Goal: Transaction & Acquisition: Purchase product/service

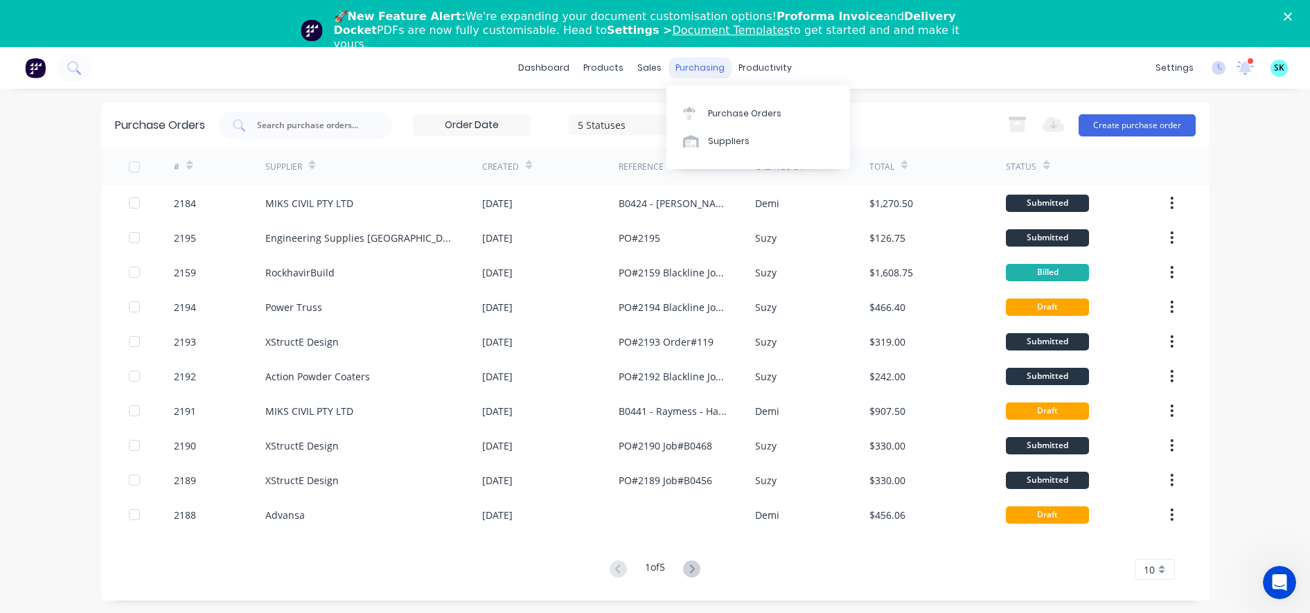
click at [680, 70] on div "purchasing" at bounding box center [699, 67] width 63 height 21
click at [680, 103] on link "Purchase Orders" at bounding box center [758, 113] width 184 height 28
click at [720, 115] on div "Purchase Orders" at bounding box center [744, 113] width 73 height 12
click at [1103, 127] on button "Create purchase order" at bounding box center [1137, 125] width 117 height 22
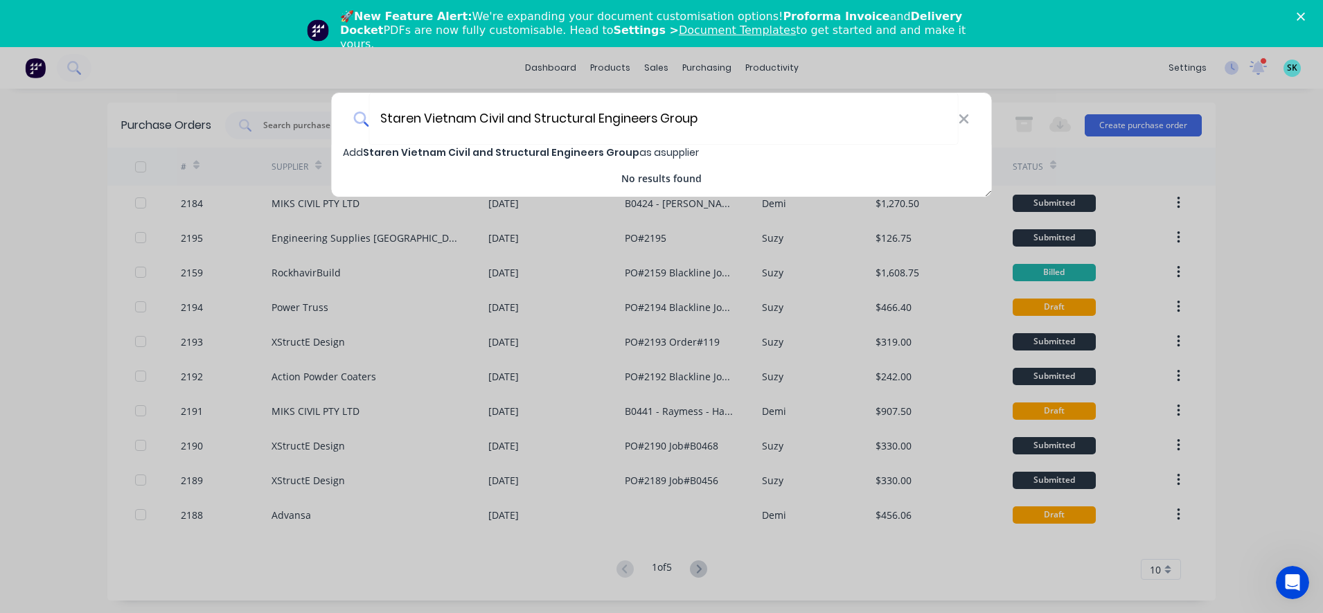
type input "Staren Vietnam Civil and Structural Engineers Group"
click at [592, 148] on span "Staren Vietnam Civil and Structural Engineers Group" at bounding box center [501, 152] width 276 height 14
select select "AU"
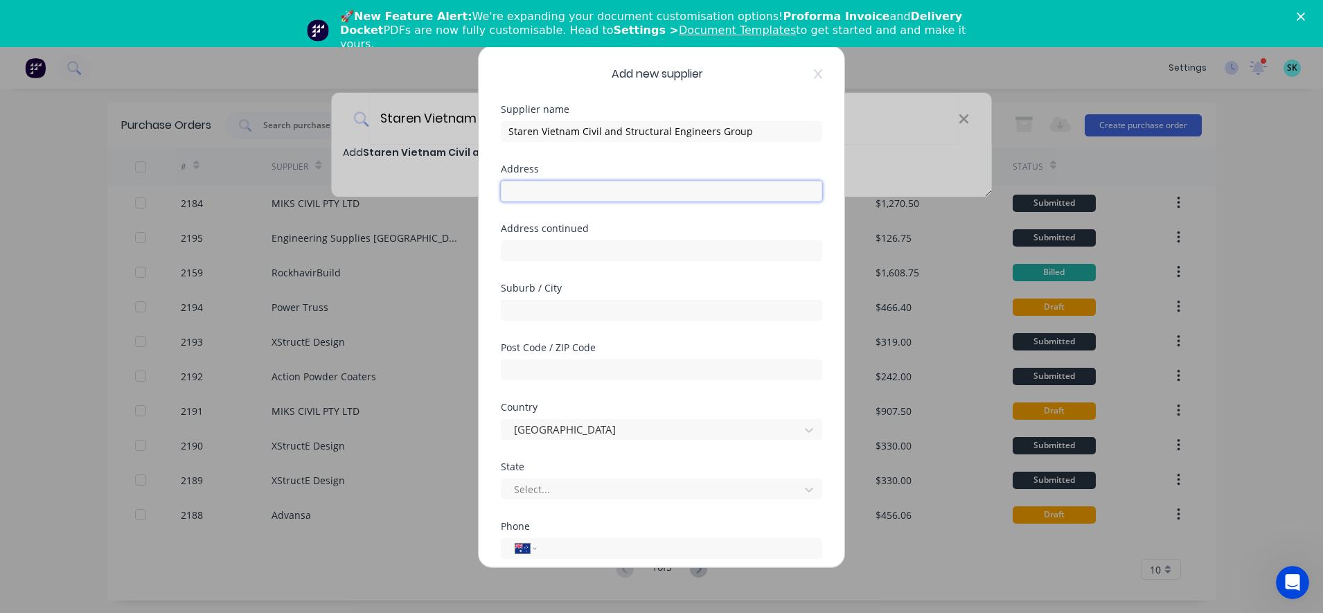
click at [617, 197] on input "text" at bounding box center [661, 190] width 321 height 21
click at [619, 195] on input "text" at bounding box center [661, 190] width 321 height 21
type input "[STREET_ADDRESS][PERSON_NAME][PERSON_NAME]"
click at [564, 326] on div "Suburb / City" at bounding box center [661, 313] width 321 height 60
click at [565, 314] on input "text" at bounding box center [661, 309] width 321 height 21
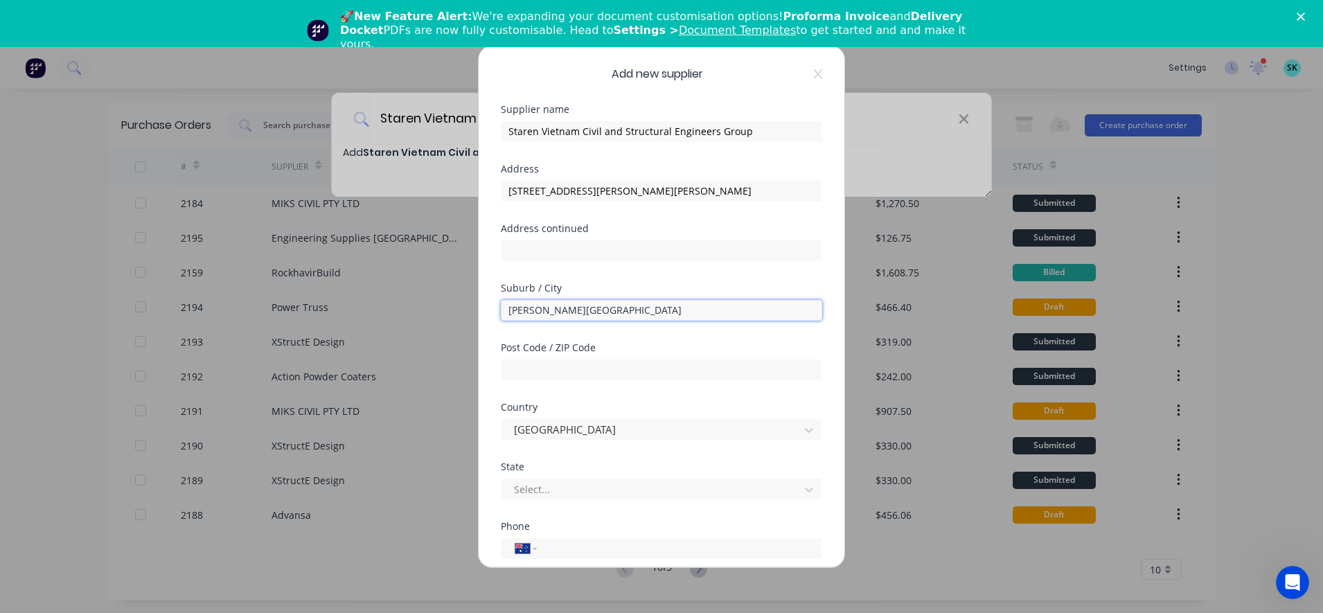
drag, startPoint x: 607, startPoint y: 310, endPoint x: 485, endPoint y: 305, distance: 122.0
click at [485, 305] on div "Add new supplier Supplier name Staren Vietnam Civil and Structural Engineers Gr…" at bounding box center [662, 306] width 366 height 521
type input "[PERSON_NAME][GEOGRAPHIC_DATA]"
click at [567, 246] on input "text" at bounding box center [661, 250] width 321 height 21
paste input "[PERSON_NAME][GEOGRAPHIC_DATA]"
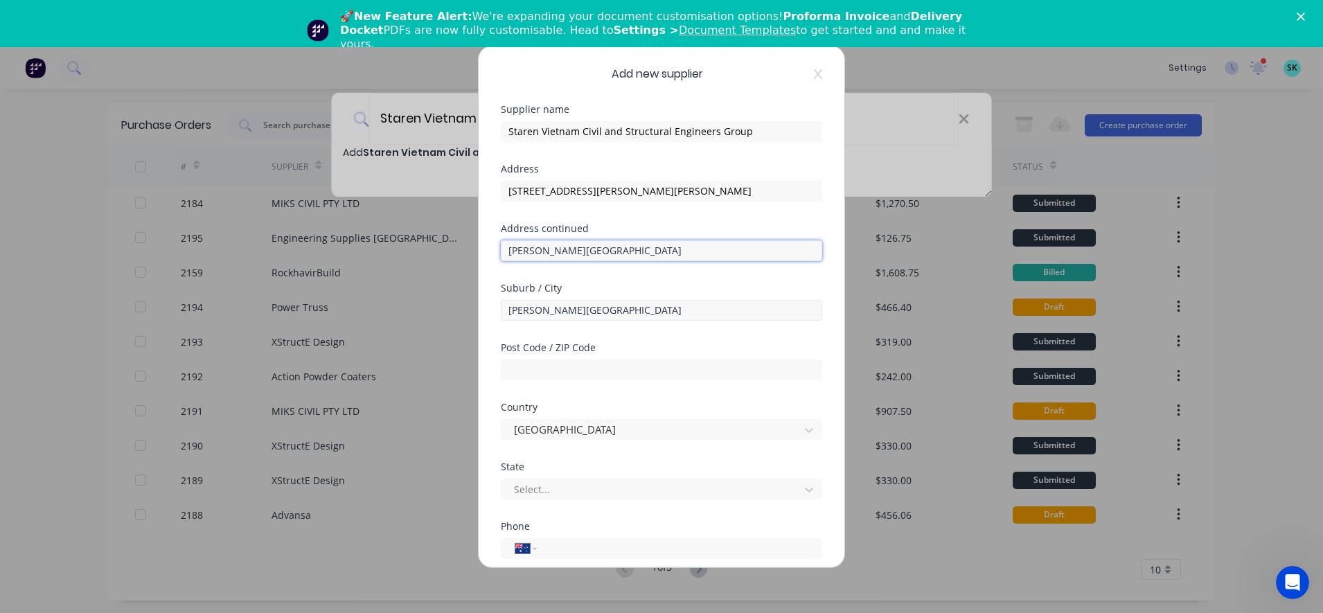
type input "[PERSON_NAME][GEOGRAPHIC_DATA]"
drag, startPoint x: 610, startPoint y: 310, endPoint x: 505, endPoint y: 323, distance: 105.4
click at [505, 323] on div "Suburb / City [PERSON_NAME][GEOGRAPHIC_DATA]" at bounding box center [661, 313] width 321 height 60
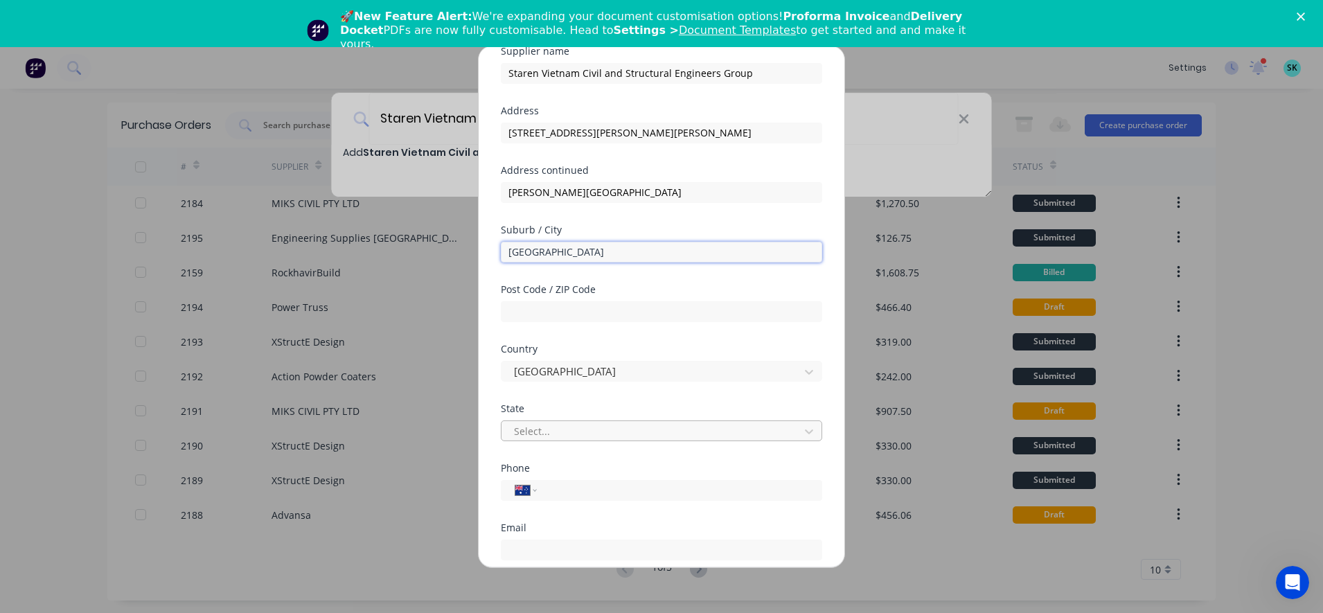
scroll to position [87, 0]
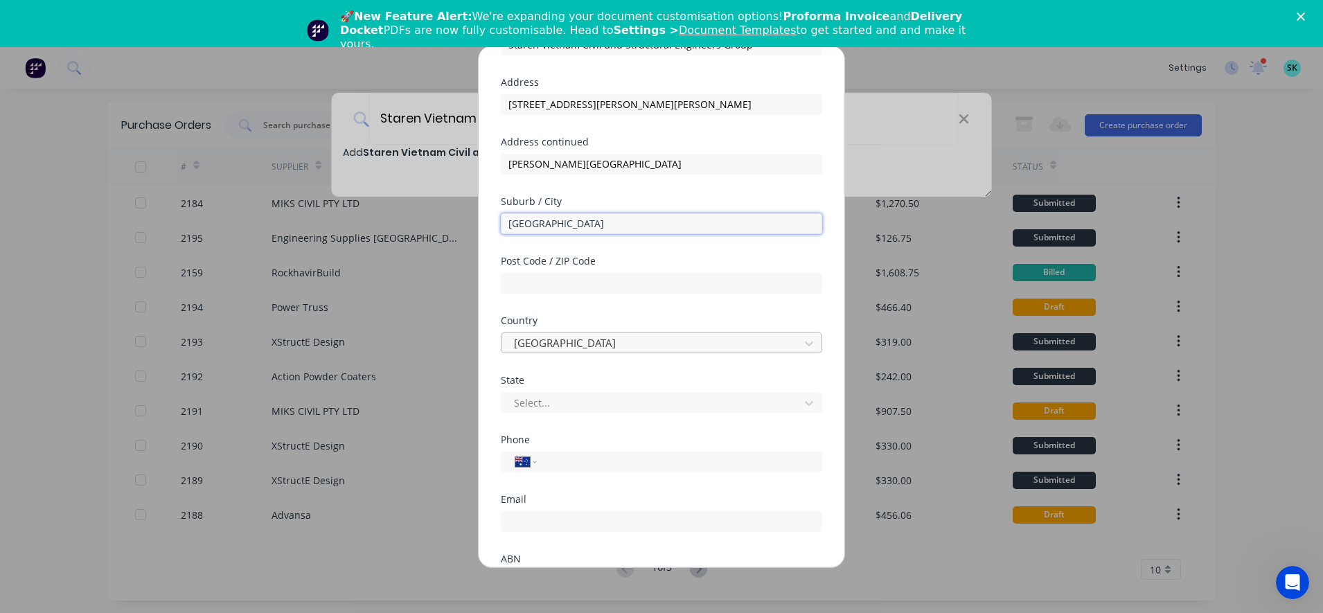
type input "[GEOGRAPHIC_DATA]"
click at [624, 338] on div at bounding box center [653, 343] width 280 height 17
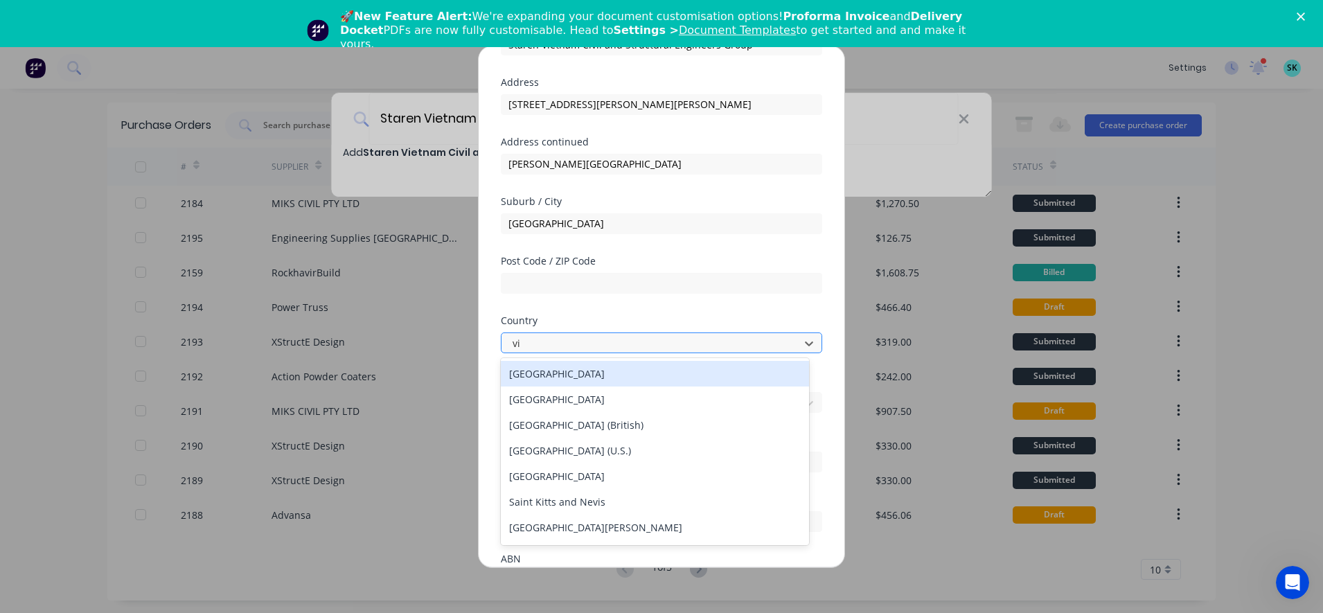
type input "vie"
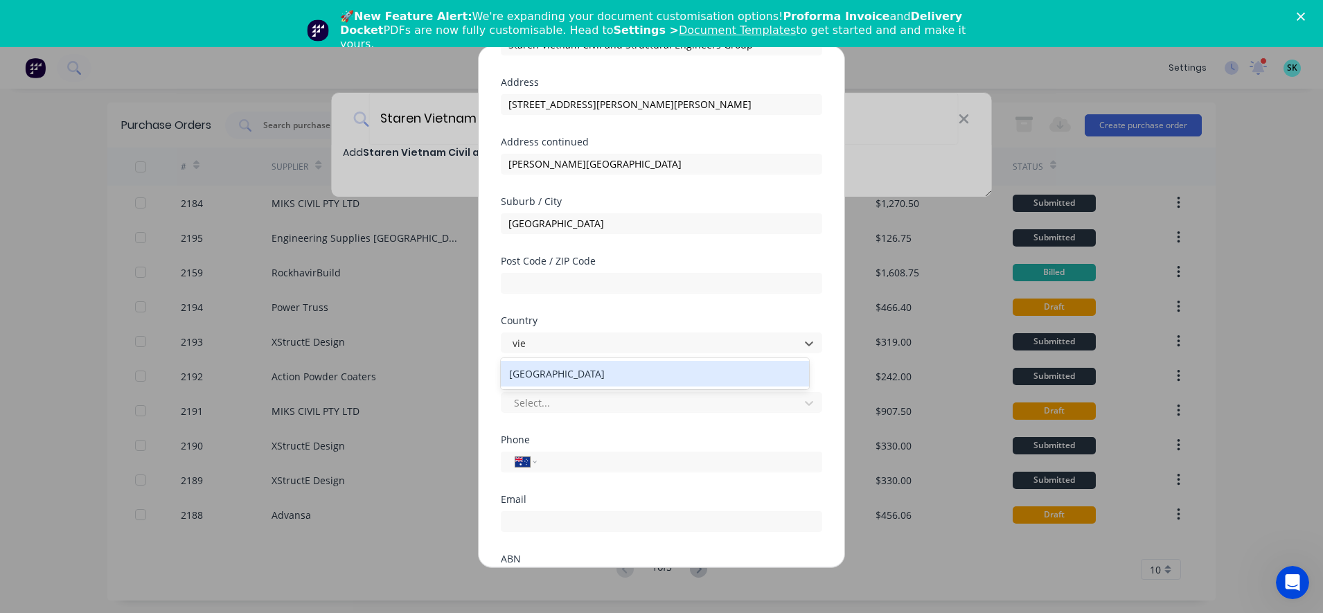
click at [600, 372] on div "[GEOGRAPHIC_DATA]" at bounding box center [655, 374] width 308 height 26
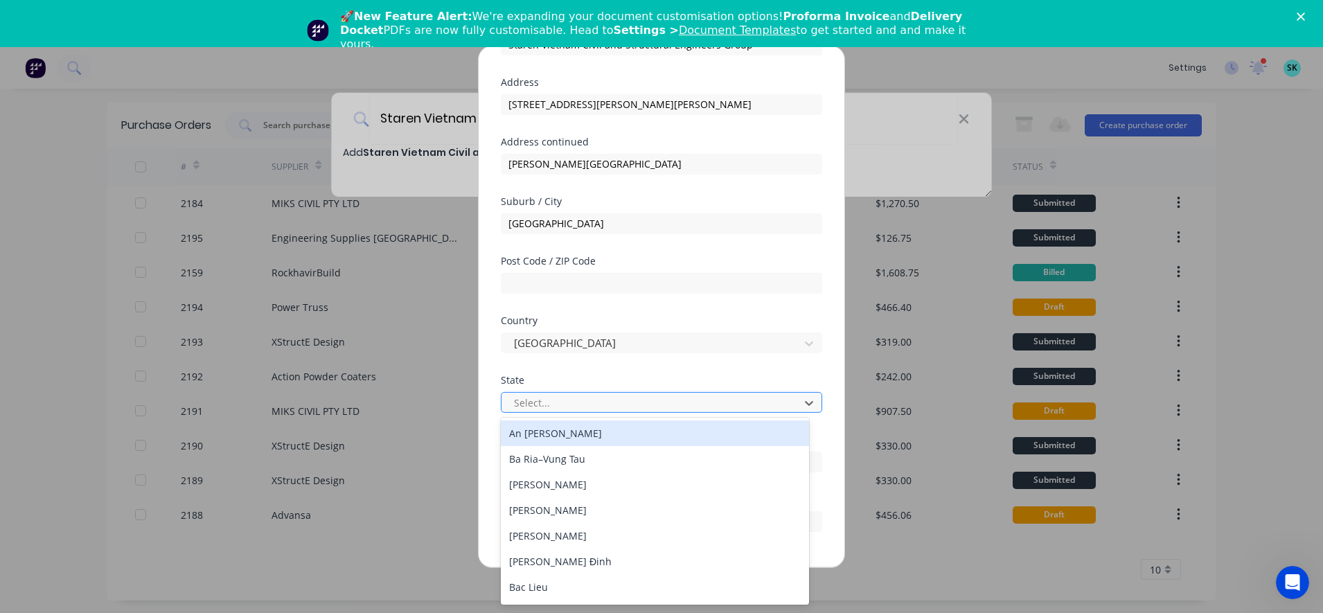
click at [569, 404] on div at bounding box center [653, 402] width 280 height 17
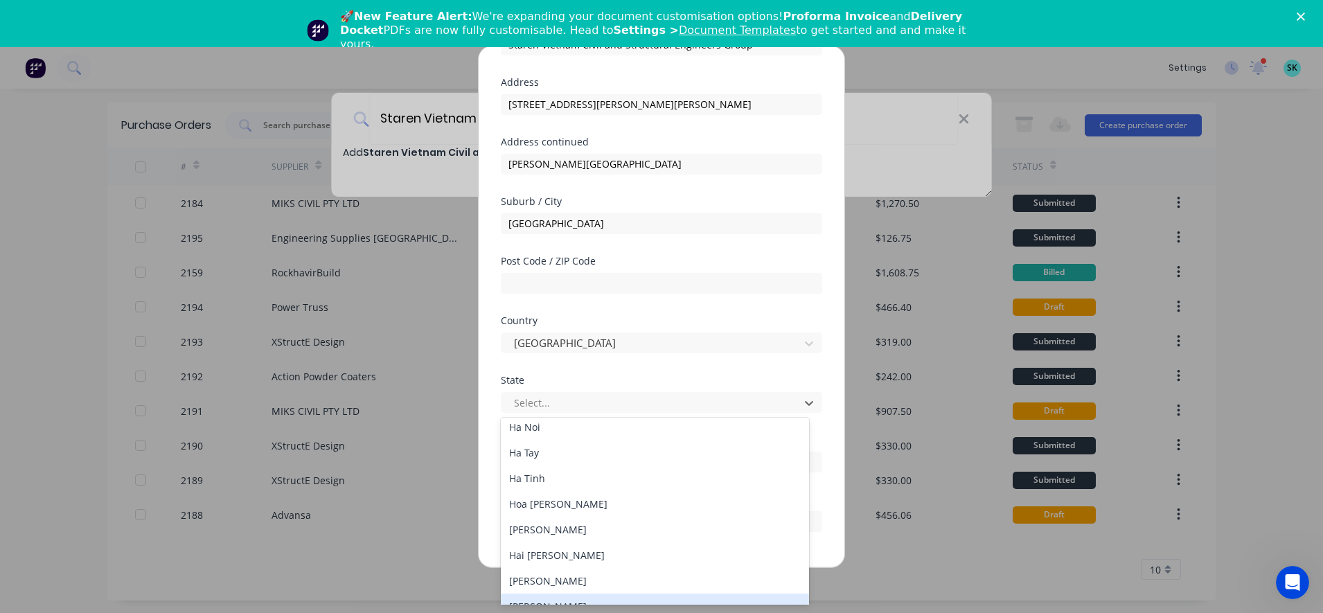
scroll to position [434, 0]
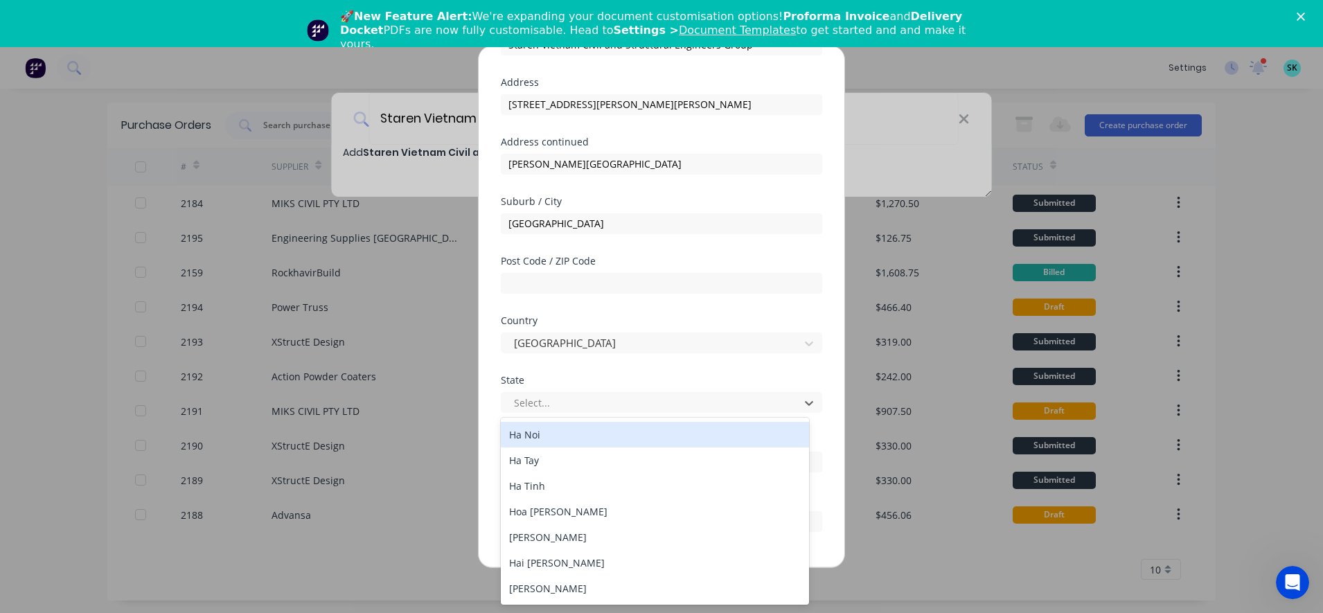
click at [607, 438] on div "Ha Noi" at bounding box center [655, 435] width 308 height 26
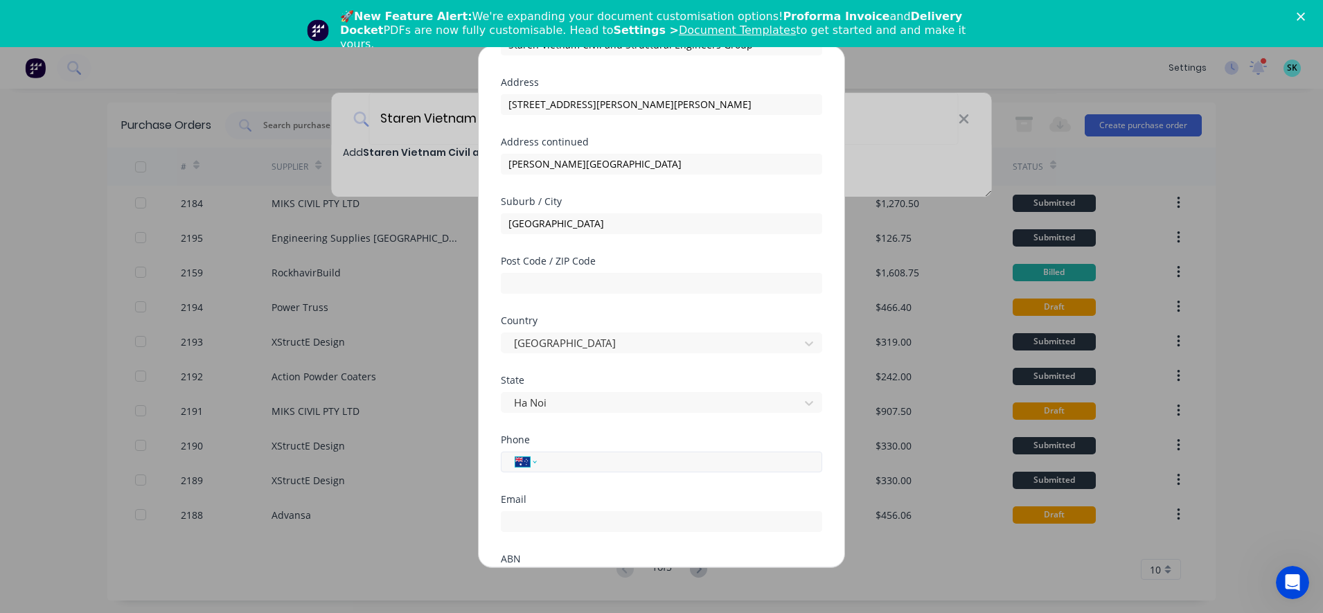
click at [520, 462] on select "International [GEOGRAPHIC_DATA] [GEOGRAPHIC_DATA] [GEOGRAPHIC_DATA] [GEOGRAPHIC…" at bounding box center [525, 461] width 21 height 19
select select "VN"
click at [515, 452] on select "International [GEOGRAPHIC_DATA] [GEOGRAPHIC_DATA] [GEOGRAPHIC_DATA] [GEOGRAPHIC…" at bounding box center [525, 461] width 21 height 19
click at [589, 456] on input "tel" at bounding box center [677, 462] width 261 height 16
type input "363 939 512"
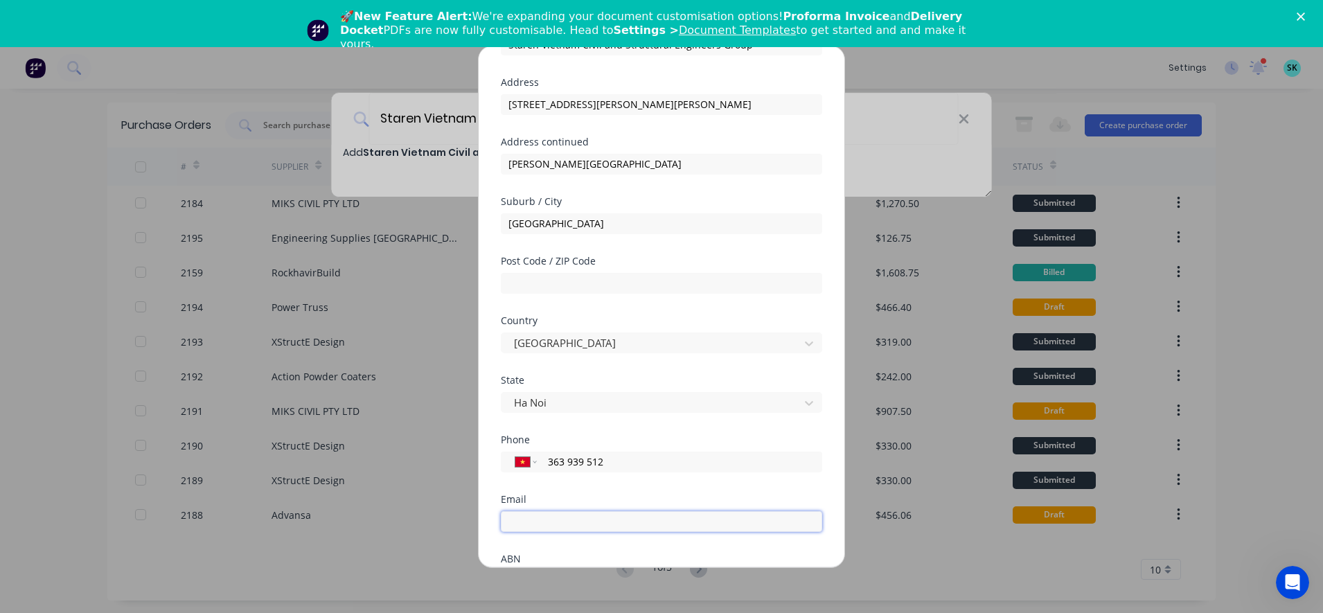
click at [576, 516] on input "email" at bounding box center [661, 521] width 321 height 21
click at [653, 546] on div "Email" at bounding box center [661, 524] width 321 height 60
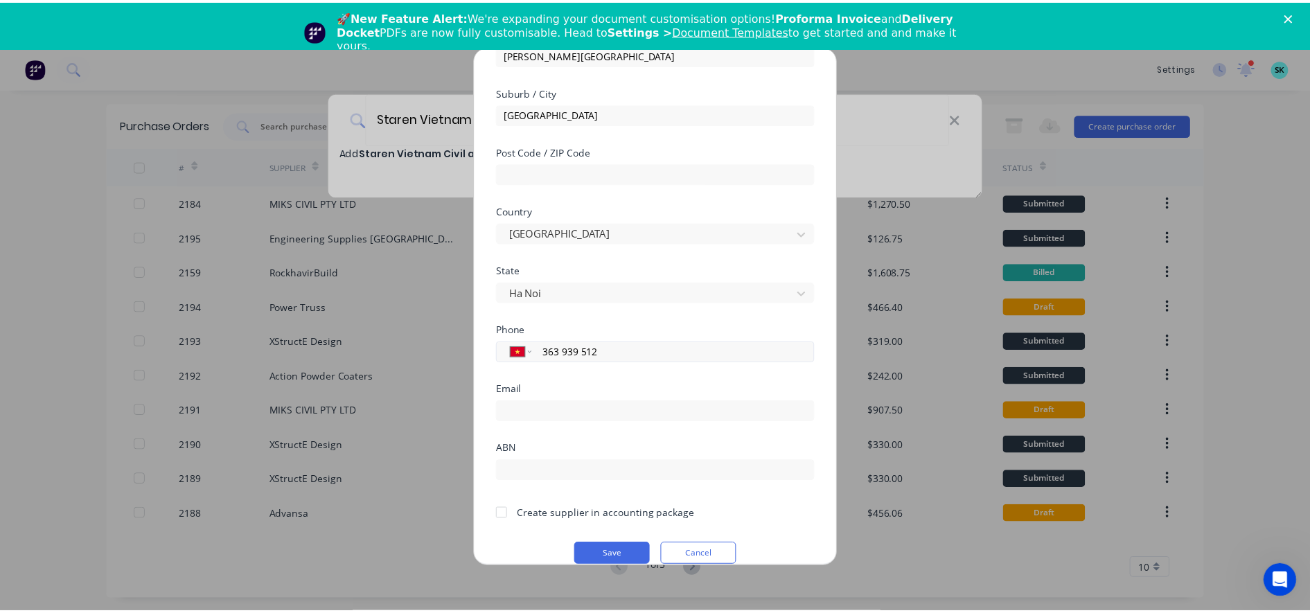
scroll to position [215, 0]
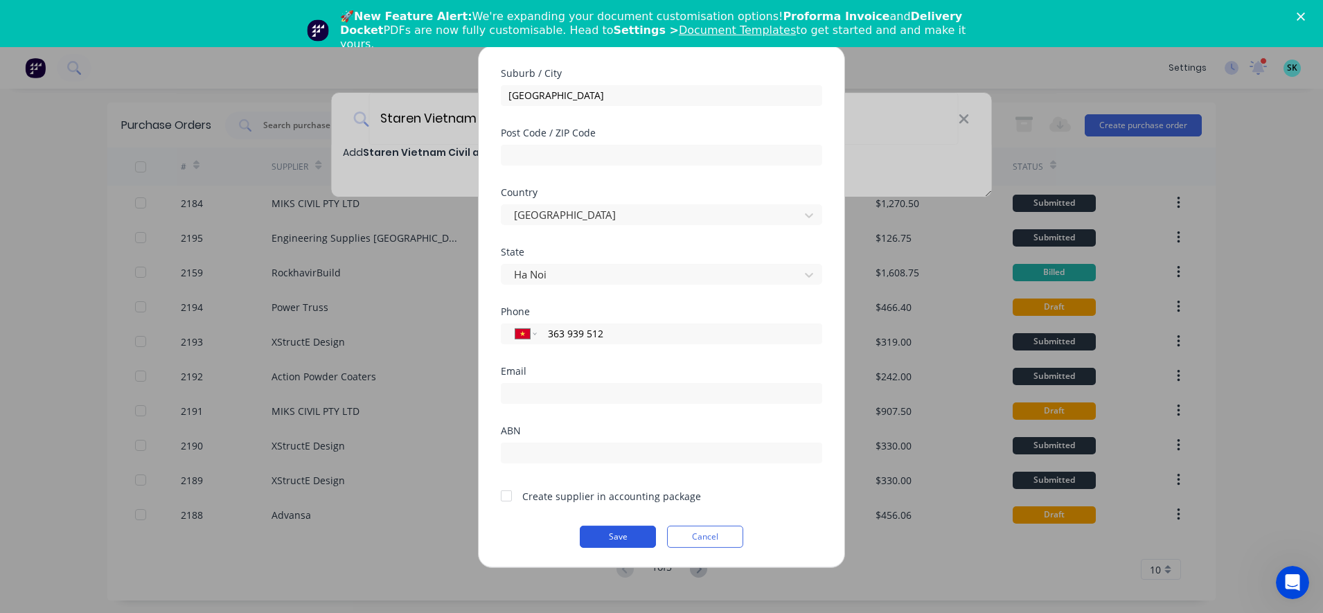
click at [608, 542] on button "Save" at bounding box center [618, 536] width 76 height 22
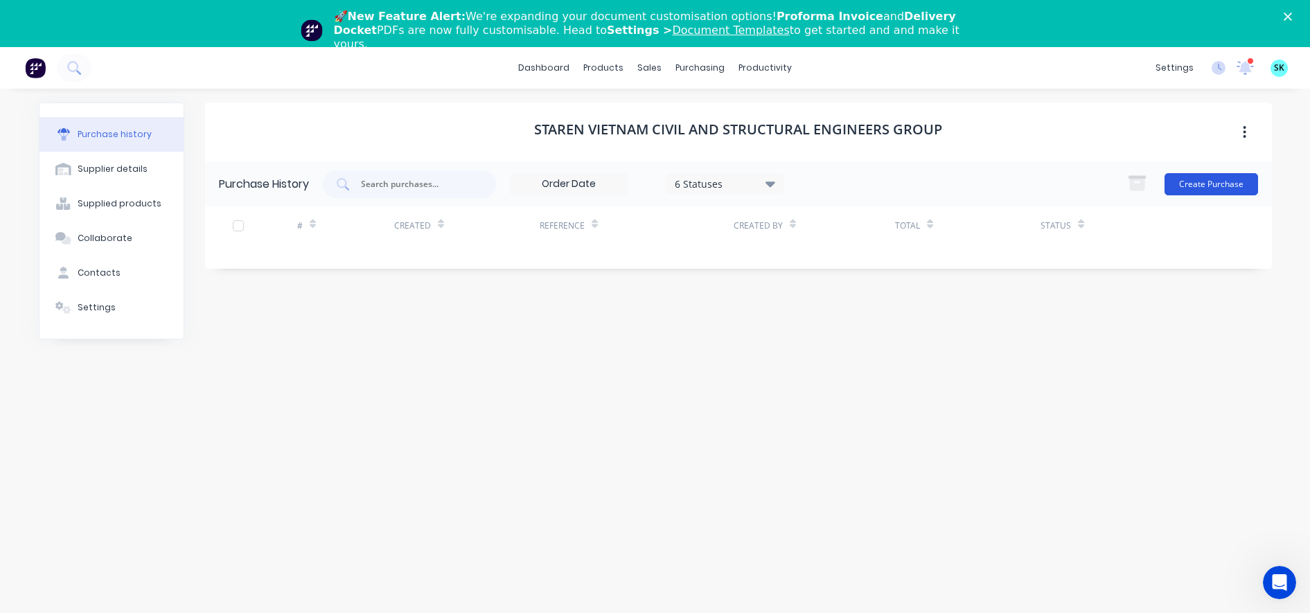
click at [1206, 190] on button "Create Purchase" at bounding box center [1211, 184] width 94 height 22
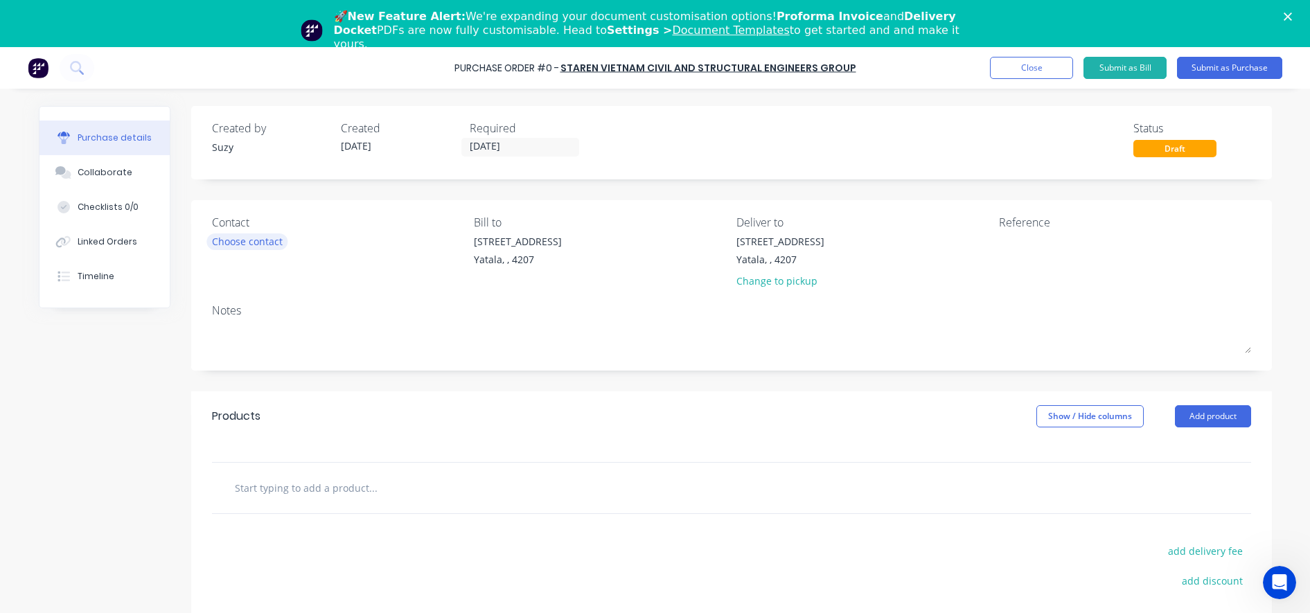
click at [253, 246] on div "Choose contact" at bounding box center [247, 241] width 71 height 15
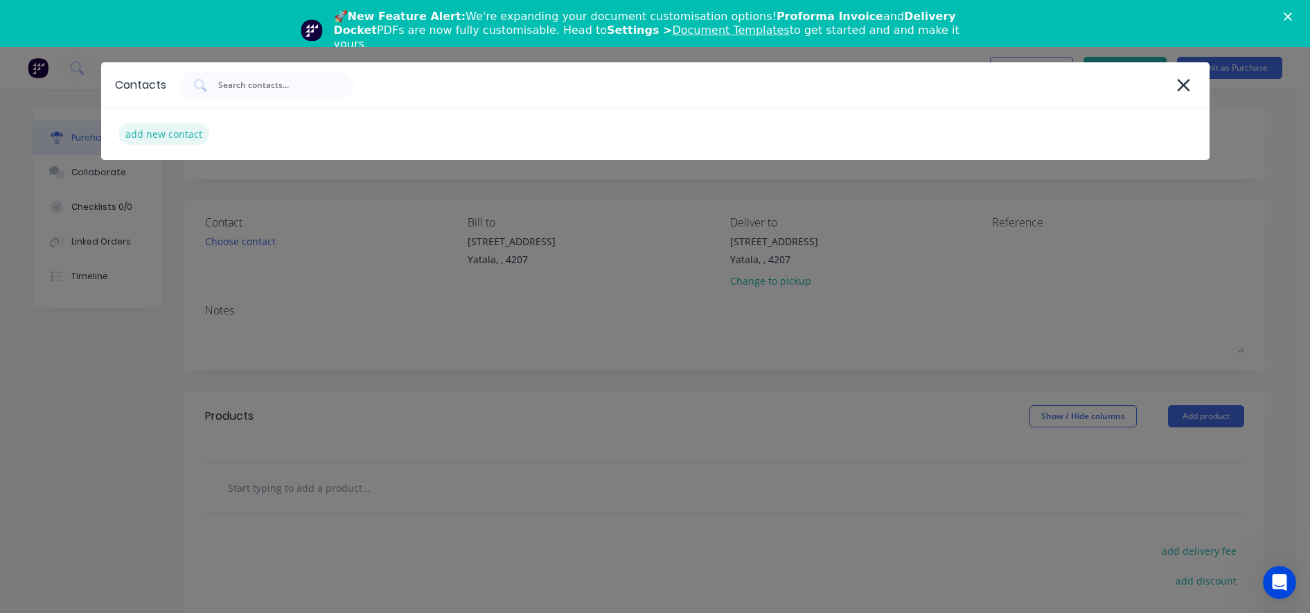
click at [170, 143] on div "add new contact" at bounding box center [163, 133] width 91 height 21
select select "AU"
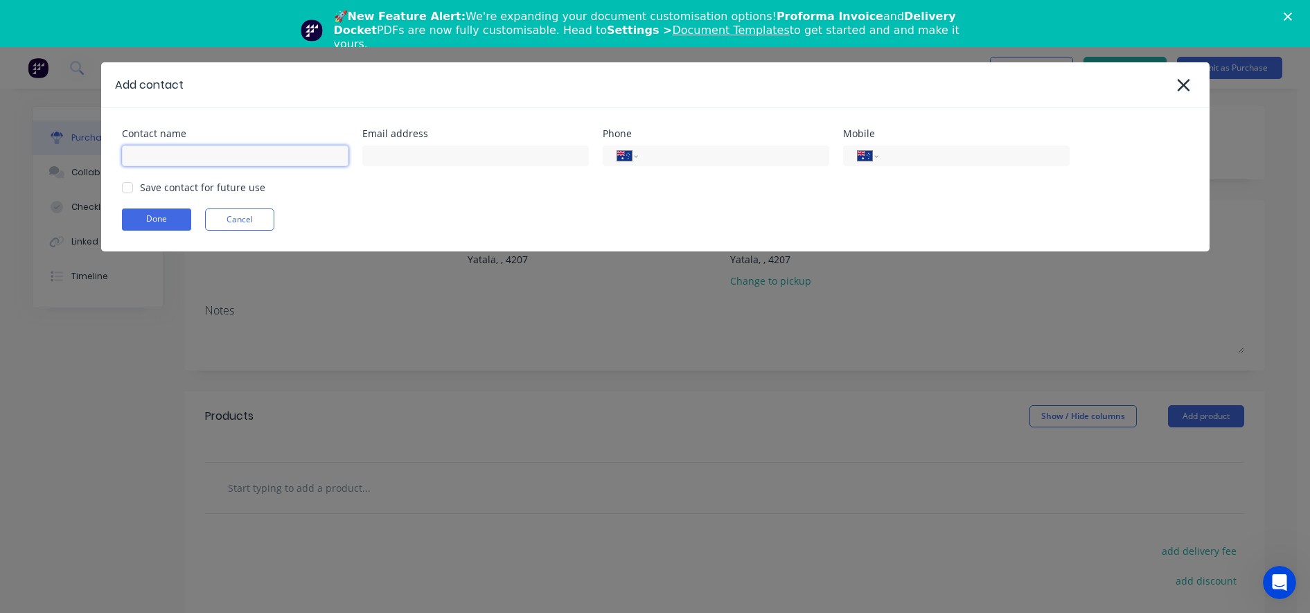
click at [172, 159] on input at bounding box center [235, 155] width 227 height 21
type input "[PERSON_NAME]"
type input "[PERSON_NAME][EMAIL_ADDRESS][DOMAIN_NAME]"
click at [136, 188] on div at bounding box center [128, 188] width 28 height 28
click at [145, 207] on div "Contact name [PERSON_NAME] Email address [PERSON_NAME][EMAIL_ADDRESS][DOMAIN_NA…" at bounding box center [655, 179] width 1108 height 143
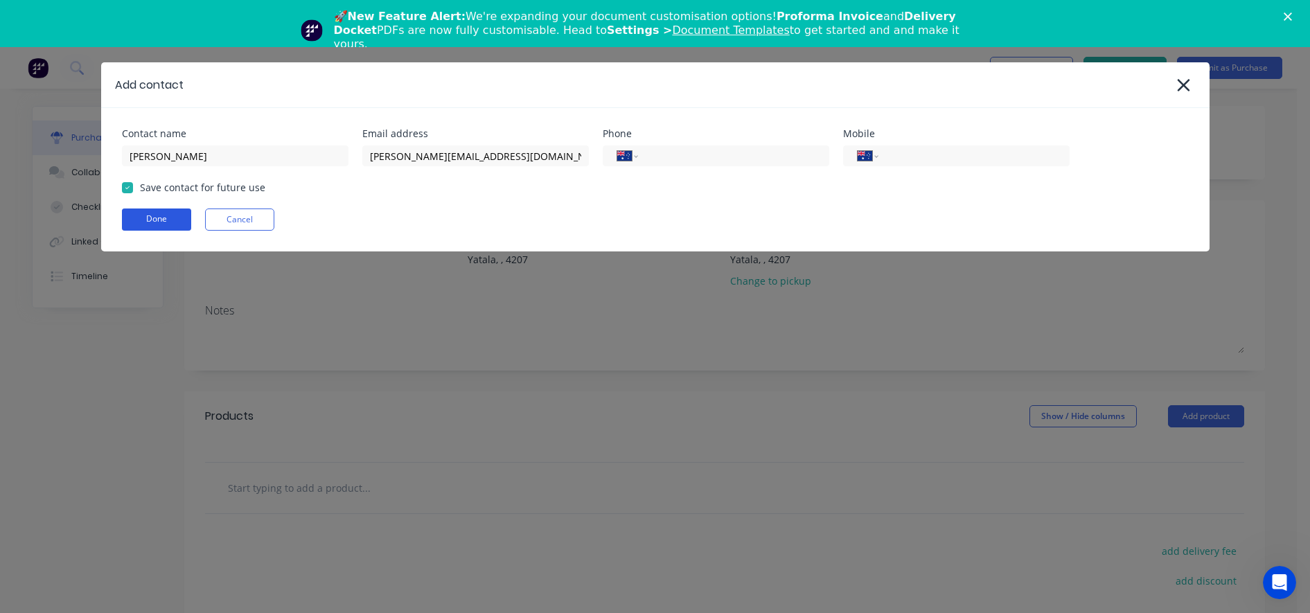
click at [145, 220] on button "Done" at bounding box center [156, 219] width 69 height 22
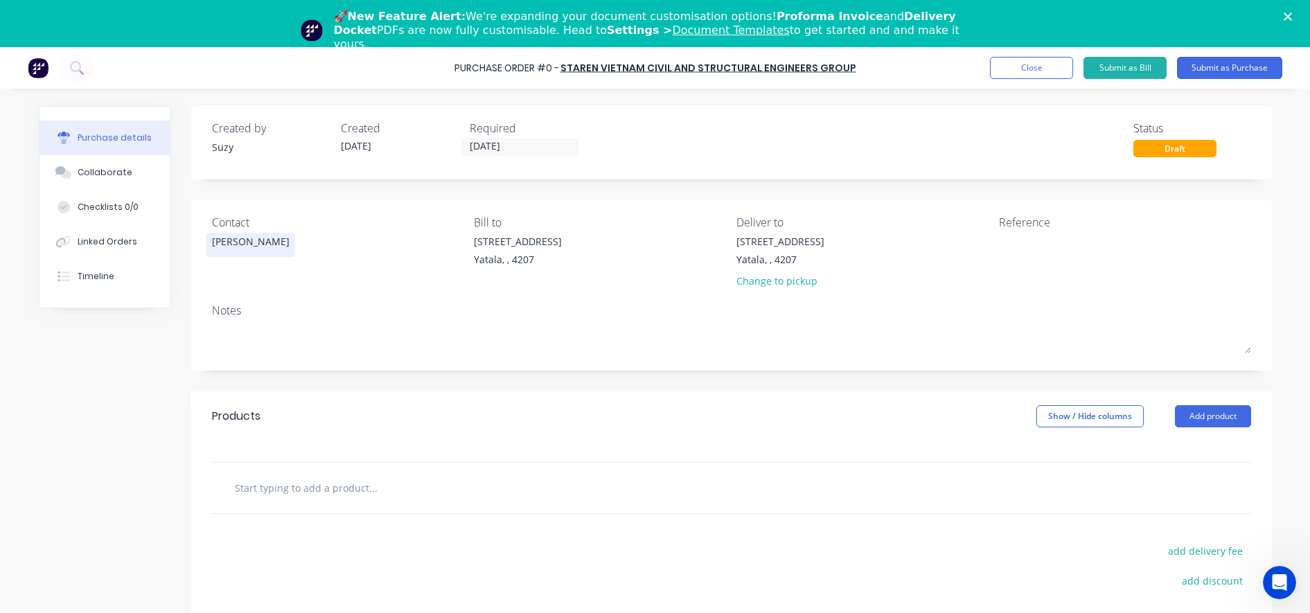
click at [251, 243] on div "[PERSON_NAME]" at bounding box center [251, 241] width 78 height 15
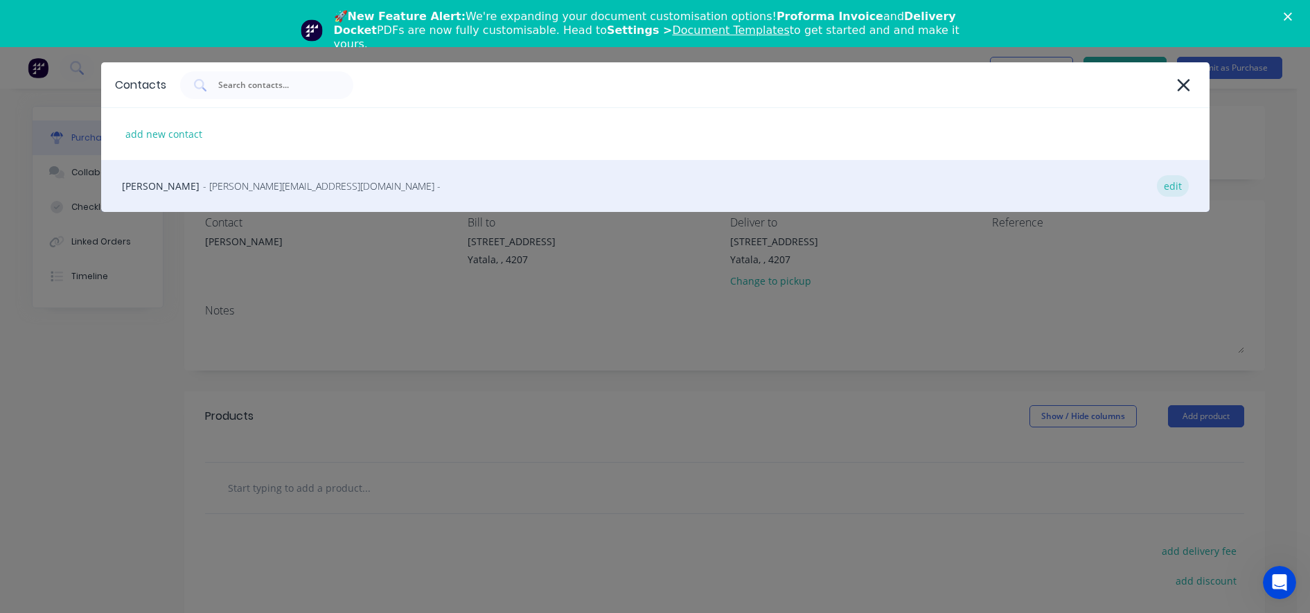
click at [1175, 187] on div "edit" at bounding box center [1173, 185] width 32 height 21
select select "AU"
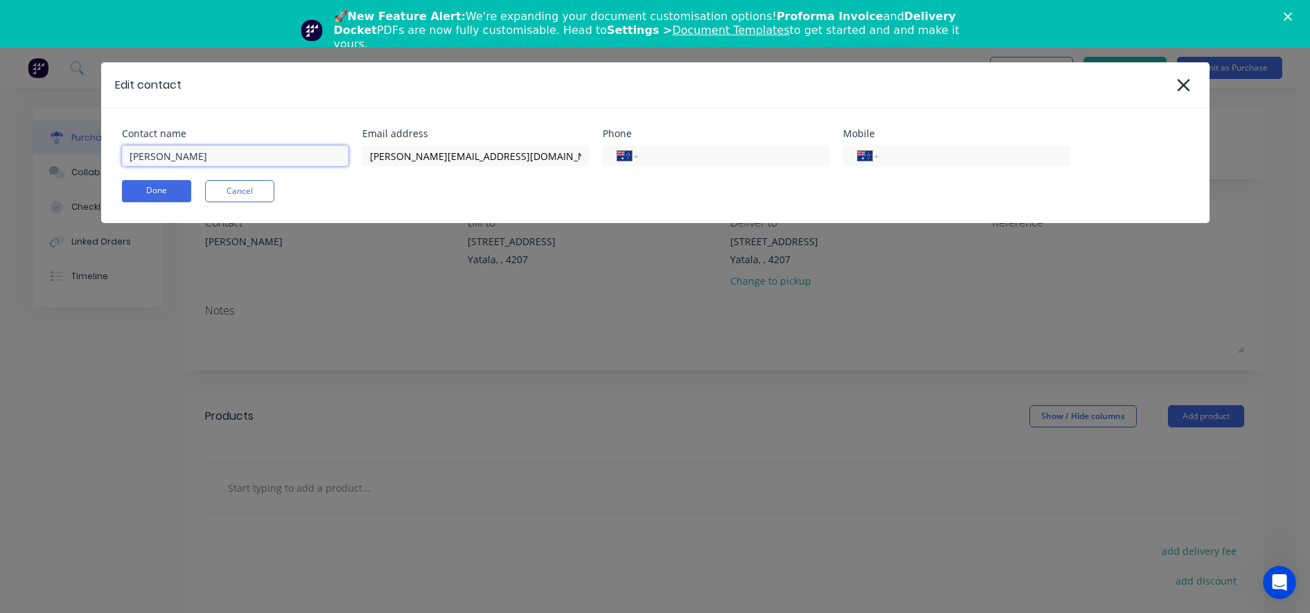
drag, startPoint x: 221, startPoint y: 161, endPoint x: 115, endPoint y: 157, distance: 106.1
click at [115, 157] on div "Contact name [PERSON_NAME] Email address [PERSON_NAME][EMAIL_ADDRESS][DOMAIN_NA…" at bounding box center [655, 165] width 1108 height 115
type input "M"
type input "[PERSON_NAME]"
drag, startPoint x: 535, startPoint y: 157, endPoint x: 364, endPoint y: 157, distance: 171.1
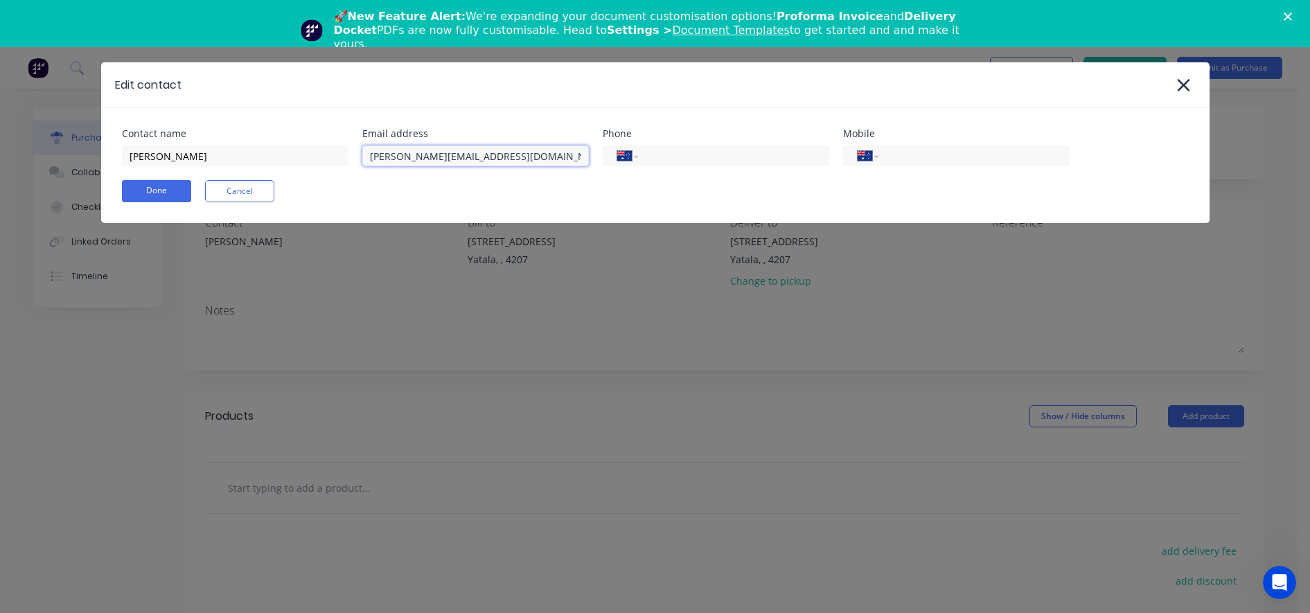
click at [364, 157] on input "[PERSON_NAME][EMAIL_ADDRESS][DOMAIN_NAME]" at bounding box center [475, 155] width 227 height 21
type input "[EMAIL_ADDRESS][DOMAIN_NAME]"
click at [160, 190] on button "Done" at bounding box center [156, 191] width 69 height 22
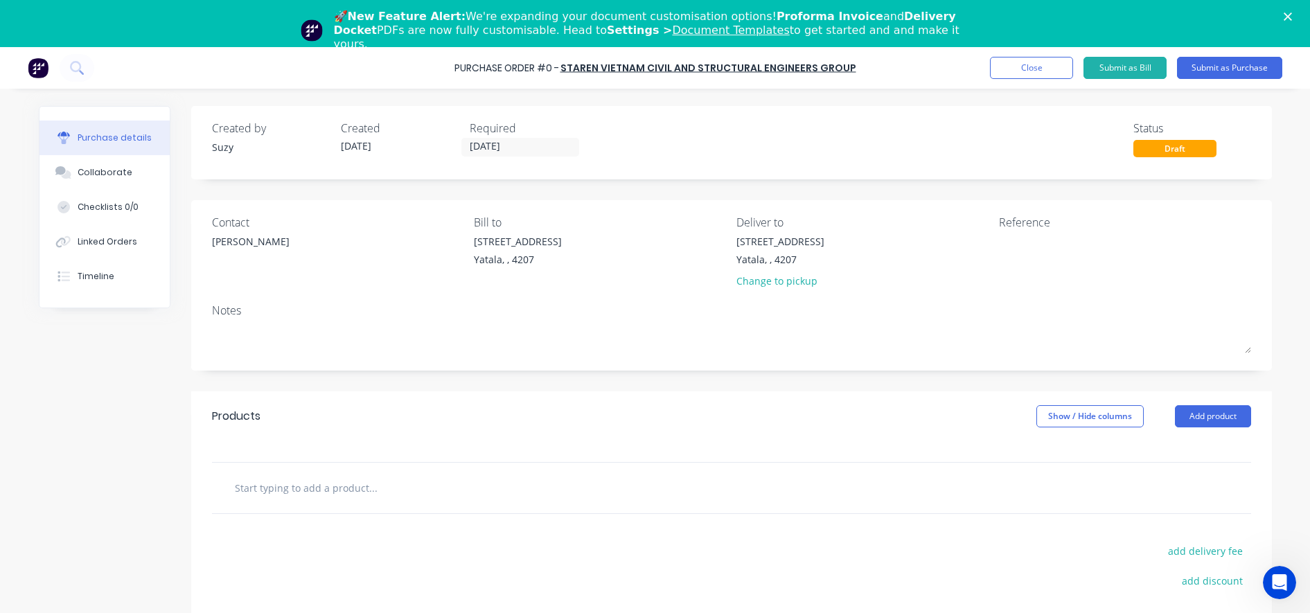
click at [278, 493] on input "text" at bounding box center [372, 488] width 277 height 28
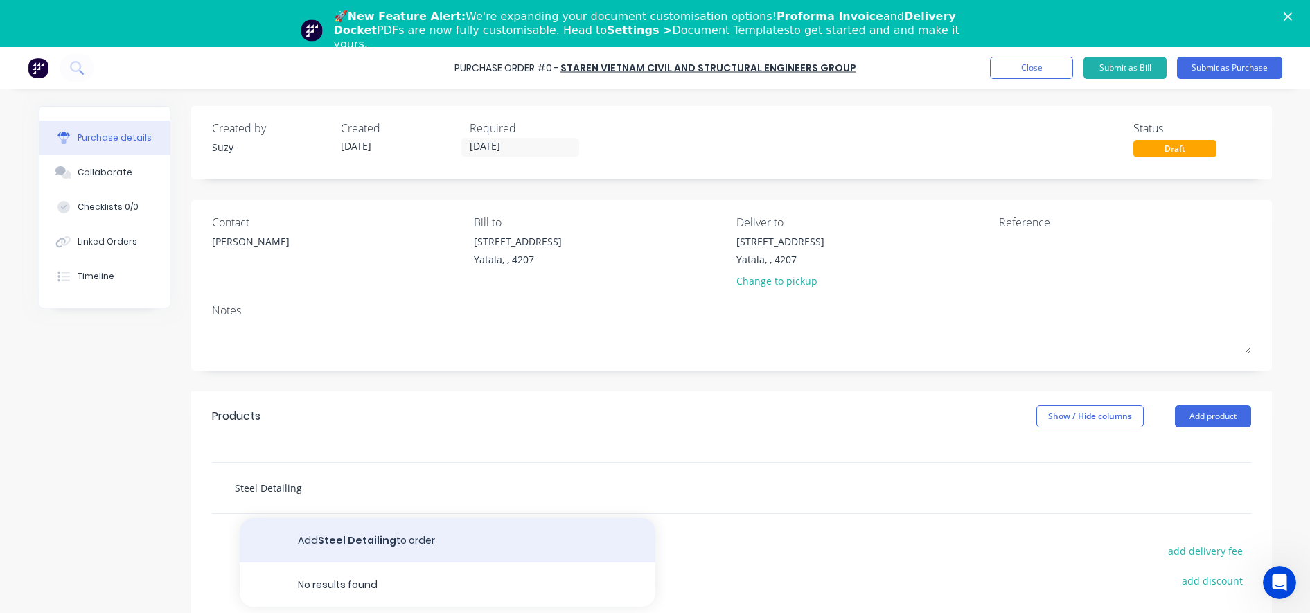
type input "Steel Detailing"
click at [289, 537] on button "Add Steel Detailing to order" at bounding box center [448, 540] width 416 height 44
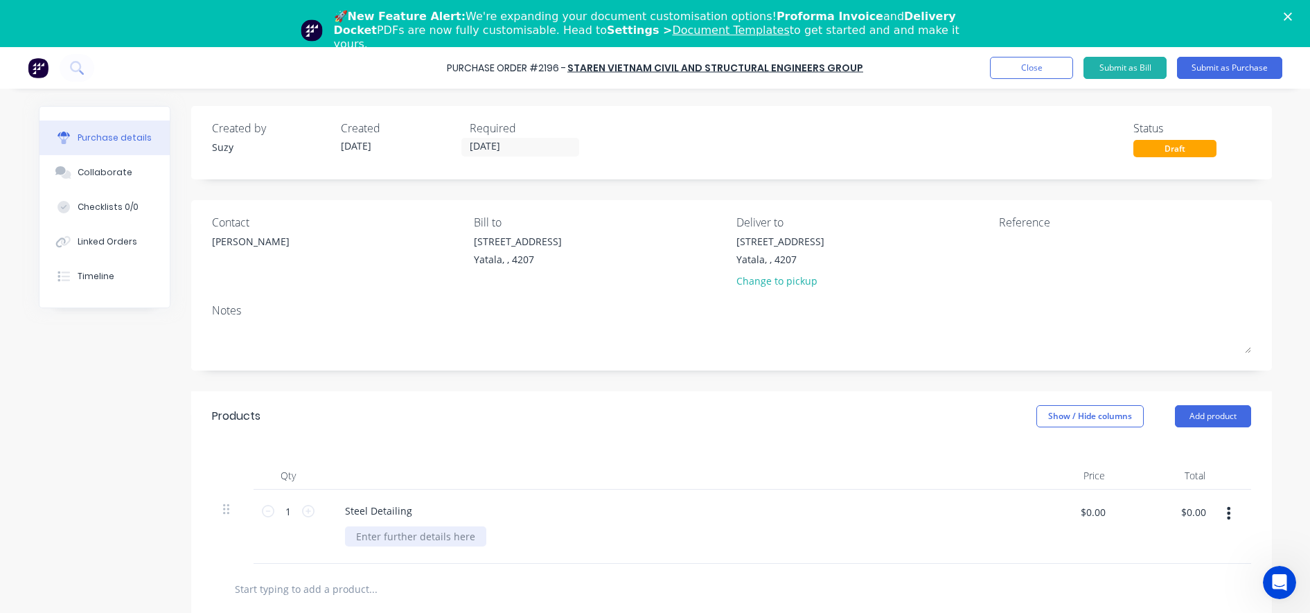
click at [405, 543] on div at bounding box center [415, 536] width 141 height 20
click at [1085, 505] on input "$0.00" at bounding box center [1093, 512] width 42 height 22
type input "$120.00"
click at [1031, 583] on div at bounding box center [731, 589] width 1017 height 28
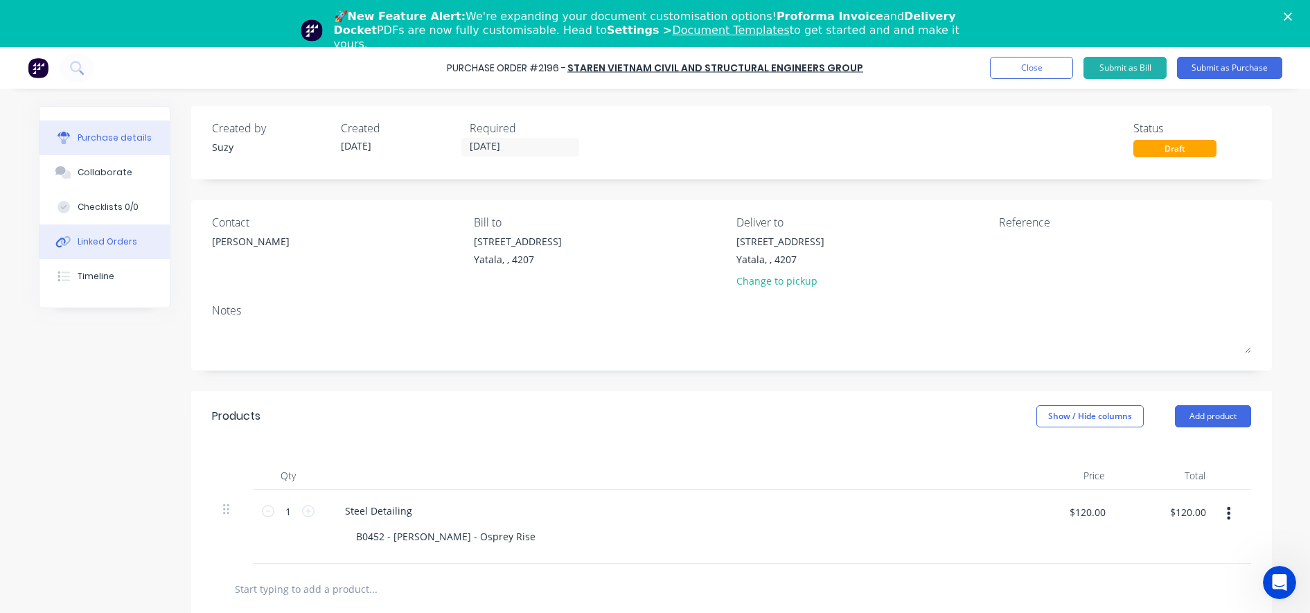
click at [117, 253] on button "Linked Orders" at bounding box center [104, 241] width 130 height 35
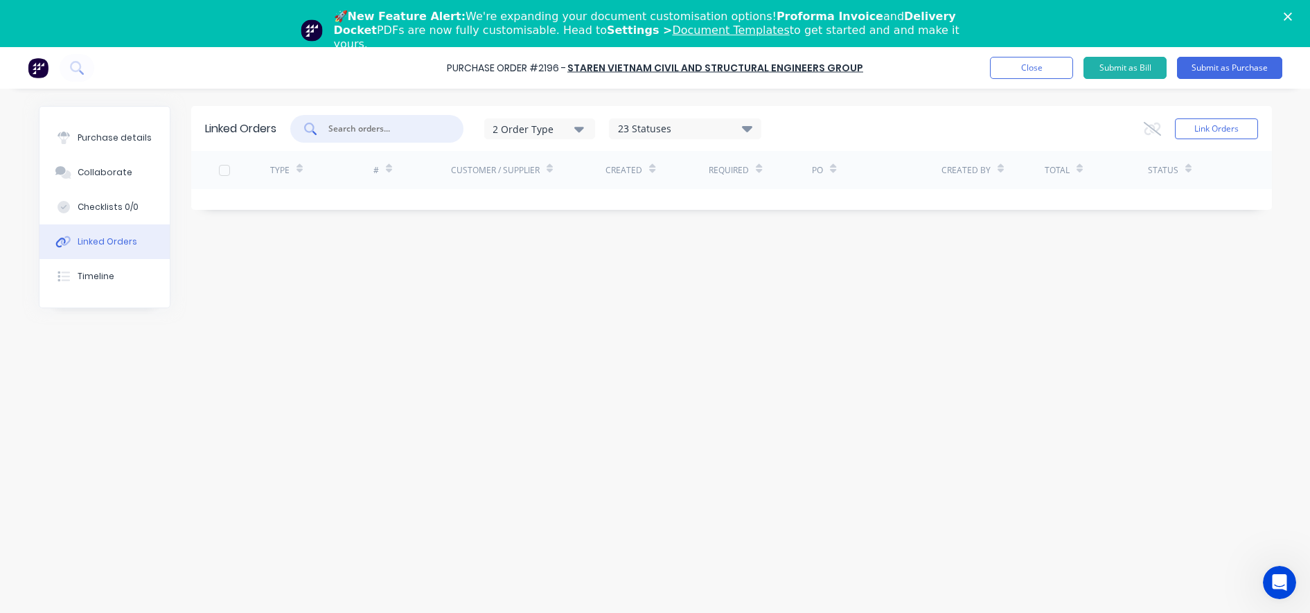
click at [360, 127] on input "text" at bounding box center [384, 129] width 115 height 14
type input "B0452"
drag, startPoint x: 382, startPoint y: 120, endPoint x: 315, endPoint y: 136, distance: 68.5
click at [315, 136] on div "B0452" at bounding box center [376, 129] width 173 height 28
drag, startPoint x: 397, startPoint y: 139, endPoint x: 312, endPoint y: 143, distance: 85.3
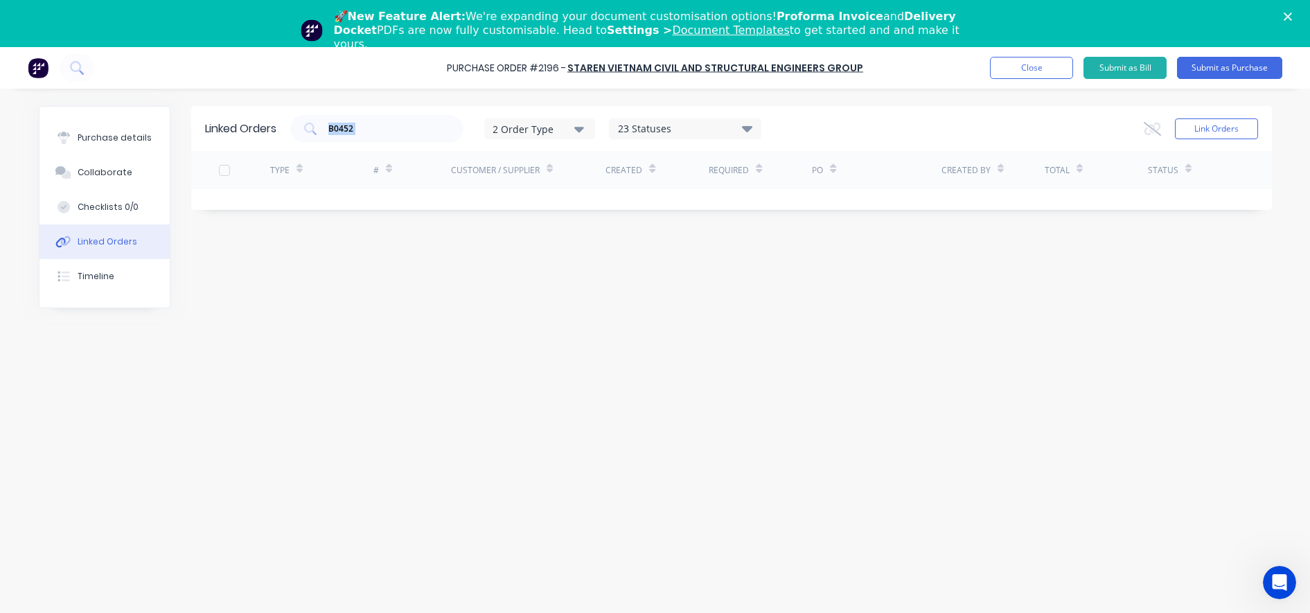
click at [312, 143] on div "Linked Orders B0452 2 Order Type 23 Statuses Sales Order Status All Archived Dr…" at bounding box center [731, 128] width 1081 height 45
click at [1206, 138] on button "Link Orders" at bounding box center [1216, 128] width 83 height 21
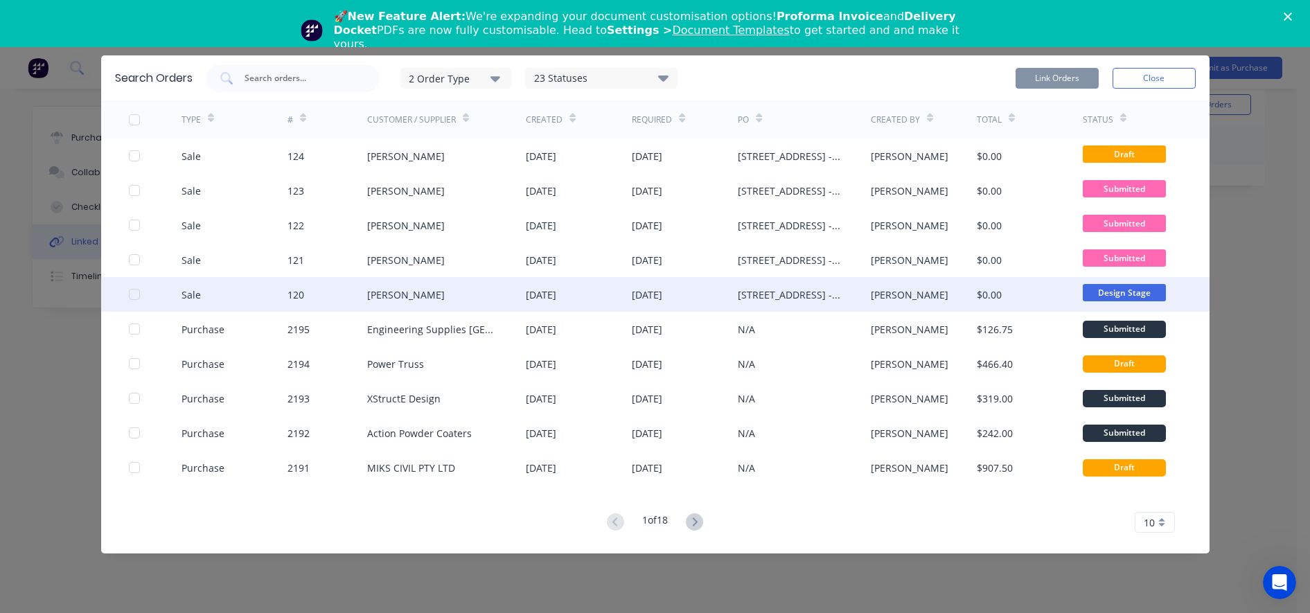
scroll to position [47, 0]
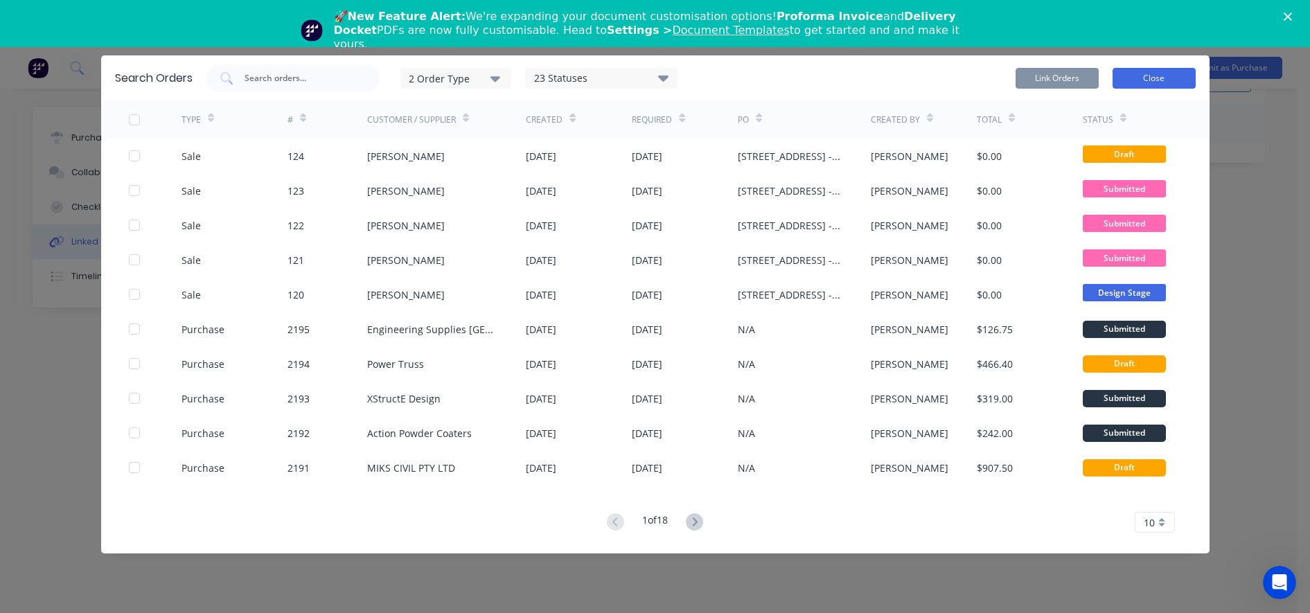
click at [1157, 82] on button "Close" at bounding box center [1153, 78] width 83 height 21
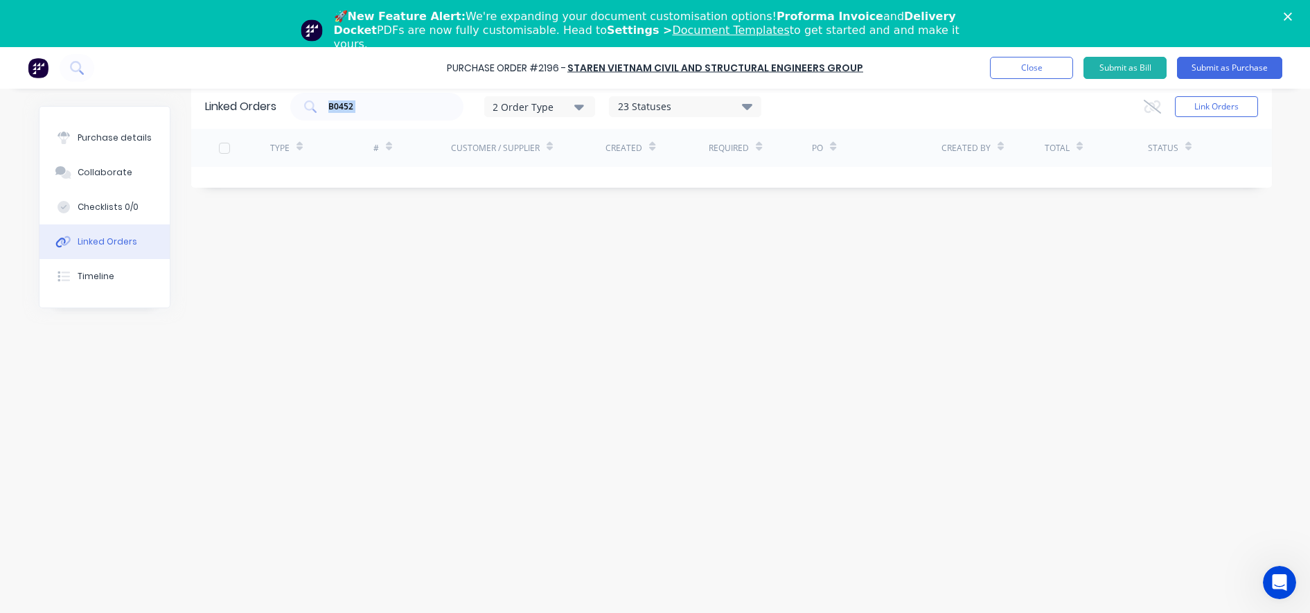
scroll to position [0, 0]
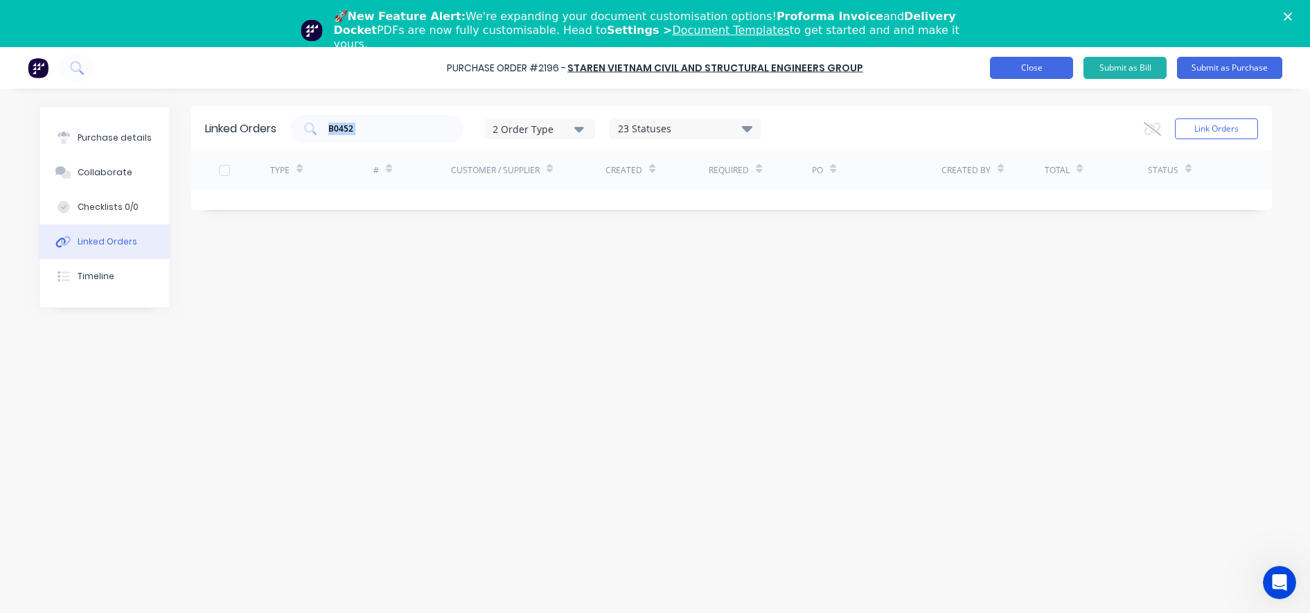
click at [1043, 70] on button "Close" at bounding box center [1031, 68] width 83 height 22
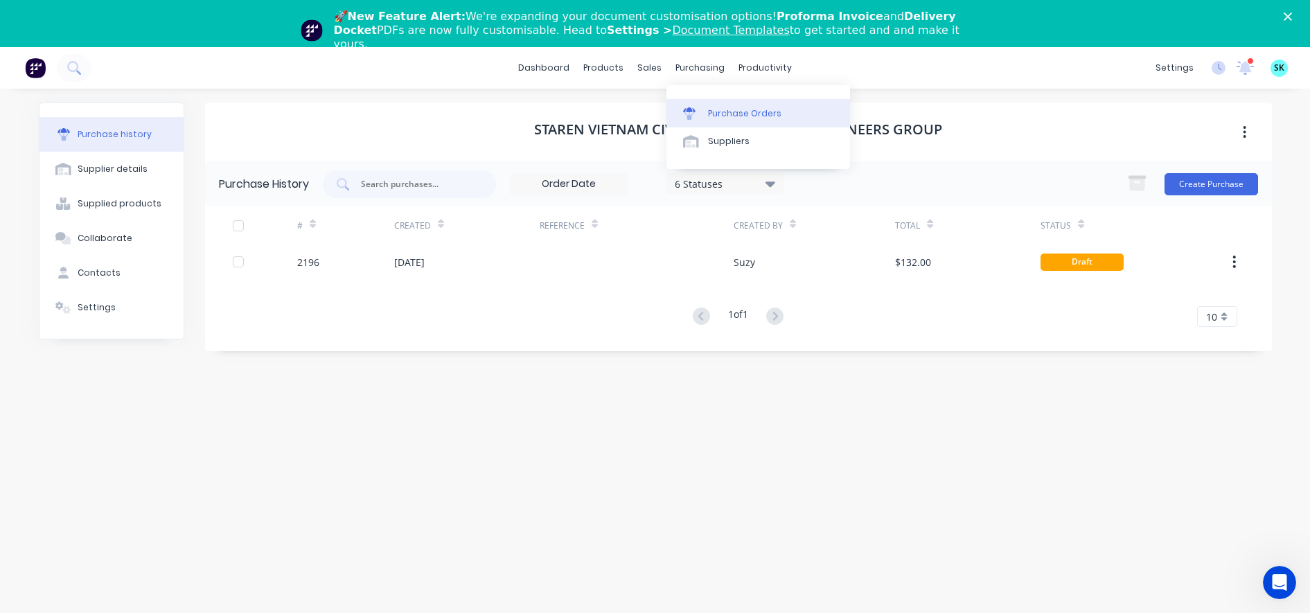
click at [677, 115] on link "Purchase Orders" at bounding box center [758, 113] width 184 height 28
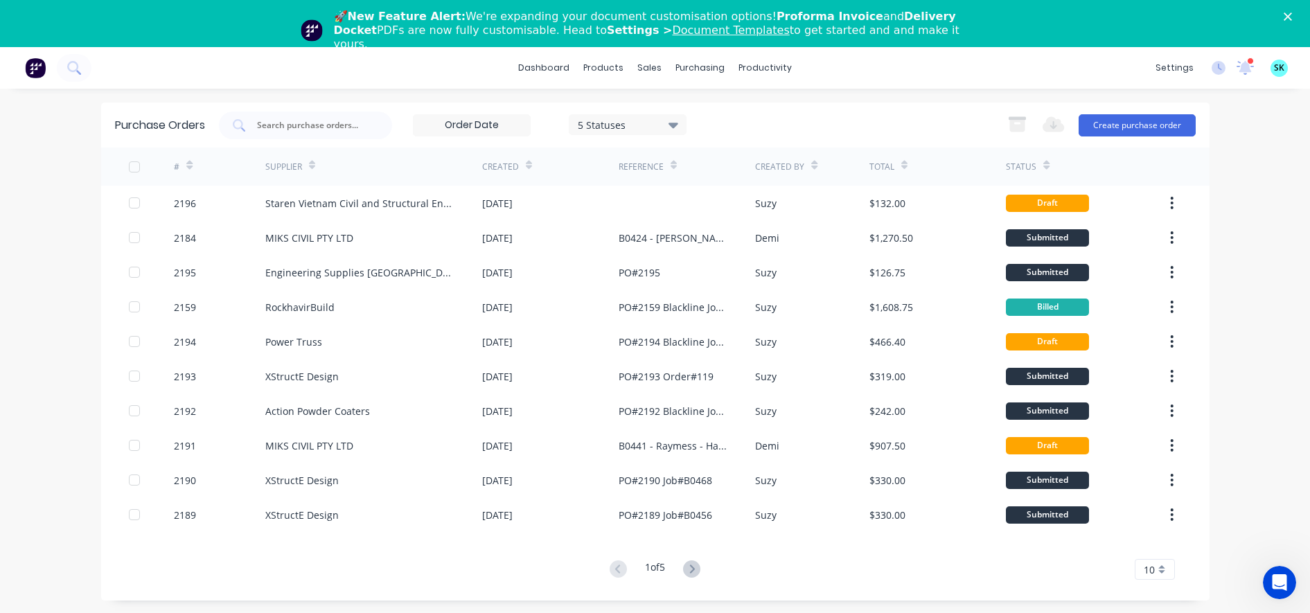
click at [1151, 571] on span "10" at bounding box center [1149, 569] width 11 height 15
click at [1150, 547] on div "35" at bounding box center [1154, 546] width 39 height 24
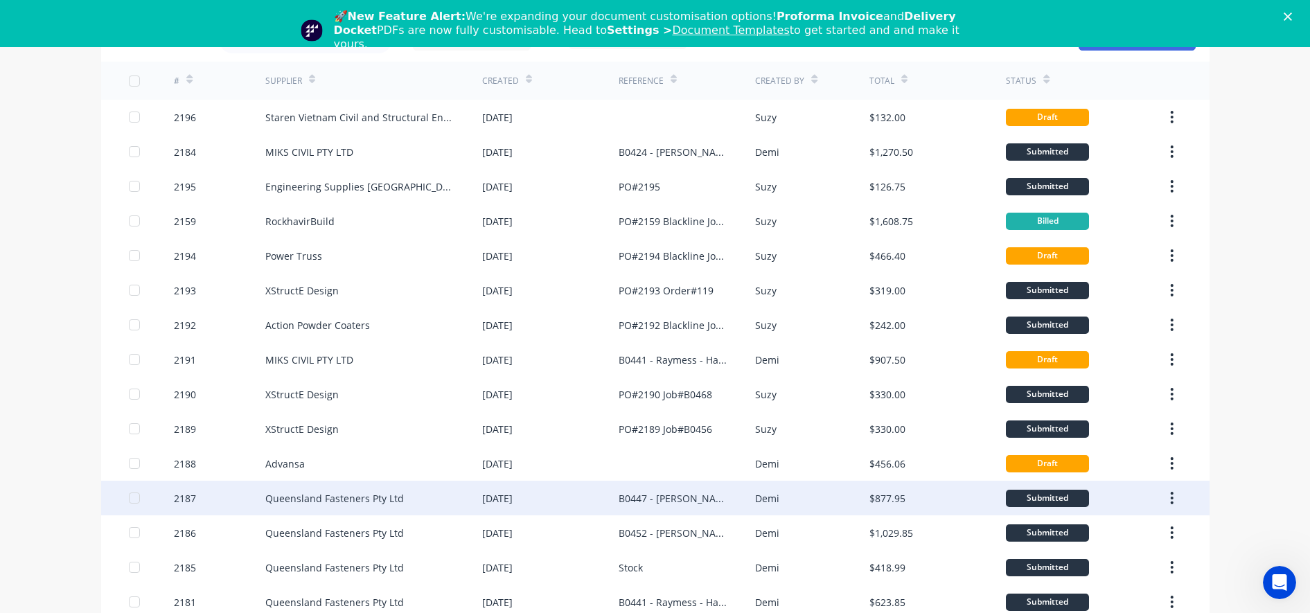
scroll to position [260, 0]
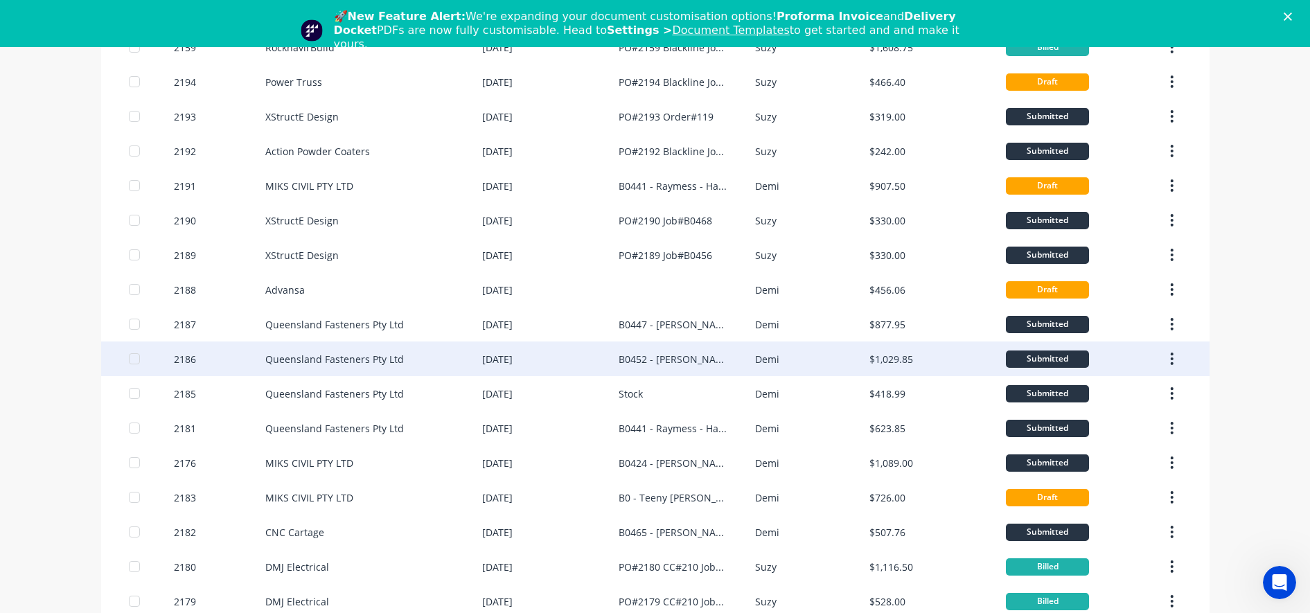
click at [307, 373] on div "Queensland Fasteners Pty Ltd" at bounding box center [373, 358] width 217 height 35
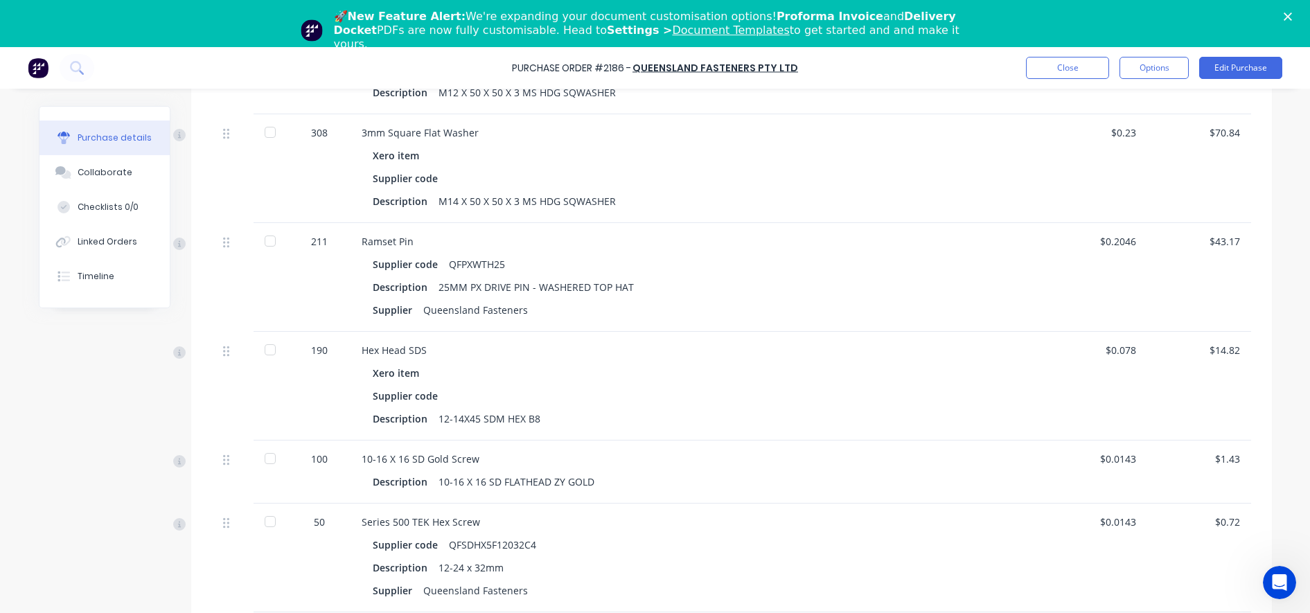
scroll to position [955, 0]
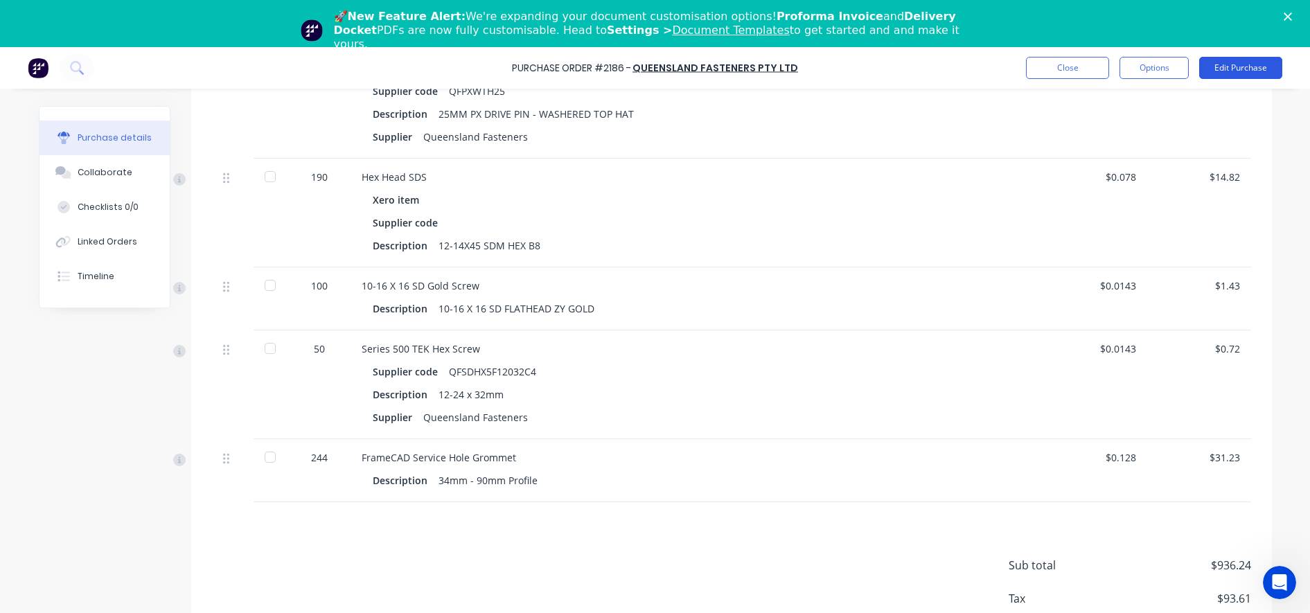
click at [1252, 76] on button "Edit Purchase" at bounding box center [1240, 68] width 83 height 22
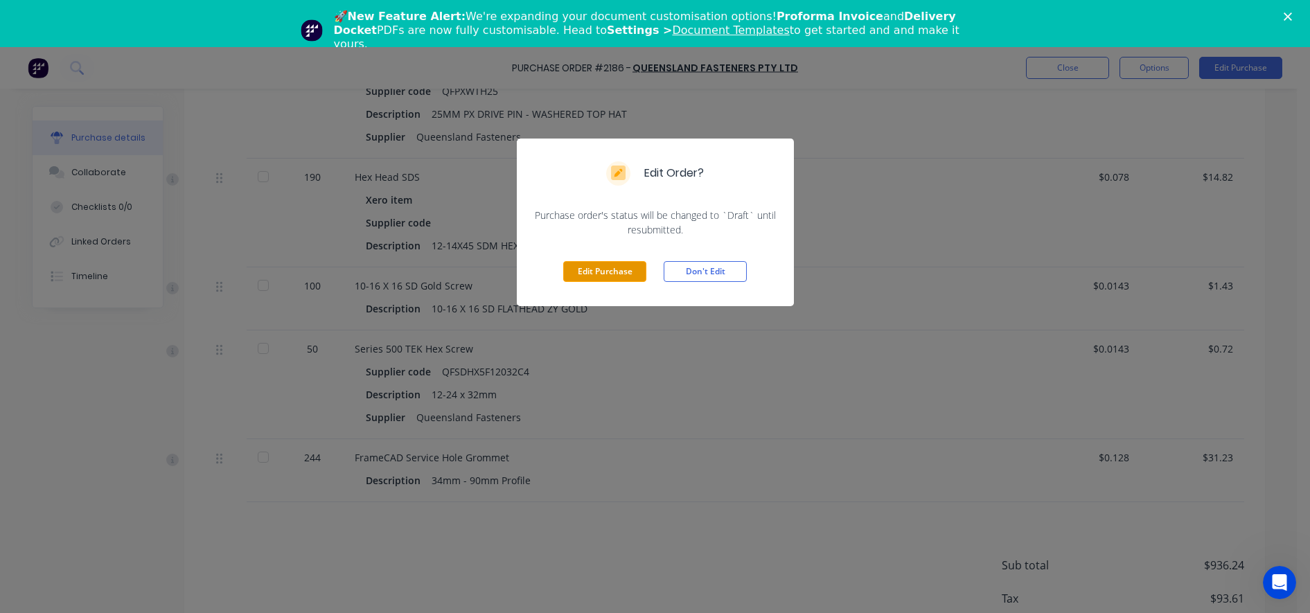
click at [622, 263] on button "Edit Purchase" at bounding box center [604, 271] width 83 height 21
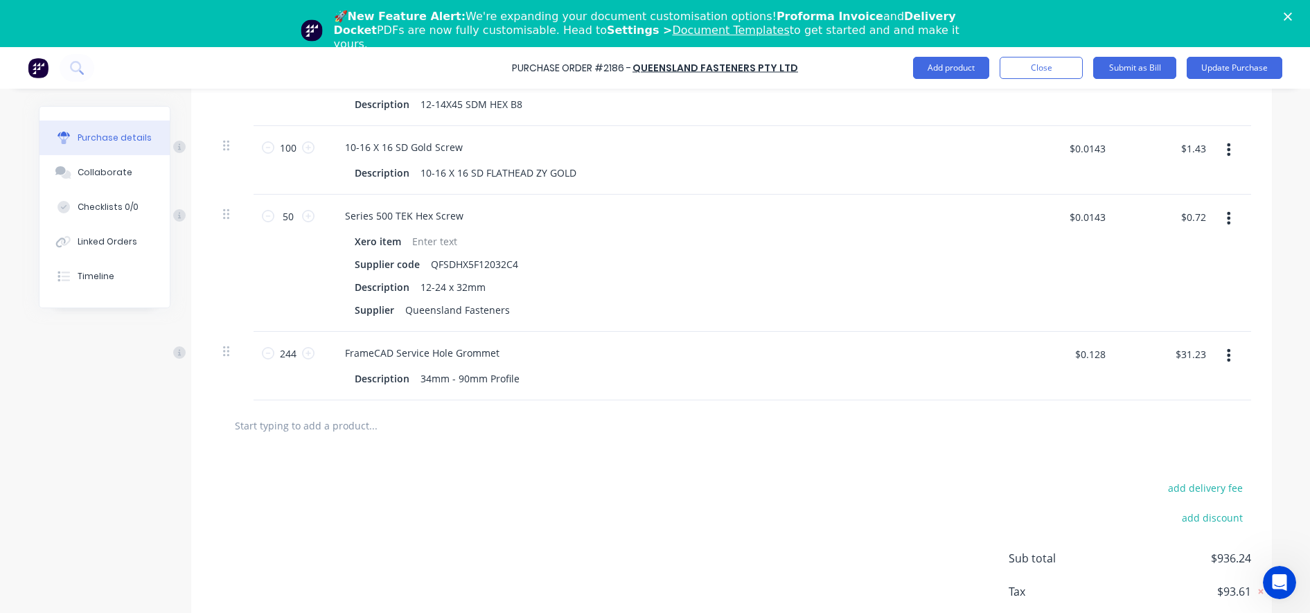
scroll to position [1323, 0]
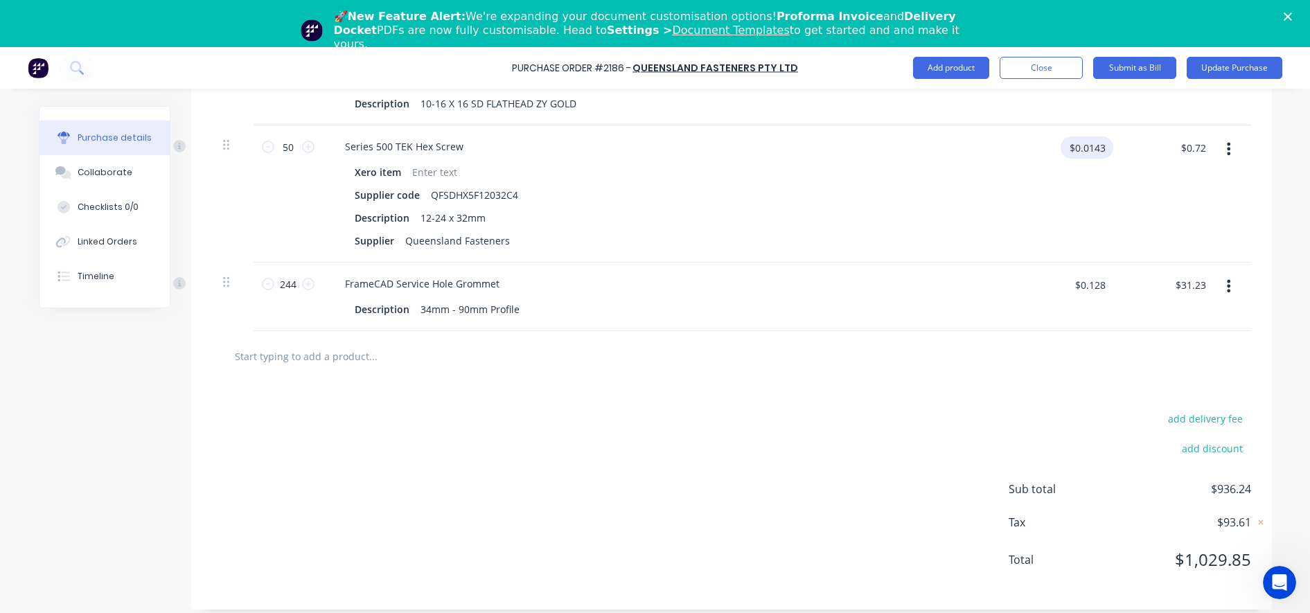
click at [1083, 150] on input "$0.0143" at bounding box center [1086, 147] width 53 height 22
type textarea "x"
click at [1085, 147] on input "$0.0143" at bounding box center [1086, 147] width 53 height 22
type input "$0.1043"
type textarea "x"
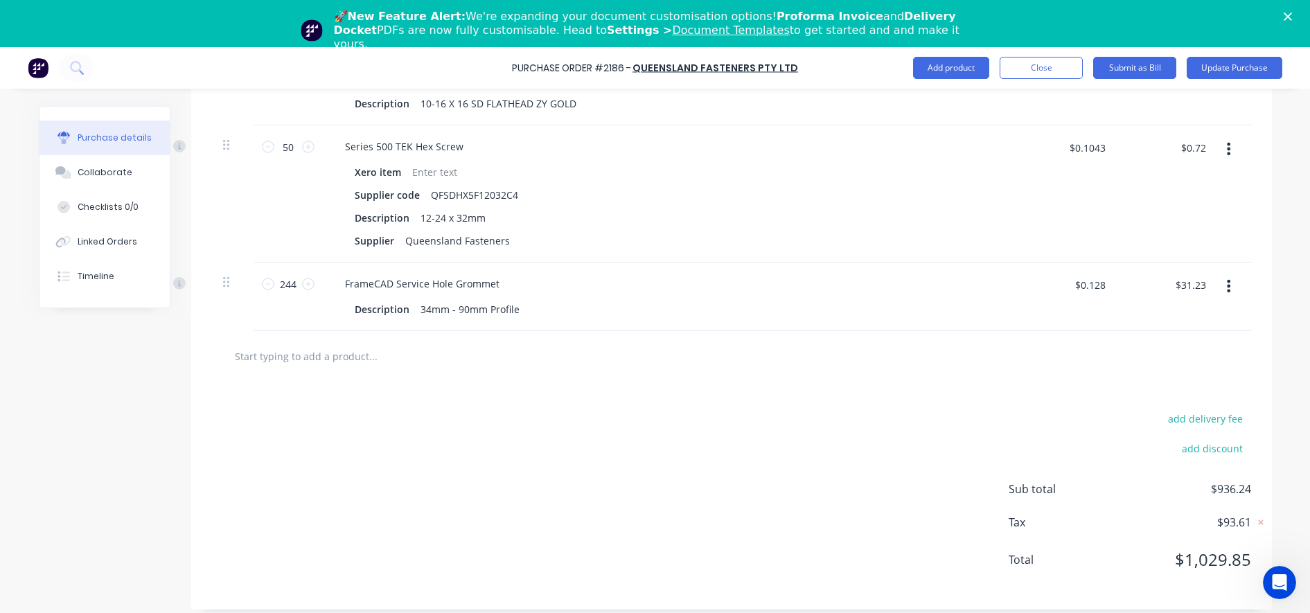
type input "$0.1043"
type input "$5.22"
click at [1158, 164] on div "$5.22 $0.72" at bounding box center [1170, 152] width 87 height 33
click at [1100, 149] on input "$0.1043" at bounding box center [1086, 147] width 53 height 22
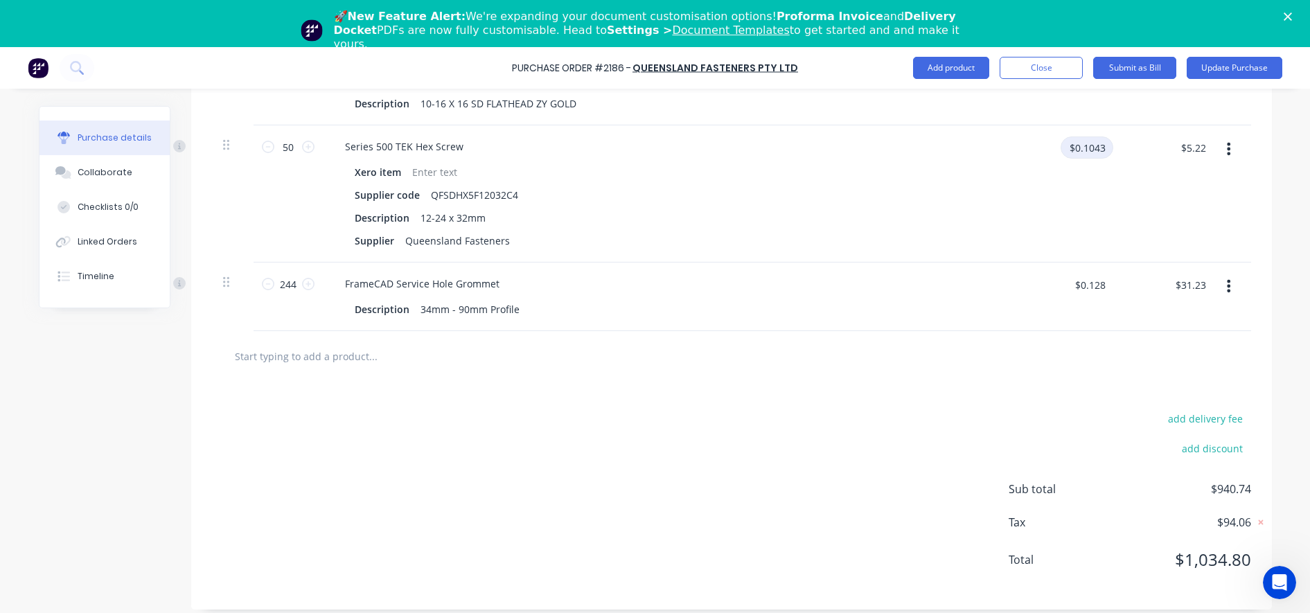
type textarea "x"
type input "$0.1034"
type textarea "x"
type input "$0.1034"
type input "$5.17"
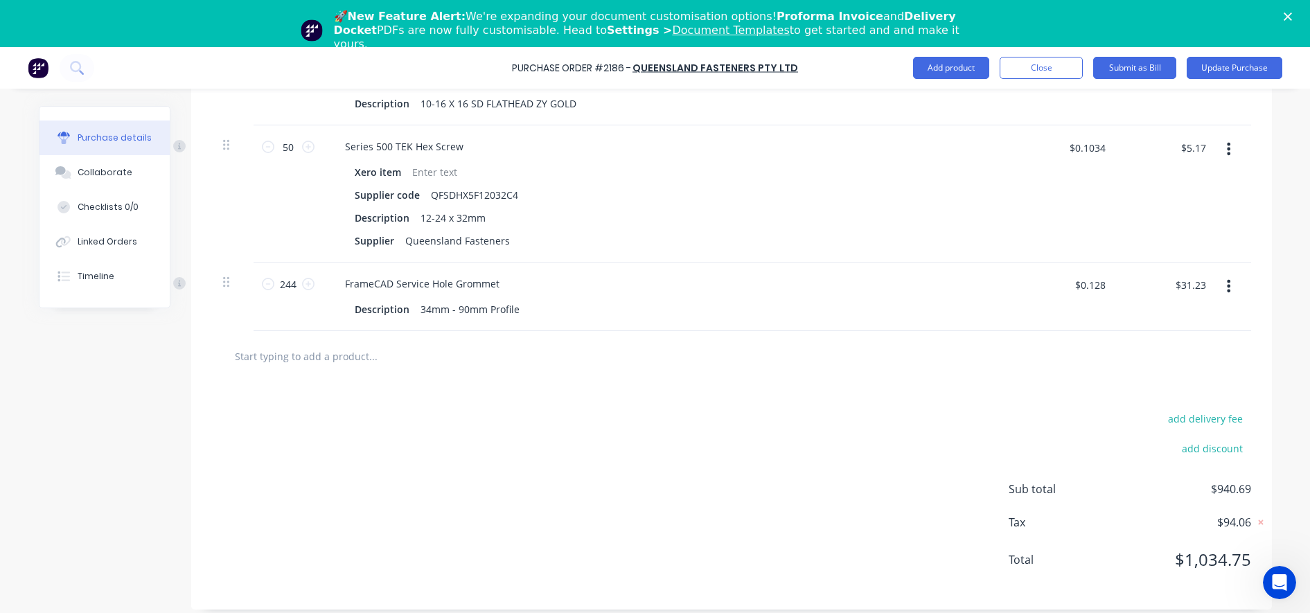
click at [1128, 265] on div "$31.23 $31.23" at bounding box center [1166, 297] width 100 height 69
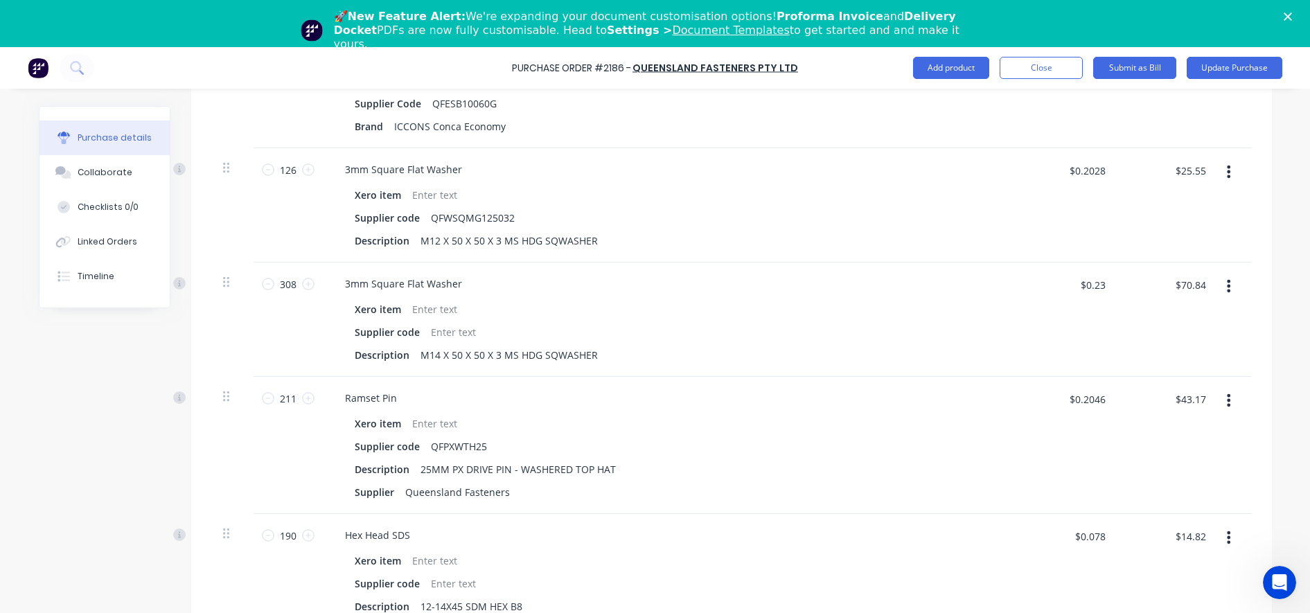
scroll to position [544, 0]
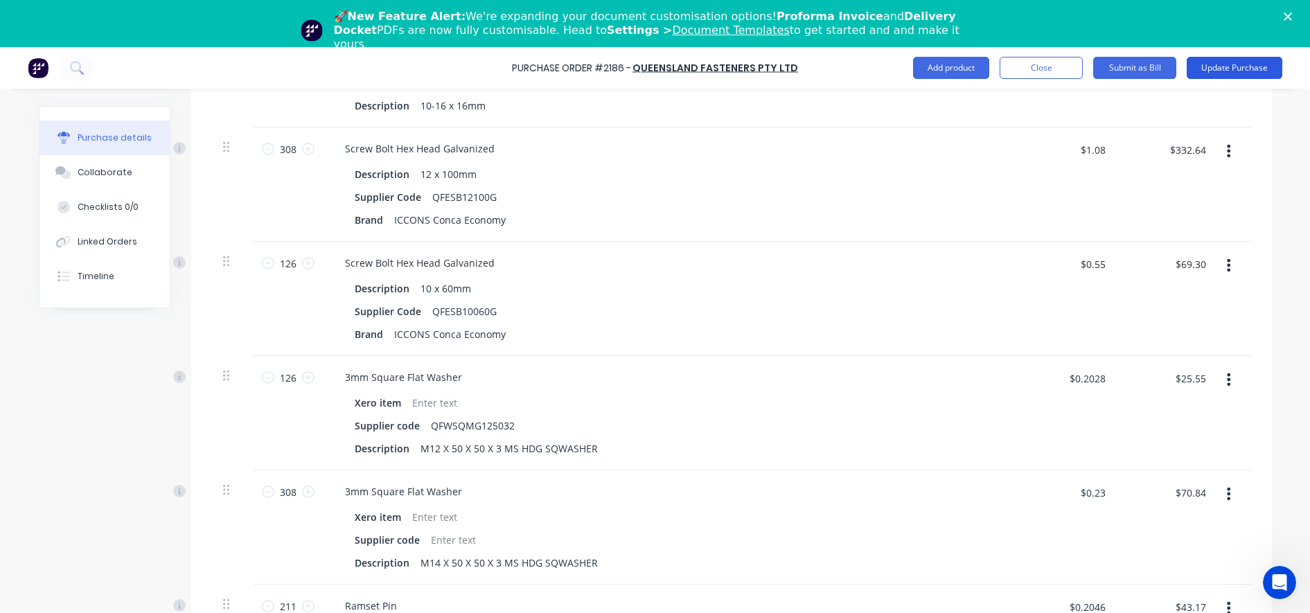
click at [1223, 72] on button "Update Purchase" at bounding box center [1235, 68] width 96 height 22
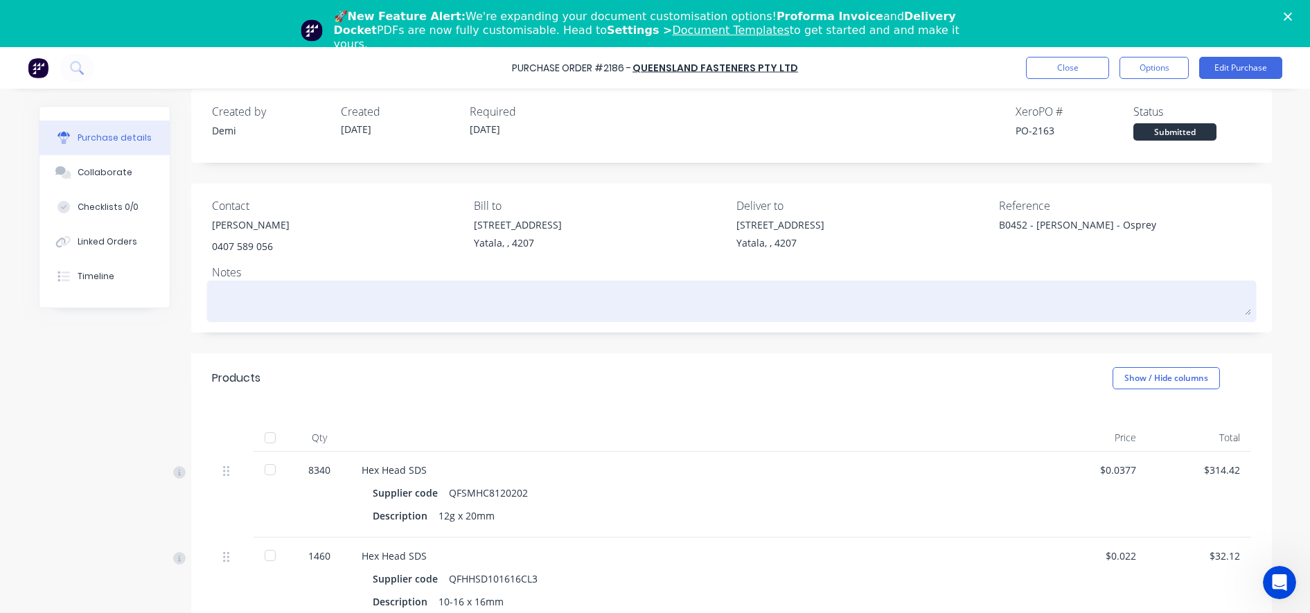
scroll to position [0, 0]
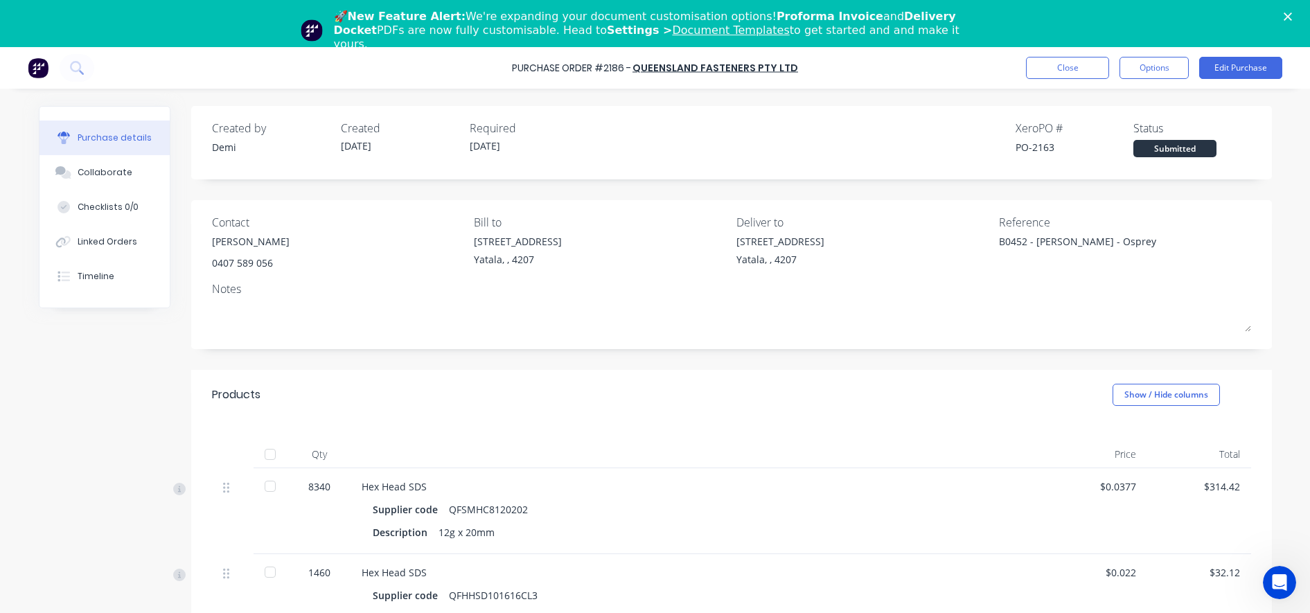
click at [999, 245] on div "B0452 - [PERSON_NAME] - Osprey" at bounding box center [1085, 251] width 173 height 35
click at [1240, 66] on button "Edit Purchase" at bounding box center [1240, 68] width 83 height 22
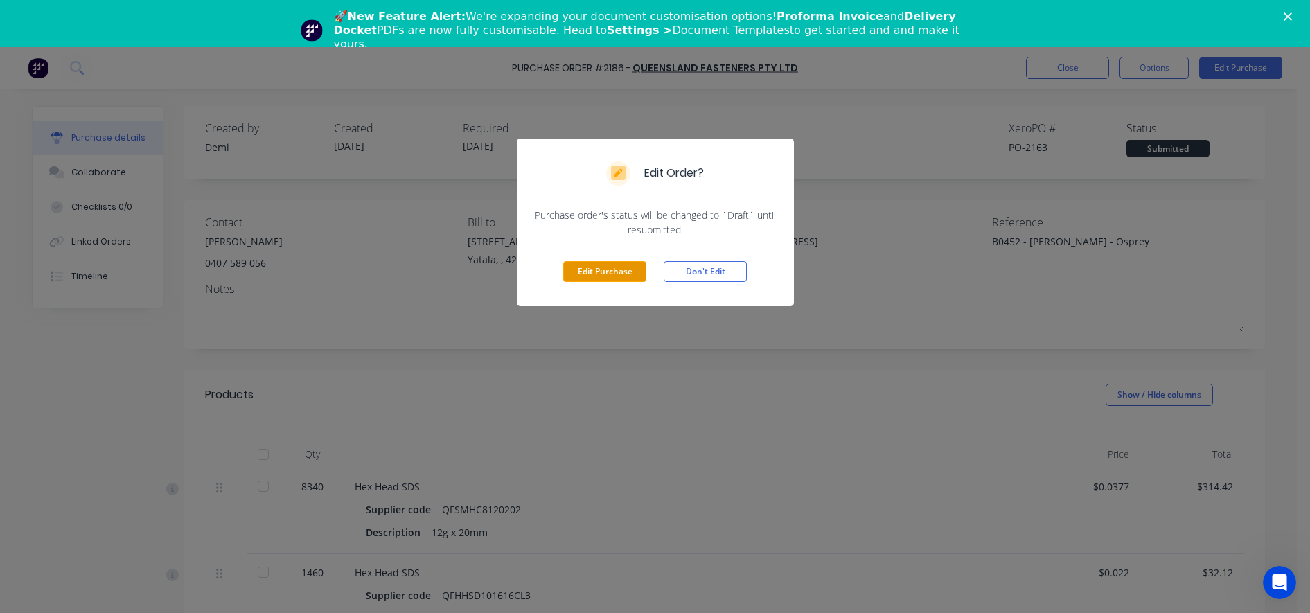
click at [599, 265] on button "Edit Purchase" at bounding box center [604, 271] width 83 height 21
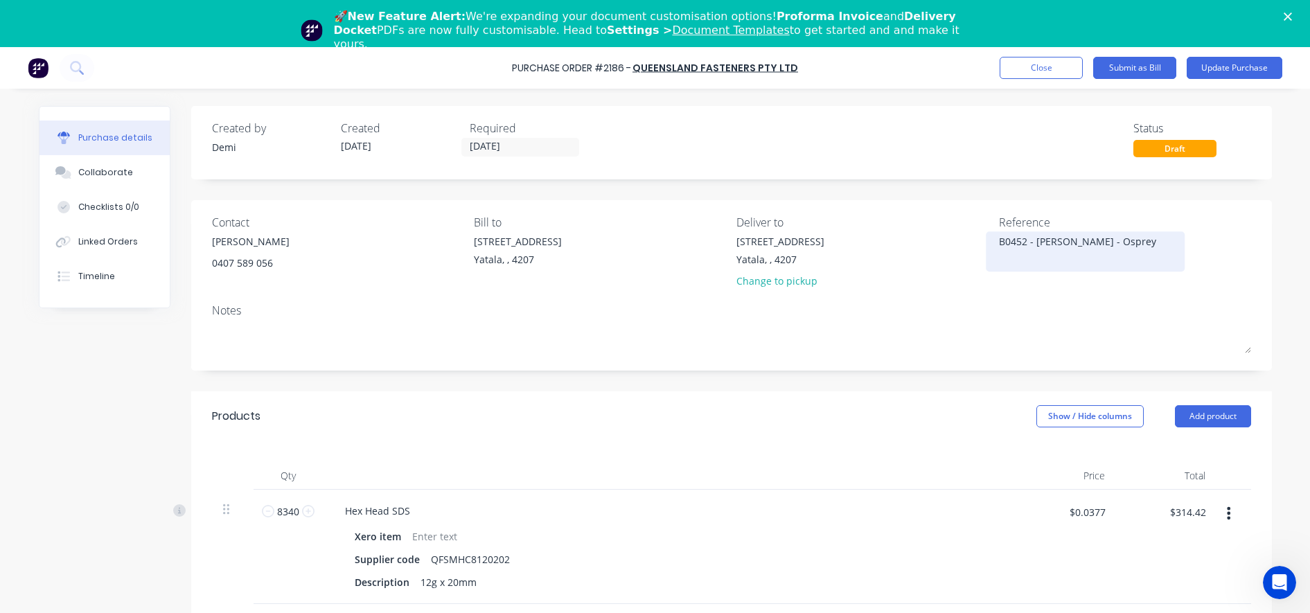
click at [999, 242] on textarea "B0452 - [PERSON_NAME] - Osprey" at bounding box center [1085, 249] width 173 height 31
type textarea "x"
type textarea "PO#2186 Job#B0452 - [PERSON_NAME] - Osprey"
type textarea "x"
drag, startPoint x: 1151, startPoint y: 262, endPoint x: 1040, endPoint y: 258, distance: 110.2
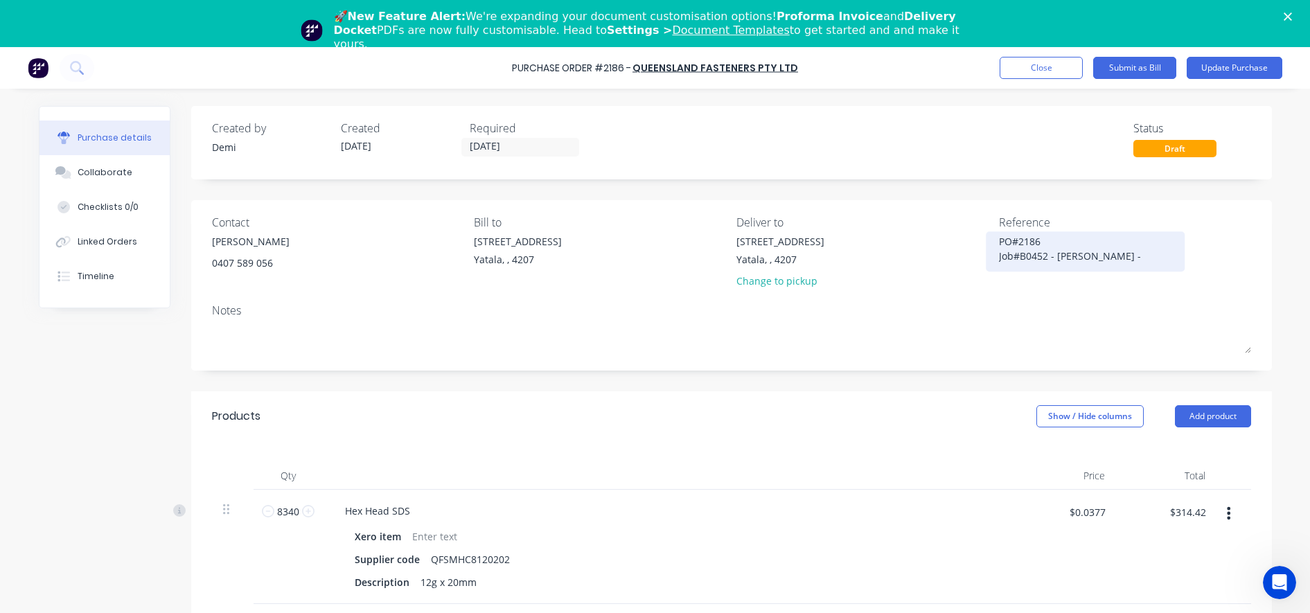
click at [1040, 258] on textarea "PO#2186 Job#B0452 - [PERSON_NAME] - Osprey" at bounding box center [1085, 249] width 173 height 31
type textarea "PO#2186 Job#B0452"
type textarea "x"
type textarea "PO#2186 Job#B0452"
click at [1107, 65] on button "Submit as Bill" at bounding box center [1134, 68] width 83 height 22
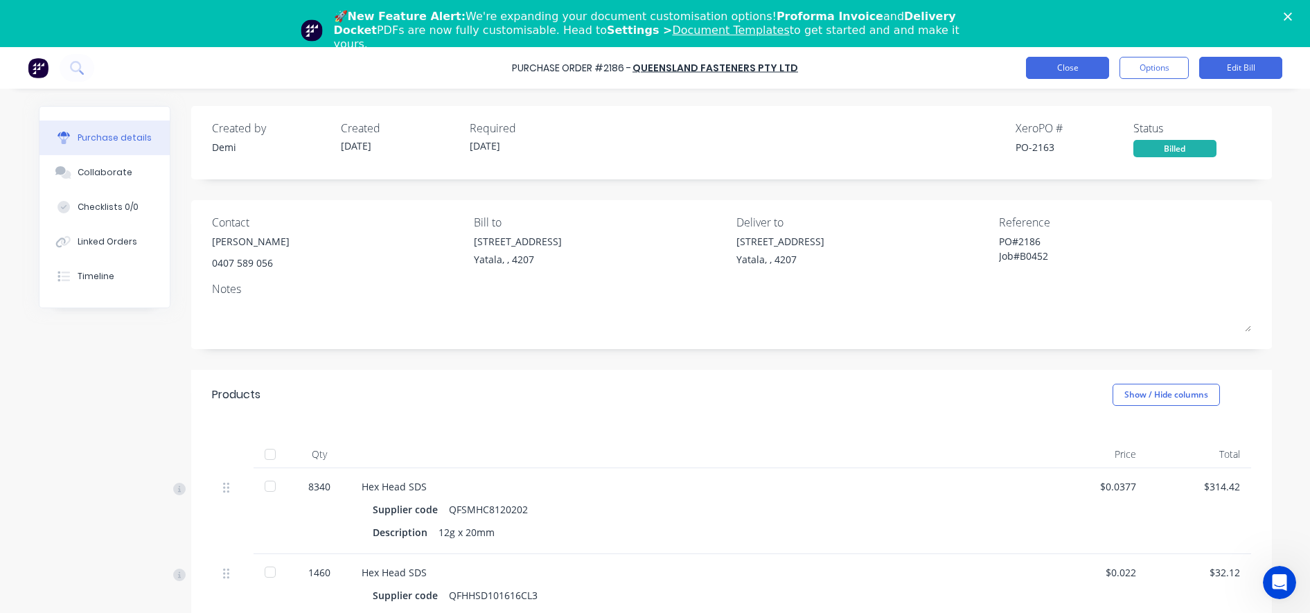
click at [1061, 72] on button "Close" at bounding box center [1067, 68] width 83 height 22
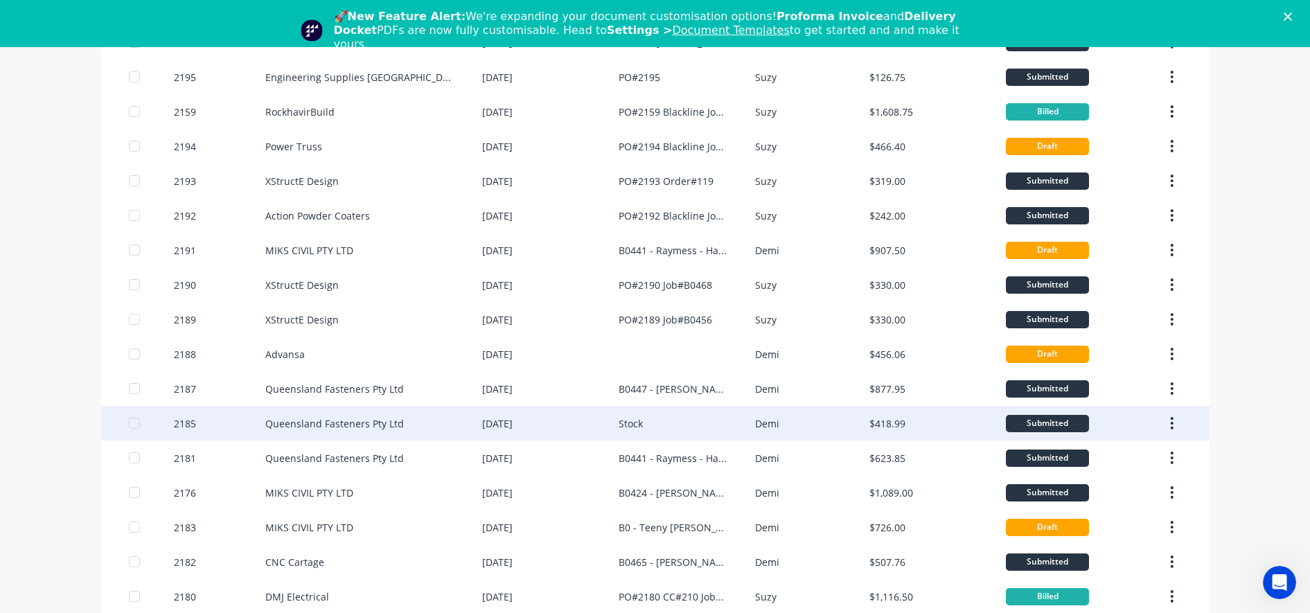
scroll to position [260, 0]
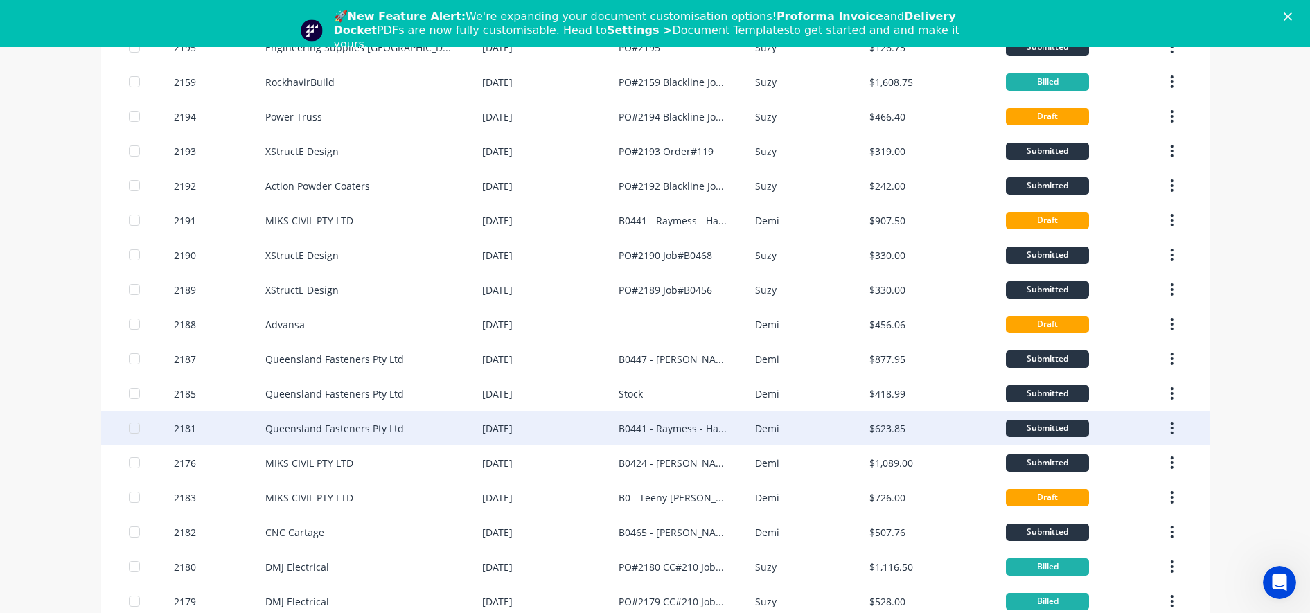
click at [378, 424] on div "Queensland Fasteners Pty Ltd" at bounding box center [334, 428] width 139 height 15
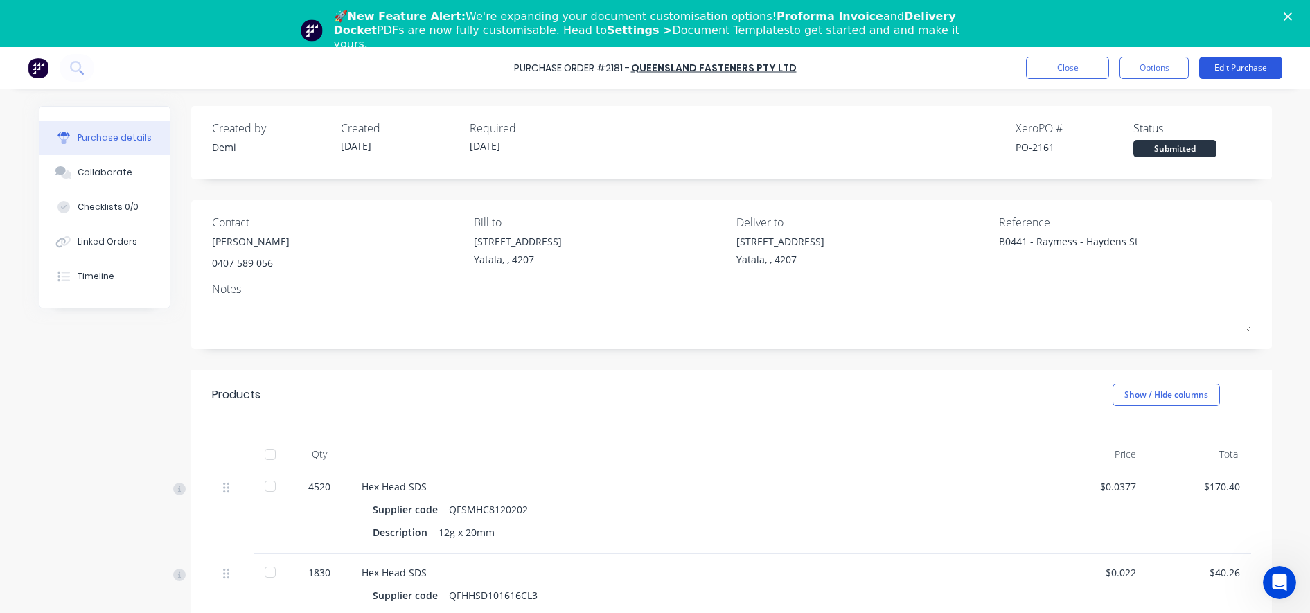
click at [1239, 71] on button "Edit Purchase" at bounding box center [1240, 68] width 83 height 22
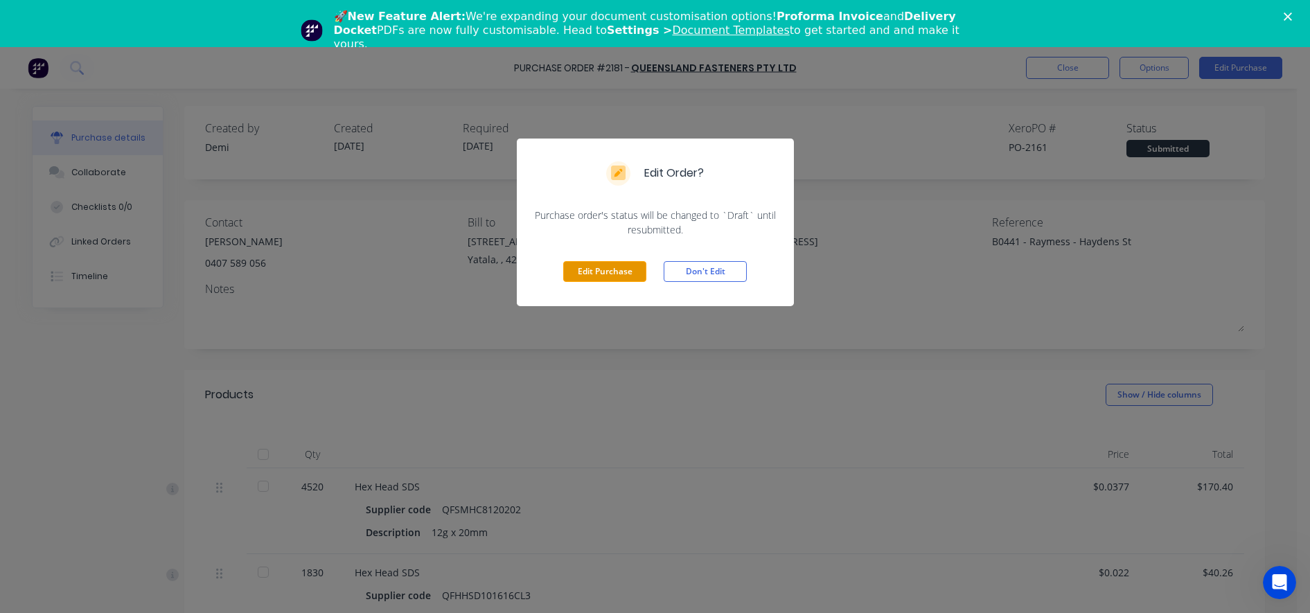
click at [607, 274] on button "Edit Purchase" at bounding box center [604, 271] width 83 height 21
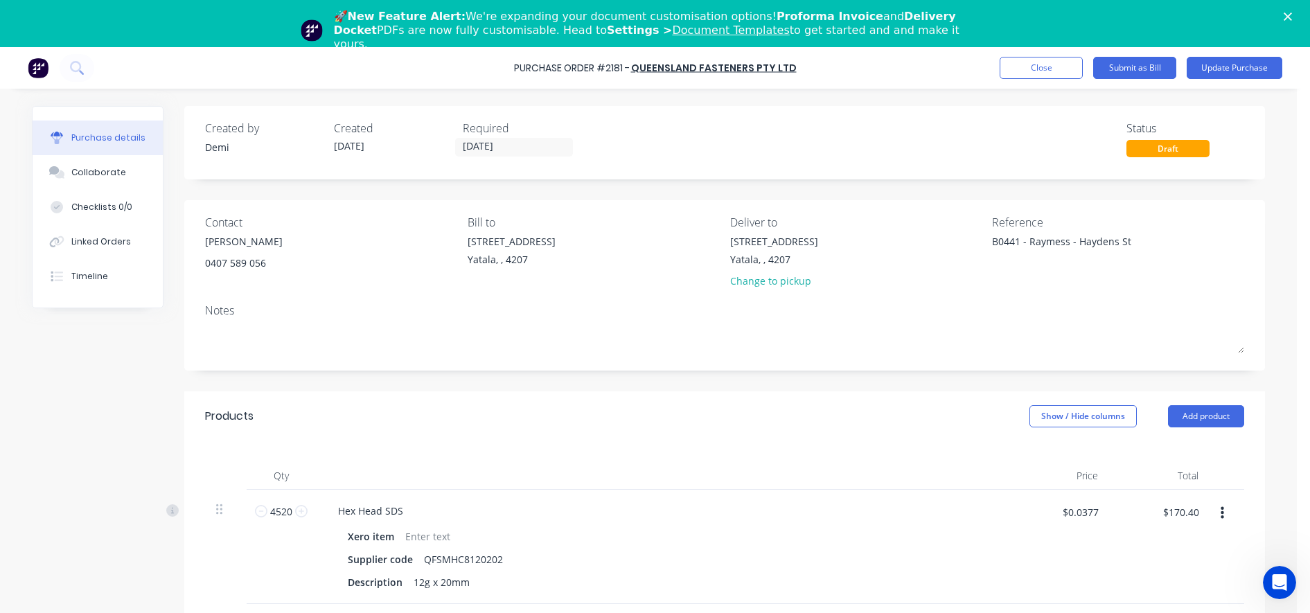
type textarea "x"
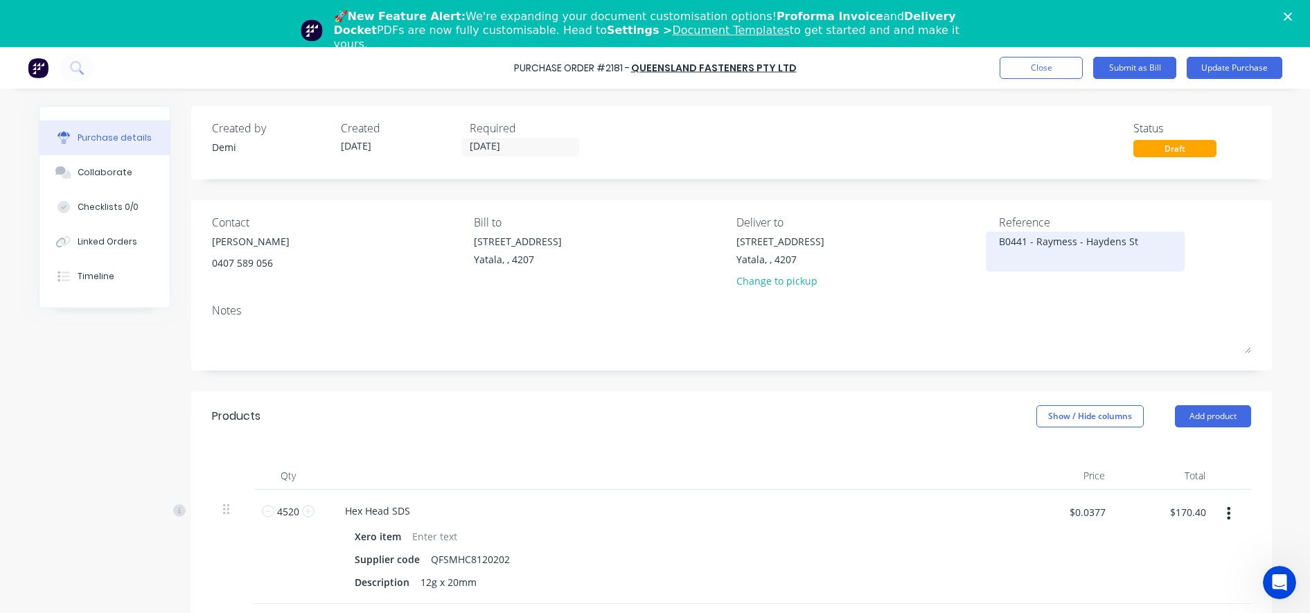
drag, startPoint x: 1134, startPoint y: 241, endPoint x: 1022, endPoint y: 245, distance: 111.6
click at [1022, 245] on textarea "B0441 - Raymess - Haydens St" at bounding box center [1085, 249] width 173 height 31
type textarea "B0441"
type textarea "x"
click at [999, 247] on textarea "B0441" at bounding box center [1085, 249] width 173 height 31
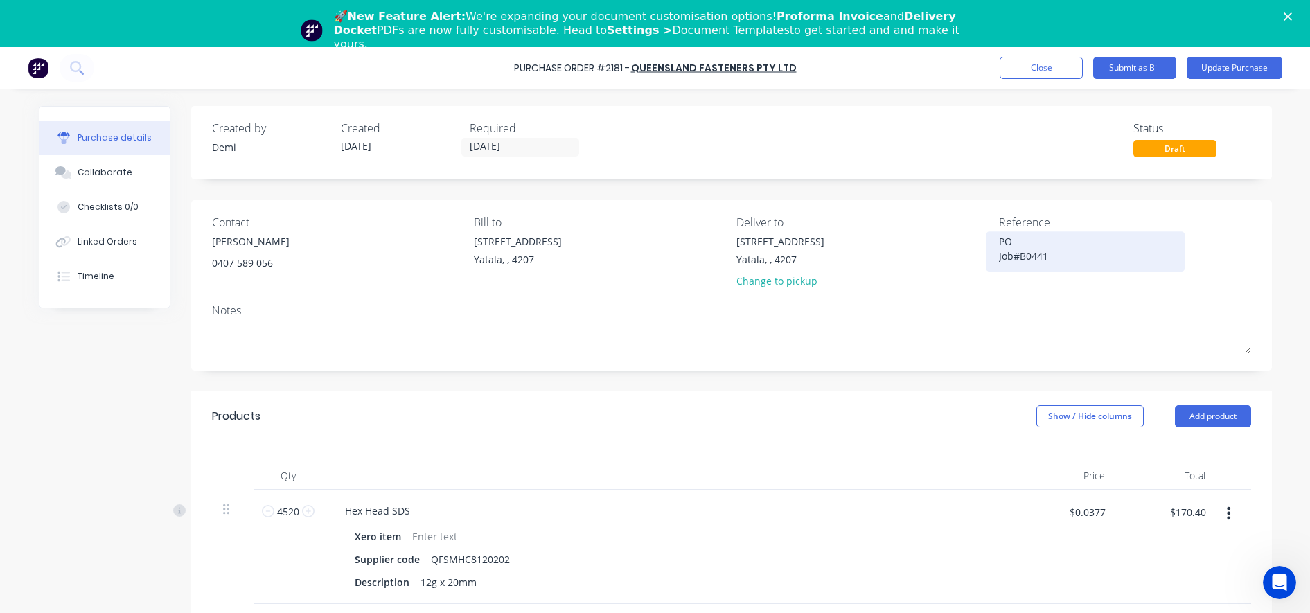
type textarea "PO# Job#B0441"
type textarea "x"
type textarea "PO#2 Job#B0441"
type textarea "x"
type textarea "PO#21 Job#B0441"
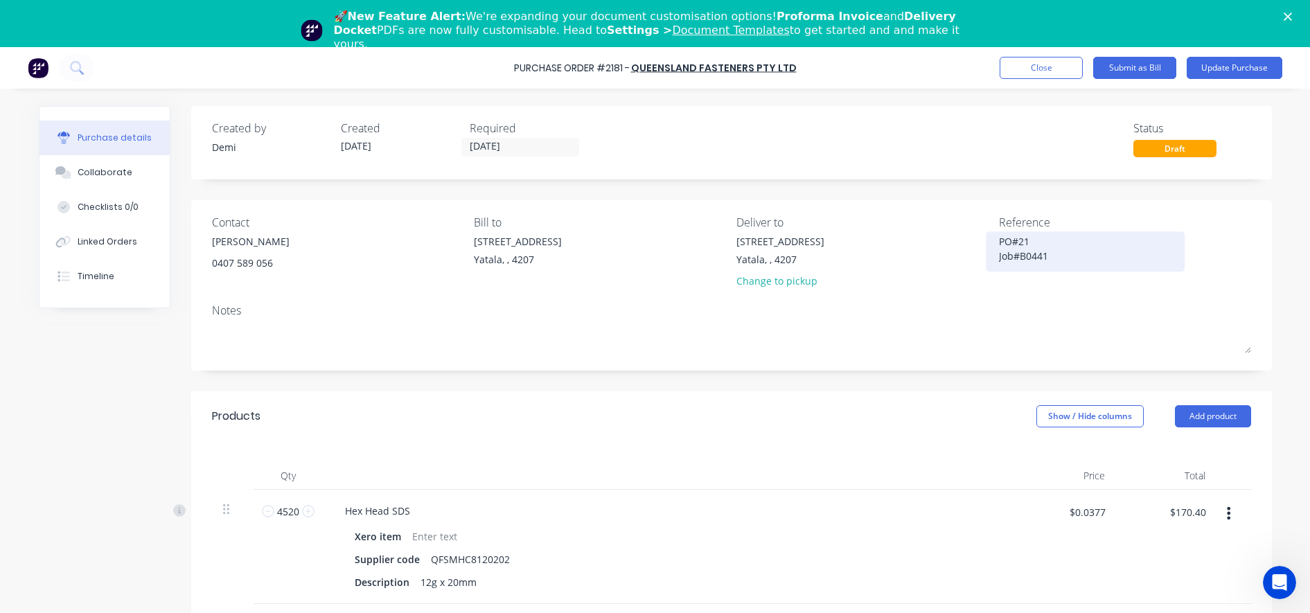
type textarea "x"
type textarea "PO#218 Job#B0441"
type textarea "x"
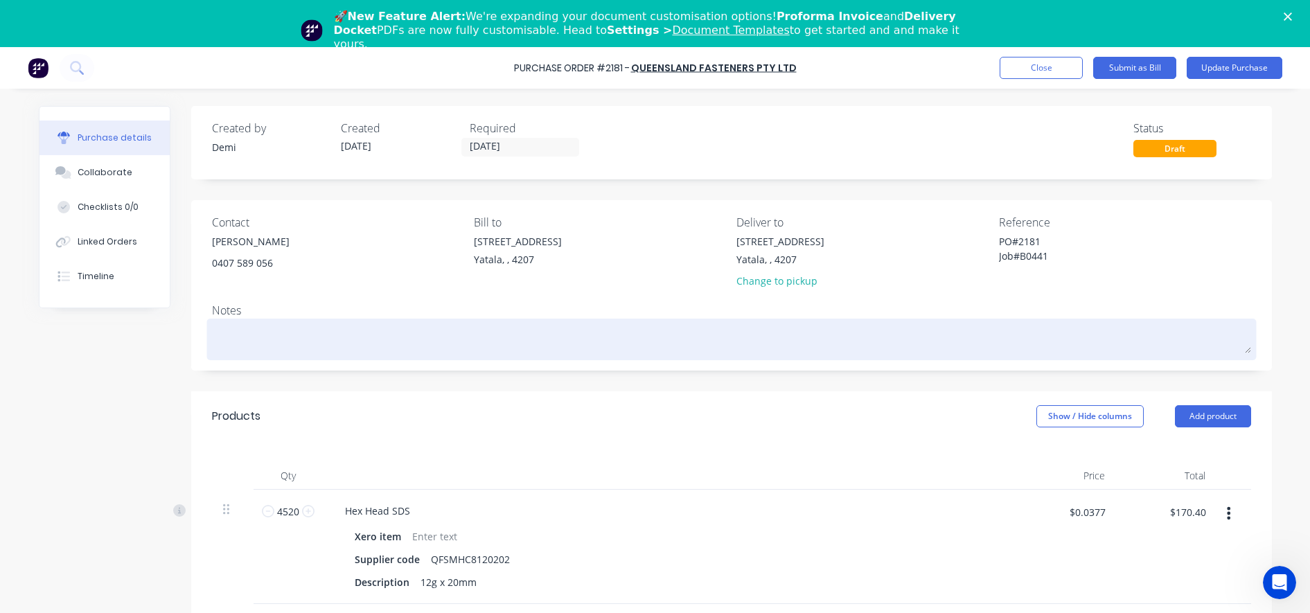
type textarea "PO#2181 Job#B0441"
type textarea "x"
type textarea "PO#2181 Job#B0441"
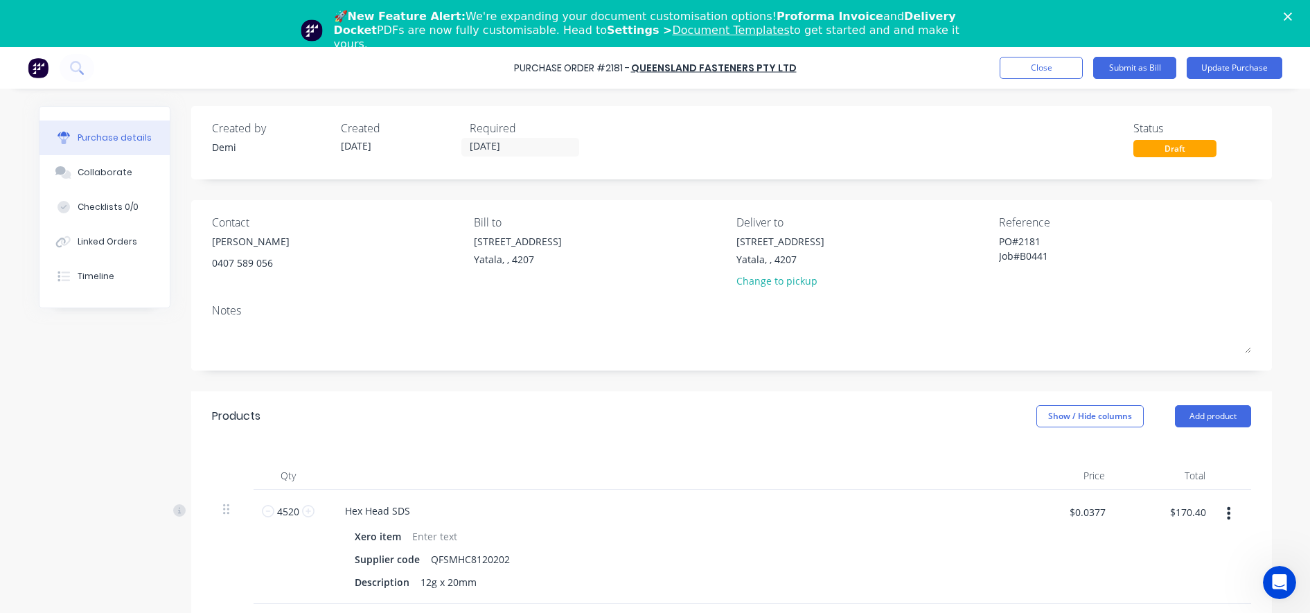
drag, startPoint x: 691, startPoint y: 331, endPoint x: 696, endPoint y: 303, distance: 28.3
click at [693, 326] on textarea at bounding box center [731, 337] width 1039 height 31
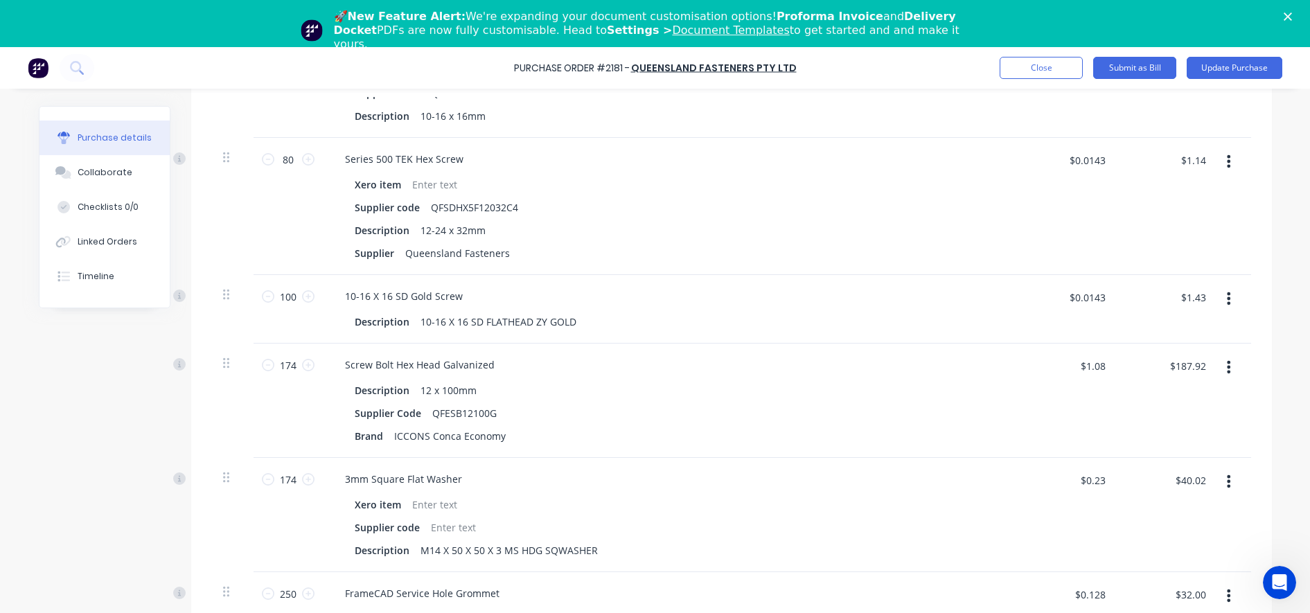
scroll to position [407, 0]
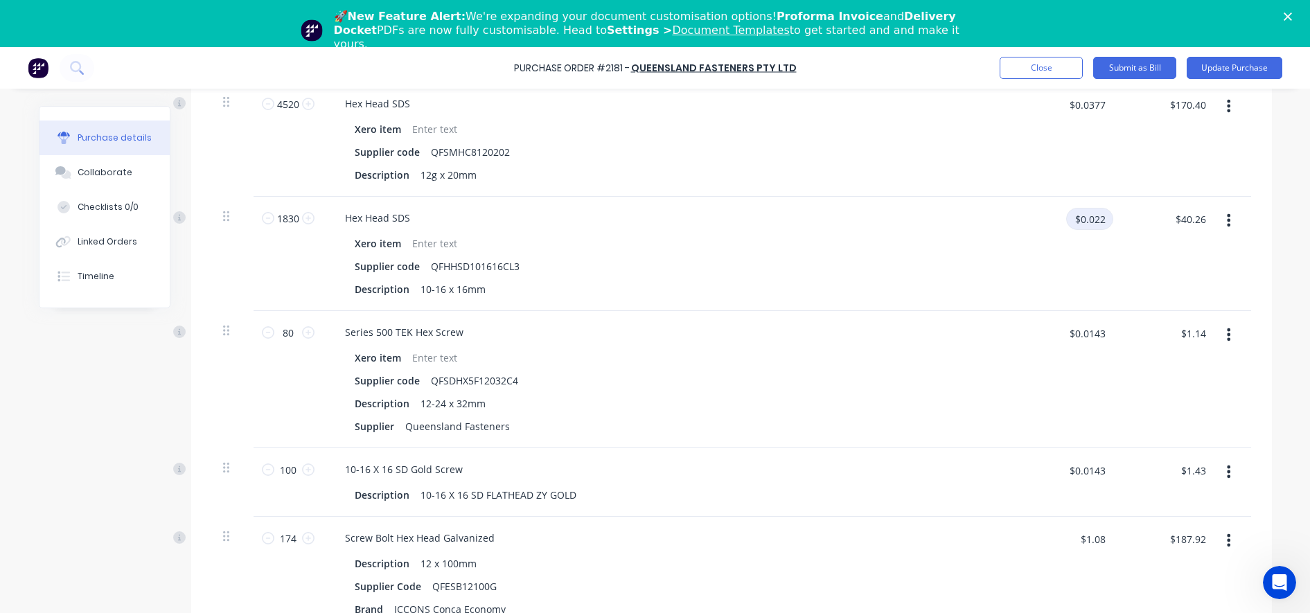
click at [1095, 220] on input "$0.022" at bounding box center [1089, 219] width 47 height 22
click at [1098, 216] on input "$0.022" at bounding box center [1089, 219] width 47 height 22
type textarea "x"
click at [1100, 215] on input "$0.022" at bounding box center [1089, 219] width 47 height 22
type input "$0.026"
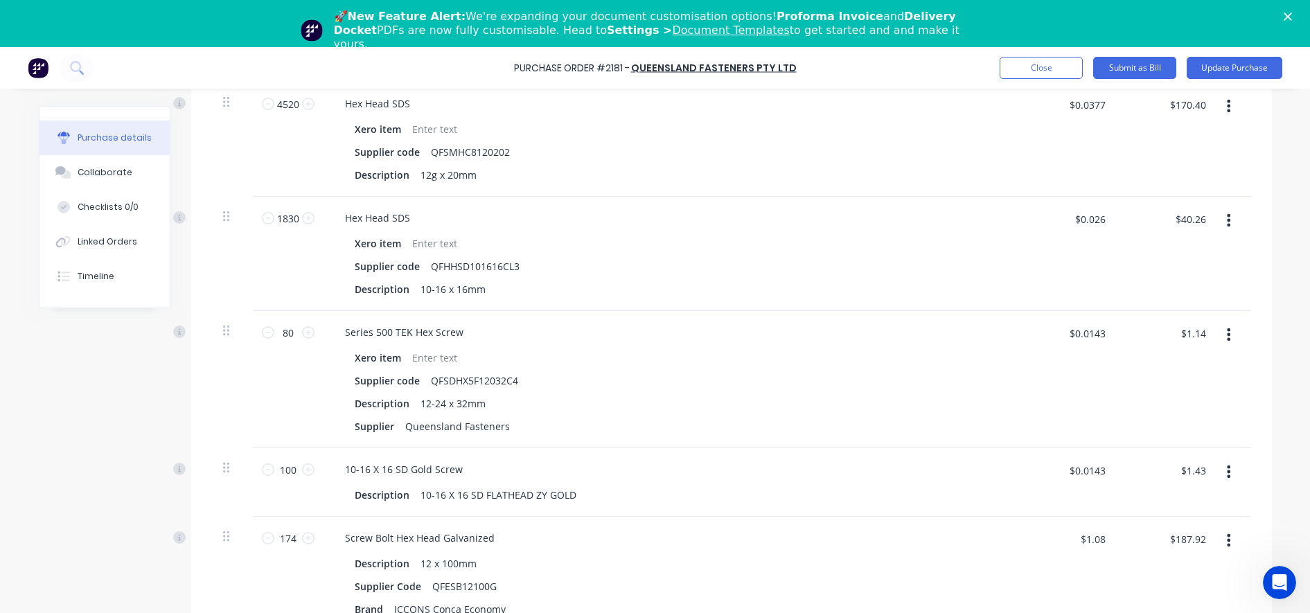
click at [1119, 247] on div "$40.26 $40.26" at bounding box center [1166, 254] width 100 height 114
type textarea "x"
type input "$0.026"
type input "$47.58"
click at [1103, 328] on input "$0.0143" at bounding box center [1086, 333] width 53 height 22
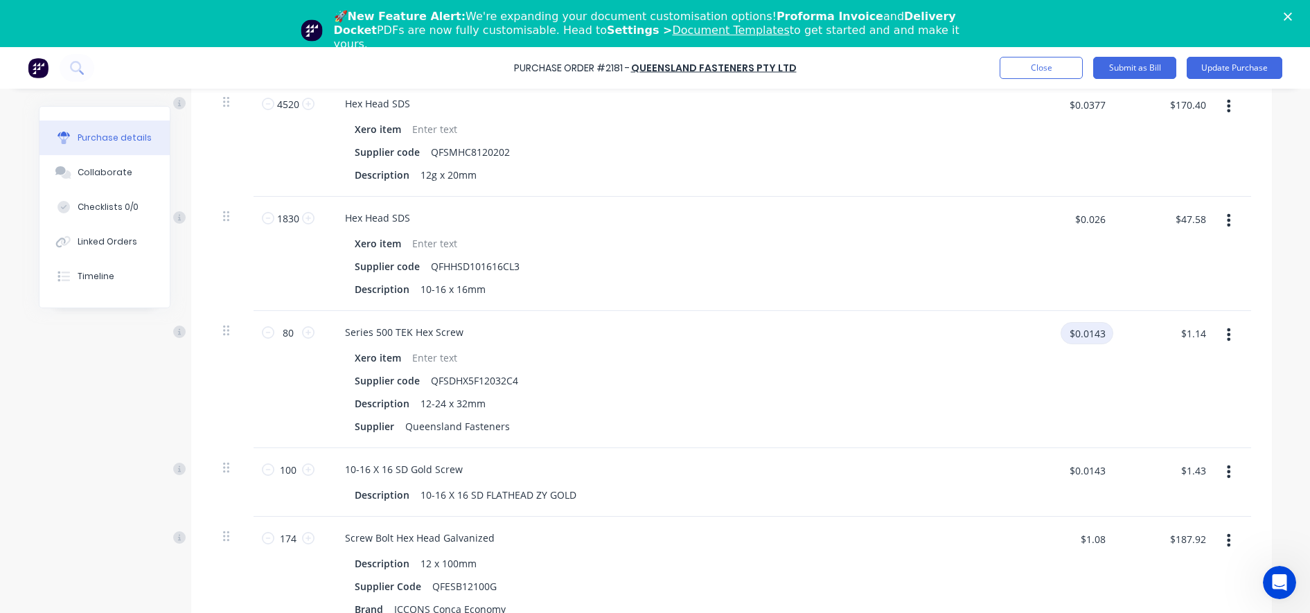
type textarea "x"
type input "0.10034"
type textarea "x"
type input "$0.1003"
type input "$8.02"
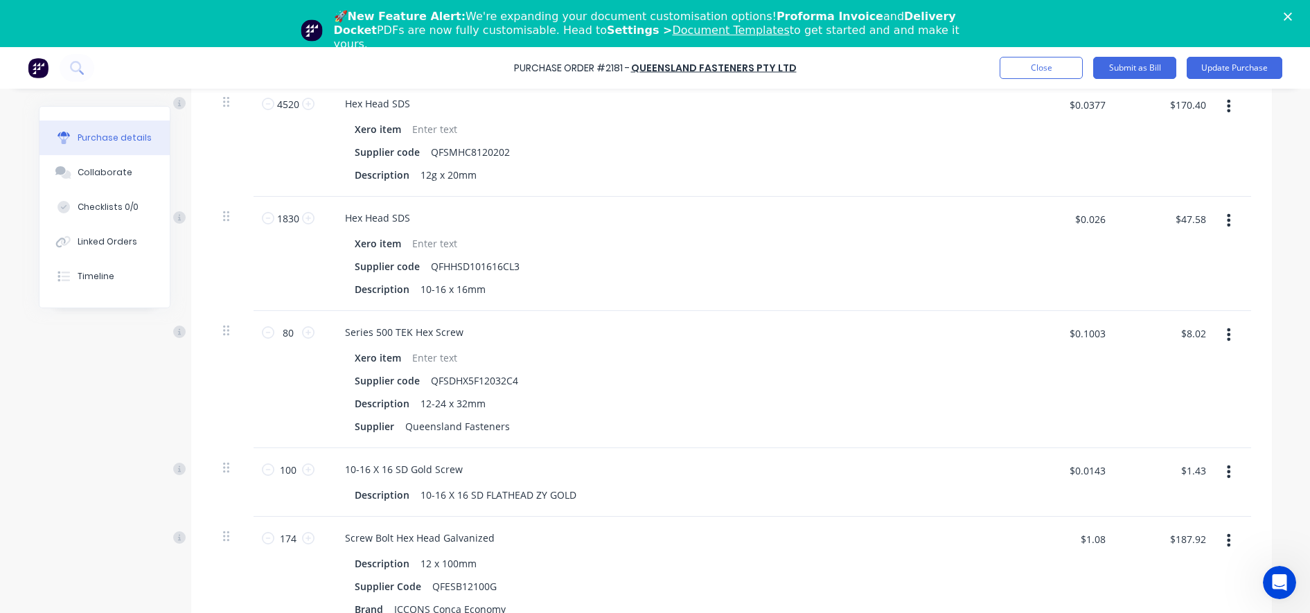
click at [1091, 389] on div "$0.1003 $0.1003" at bounding box center [1065, 379] width 100 height 137
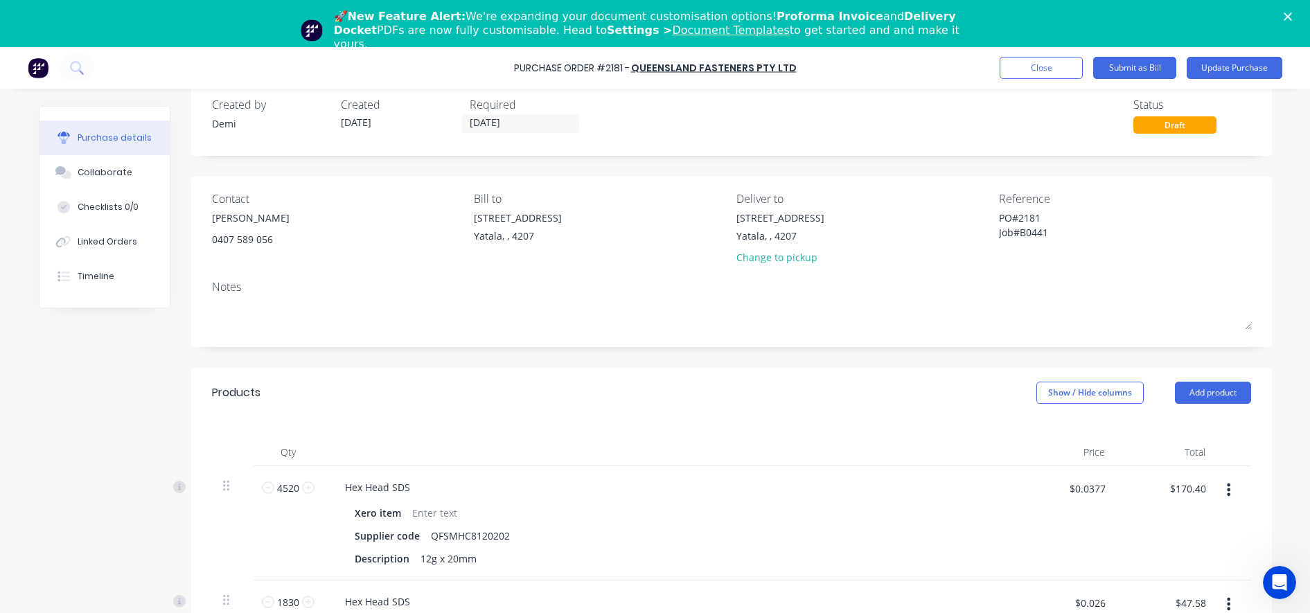
scroll to position [0, 0]
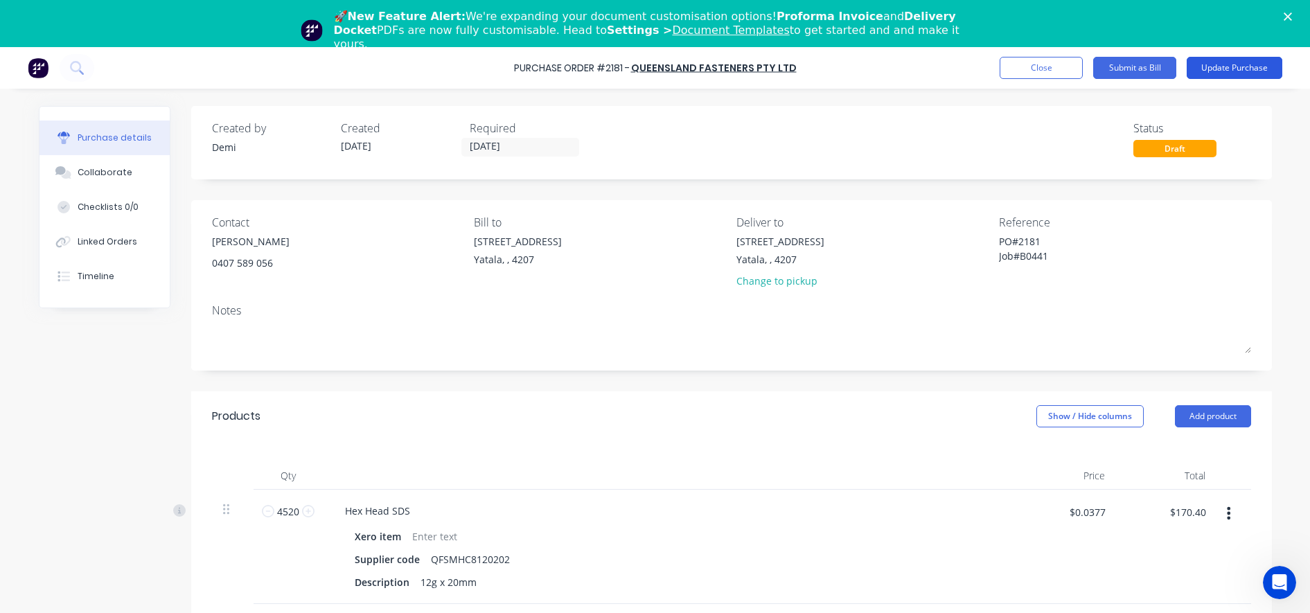
click at [1239, 73] on button "Update Purchase" at bounding box center [1235, 68] width 96 height 22
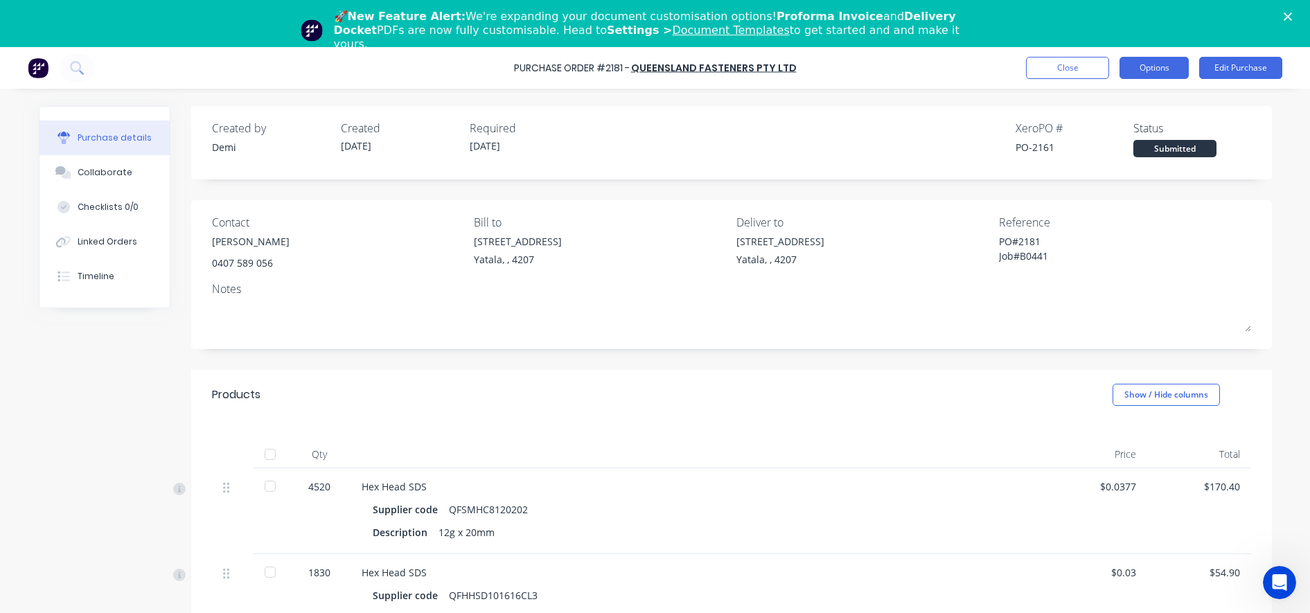
click at [1162, 67] on button "Options" at bounding box center [1153, 68] width 69 height 22
click at [965, 164] on div "Created by [PERSON_NAME] Created [DATE] Required [DATE] Xero PO # PO-2161 Statu…" at bounding box center [731, 142] width 1081 height 73
click at [1169, 69] on button "Options" at bounding box center [1153, 68] width 69 height 22
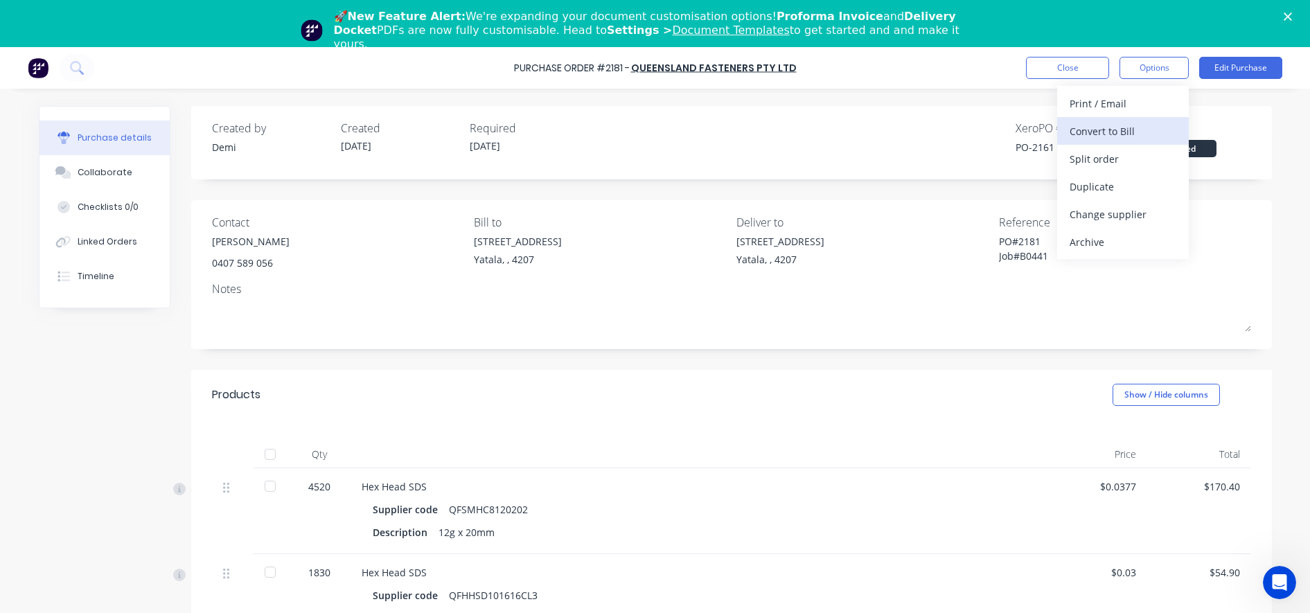
click at [1136, 133] on div "Convert to Bill" at bounding box center [1123, 131] width 107 height 20
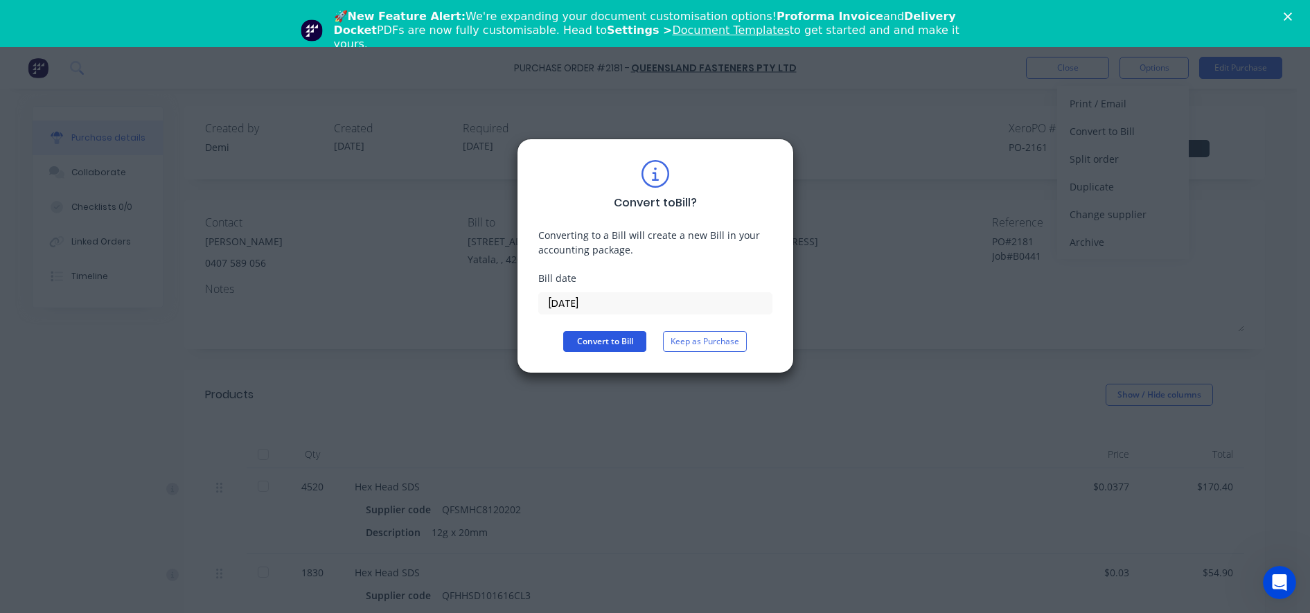
click at [627, 337] on button "Convert to Bill" at bounding box center [604, 341] width 83 height 21
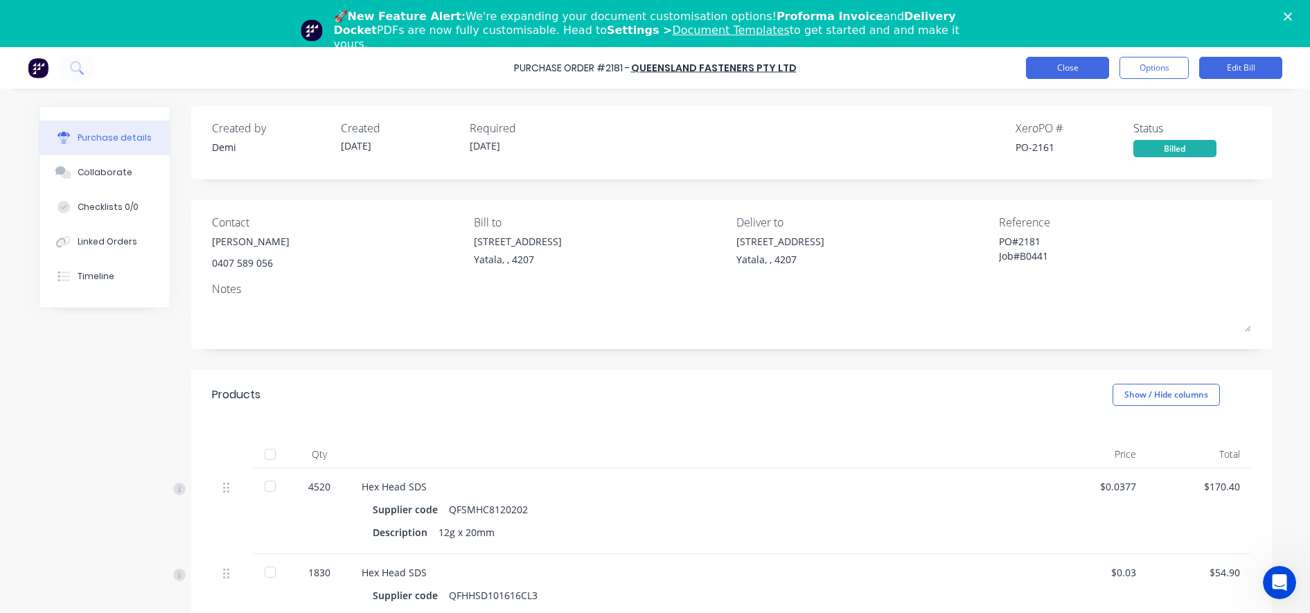
click at [1076, 67] on button "Close" at bounding box center [1067, 68] width 83 height 22
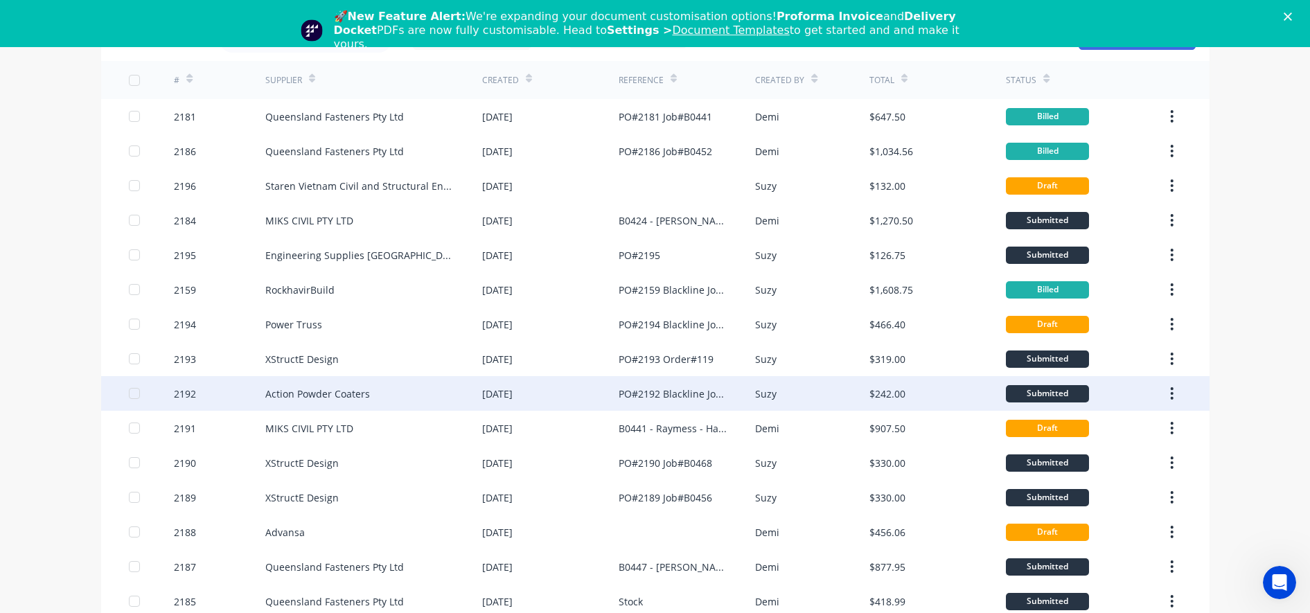
scroll to position [173, 0]
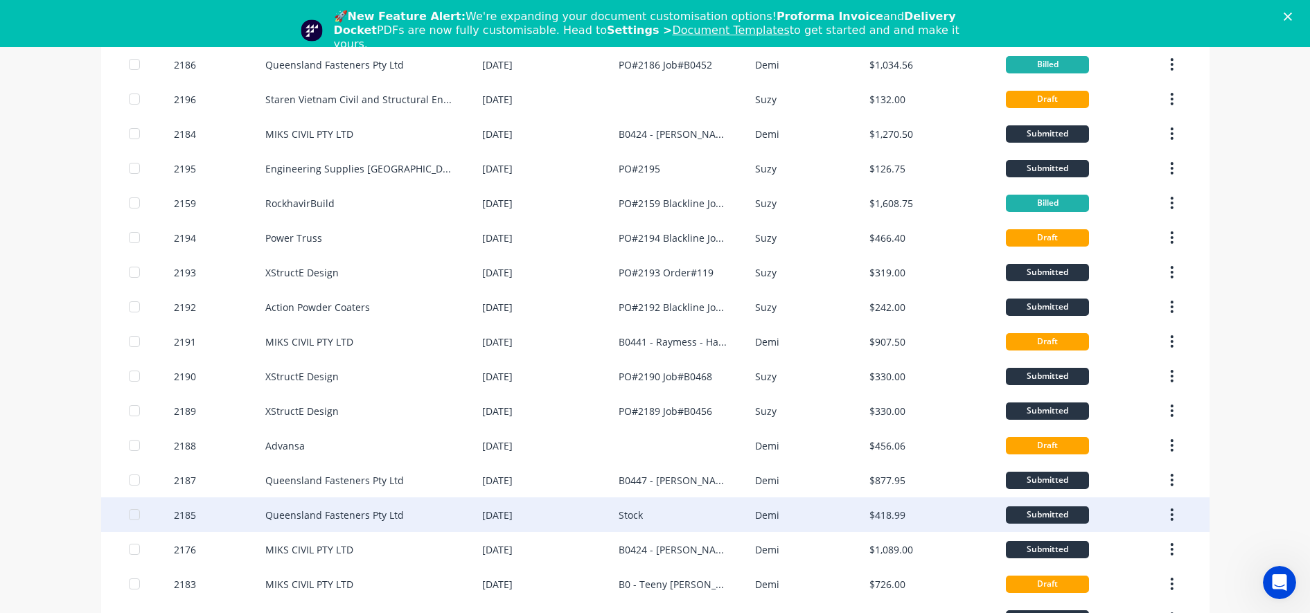
click at [295, 513] on div "Queensland Fasteners Pty Ltd" at bounding box center [334, 515] width 139 height 15
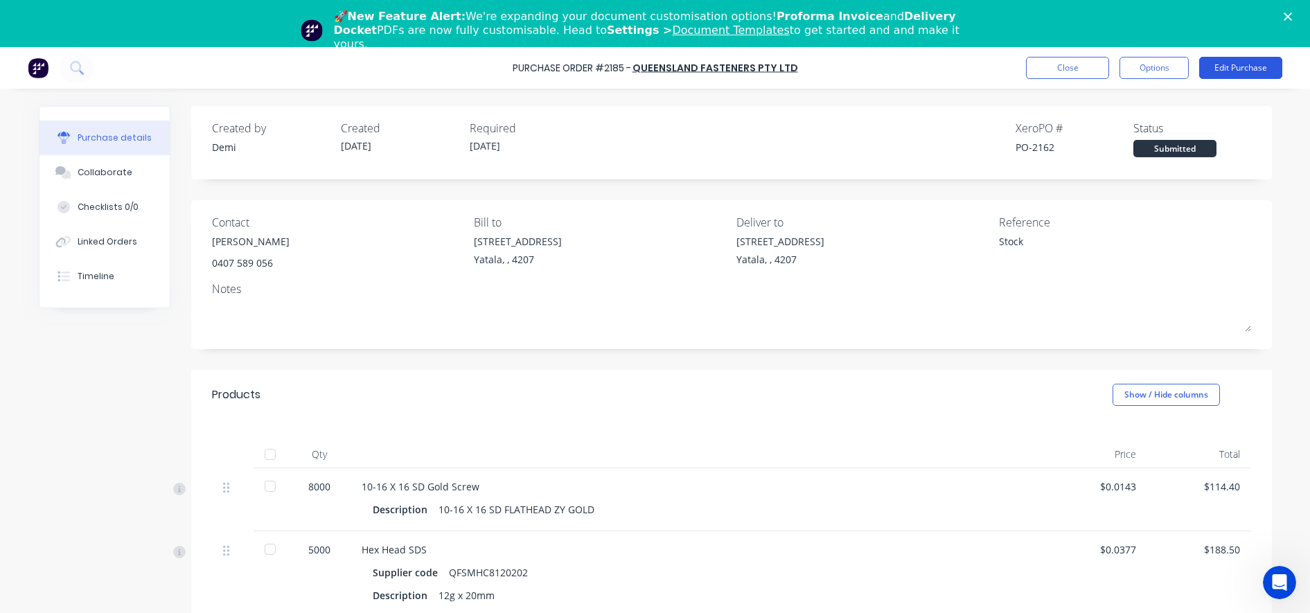
click at [1216, 75] on button "Edit Purchase" at bounding box center [1240, 68] width 83 height 22
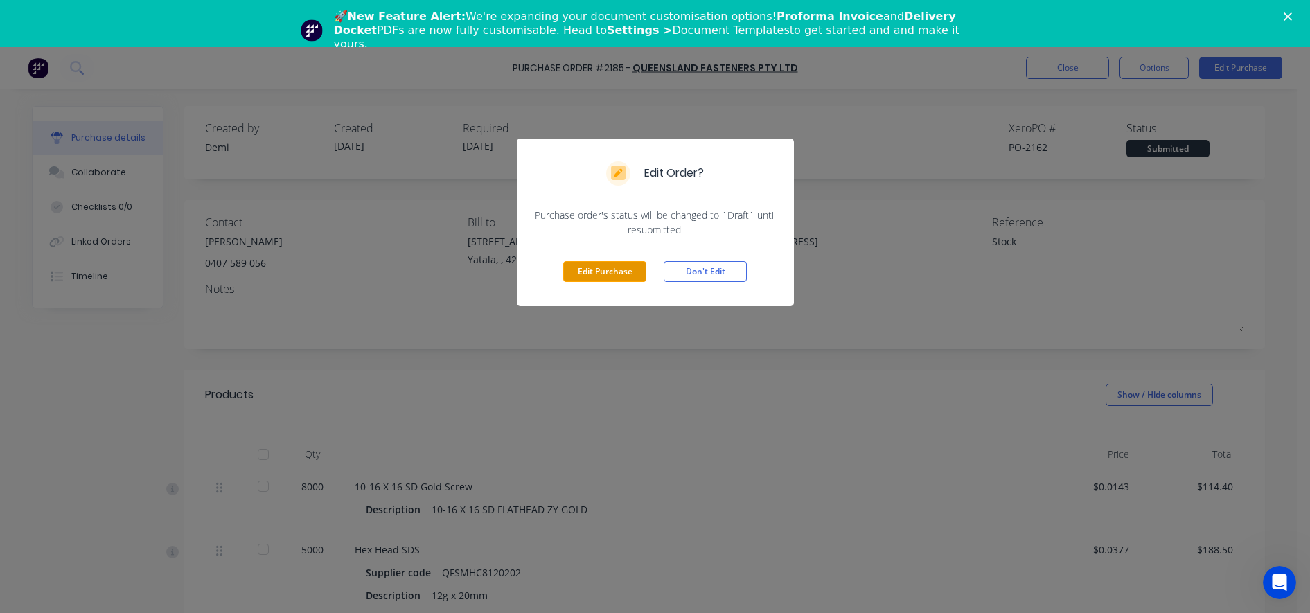
click at [605, 268] on button "Edit Purchase" at bounding box center [604, 271] width 83 height 21
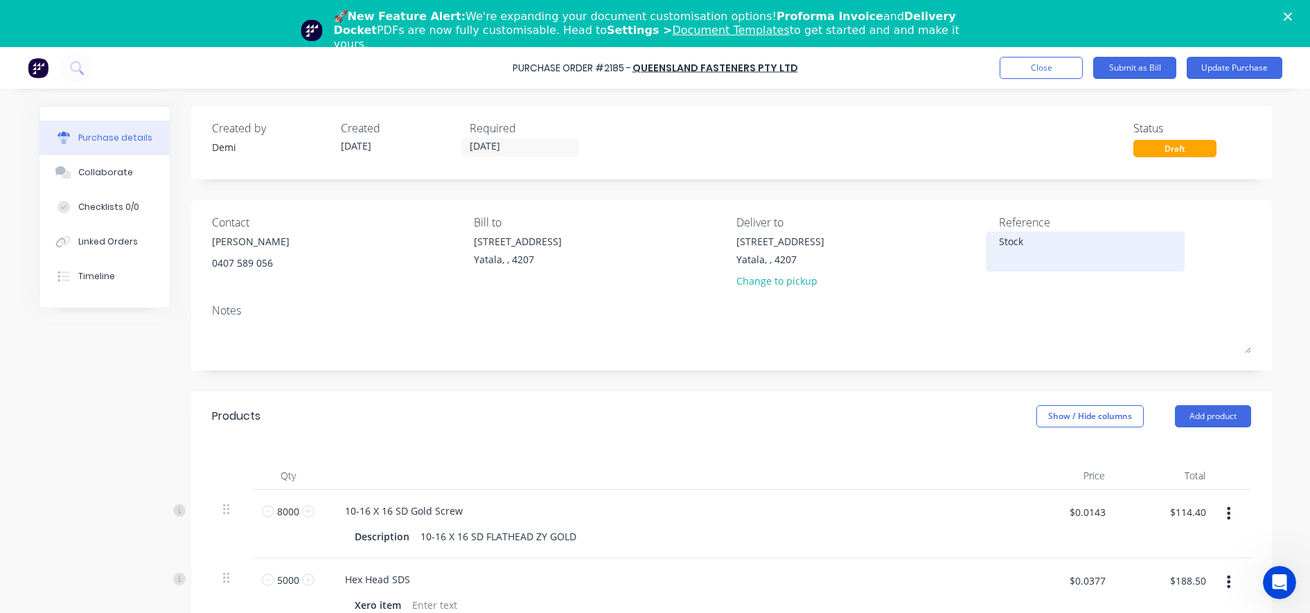
click at [1043, 251] on textarea "Stock" at bounding box center [1085, 249] width 173 height 31
type textarea "x"
drag, startPoint x: 1046, startPoint y: 247, endPoint x: 991, endPoint y: 245, distance: 55.5
click at [999, 245] on div "Stock" at bounding box center [1085, 251] width 173 height 35
type textarea "S"
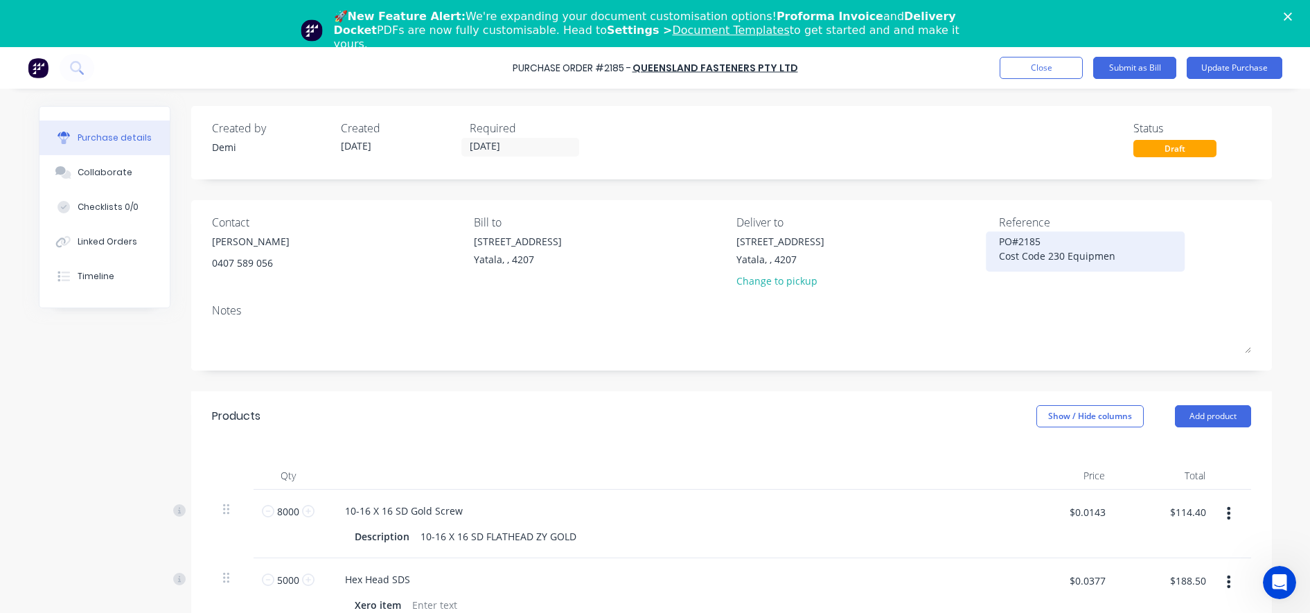
type textarea "PO#2185 Cost Code 230 Equipment"
type textarea "x"
click at [1060, 253] on textarea "PO#2185 Cost Code 230 Equipment" at bounding box center [1085, 249] width 173 height 31
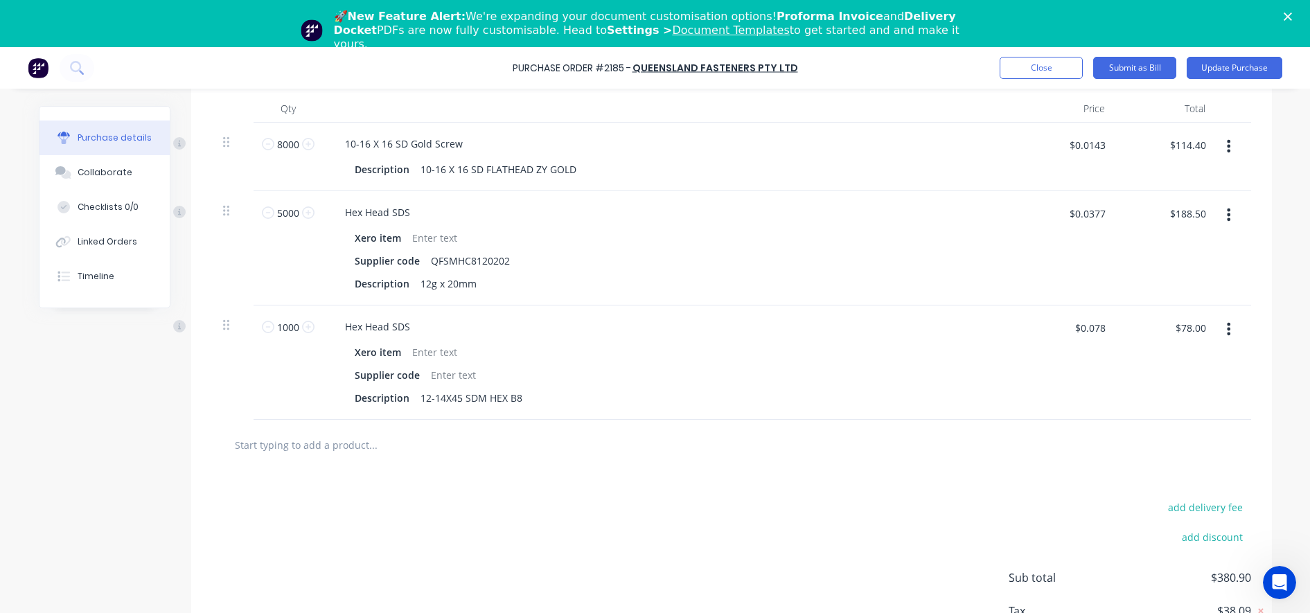
scroll to position [246, 0]
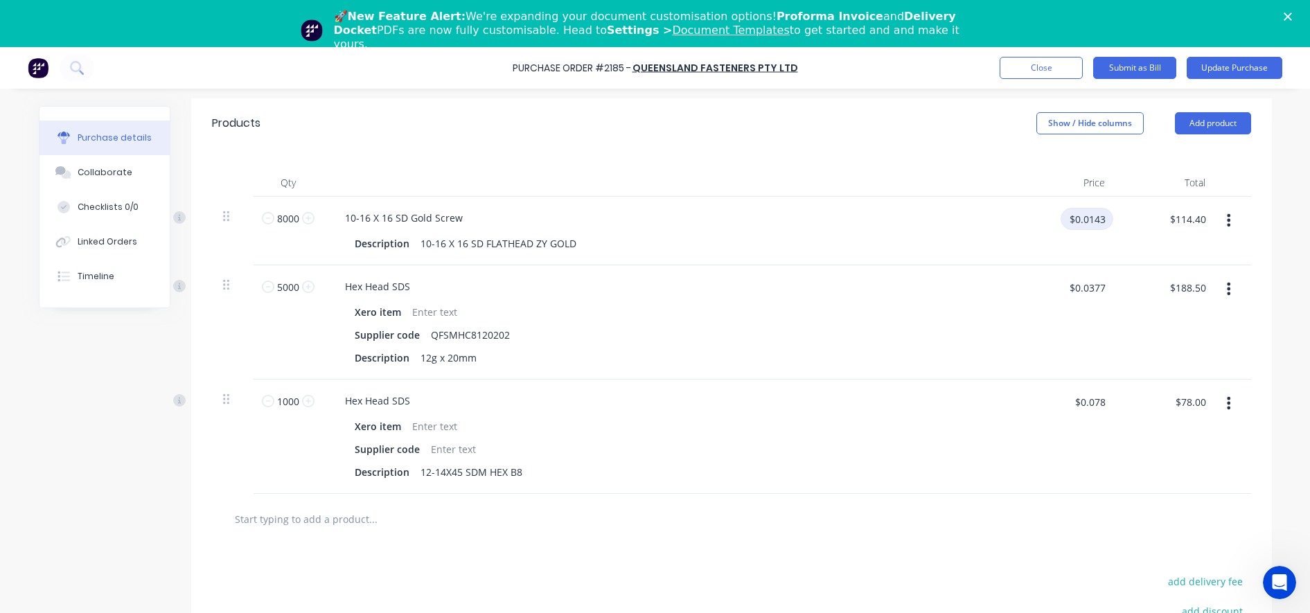
type textarea "PO#2185 Cost Code 230 Tools and Equipment"
type textarea "x"
type textarea "PO#2185 Cost Code 230 Tools and Equipment"
click at [1097, 216] on input "$0.0143" at bounding box center [1086, 219] width 53 height 22
type textarea "x"
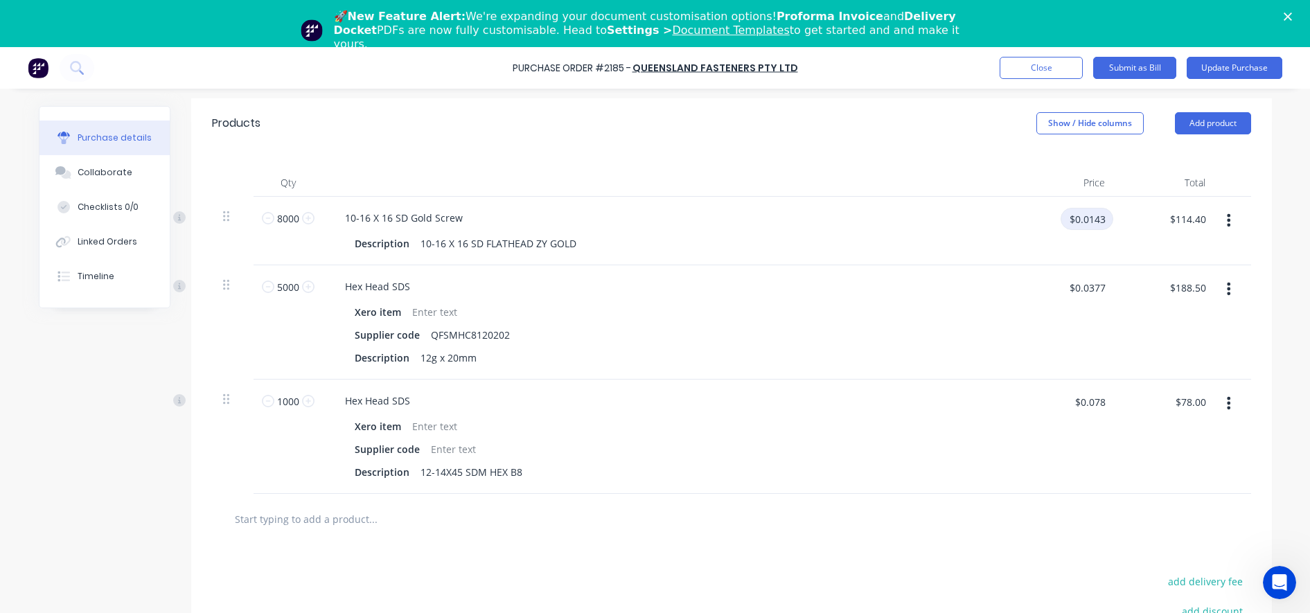
click at [1097, 216] on input "$0.0143" at bounding box center [1086, 219] width 53 height 22
type input "$0.01425"
type textarea "x"
type input "$0.0143"
click at [1125, 262] on div "$114.40 $114.40" at bounding box center [1166, 231] width 100 height 69
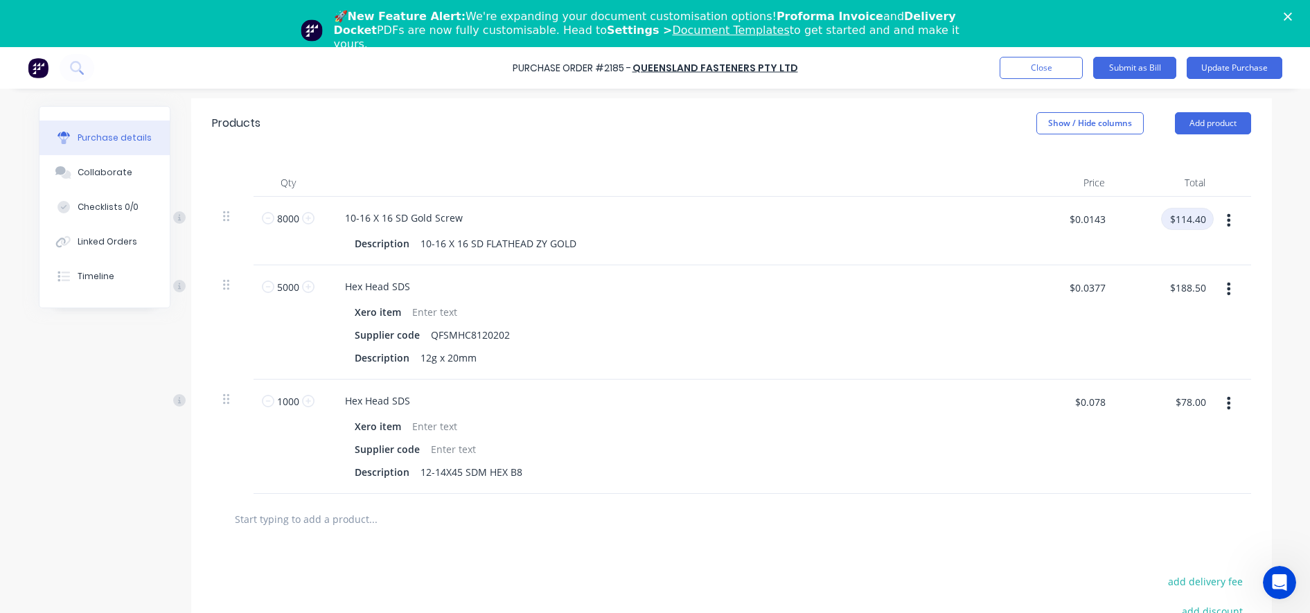
click at [1194, 221] on input "$114.40" at bounding box center [1187, 219] width 53 height 22
type textarea "x"
click at [1198, 217] on input "$114.40" at bounding box center [1187, 219] width 53 height 22
type input "$114.00"
type textarea "x"
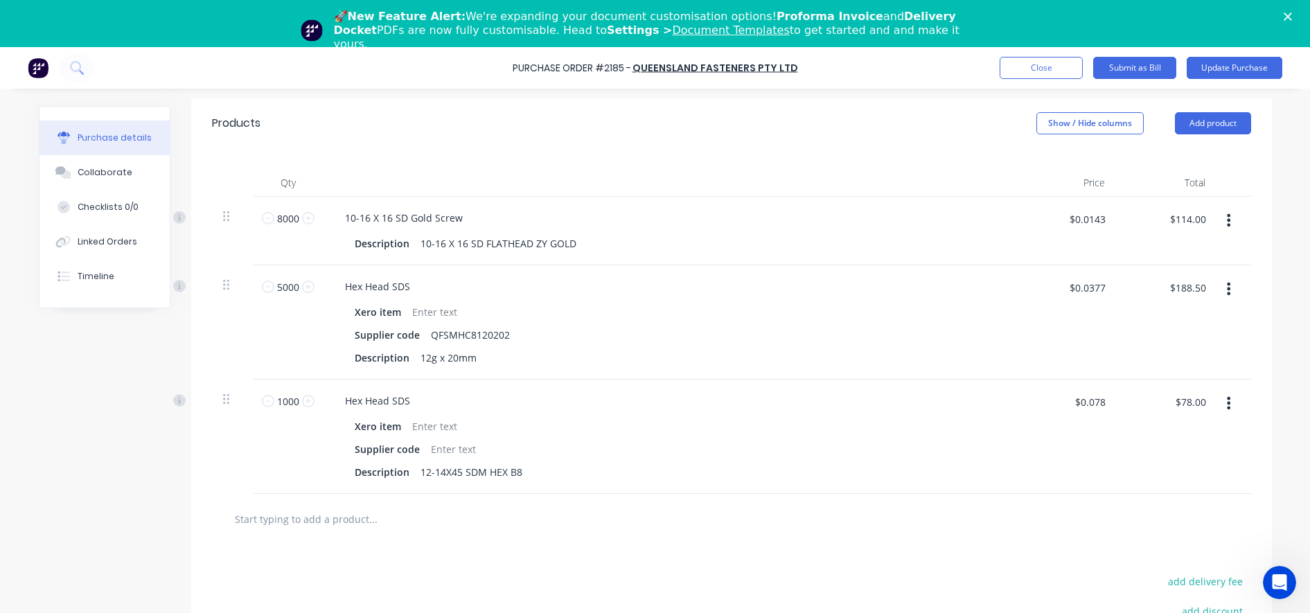
type input "$114.00"
click at [1227, 254] on div at bounding box center [1233, 231] width 35 height 69
click at [1097, 223] on input "$0.0143" at bounding box center [1086, 219] width 53 height 22
type textarea "x"
click at [1103, 211] on input "$0.0143" at bounding box center [1086, 219] width 53 height 22
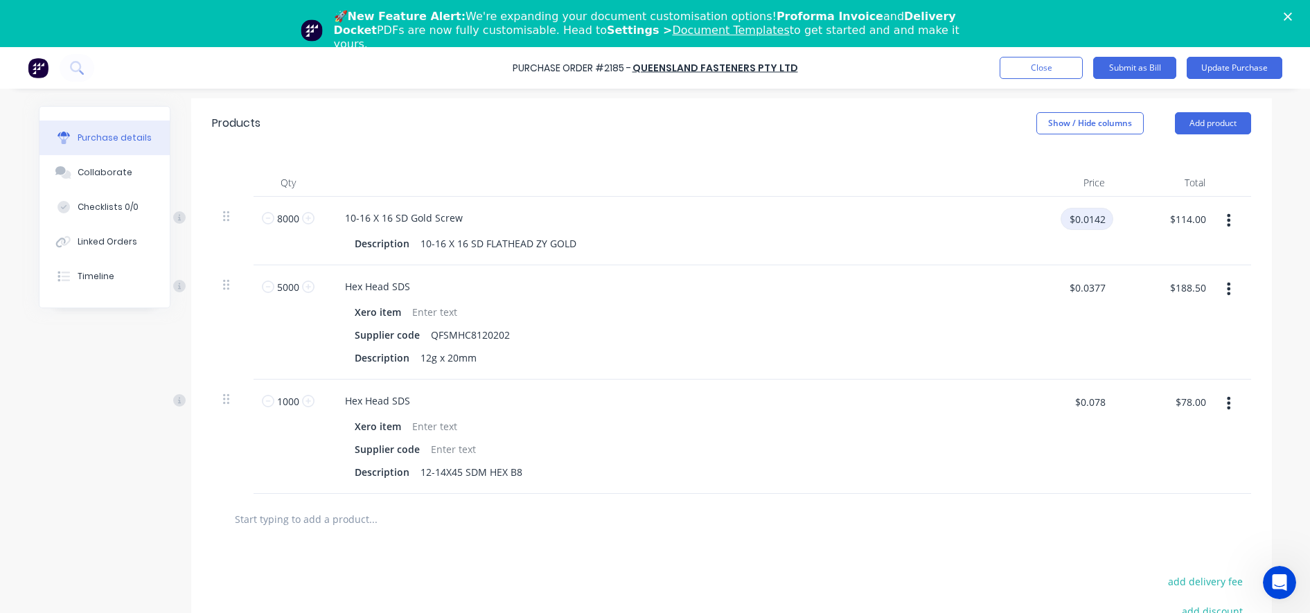
type input "$0.0142"
type textarea "x"
type input "$0.0142"
type input "$113.60"
click at [1097, 271] on div "$0.0377 $0.0377" at bounding box center [1065, 322] width 100 height 114
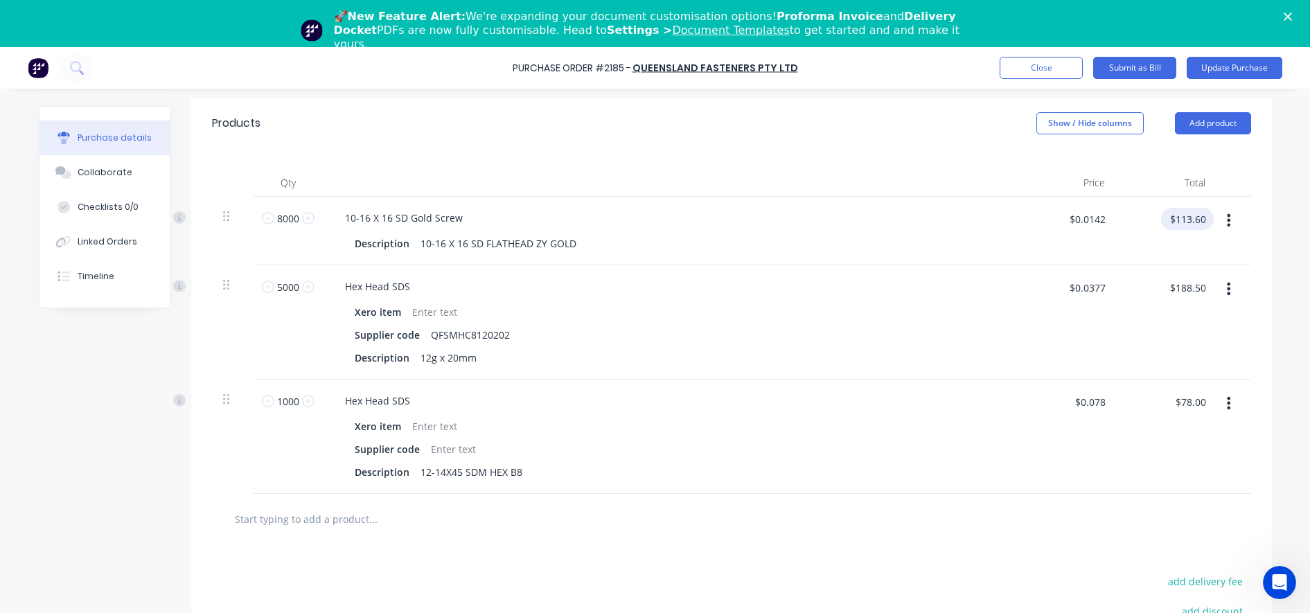
type textarea "x"
click at [1189, 216] on input "$113.60" at bounding box center [1187, 219] width 53 height 22
type input "114.60"
type textarea "x"
type input "$0.0143"
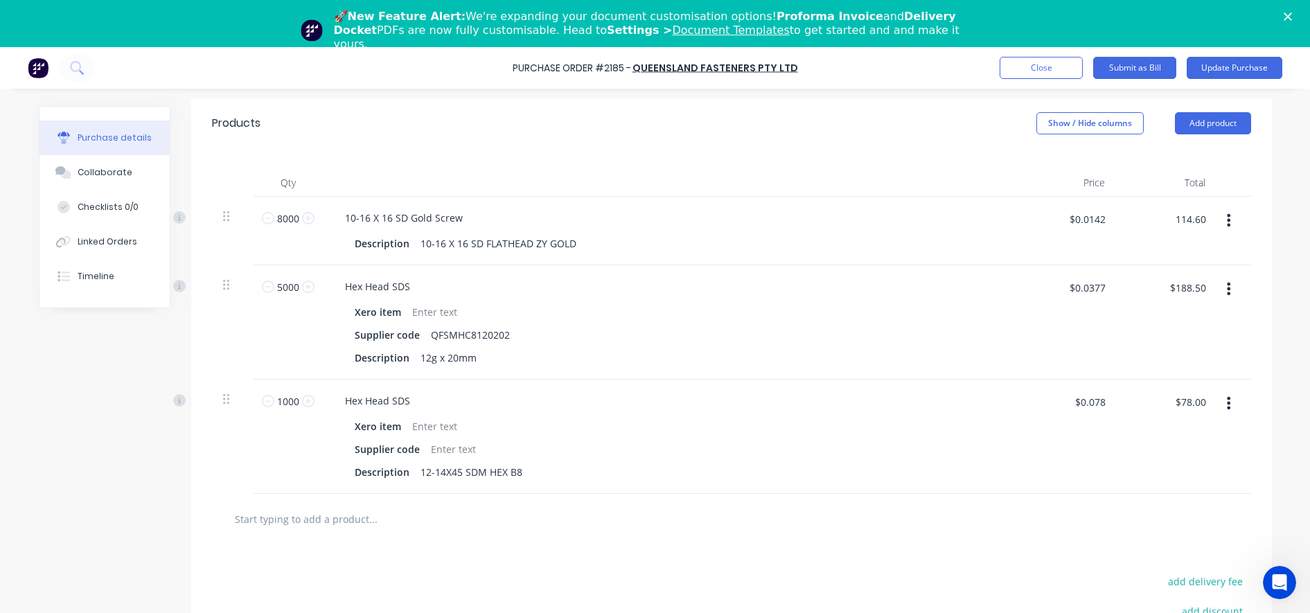
type input "$114.60"
click at [1235, 241] on div at bounding box center [1233, 231] width 35 height 69
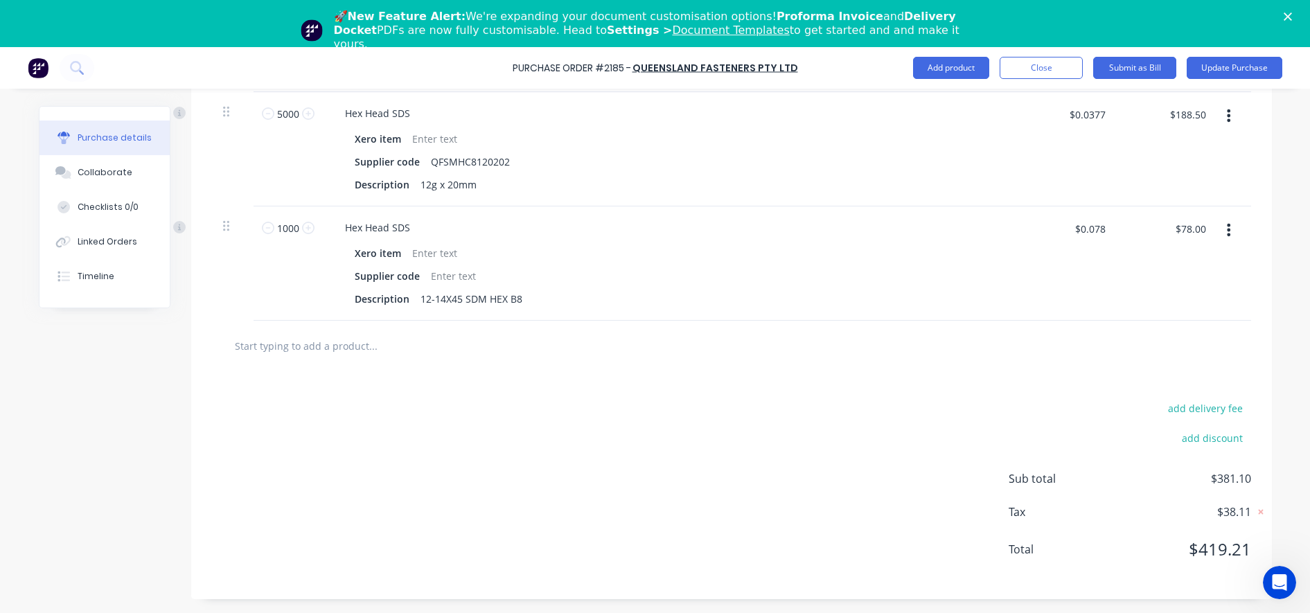
scroll to position [332, 0]
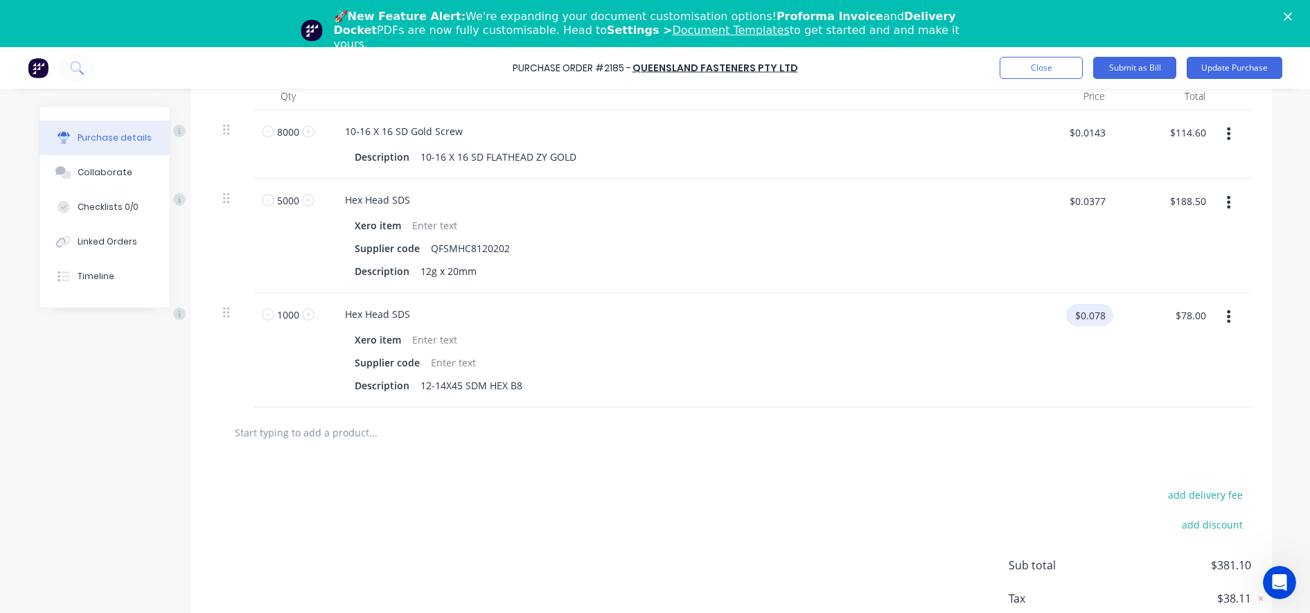
click at [1099, 314] on input "$0.078" at bounding box center [1089, 315] width 47 height 22
click at [1107, 315] on div "$0.078 $0.078" at bounding box center [1065, 350] width 100 height 114
click at [1102, 315] on input "$0.078" at bounding box center [1089, 315] width 47 height 22
click at [1102, 314] on input "$0.078" at bounding box center [1089, 315] width 47 height 22
type textarea "x"
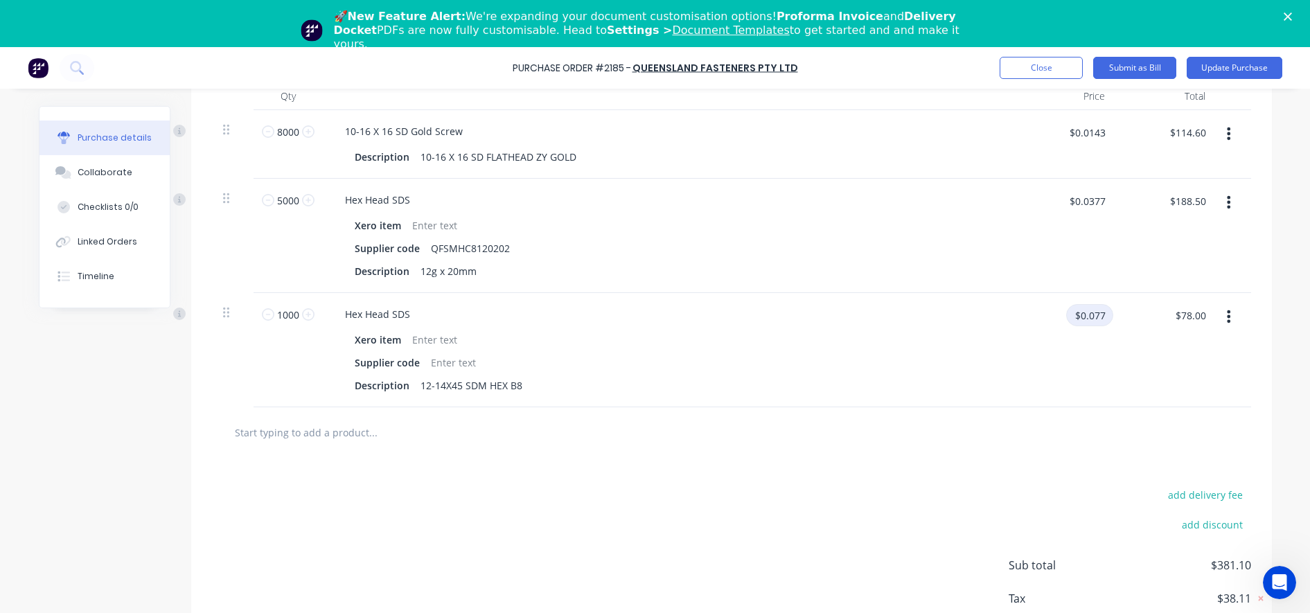
type input "$0.077"
type textarea "x"
type input "$0.077"
type input "$77.00"
click at [1137, 344] on div "$77.00 $77.00" at bounding box center [1166, 350] width 100 height 114
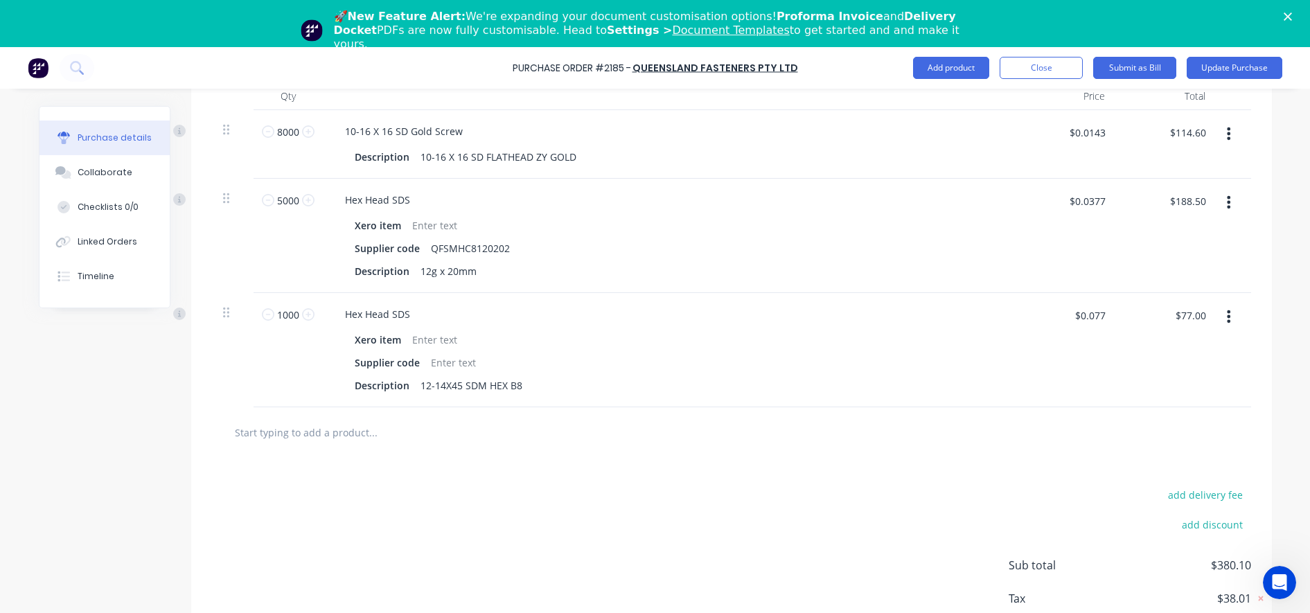
scroll to position [419, 0]
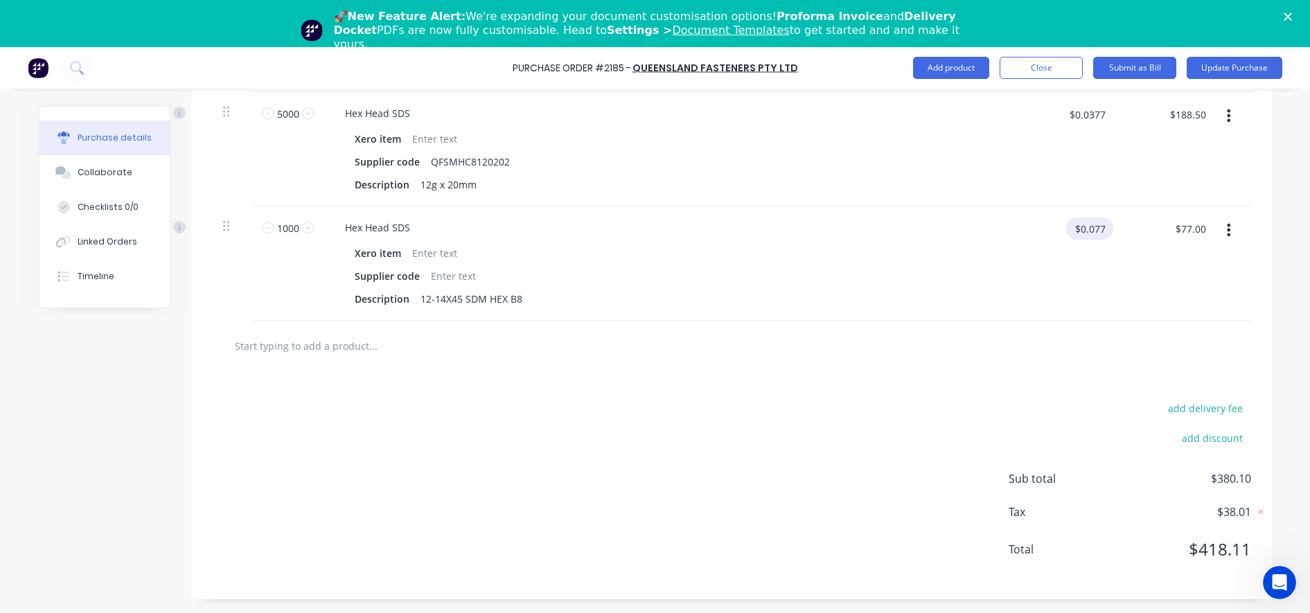
click at [1093, 228] on input "$0.077" at bounding box center [1089, 229] width 47 height 22
type textarea "x"
click at [1097, 229] on input "$0.077" at bounding box center [1089, 229] width 47 height 22
type input "$0.07799"
type textarea "x"
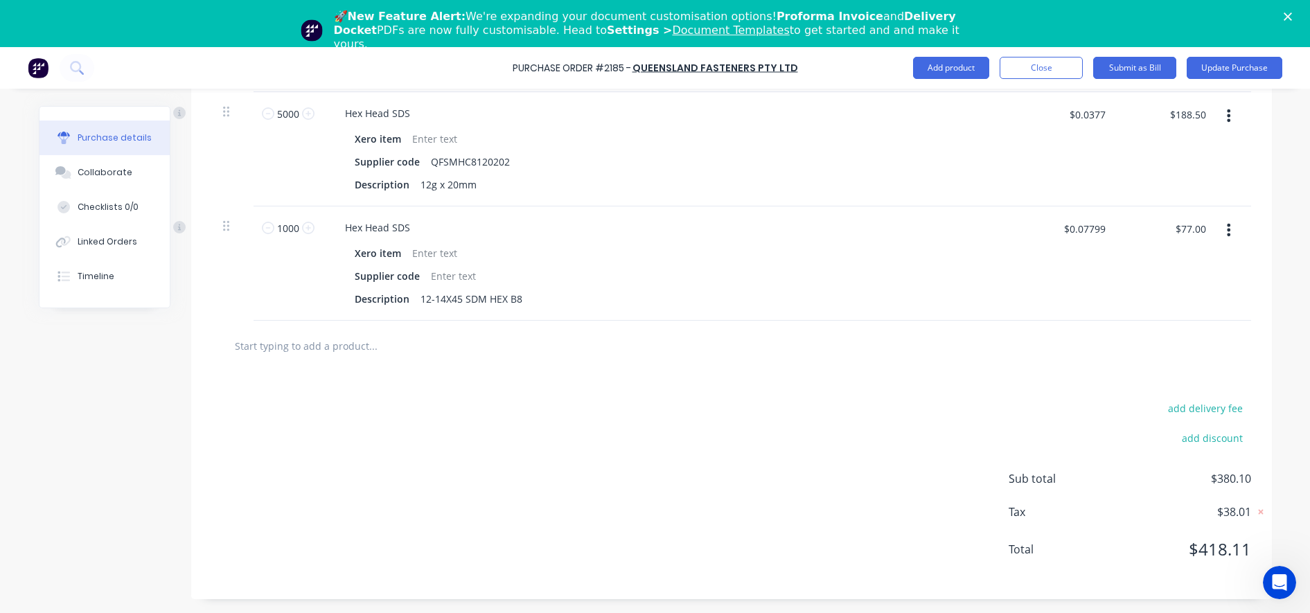
type input "$0.078"
type input "$78.00"
click at [1124, 276] on div "$78.00 $78.00" at bounding box center [1166, 263] width 100 height 114
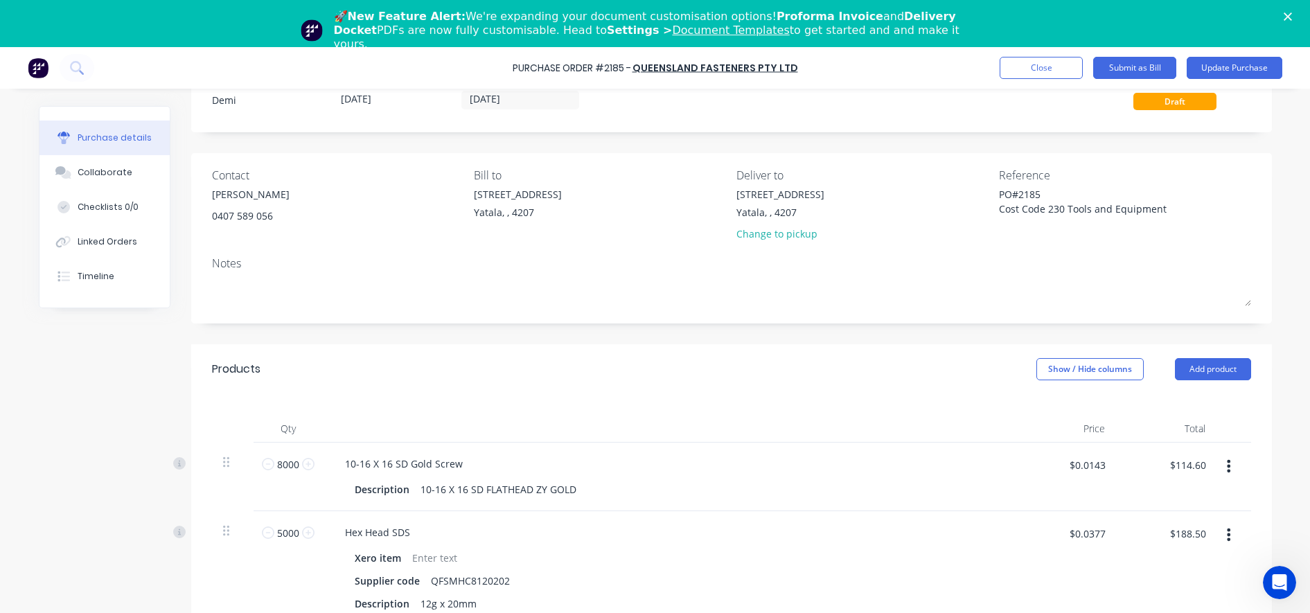
scroll to position [0, 0]
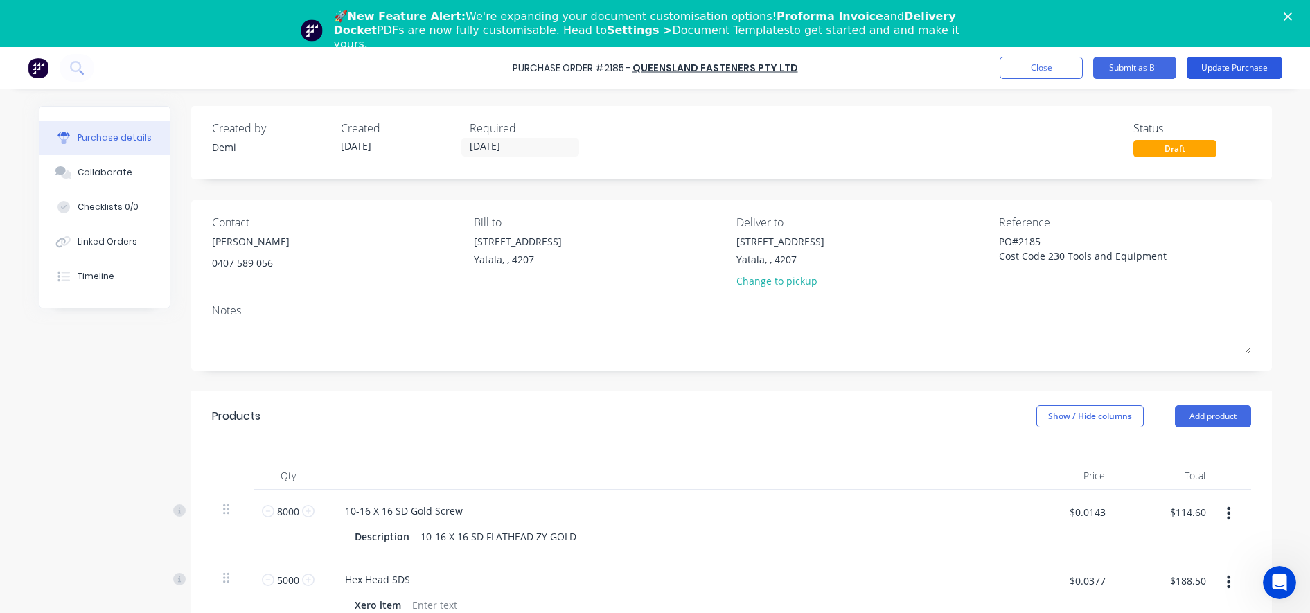
click at [1208, 75] on button "Update Purchase" at bounding box center [1235, 68] width 96 height 22
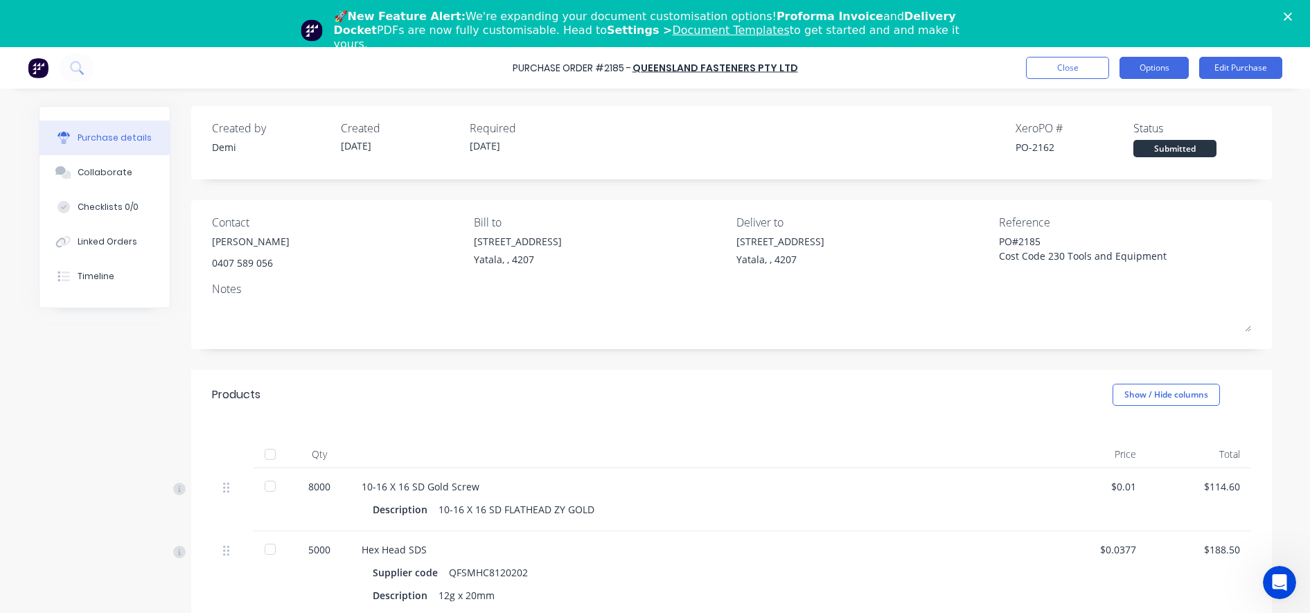
click at [1139, 68] on button "Options" at bounding box center [1153, 68] width 69 height 22
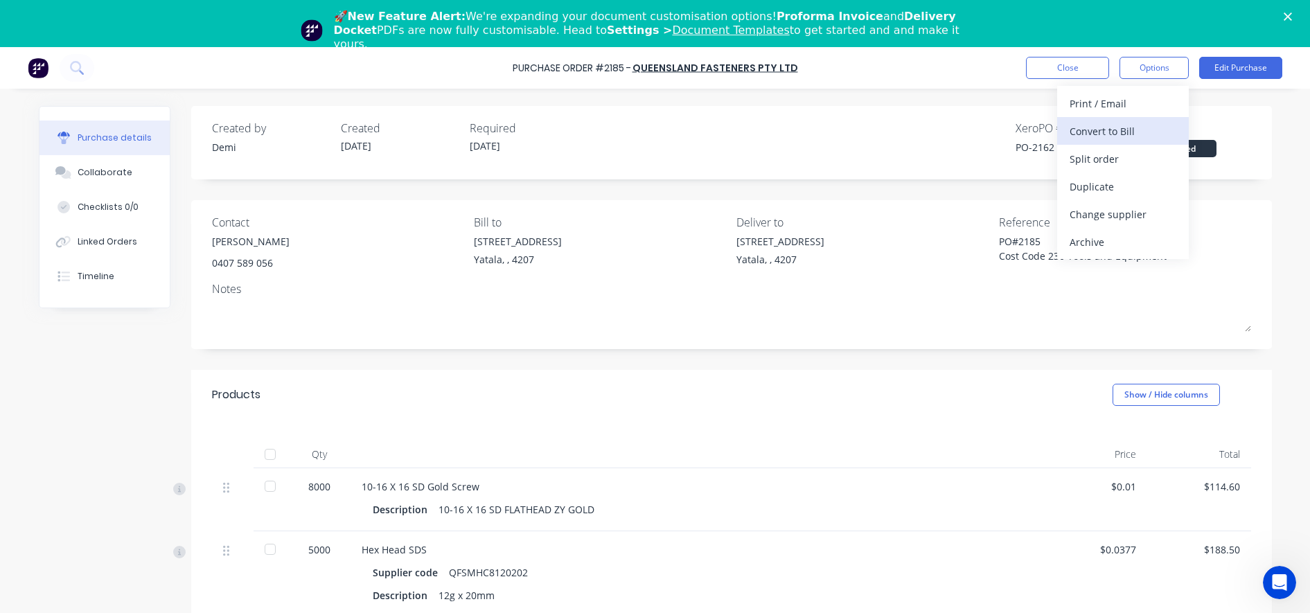
click at [1121, 128] on div "Convert to Bill" at bounding box center [1123, 131] width 107 height 20
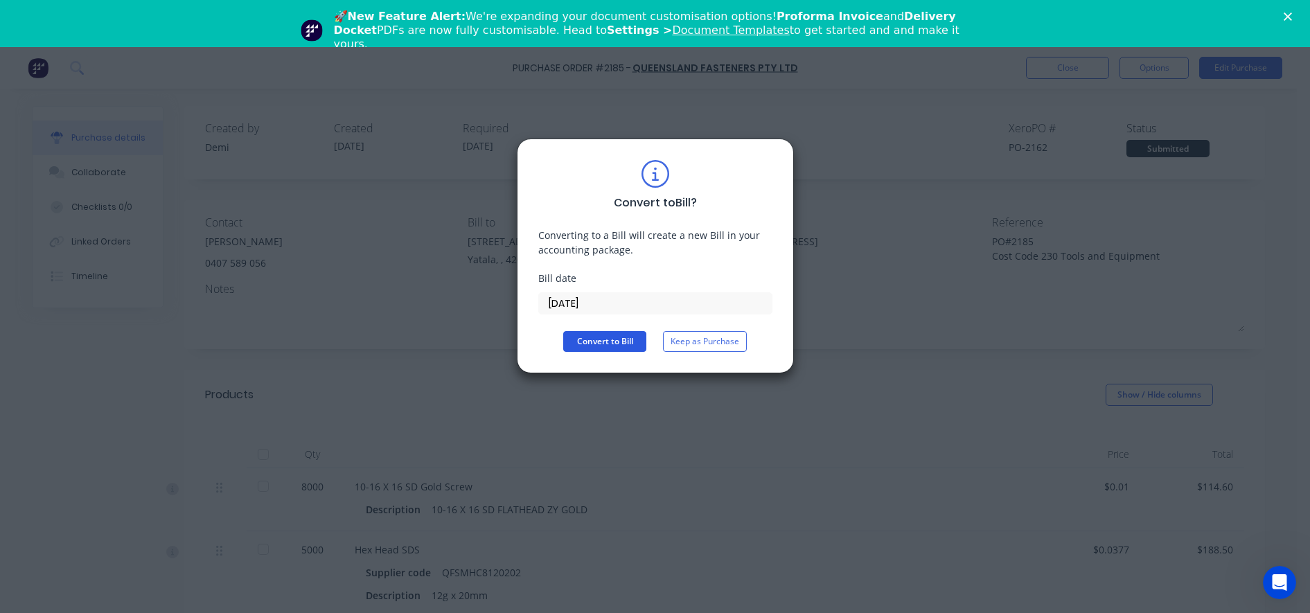
click at [587, 334] on button "Convert to Bill" at bounding box center [604, 341] width 83 height 21
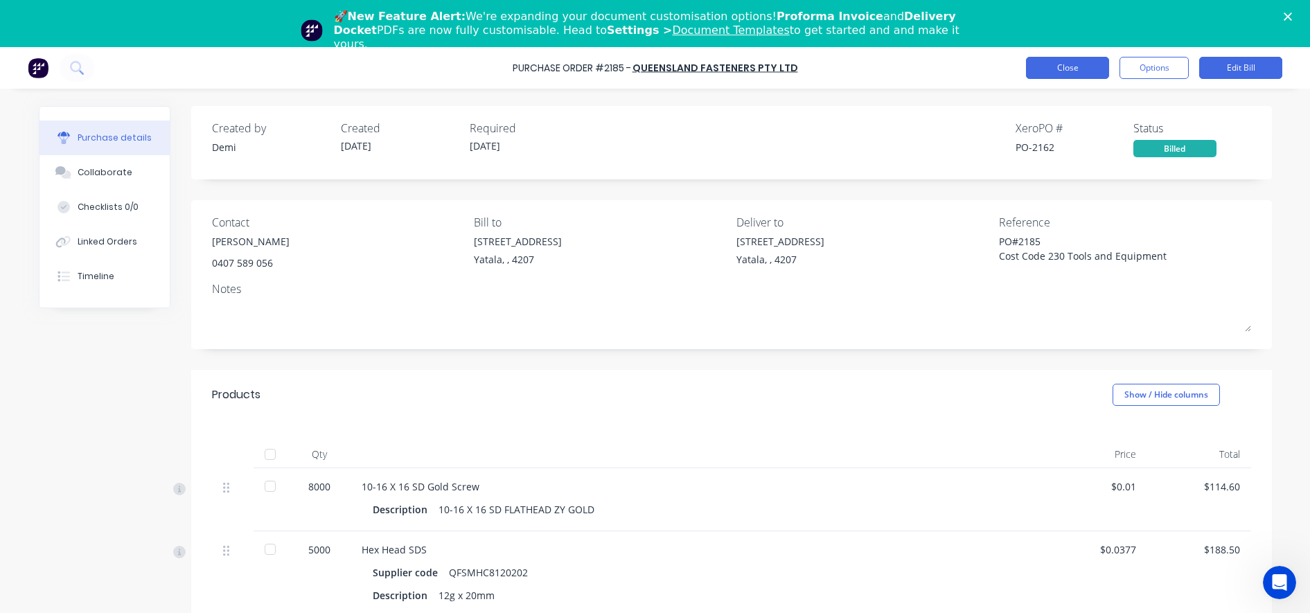
click at [1029, 66] on button "Close" at bounding box center [1067, 68] width 83 height 22
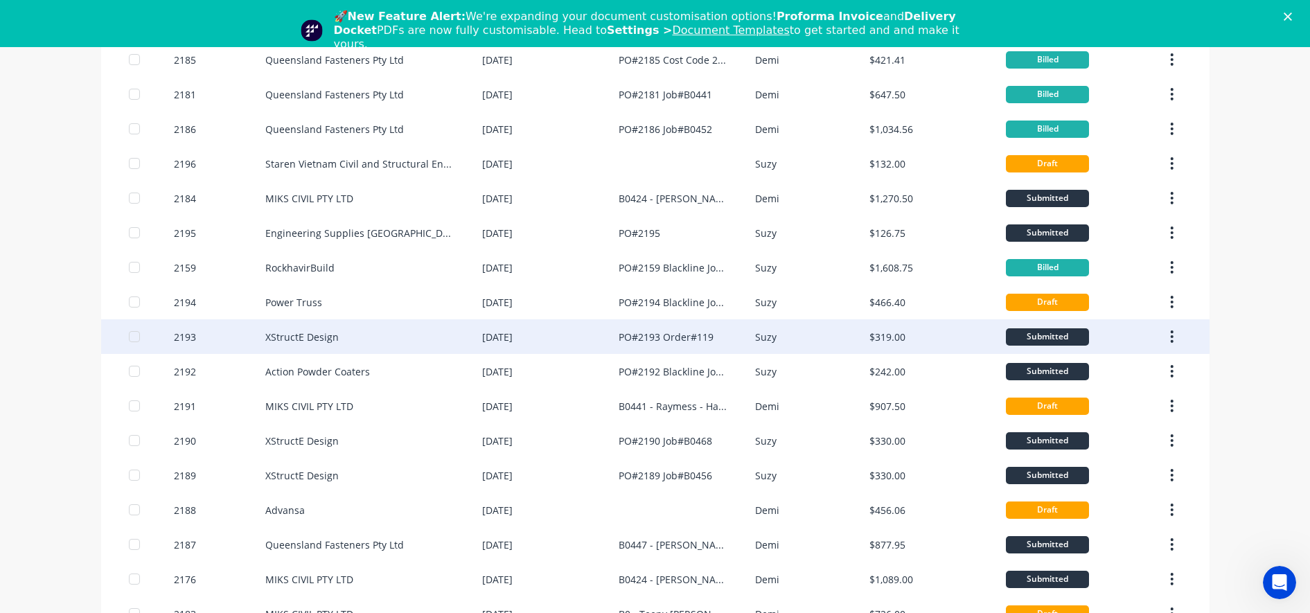
scroll to position [173, 0]
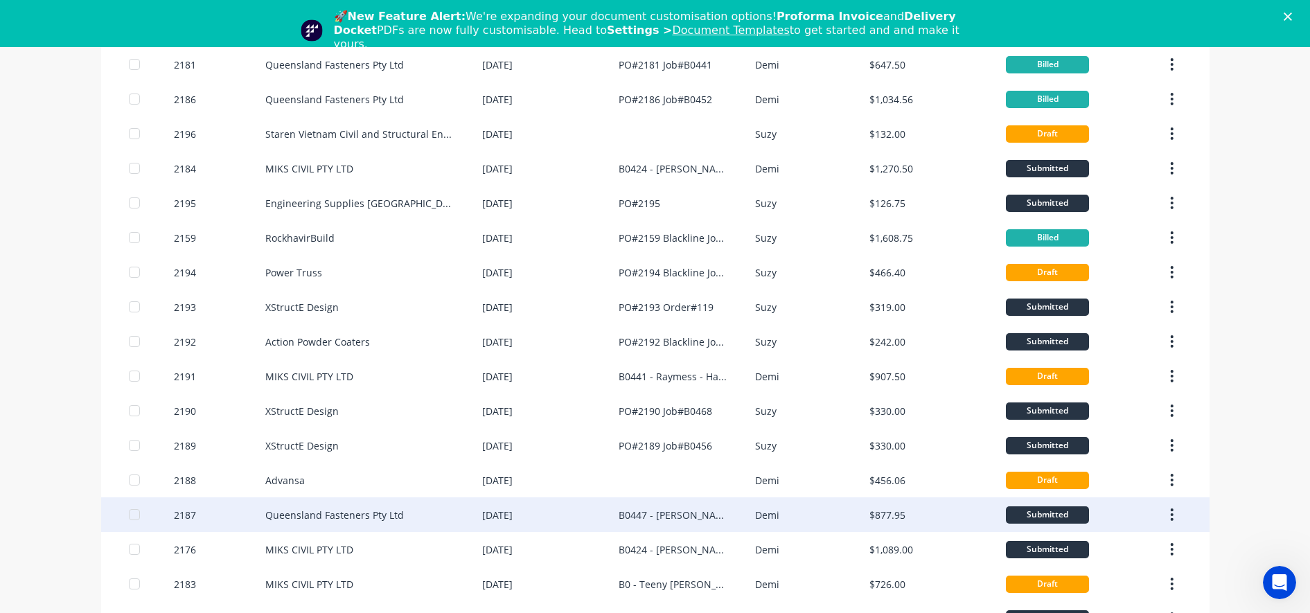
click at [331, 511] on div "Queensland Fasteners Pty Ltd" at bounding box center [334, 515] width 139 height 15
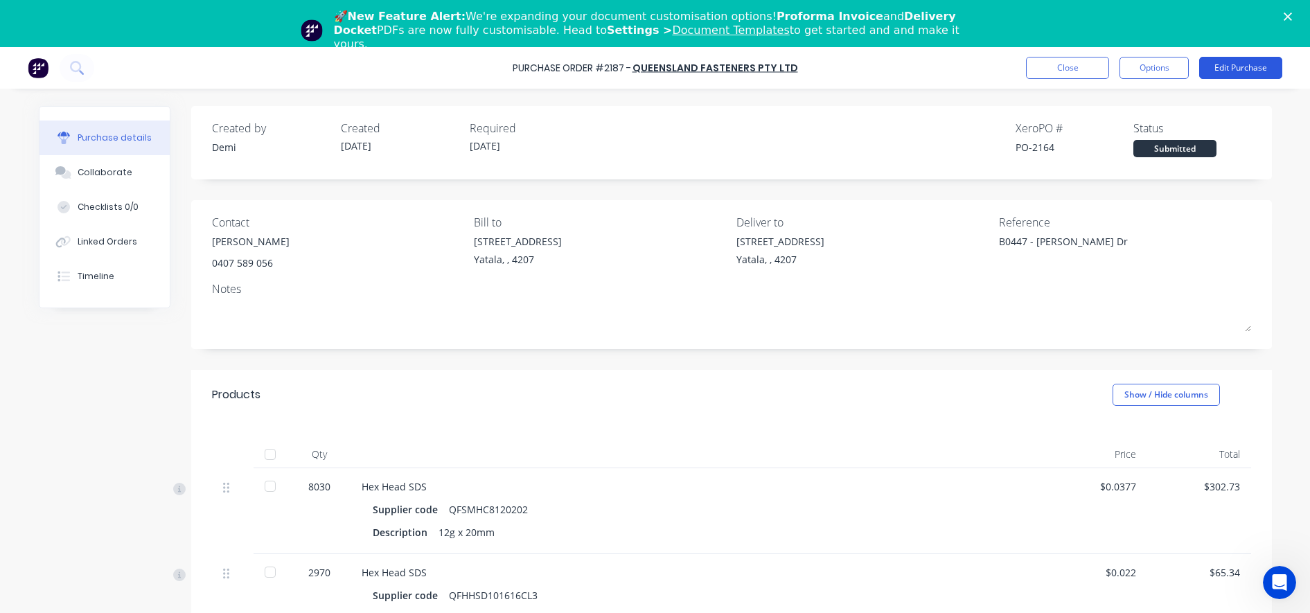
click at [1235, 71] on button "Edit Purchase" at bounding box center [1240, 68] width 83 height 22
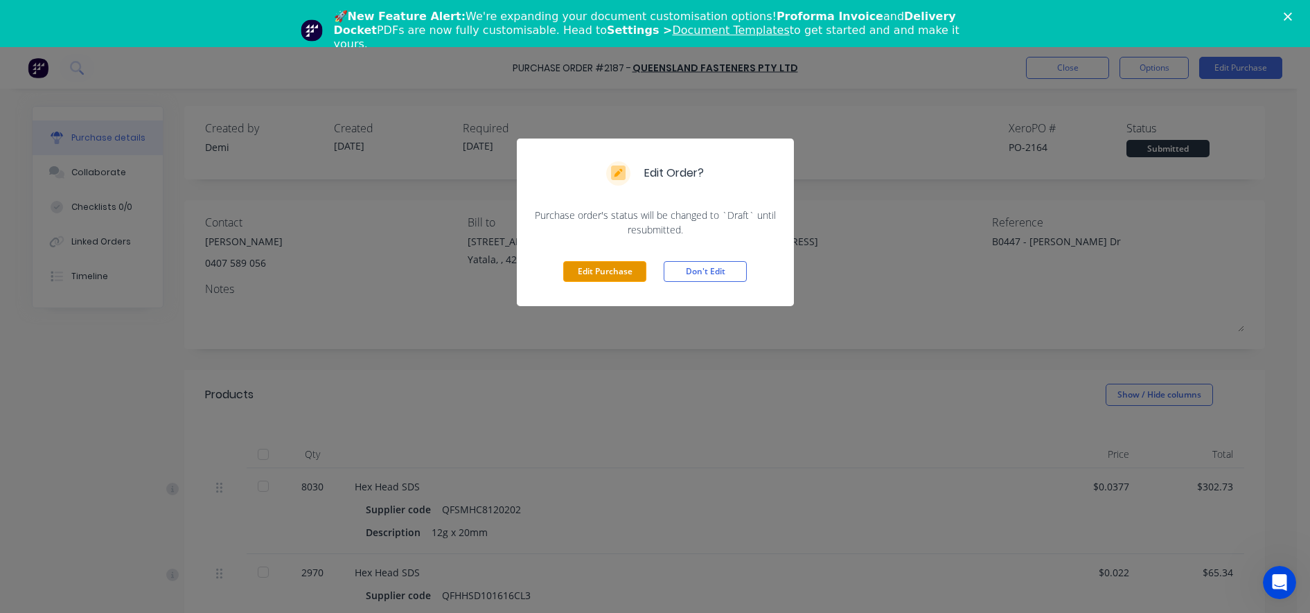
click at [600, 281] on button "Edit Purchase" at bounding box center [604, 271] width 83 height 21
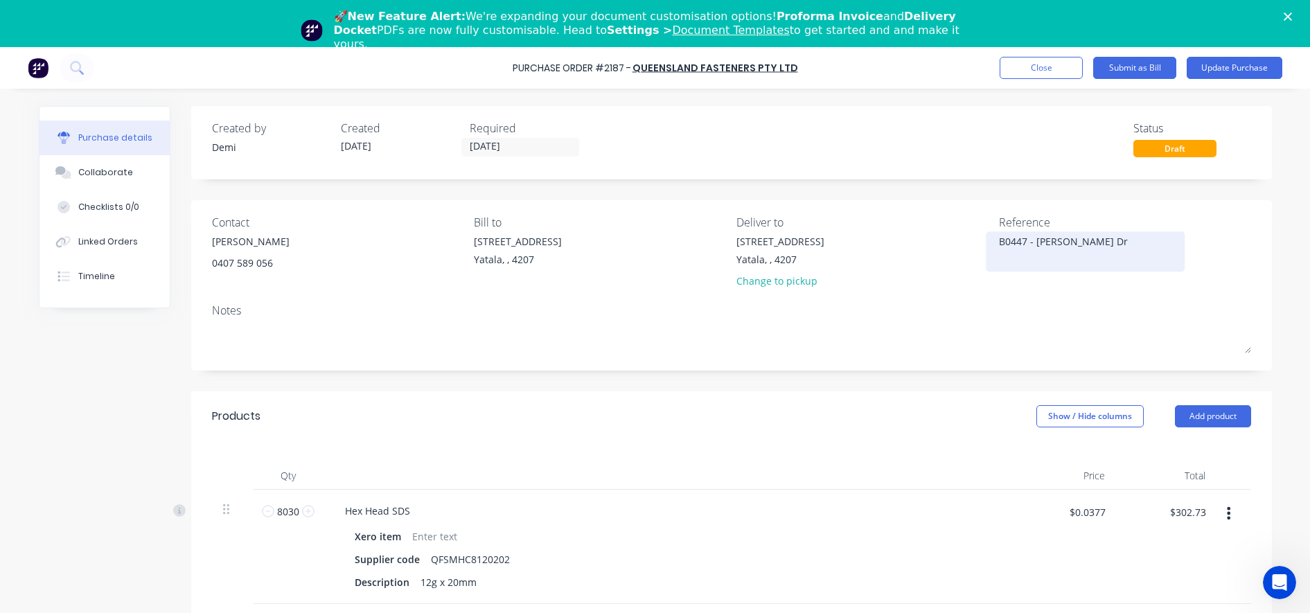
click at [1103, 254] on textarea "B0447 - [PERSON_NAME] Dr" at bounding box center [1085, 249] width 173 height 31
type textarea "x"
drag, startPoint x: 1132, startPoint y: 245, endPoint x: 1022, endPoint y: 251, distance: 109.6
click at [1022, 251] on textarea "B0447 - [PERSON_NAME] Dr" at bounding box center [1085, 249] width 173 height 31
type textarea "PO#218 Job#B0447"
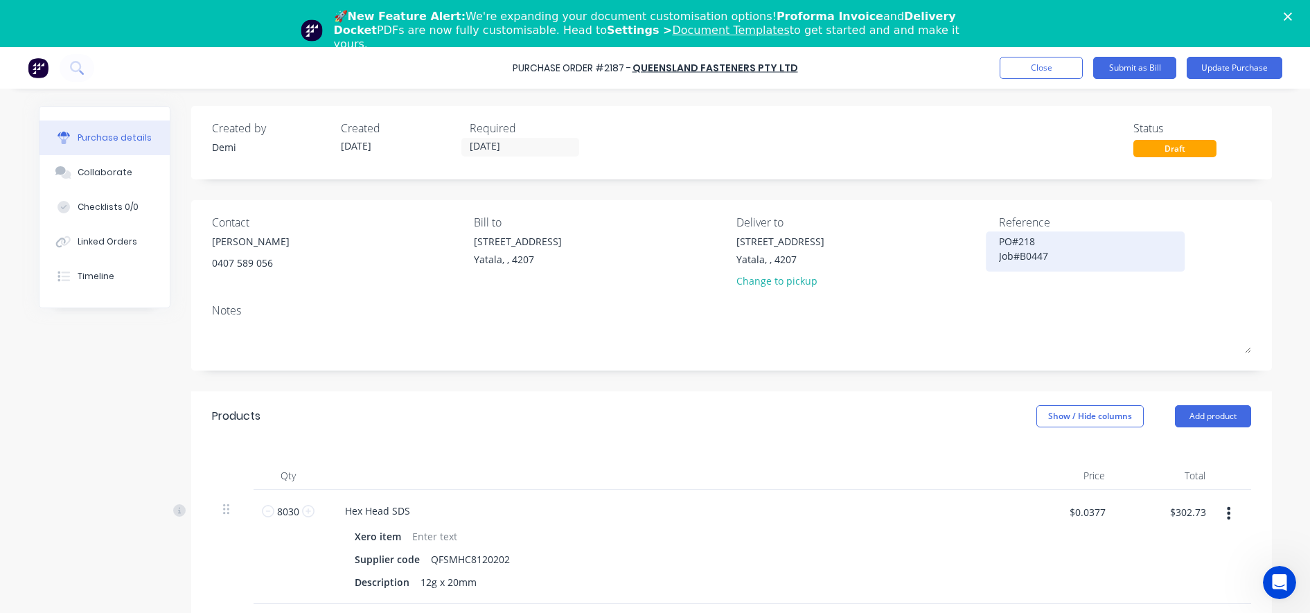
type textarea "x"
type textarea "PO#2187 Job#B0447"
type textarea "x"
type textarea "PO#2187 Job#B0447"
click at [1013, 301] on div "Contact [PERSON_NAME] 0407 589 056 Bill to [GEOGRAPHIC_DATA] Deliver to [STREET…" at bounding box center [731, 285] width 1081 height 170
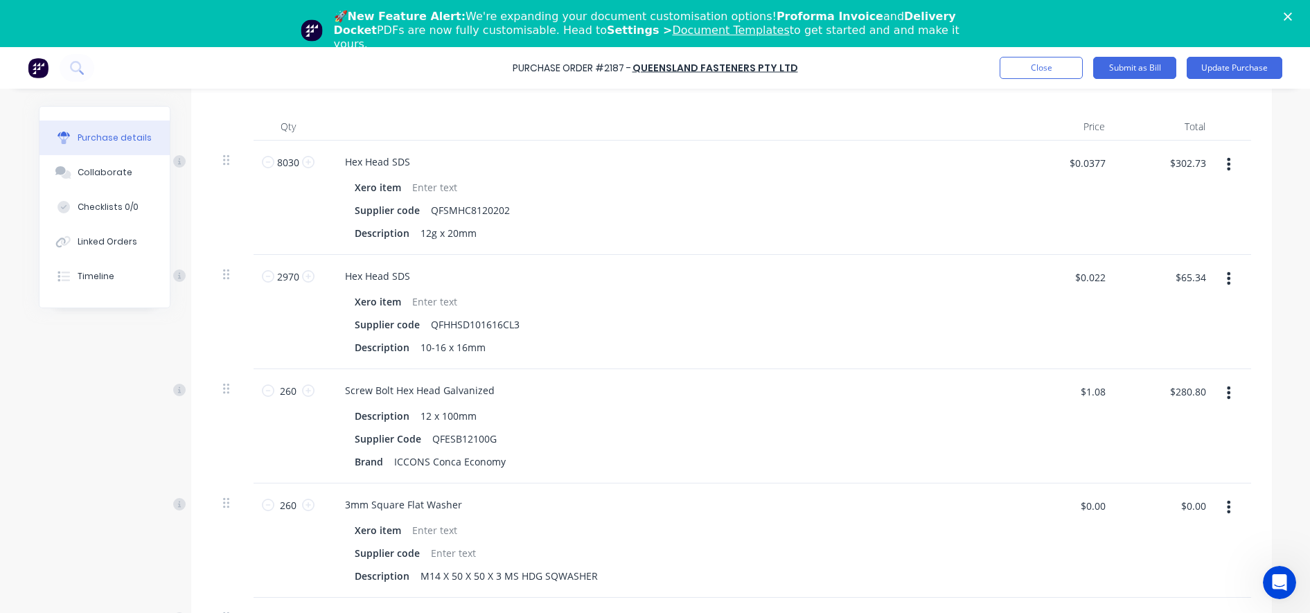
scroll to position [433, 0]
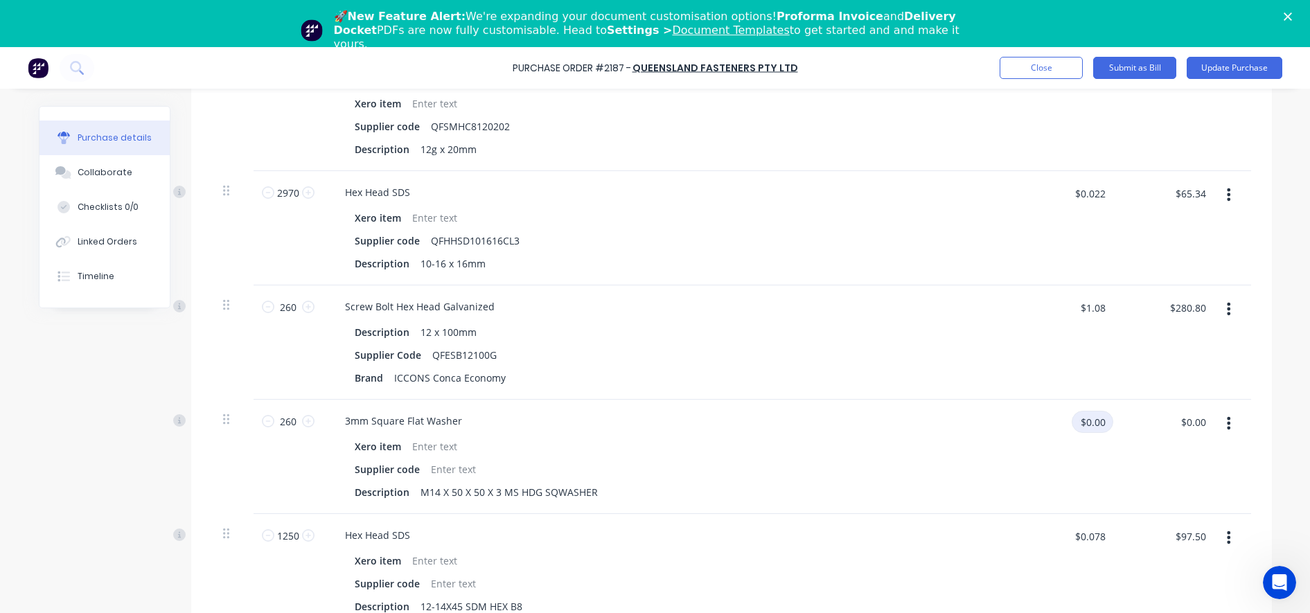
click at [1096, 431] on input "$0.00" at bounding box center [1093, 422] width 42 height 22
type textarea "x"
type input "0.23"
type textarea "x"
type input "$0.23"
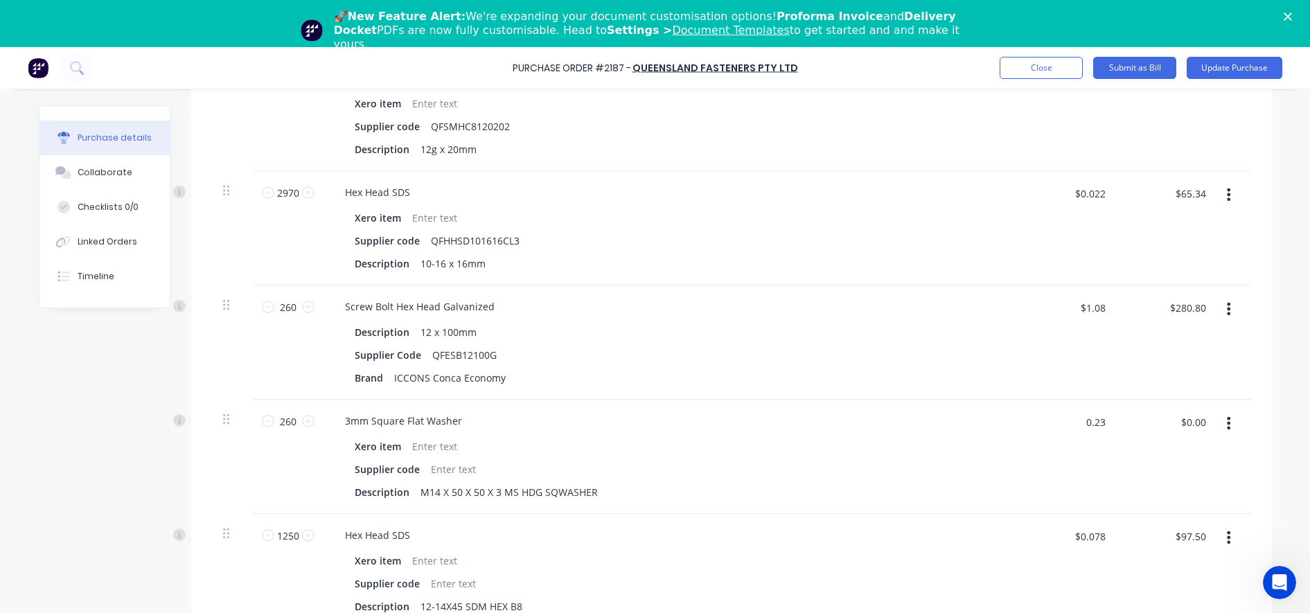
type input "$59.80"
click at [1082, 470] on div "$0.23 0.23" at bounding box center [1065, 457] width 100 height 114
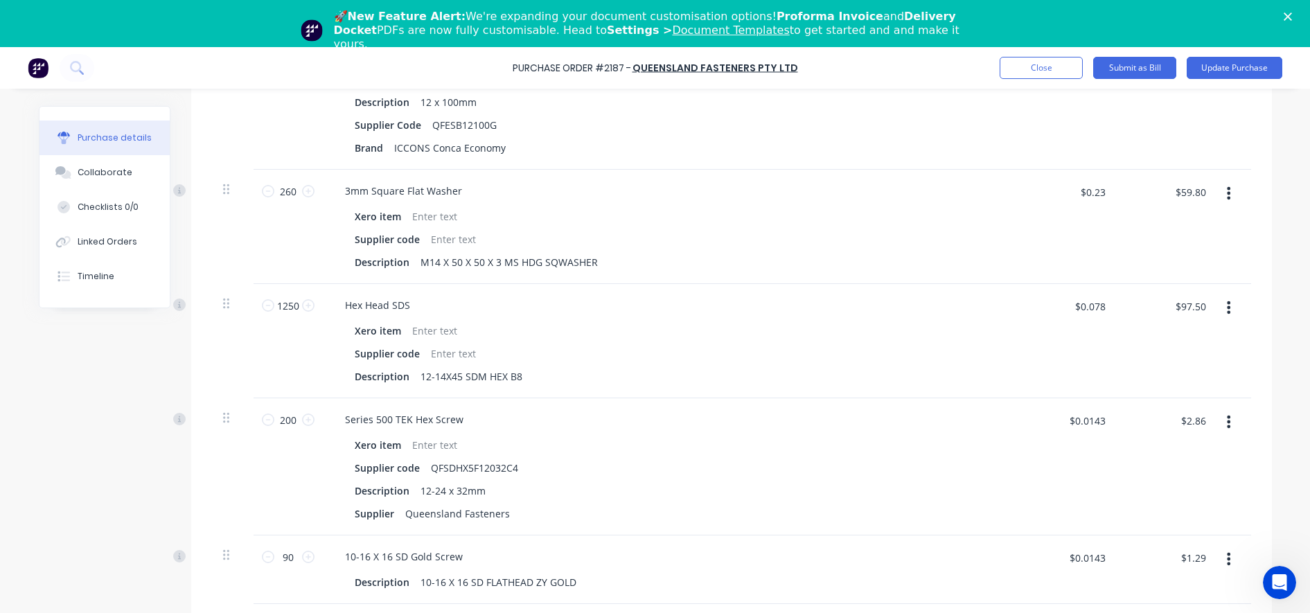
scroll to position [693, 0]
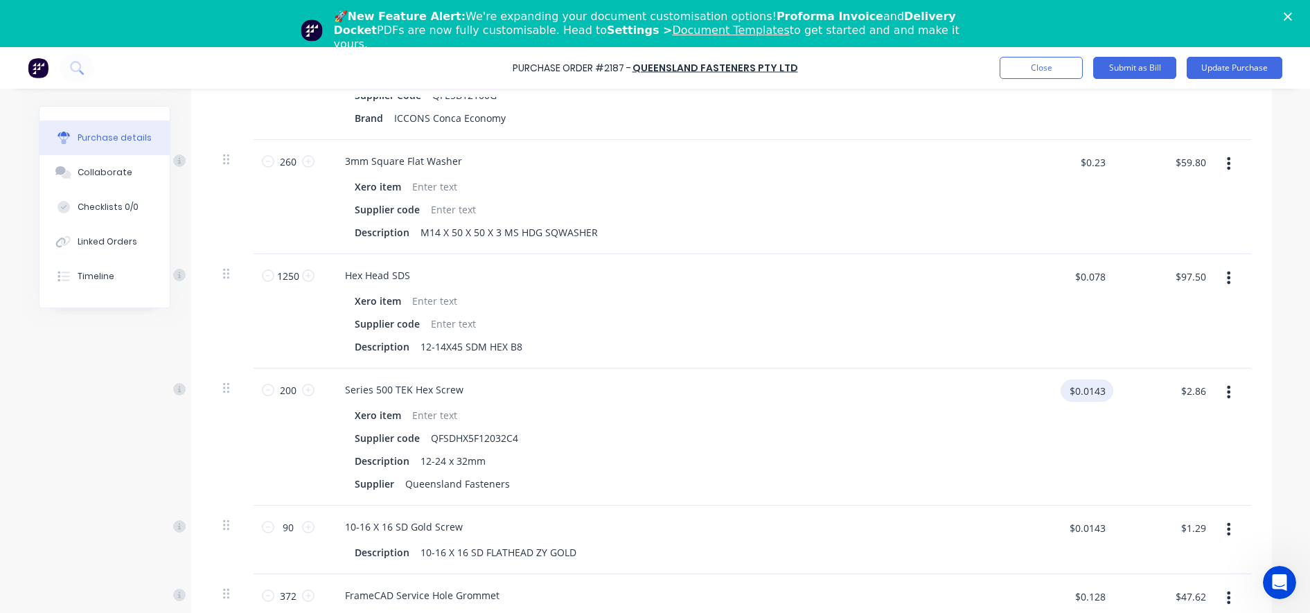
type textarea "x"
click at [1083, 396] on input "$0.0143" at bounding box center [1086, 391] width 53 height 22
type input "0.10034"
type textarea "x"
type input "$0.1003"
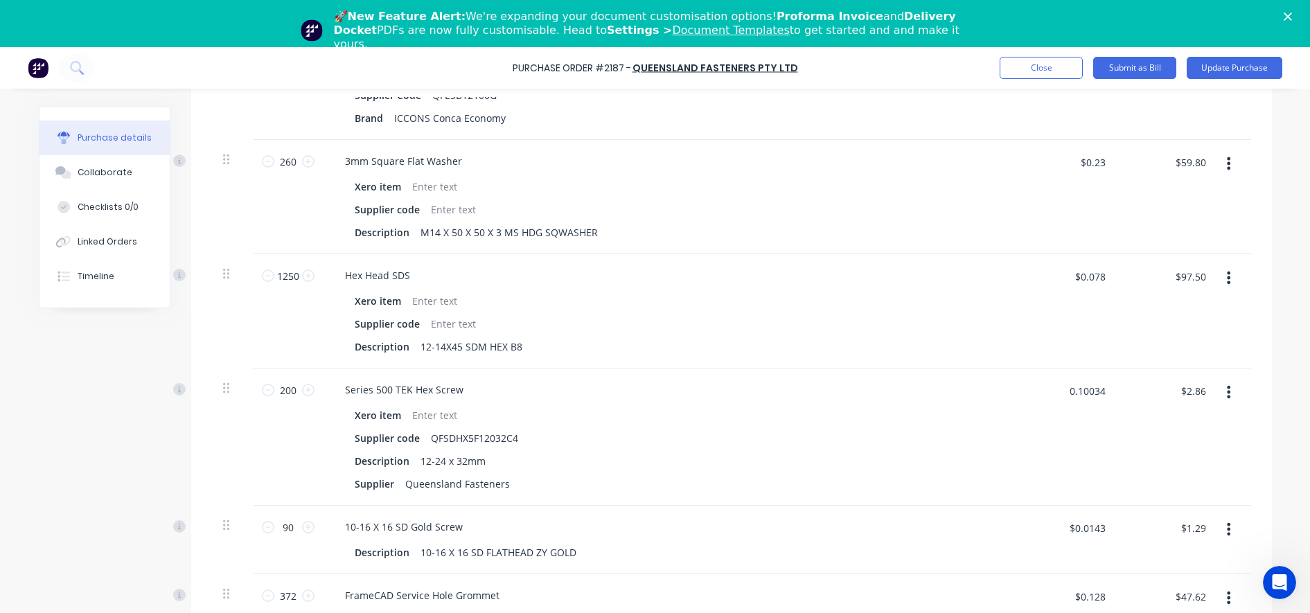
type input "$20.06"
click at [1107, 449] on div "$0.1003 $0.1003" at bounding box center [1065, 437] width 100 height 137
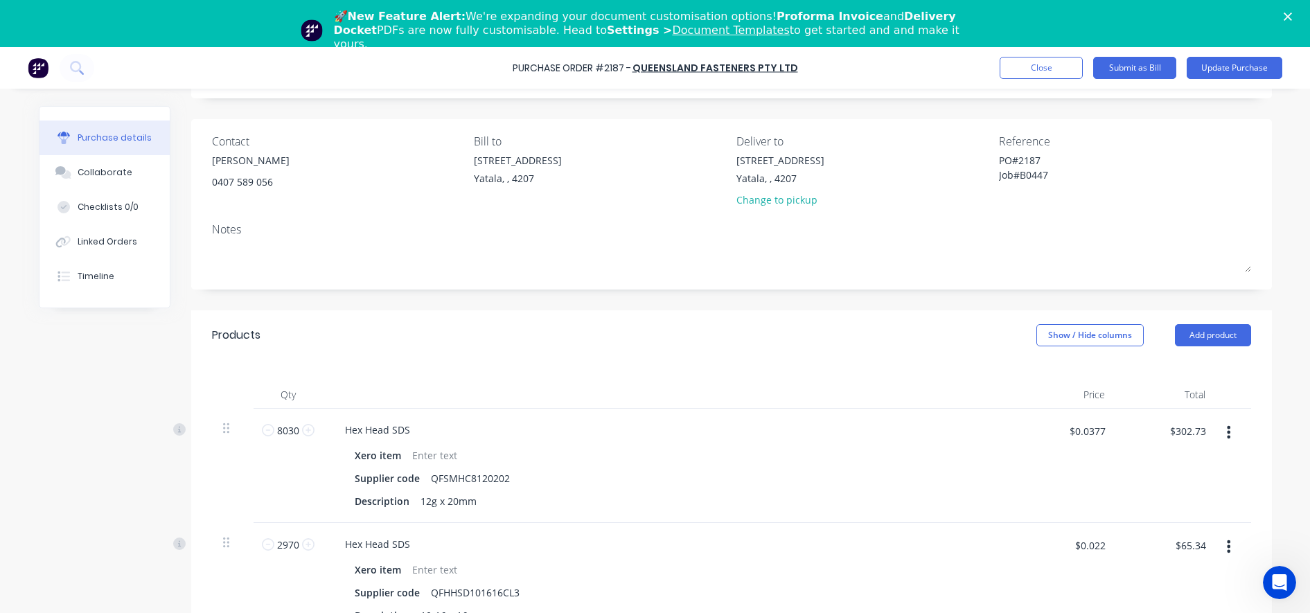
scroll to position [0, 0]
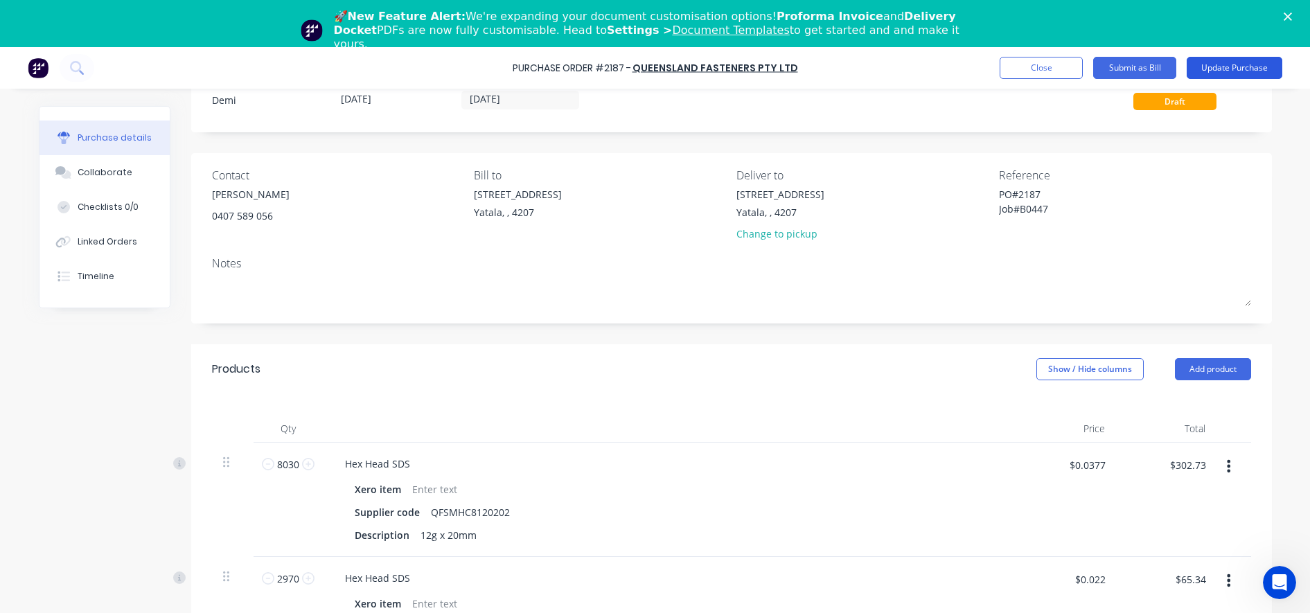
click at [1213, 73] on button "Update Purchase" at bounding box center [1235, 68] width 96 height 22
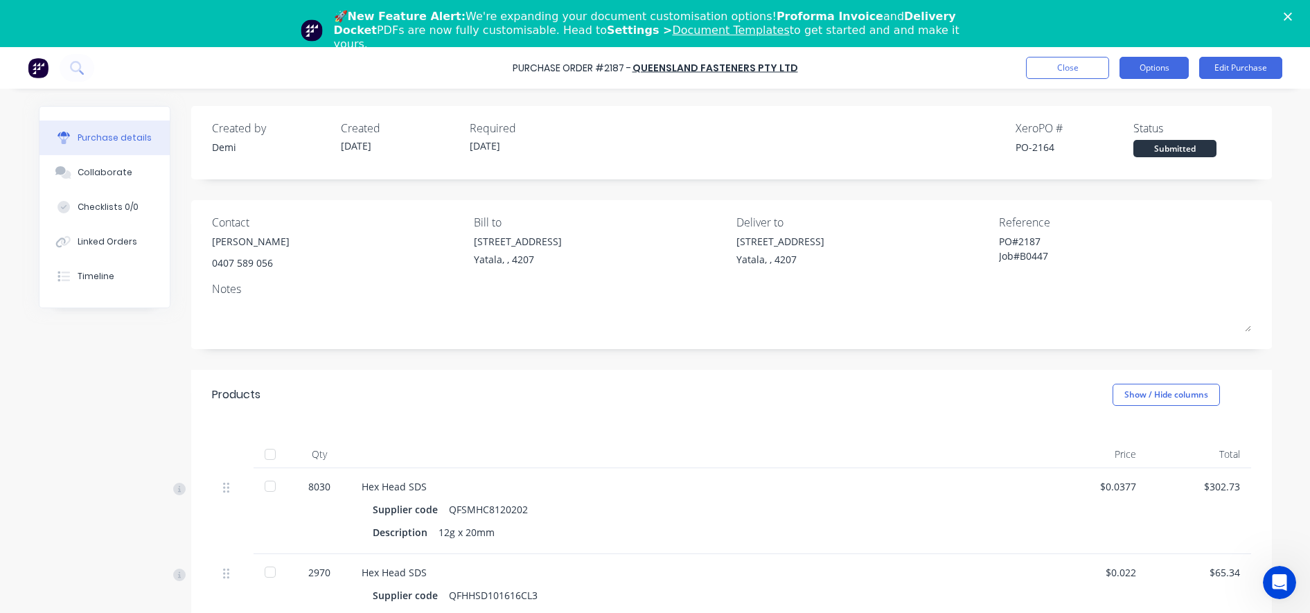
click at [1176, 71] on button "Options" at bounding box center [1153, 68] width 69 height 22
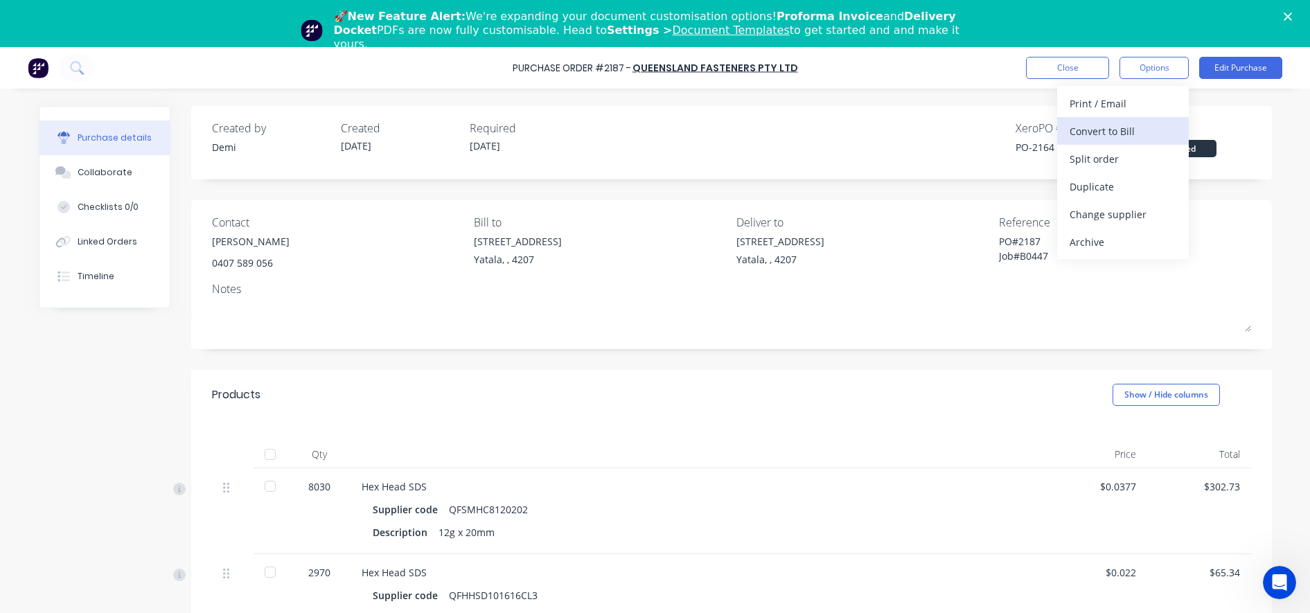
click at [1134, 130] on div "Convert to Bill" at bounding box center [1123, 131] width 107 height 20
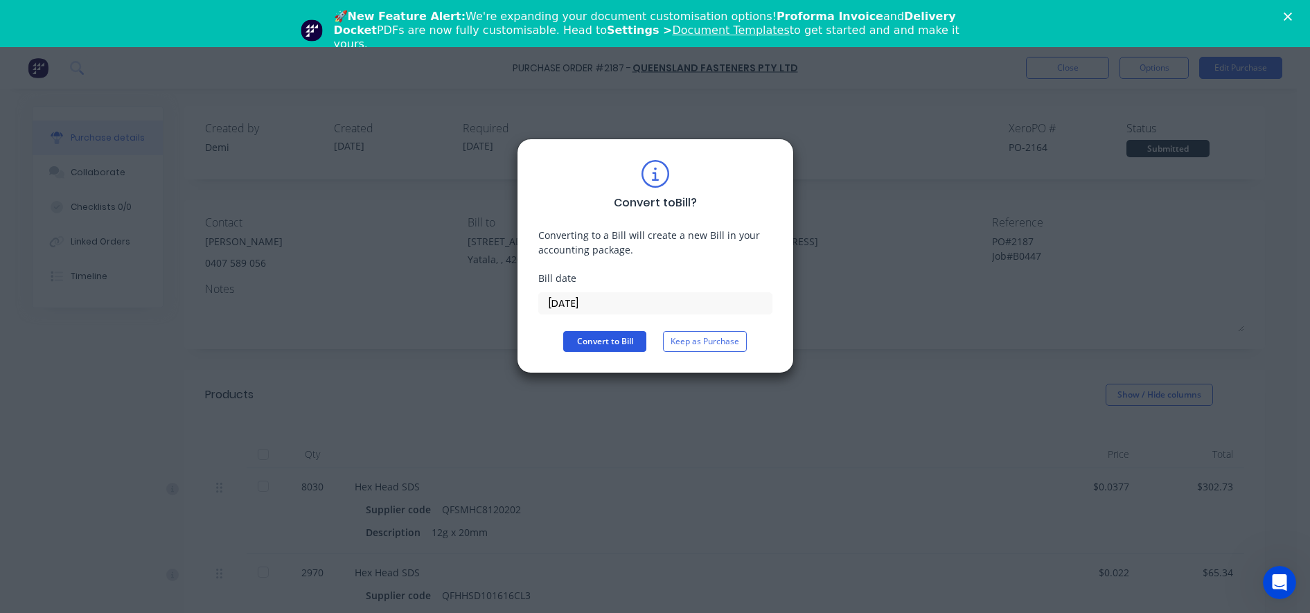
click at [594, 342] on button "Convert to Bill" at bounding box center [604, 341] width 83 height 21
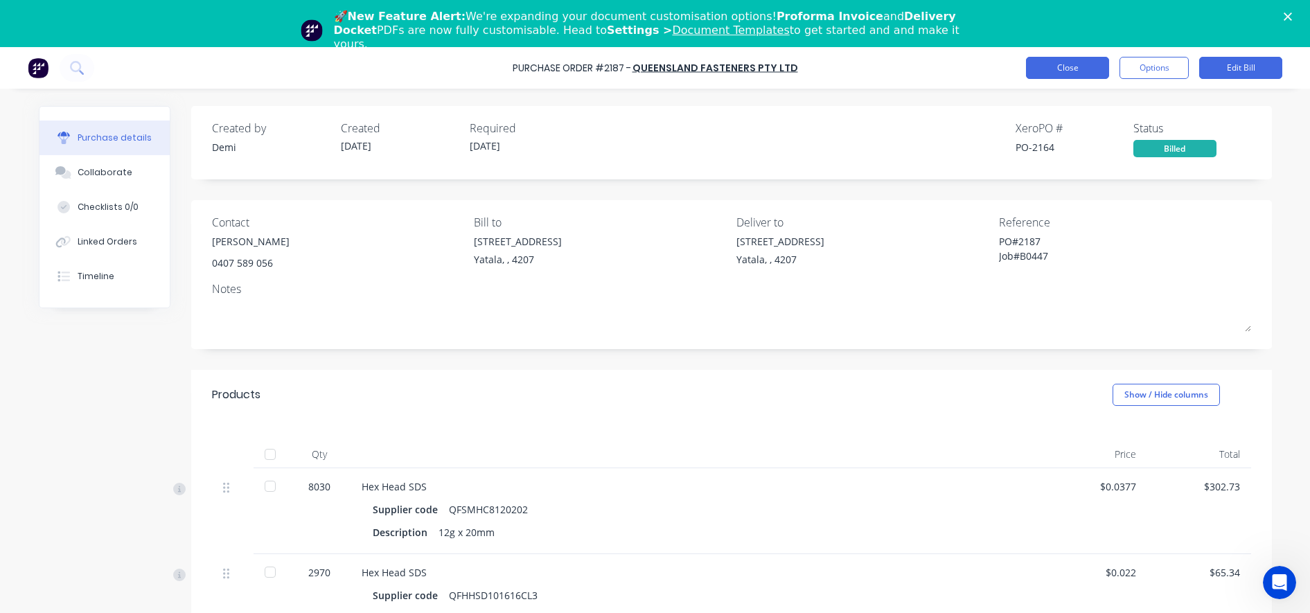
click at [1081, 73] on button "Close" at bounding box center [1067, 68] width 83 height 22
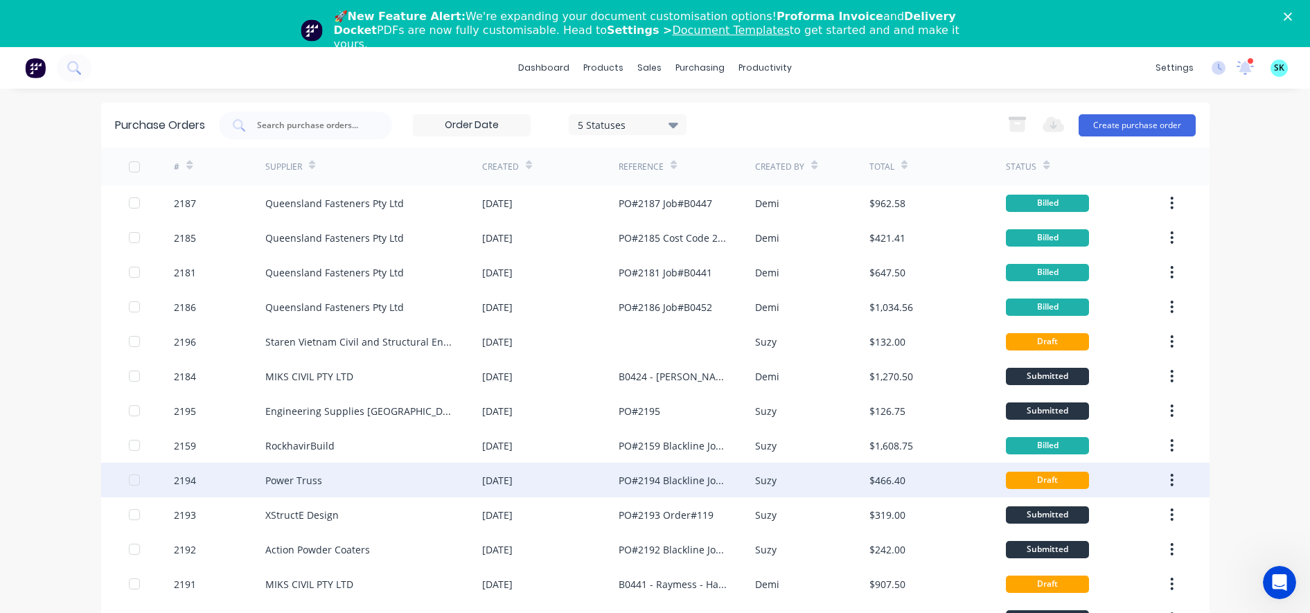
click at [390, 476] on div "Power Truss" at bounding box center [373, 480] width 217 height 35
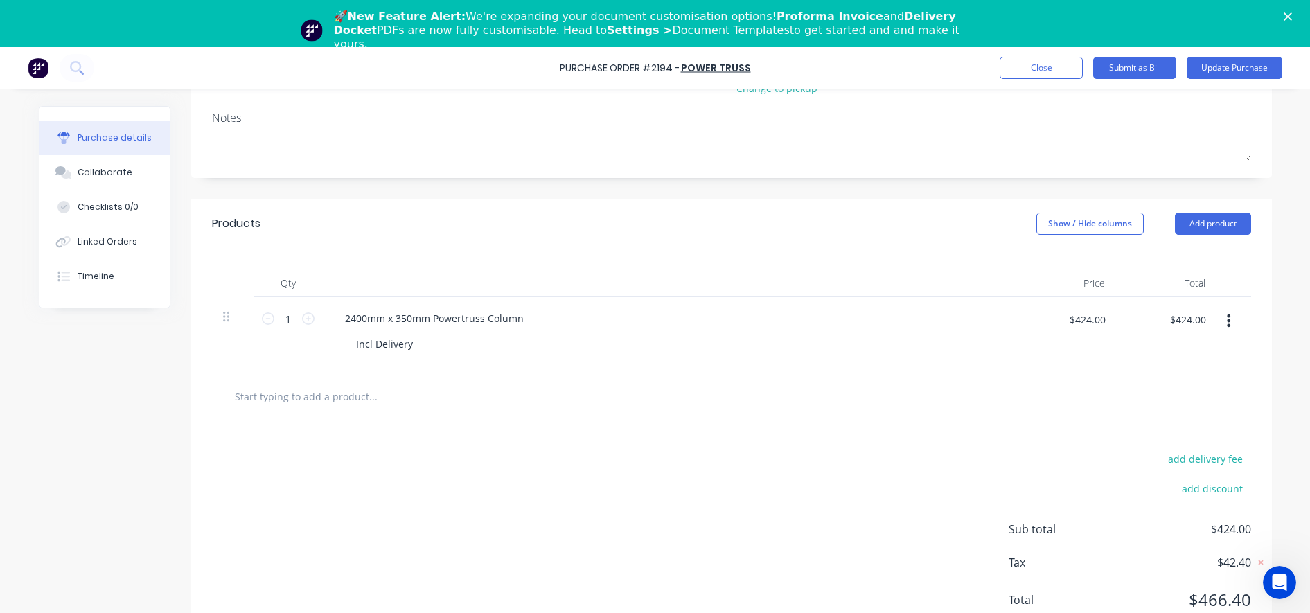
scroll to position [196, 0]
click at [1052, 78] on button "Close" at bounding box center [1041, 68] width 83 height 22
type textarea "x"
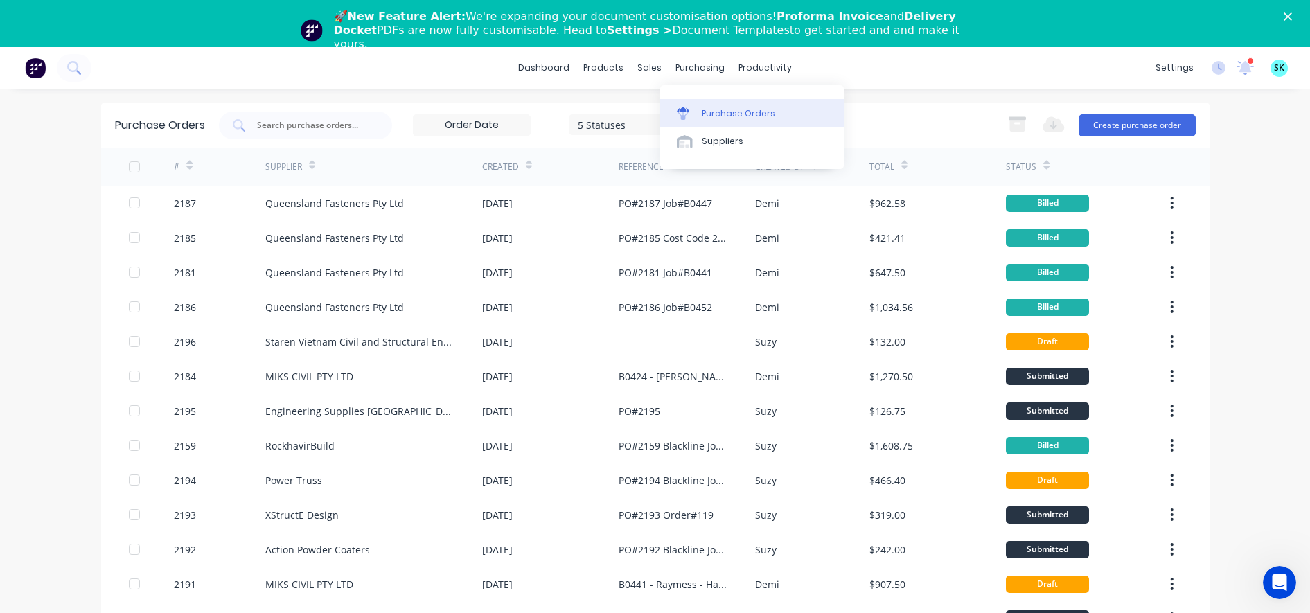
click at [717, 110] on div "Purchase Orders" at bounding box center [738, 113] width 73 height 12
click at [1085, 125] on button "Create purchase order" at bounding box center [1137, 125] width 117 height 22
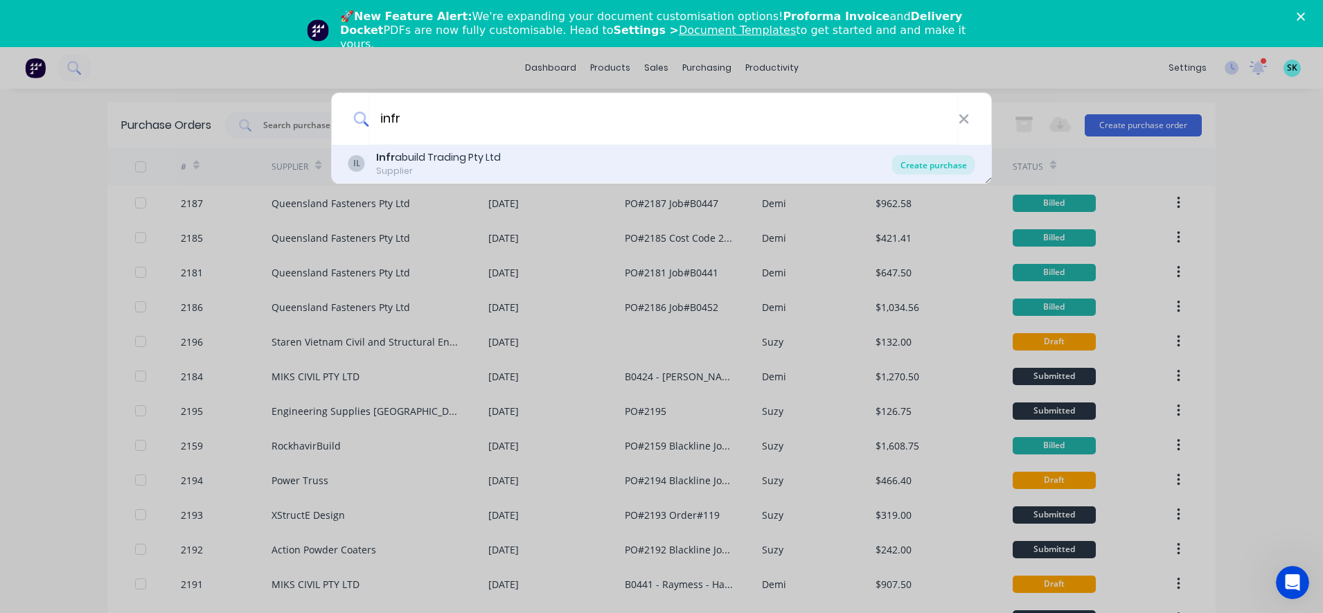
type input "infr"
click at [962, 170] on div "Create purchase" at bounding box center [933, 164] width 83 height 19
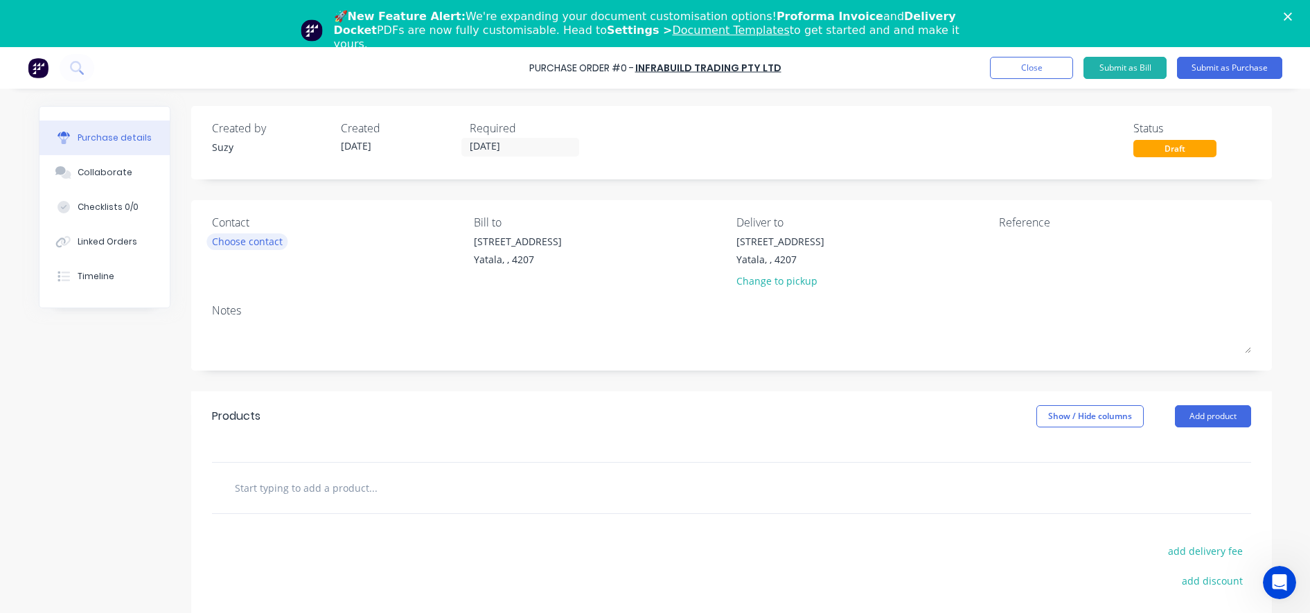
click at [251, 242] on div "Choose contact" at bounding box center [247, 241] width 71 height 15
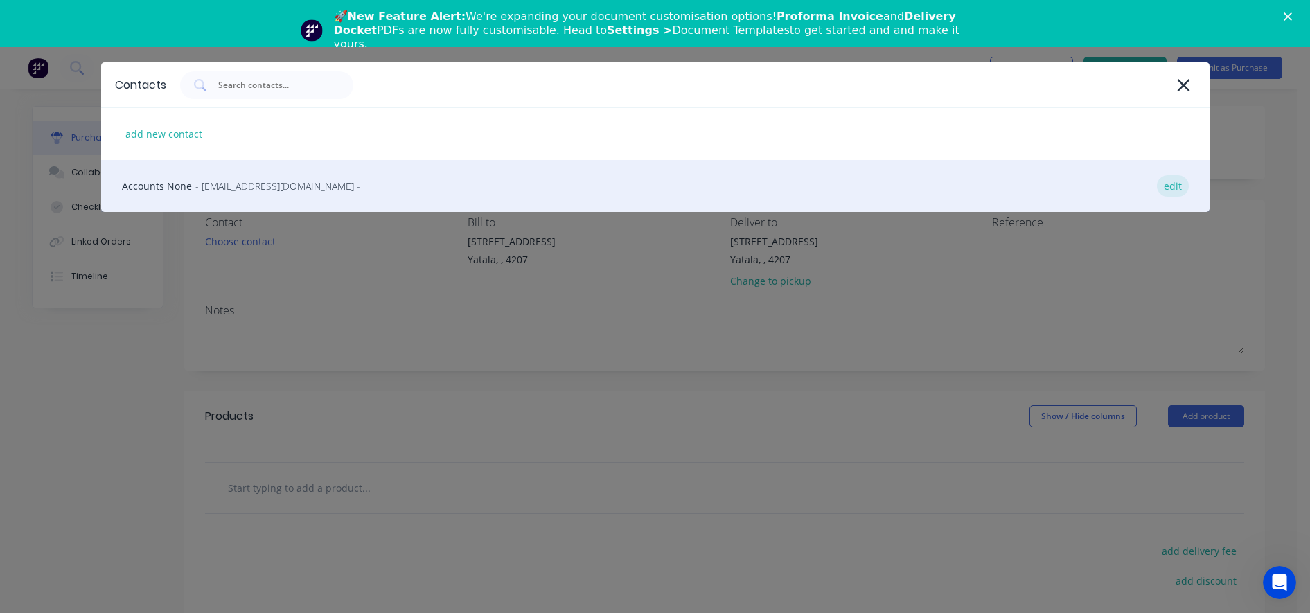
click at [1173, 186] on div "edit" at bounding box center [1173, 185] width 32 height 21
select select "AU"
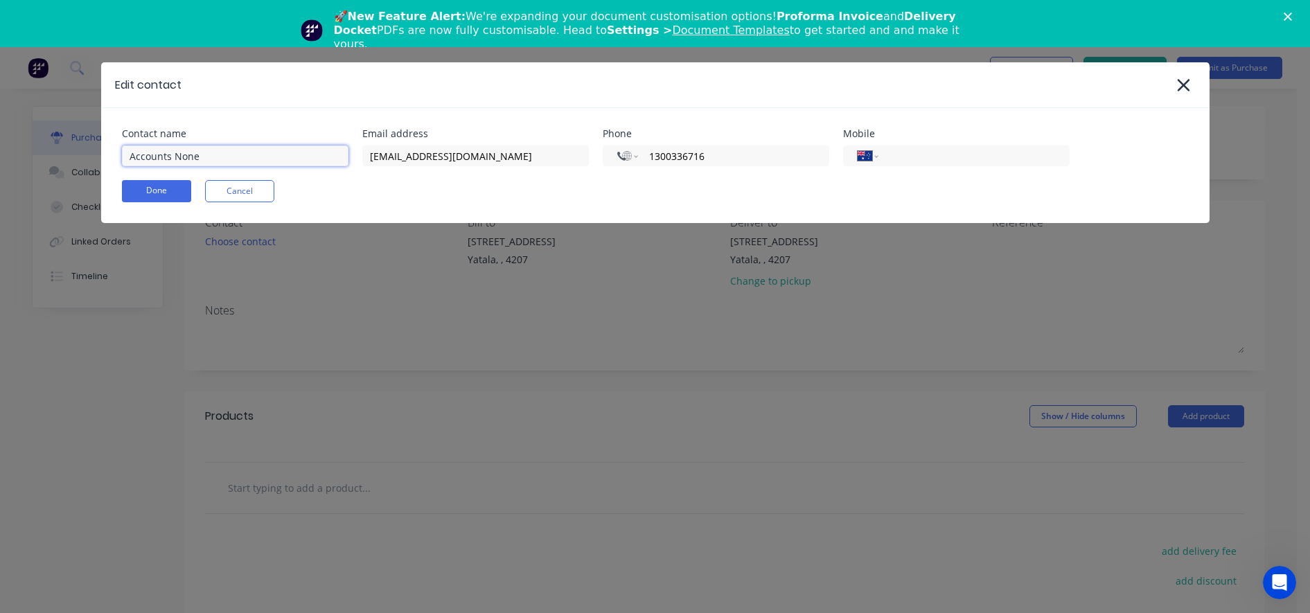
drag, startPoint x: 233, startPoint y: 152, endPoint x: 109, endPoint y: 146, distance: 123.5
click at [109, 146] on div "Contact name Accounts None Email address [EMAIL_ADDRESS][DOMAIN_NAME] Phone Int…" at bounding box center [655, 165] width 1108 height 115
type input "y"
type input "Max"
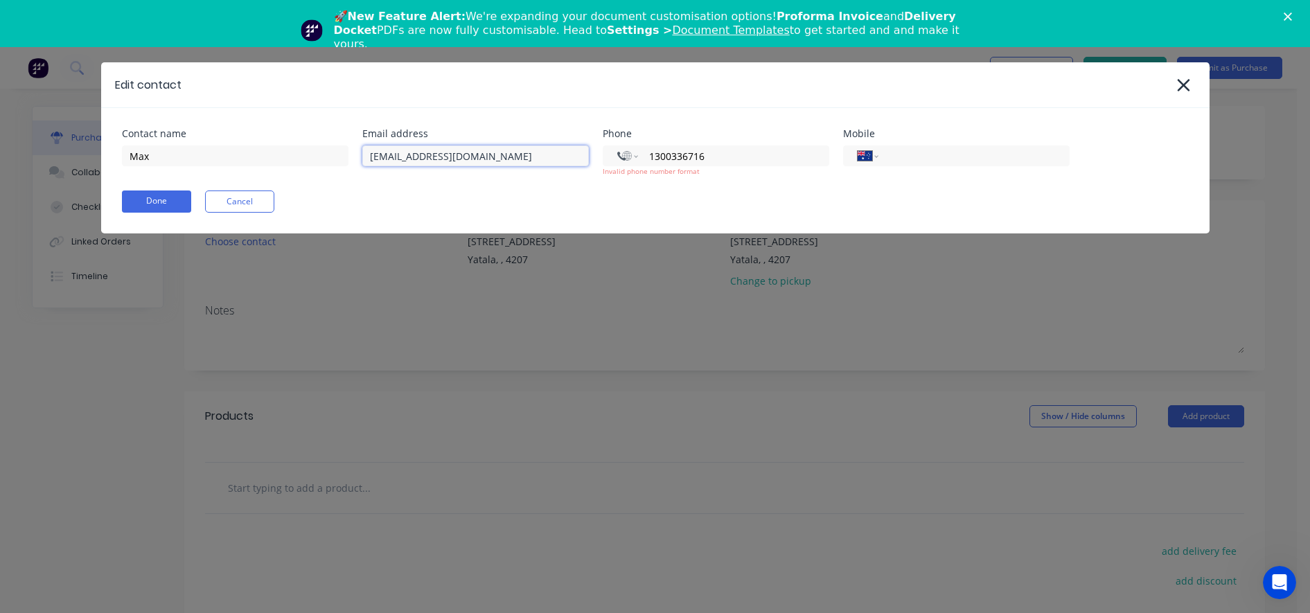
click at [427, 159] on input "[EMAIL_ADDRESS][DOMAIN_NAME]" at bounding box center [475, 155] width 227 height 21
drag, startPoint x: 502, startPoint y: 157, endPoint x: 389, endPoint y: 161, distance: 112.3
click at [389, 161] on input "[EMAIL_ADDRESS][DOMAIN_NAME]" at bounding box center [475, 155] width 227 height 21
type input "credm"
drag, startPoint x: 457, startPoint y: 154, endPoint x: 330, endPoint y: 161, distance: 127.6
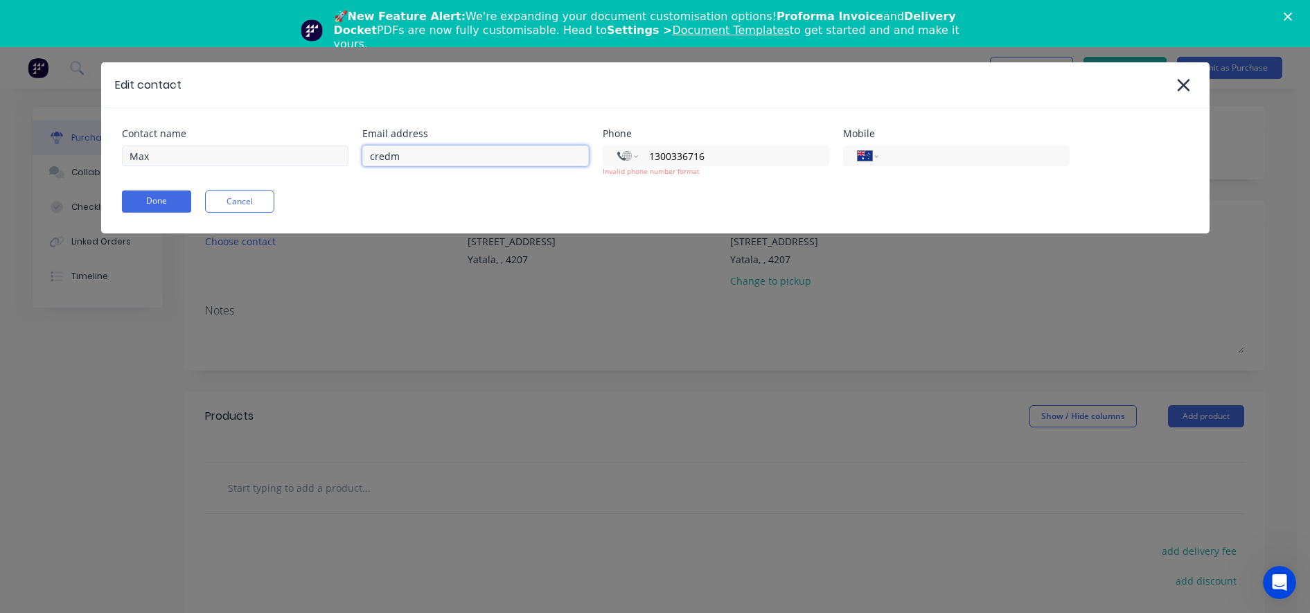
click at [330, 161] on div "Contact name Max Email address credm Phone International [GEOGRAPHIC_DATA] [GEO…" at bounding box center [655, 153] width 1067 height 48
type input "[DOMAIN_NAME][EMAIL_ADDRESS][DOMAIN_NAME]"
drag, startPoint x: 731, startPoint y: 153, endPoint x: 638, endPoint y: 155, distance: 93.5
click at [638, 155] on div "International [GEOGRAPHIC_DATA] [GEOGRAPHIC_DATA] [GEOGRAPHIC_DATA] [GEOGRAPHIC…" at bounding box center [716, 155] width 227 height 21
type input "+0"
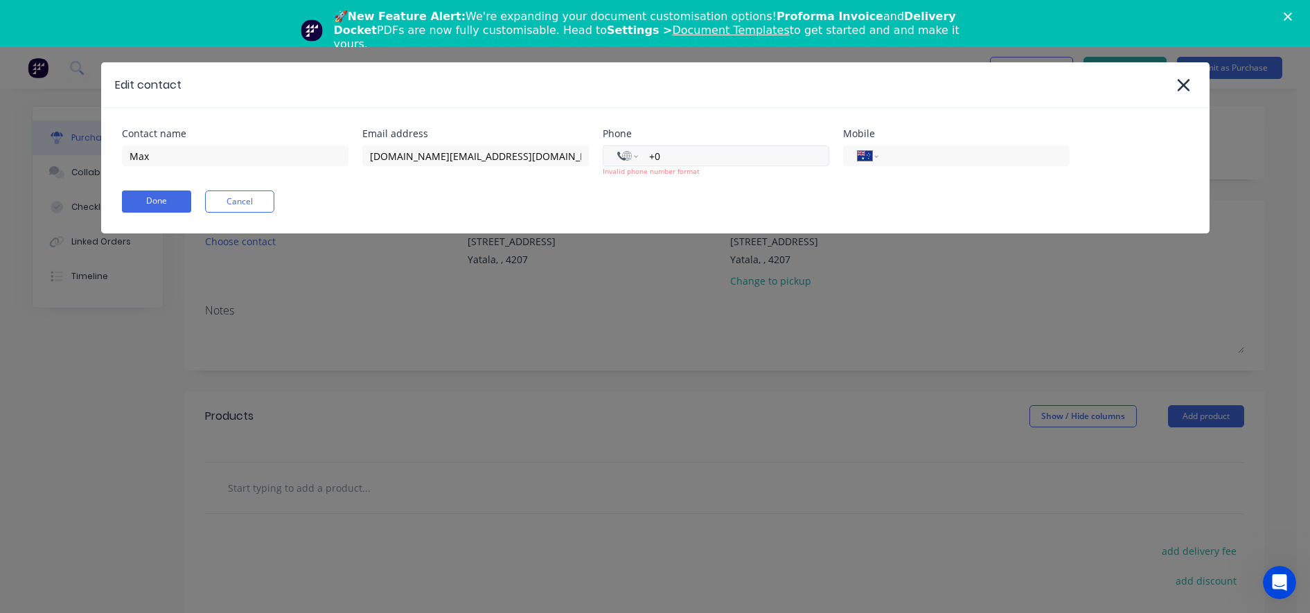
select select "AU"
click at [668, 156] on input "tel" at bounding box center [731, 156] width 166 height 16
type input "[PHONE_NUMBER]"
click at [149, 210] on button "Done" at bounding box center [156, 201] width 69 height 22
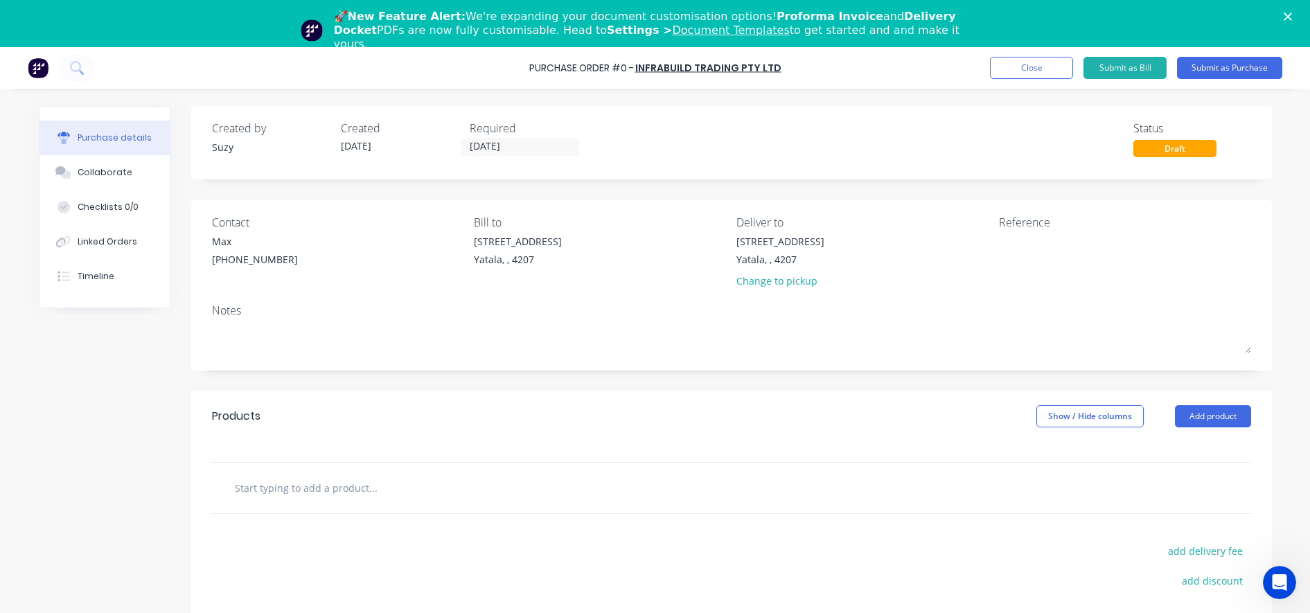
click at [317, 486] on input "text" at bounding box center [372, 488] width 277 height 28
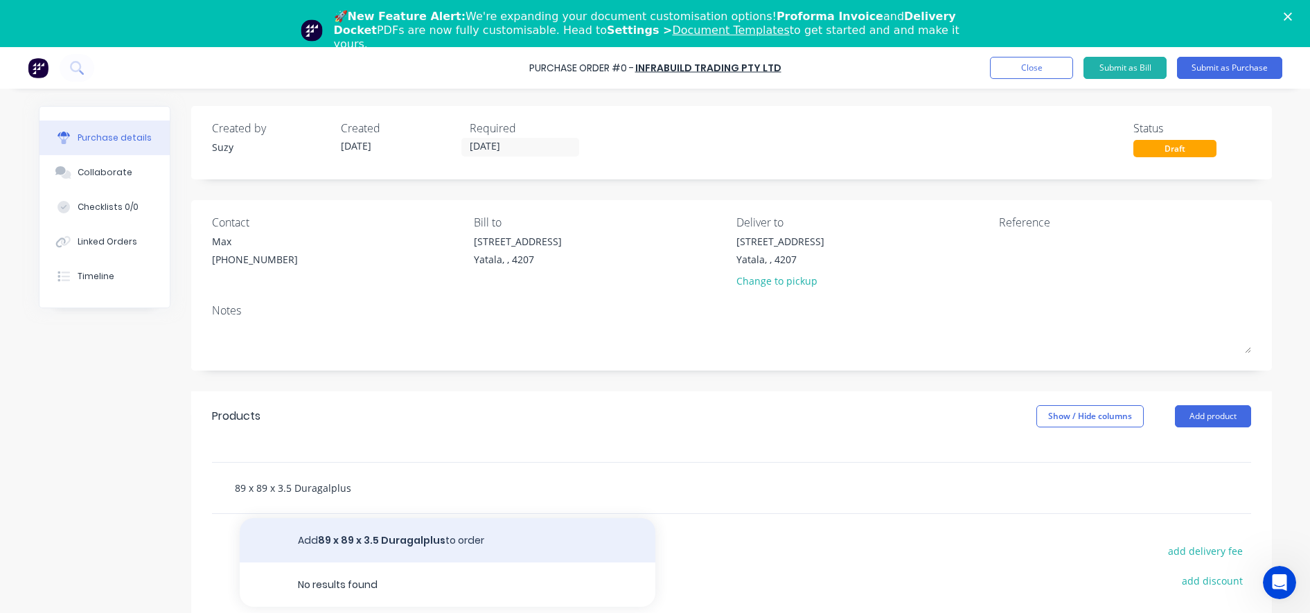
type input "89 x 89 x 3.5 Duragalplus"
click at [357, 540] on button "Add 89 x 89 x 3.5 Duragalplus to order" at bounding box center [448, 540] width 416 height 44
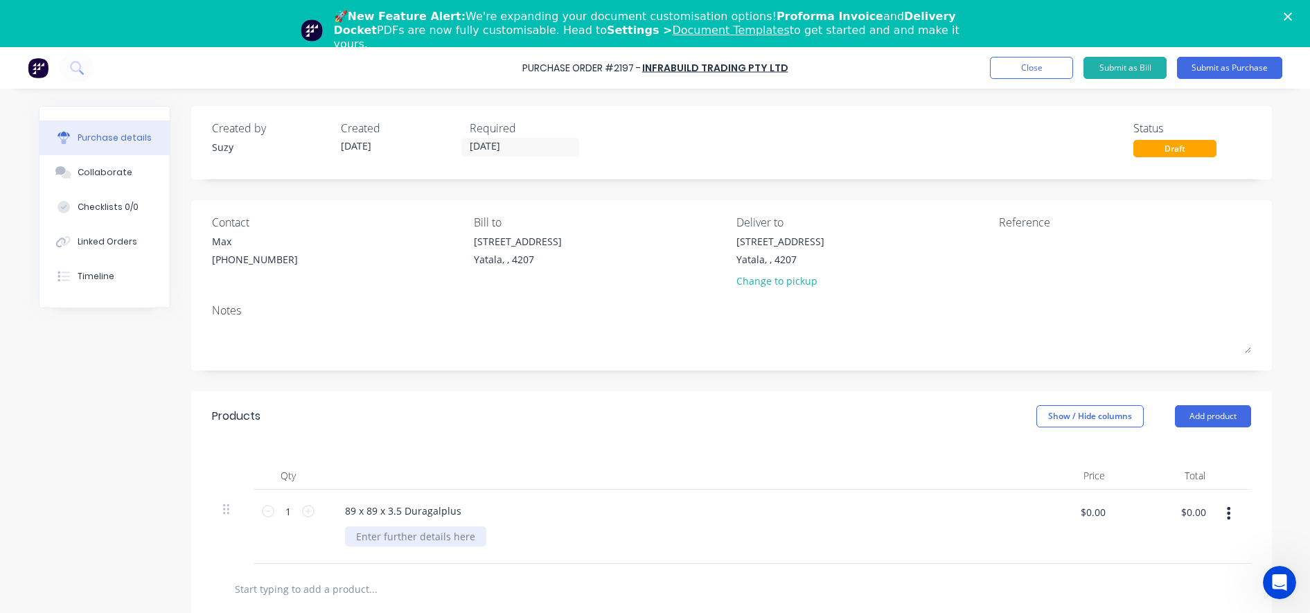
click at [357, 537] on div at bounding box center [415, 536] width 141 height 20
click at [409, 540] on div at bounding box center [415, 536] width 141 height 20
click at [445, 531] on div at bounding box center [415, 536] width 141 height 20
paste div
click at [509, 569] on div at bounding box center [731, 589] width 1039 height 51
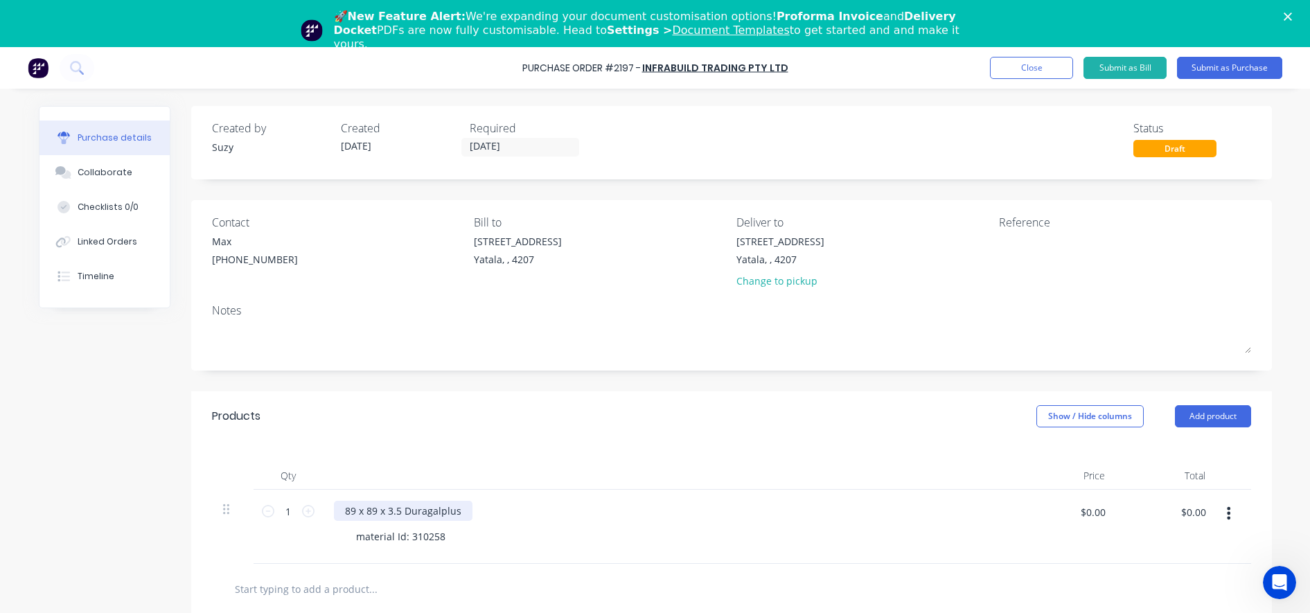
click at [461, 510] on div "89 x 89 x 3.5 Duragalplus" at bounding box center [403, 511] width 139 height 20
click at [1085, 511] on input "$0.00" at bounding box center [1093, 512] width 42 height 22
type input "$286.57"
click at [1015, 576] on div at bounding box center [731, 589] width 1017 height 28
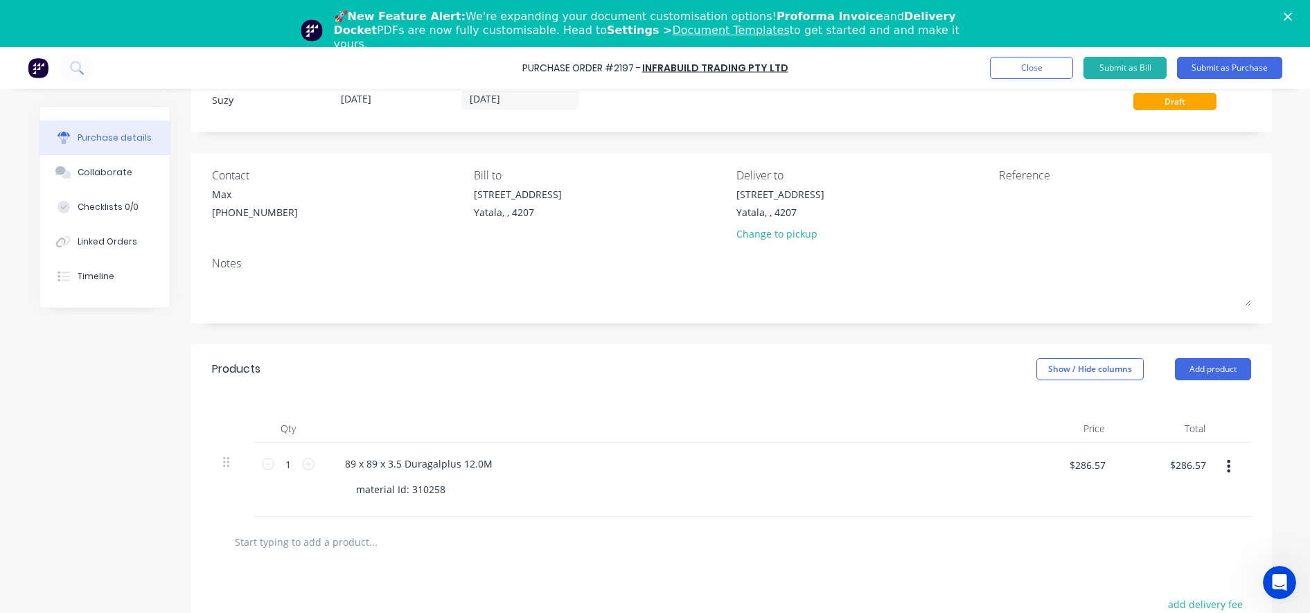
scroll to position [87, 0]
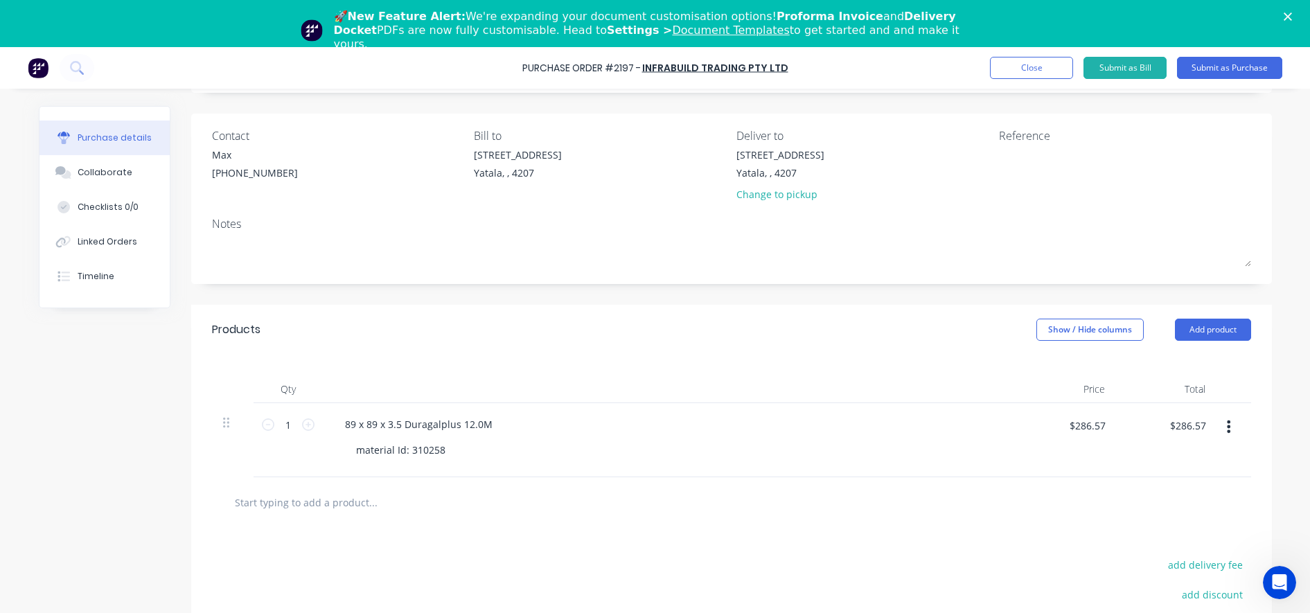
click at [314, 508] on input "text" at bounding box center [372, 502] width 277 height 28
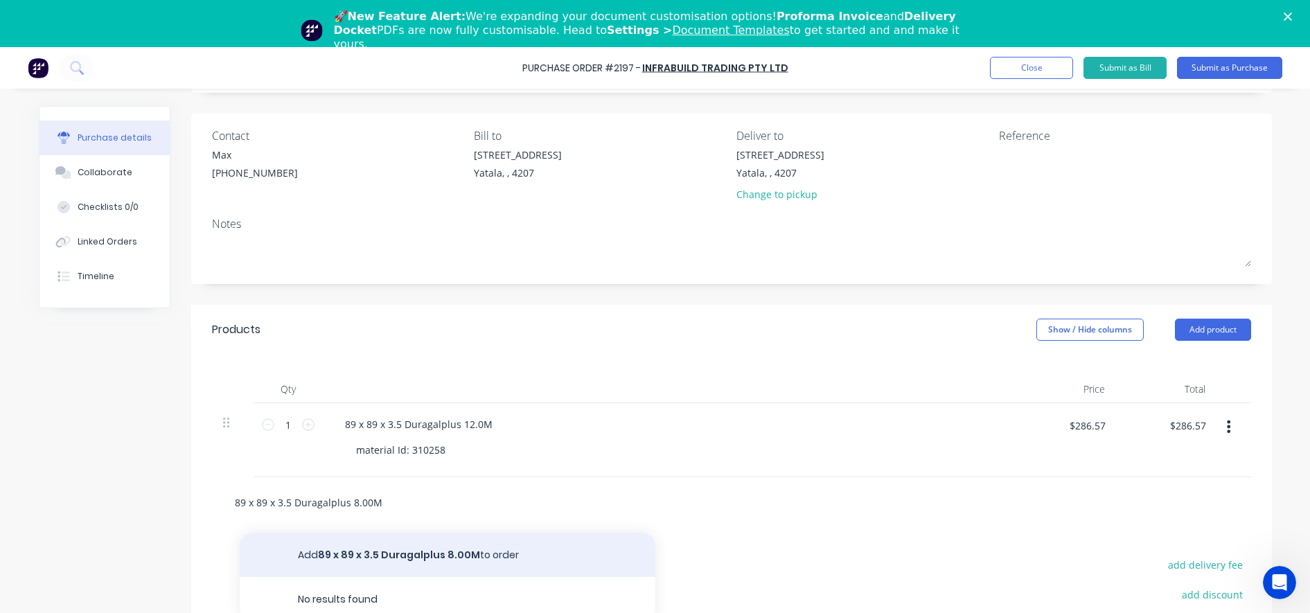
type input "89 x 89 x 3.5 Duragalplus 8.00M"
click at [402, 556] on button "Add 89 x 89 x 3.5 Duragalplus 8.00M to order" at bounding box center [448, 555] width 416 height 44
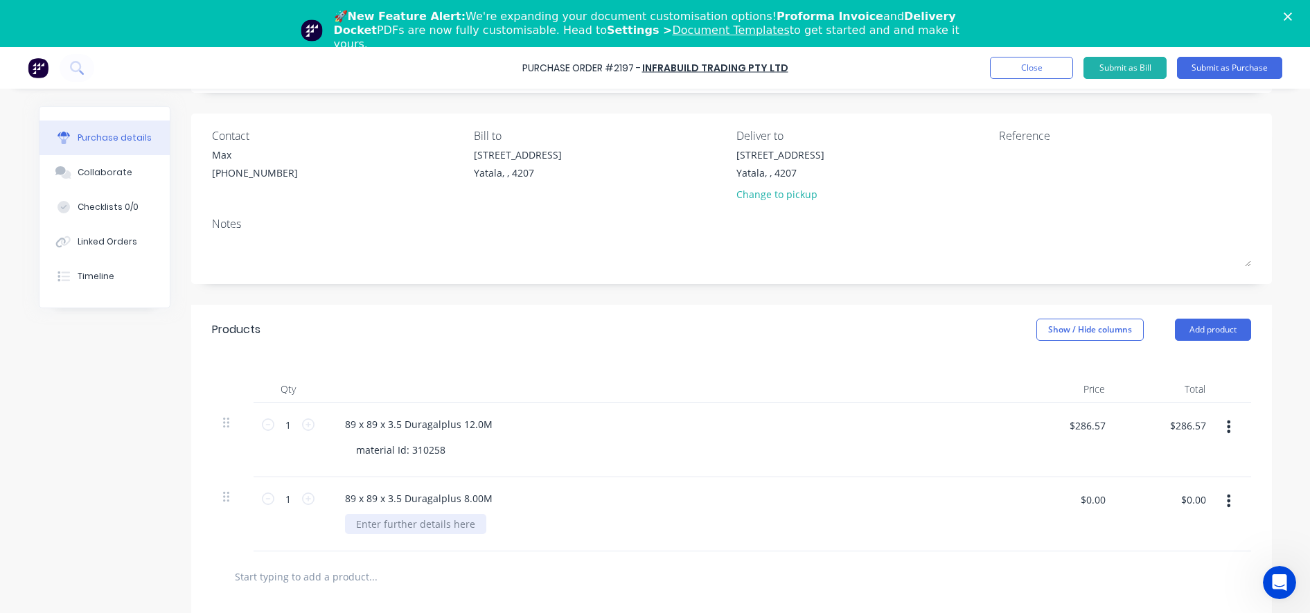
click at [404, 533] on div at bounding box center [415, 524] width 141 height 20
click at [396, 522] on div at bounding box center [415, 524] width 141 height 20
paste div
click at [1085, 492] on input "$0.00" at bounding box center [1093, 499] width 42 height 22
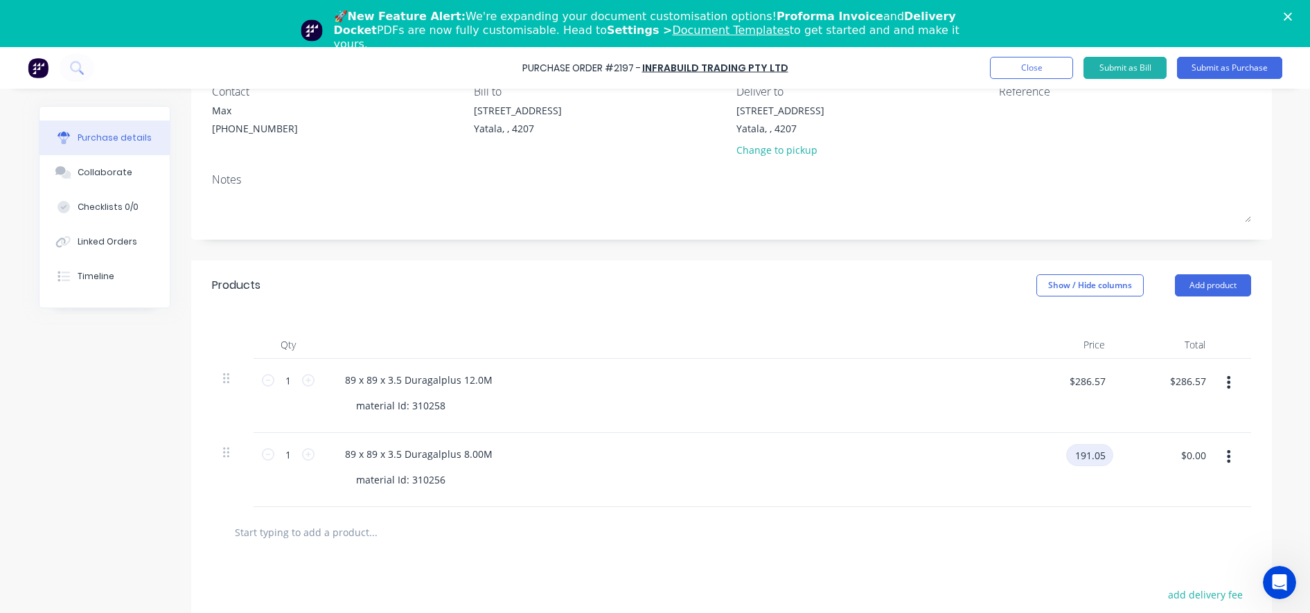
scroll to position [173, 0]
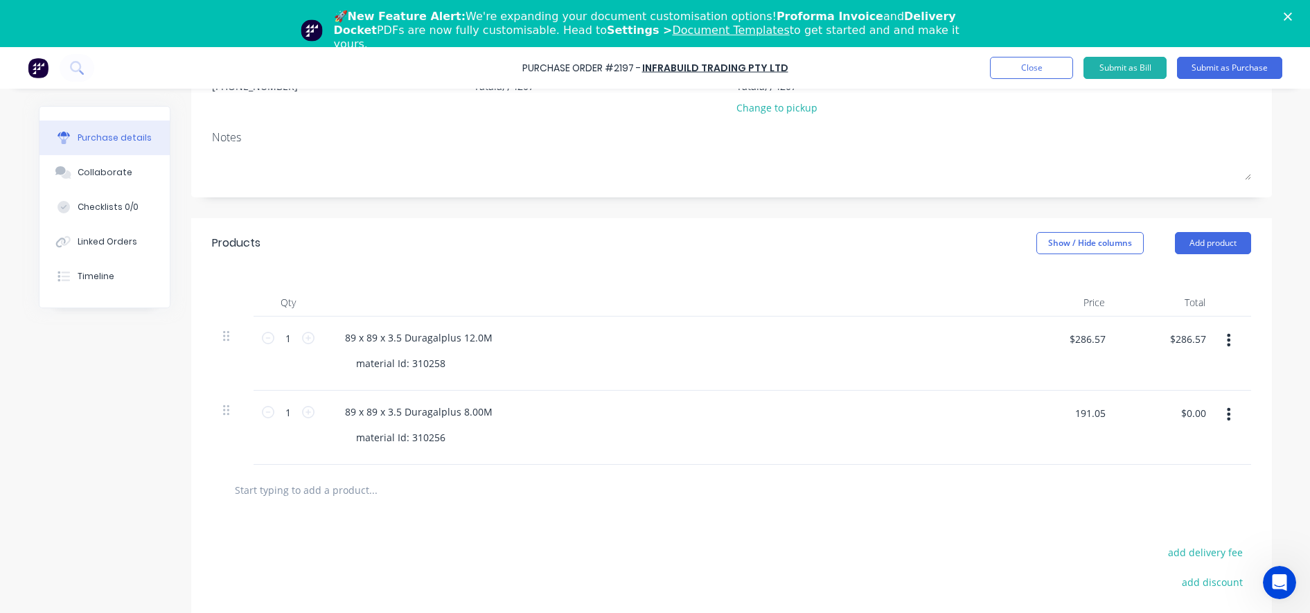
click at [1085, 496] on div at bounding box center [731, 490] width 1017 height 28
type input "$191.05"
click at [284, 411] on input "1" at bounding box center [288, 412] width 28 height 21
type input "11"
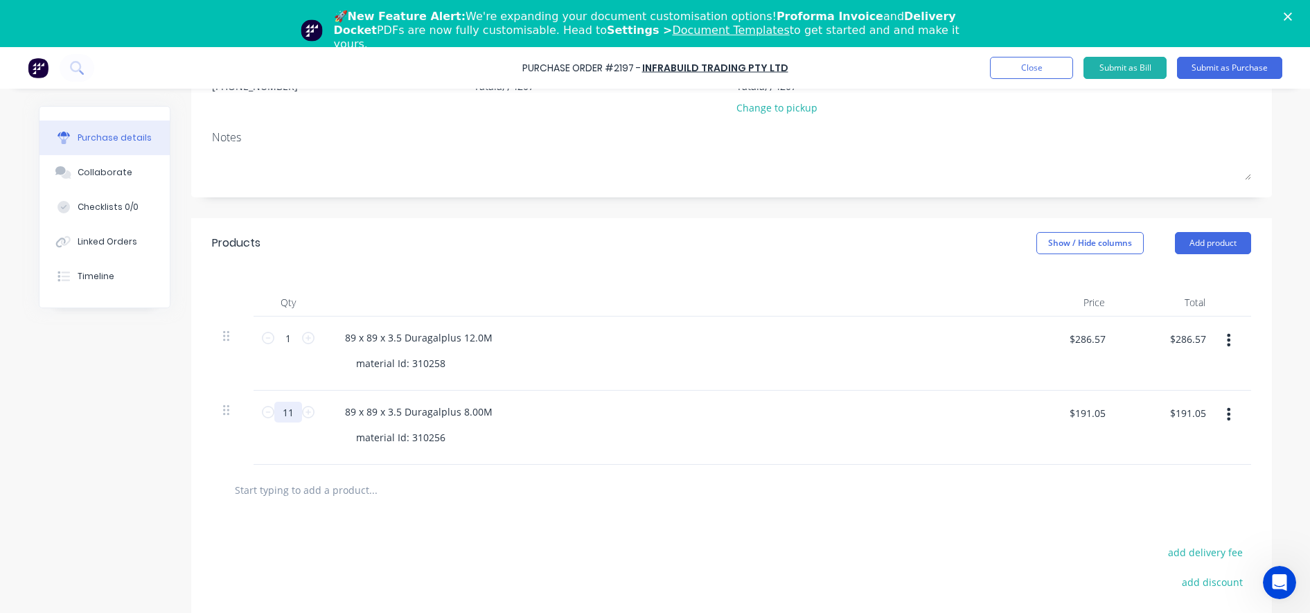
type input "$2,101.55"
type input "11"
click at [366, 499] on input "text" at bounding box center [372, 490] width 277 height 28
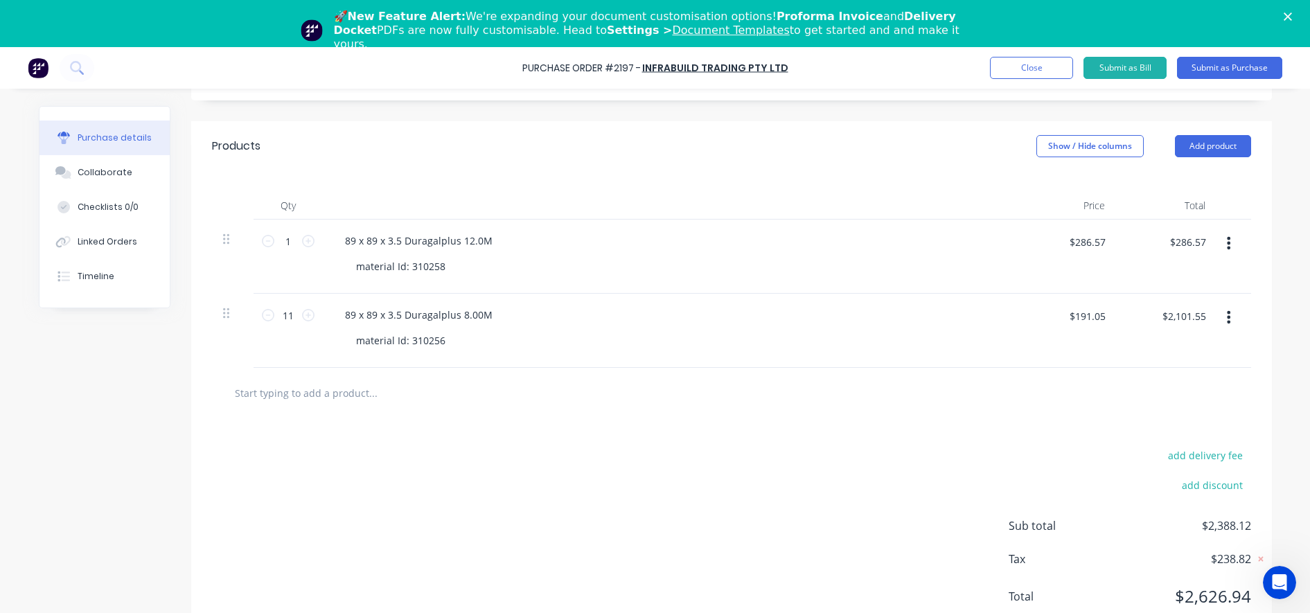
scroll to position [0, 0]
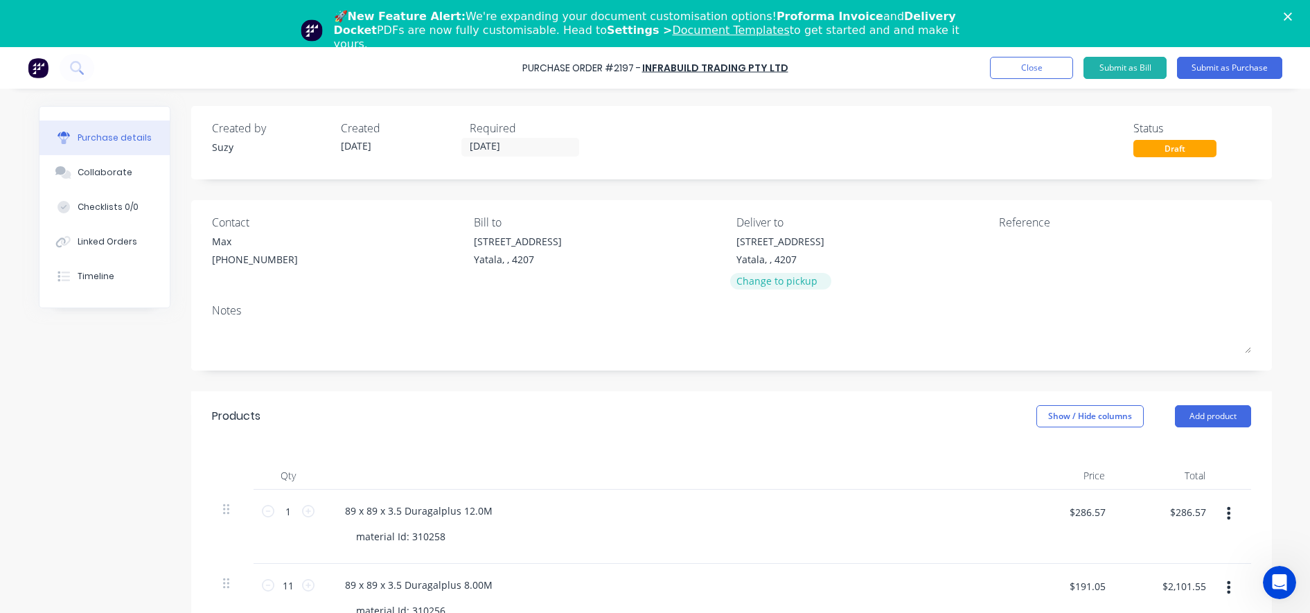
click at [781, 288] on div "Change to pickup" at bounding box center [780, 281] width 88 height 15
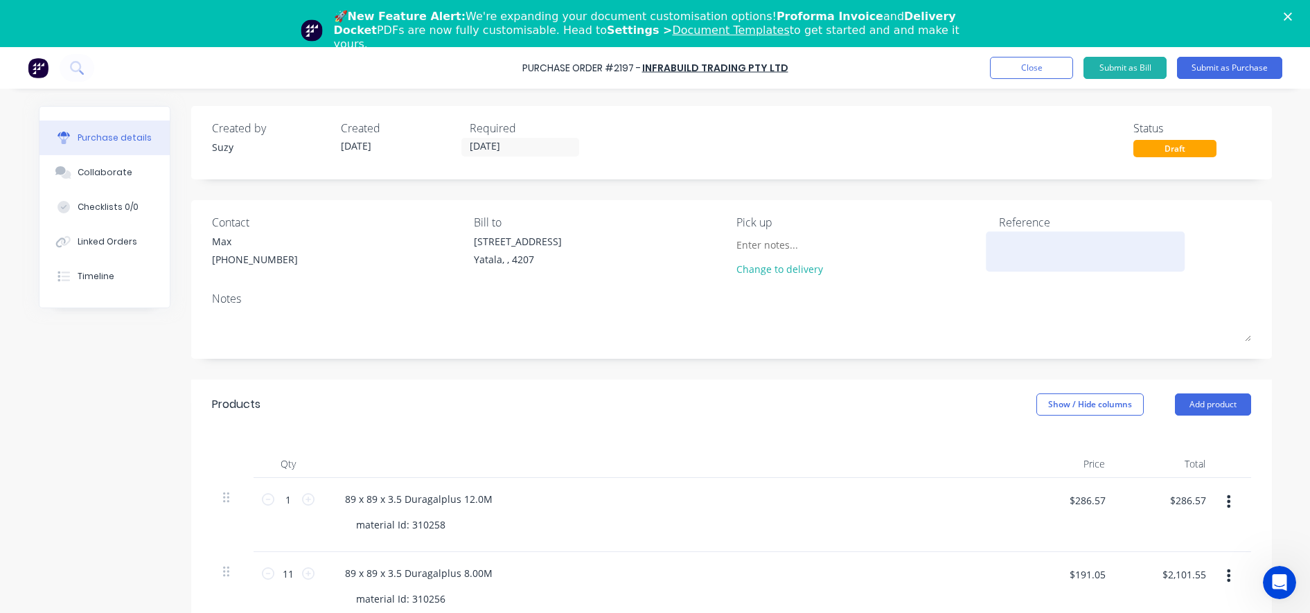
click at [1014, 251] on textarea at bounding box center [1085, 249] width 173 height 31
type textarea "PO#2197 Job#"
type textarea "x"
type textarea "PO#2197 Job#"
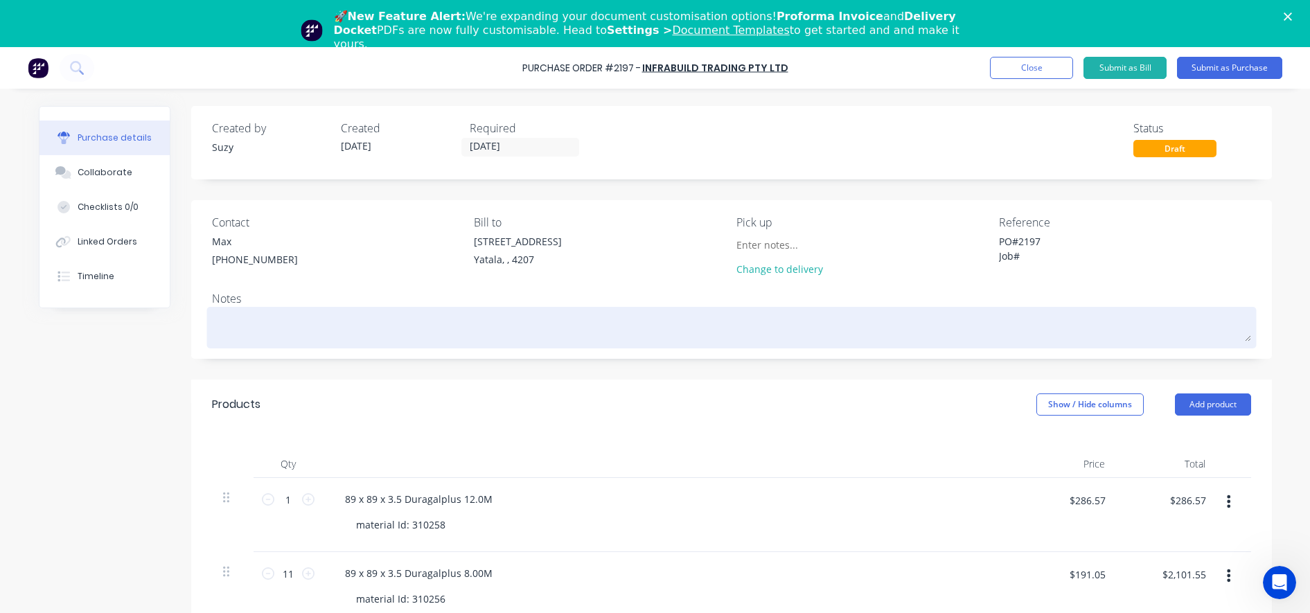
click at [1040, 322] on textarea at bounding box center [731, 325] width 1039 height 31
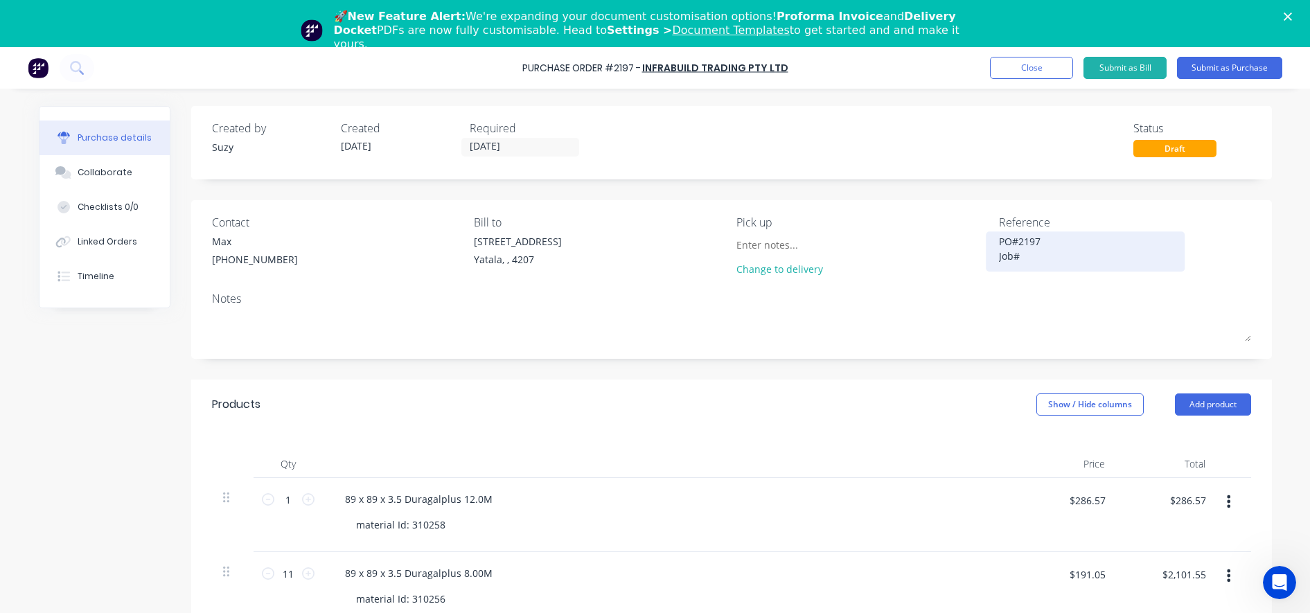
click at [1041, 260] on textarea "PO#2197 Job#" at bounding box center [1085, 249] width 173 height 31
type textarea "x"
type textarea "PO#2197 Job#B"
type textarea "x"
type textarea "PO#2197 Job#B0"
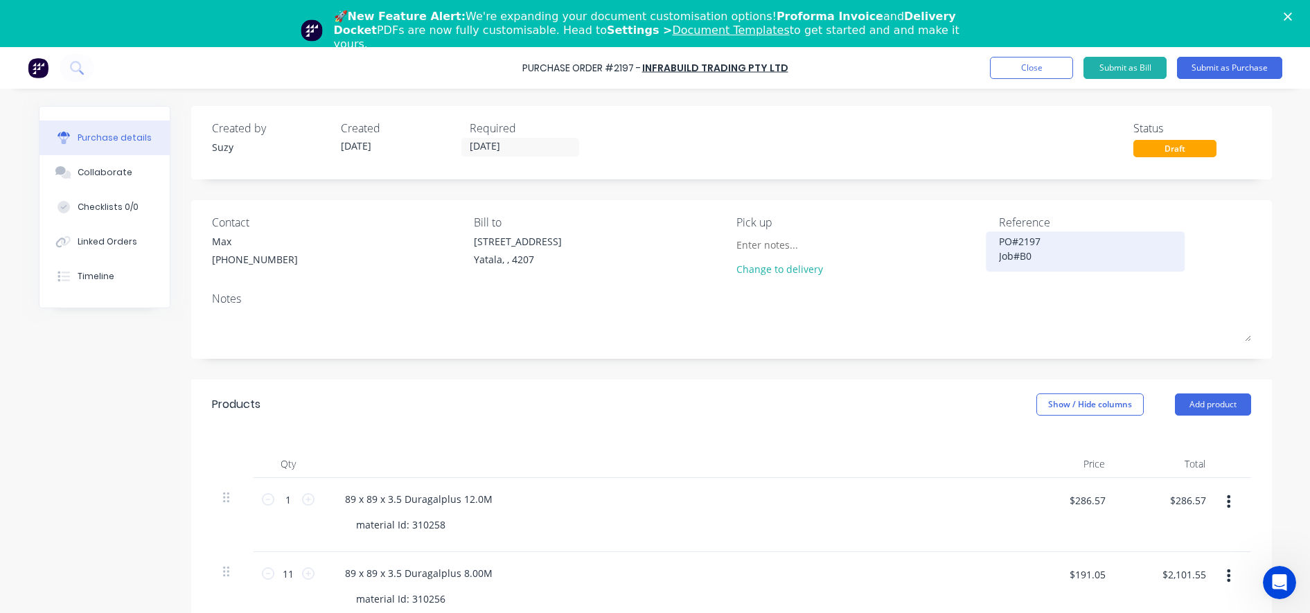
type textarea "x"
type textarea "PO#2197 Job#B04"
type textarea "x"
type textarea "PO#2197 Job#B045"
type textarea "x"
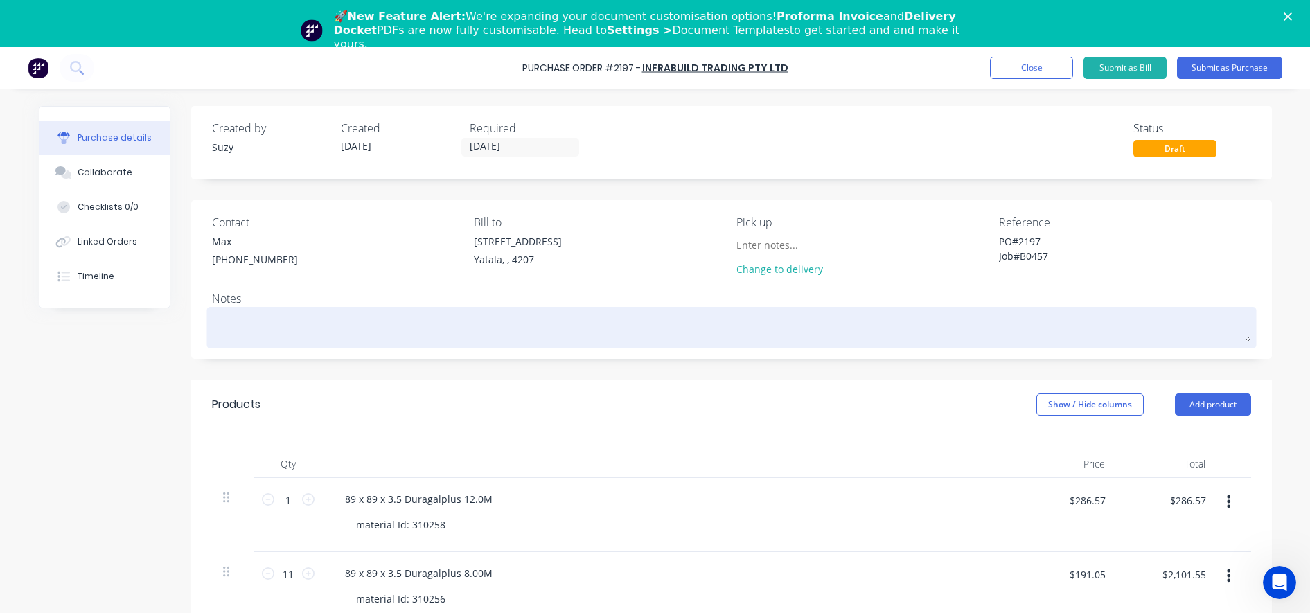
type textarea "PO#2197 Job#B0457"
type textarea "x"
type textarea "PO#2197 Job#B0457"
click at [1036, 310] on div at bounding box center [731, 327] width 1039 height 35
click at [933, 321] on textarea at bounding box center [731, 325] width 1039 height 31
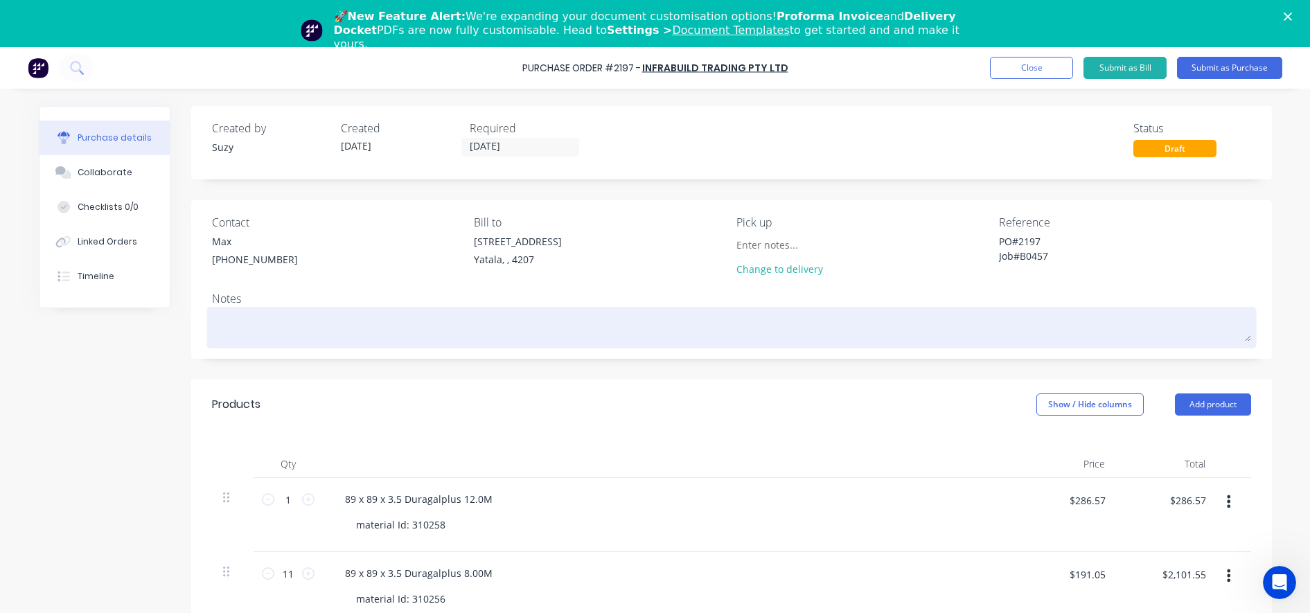
click at [894, 333] on textarea at bounding box center [731, 325] width 1039 height 31
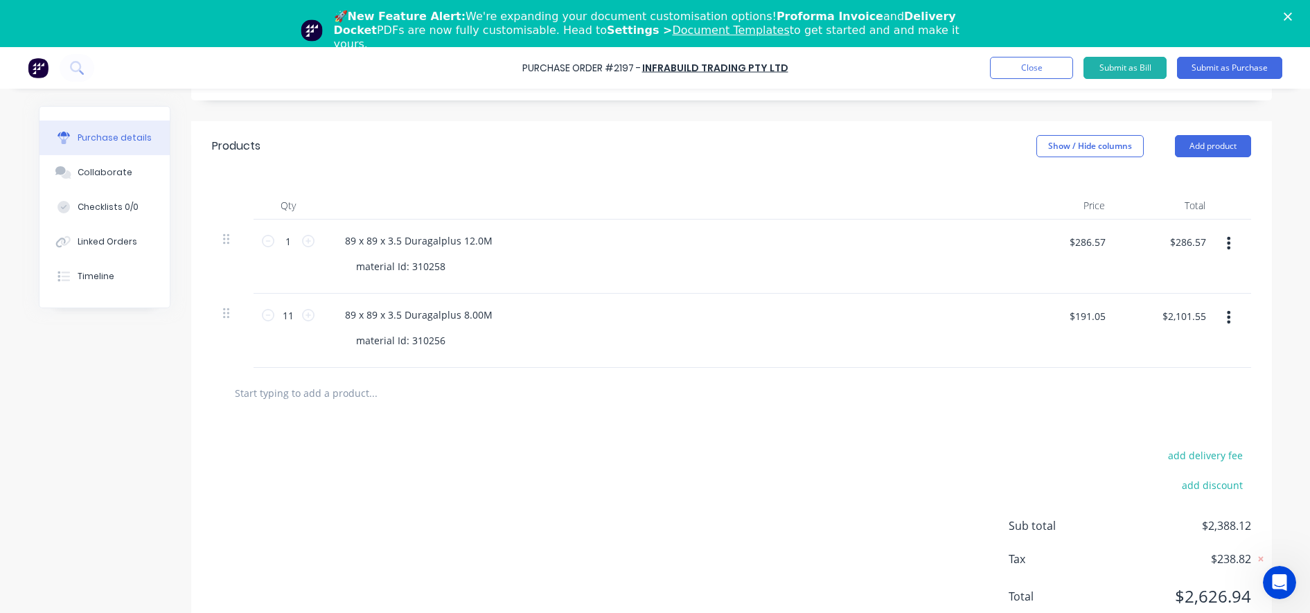
scroll to position [172, 0]
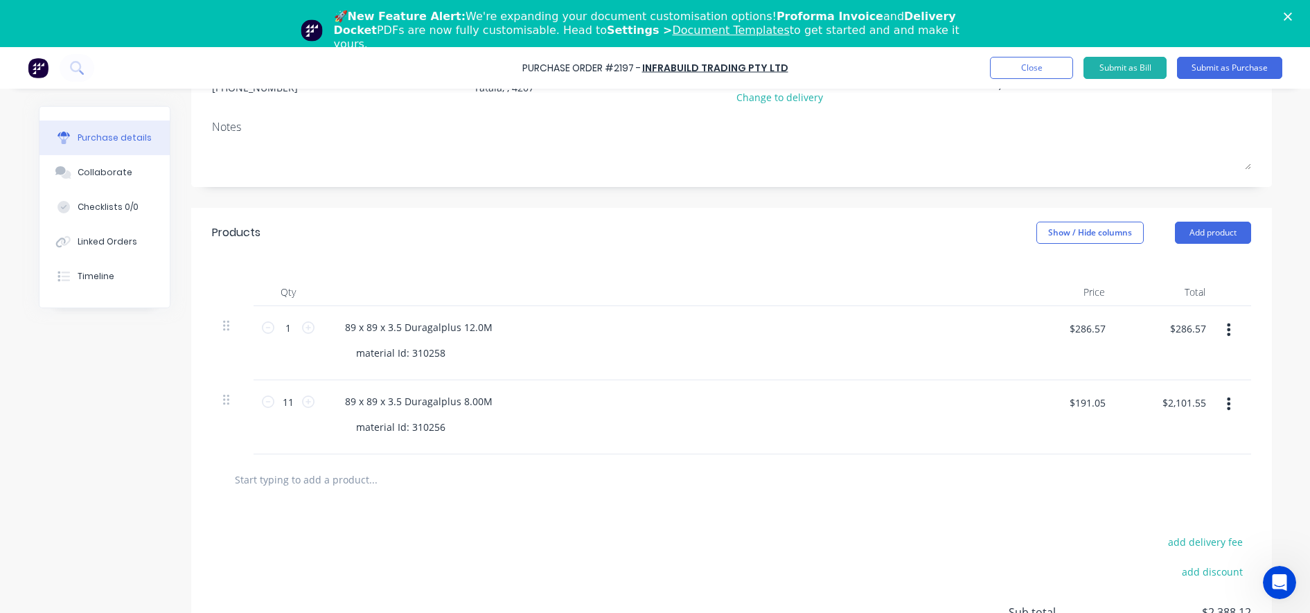
click at [304, 482] on input "text" at bounding box center [372, 479] width 277 height 28
paste input "Quotation No. 26798206"
type textarea "x"
type input "Quotation No. 26798206"
click at [234, 473] on input "Quotation No. 26798206" at bounding box center [372, 479] width 277 height 28
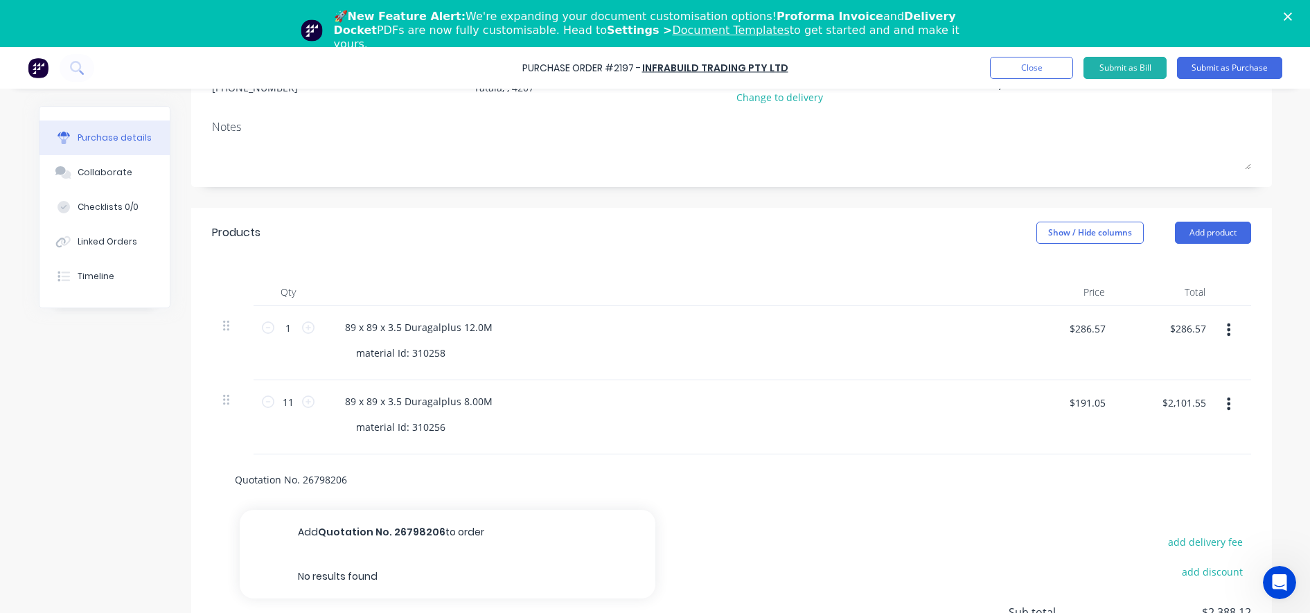
type textarea "x"
type input "Quotation No. 26798206"
type textarea "x"
type input "AQuotation No. 26798206"
type textarea "x"
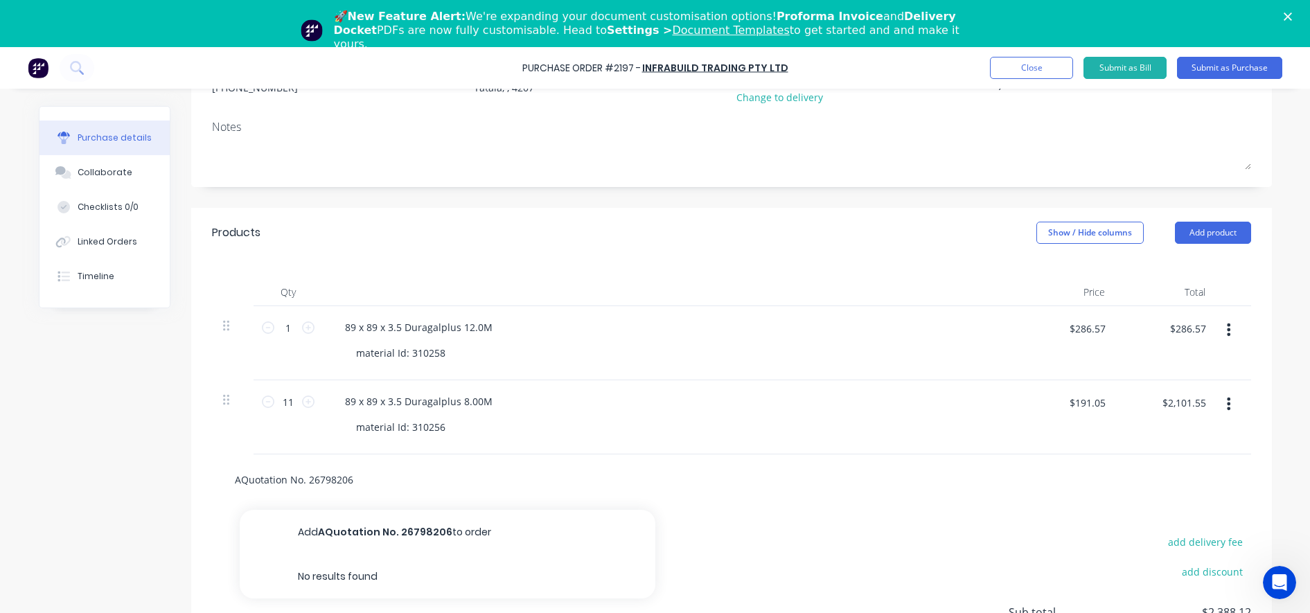
type input "Quotation No. 26798206"
type textarea "x"
type input "Quotation No. 26798206"
type textarea "x"
type input "AQuotation No. 26798206"
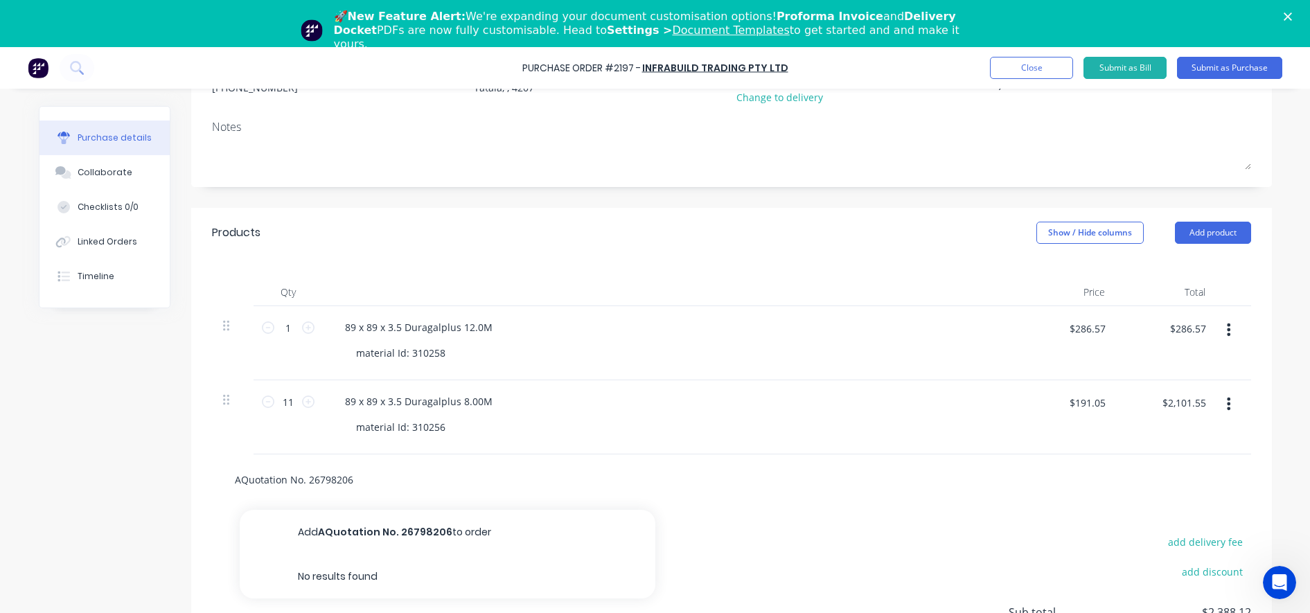
type textarea "x"
type input "AsQuotation No. 26798206"
type textarea "x"
type input "As Quotation No. 26798206"
type textarea "x"
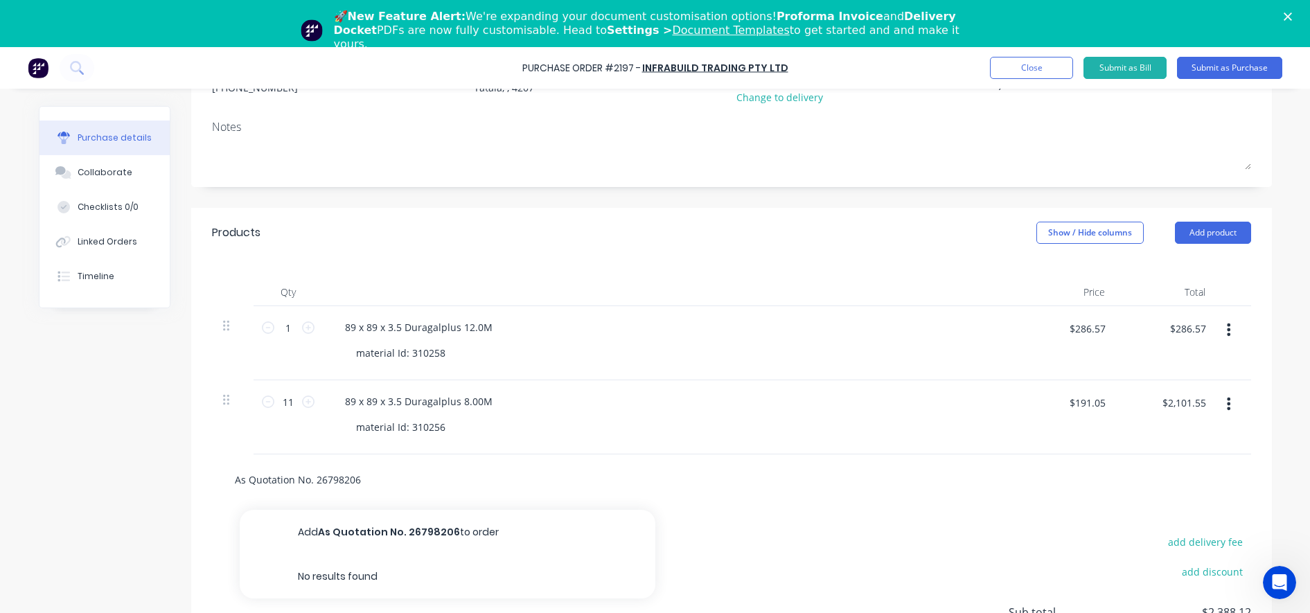
type input "As pQuotation No. 26798206"
type textarea "x"
type input "As peQuotation No. 26798206"
type textarea "x"
type input "As perQuotation No. 26798206"
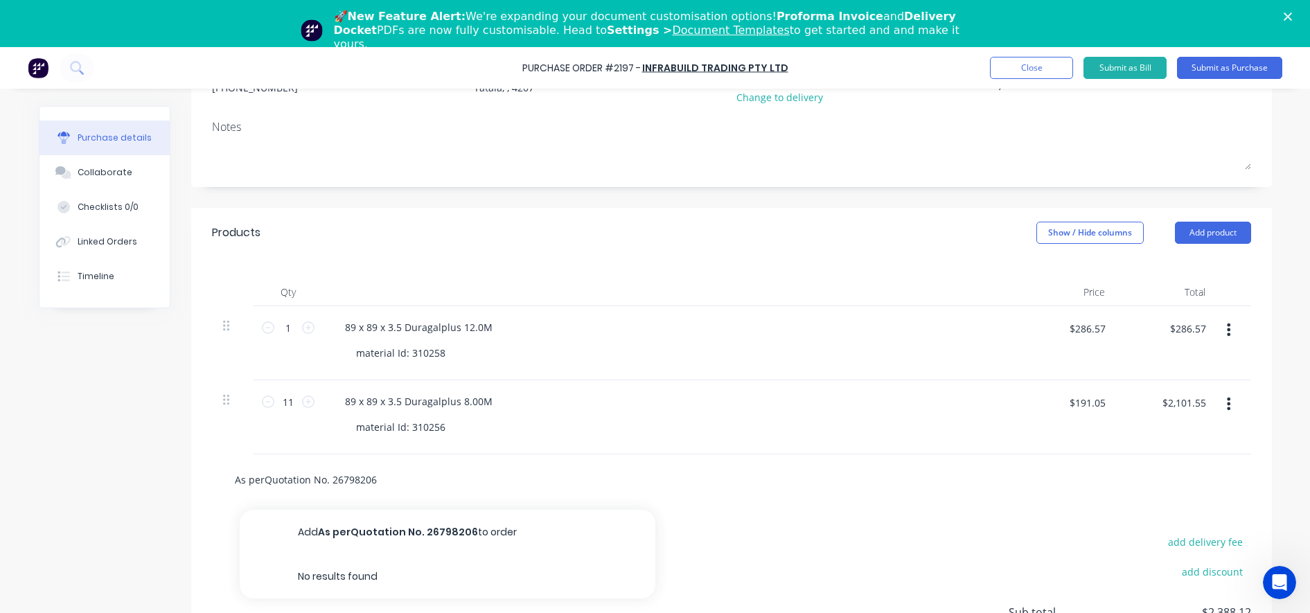
type textarea "x"
type input "As per Quotation No. 26798206"
click at [374, 478] on input "As per Quotation No. 26798206" at bounding box center [372, 479] width 277 height 28
type textarea "x"
type input "As per Quotation No. 26798206"
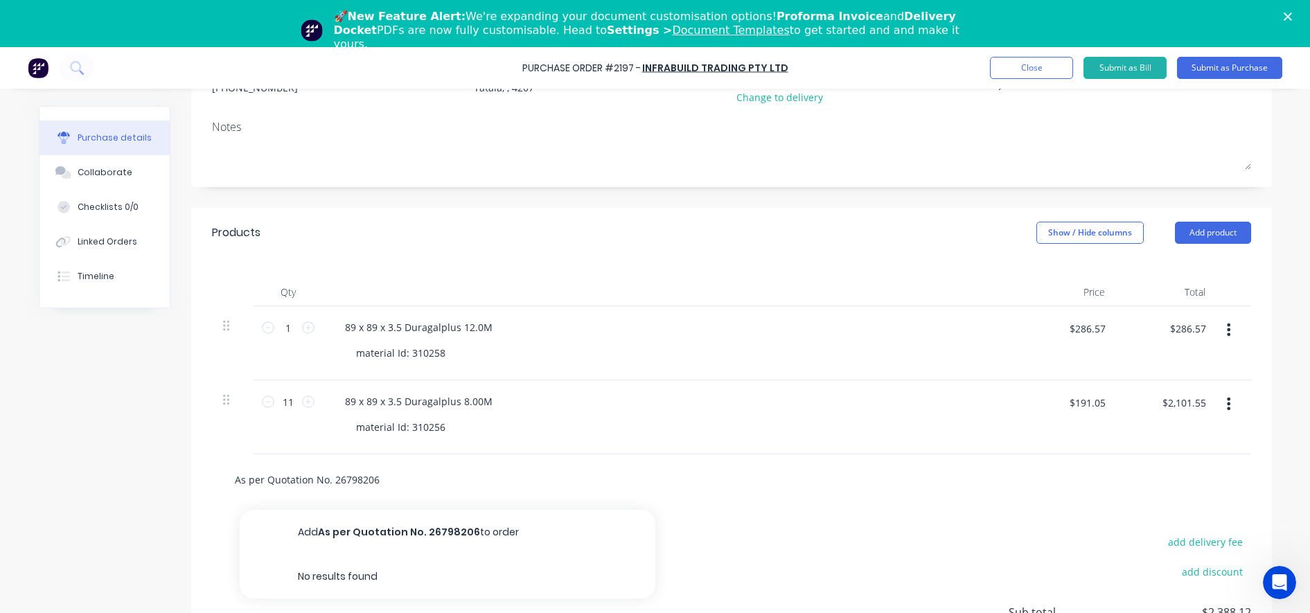
type textarea "x"
type input "As per Quotation No. 26798206 M"
type textarea "x"
type input "As per Quotation No. 26798206 Mi"
type textarea "x"
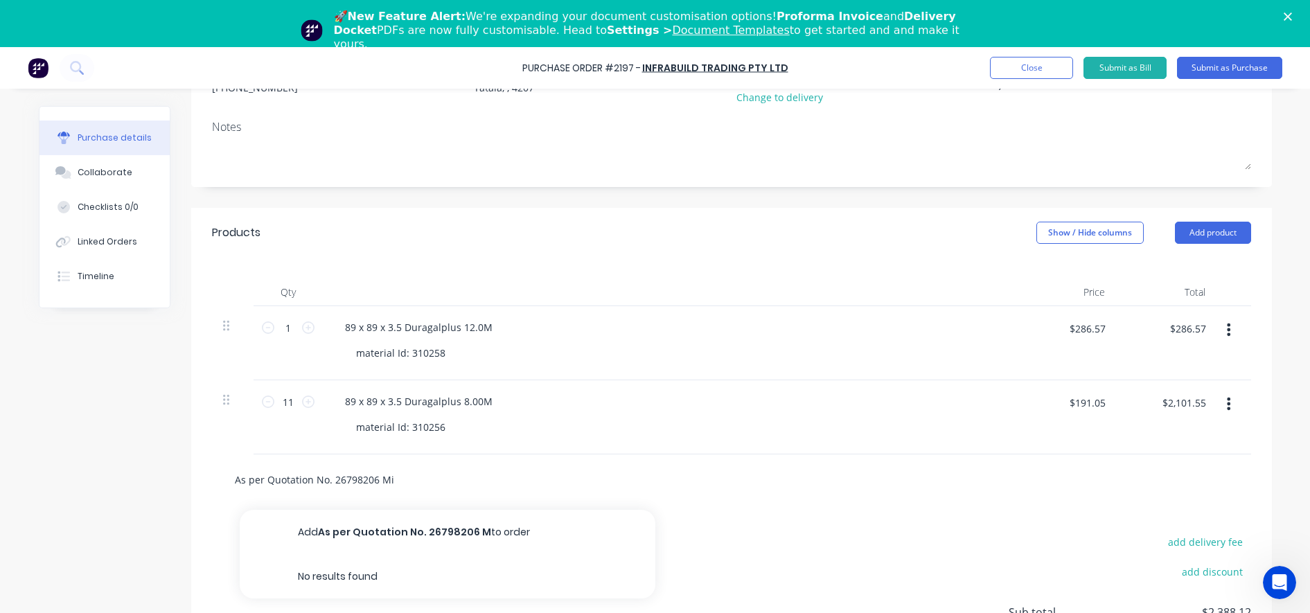
type input "As per Quotation No. 26798206 Min"
type textarea "x"
type input "As per Quotation No. 26798206 Minu"
type textarea "x"
type input "As per Quotation No. 26798206 Minut"
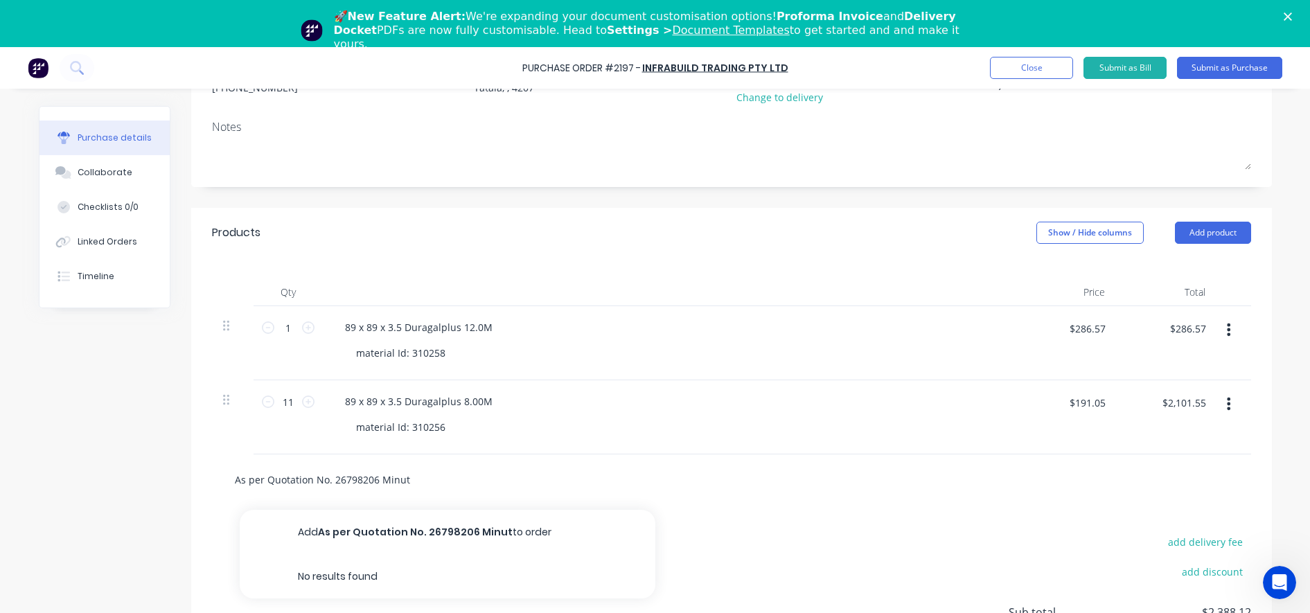
type textarea "x"
type input "As per Quotation No. 26798206 Minus"
type textarea "x"
type input "As per Quotation No. 26798206 Minus"
type textarea "x"
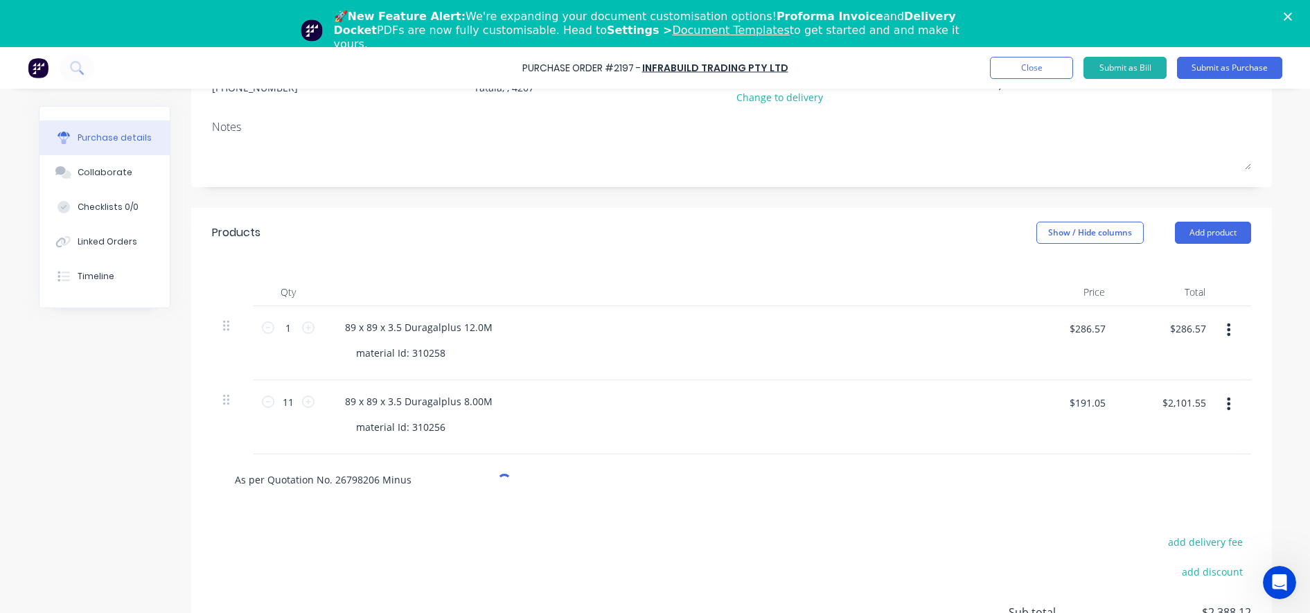
type input "As per Quotation No. 26798206 Minus d"
type textarea "x"
type input "As per Quotation No. 26798206 Minus de"
type textarea "x"
type input "As per Quotation No. 26798206 Minus del"
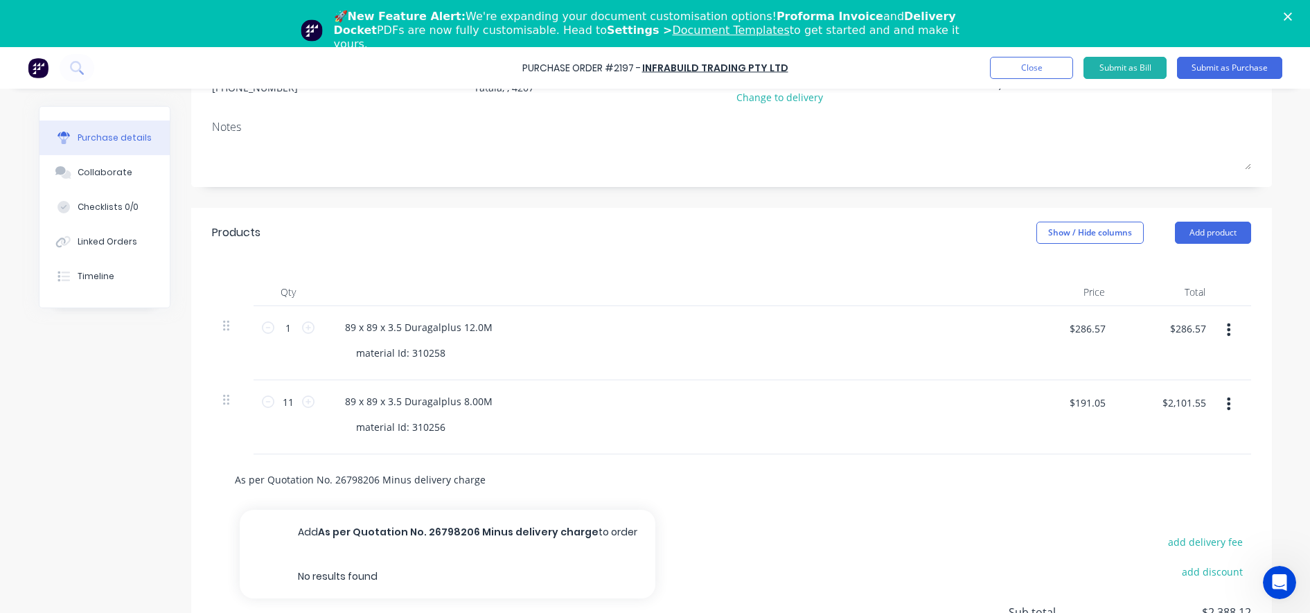
click at [370, 480] on input "As per Quotation No. 26798206 Minus delivery charge" at bounding box center [372, 479] width 277 height 28
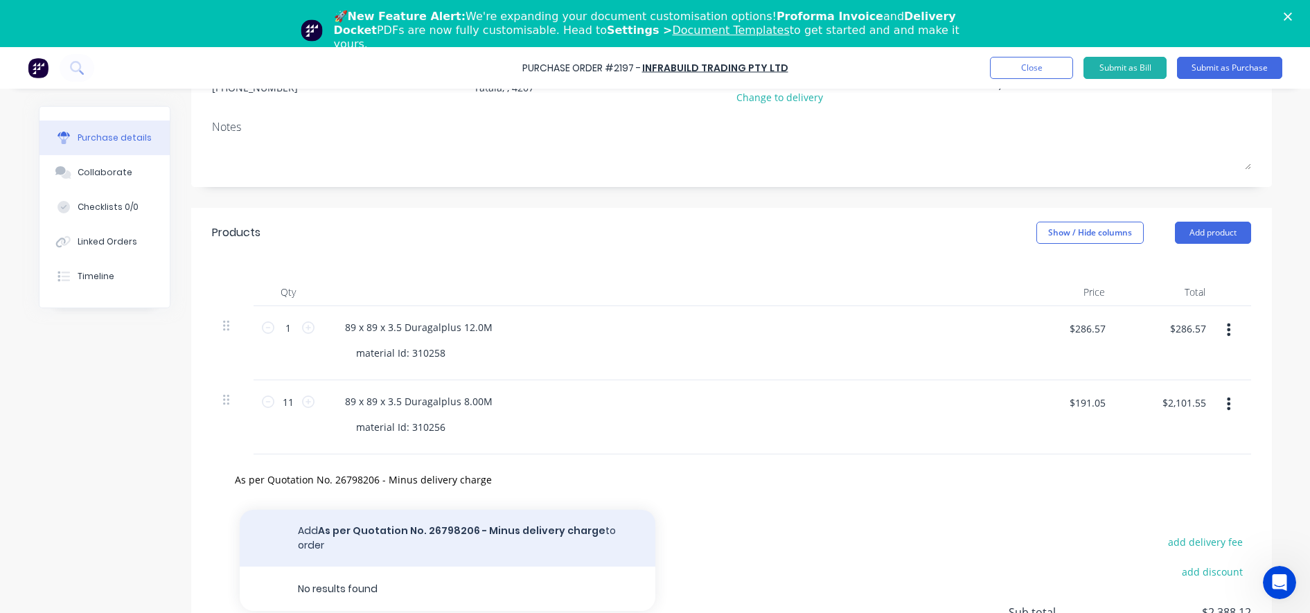
click at [439, 533] on button "Add As per Quotation No. 26798206 - Minus delivery charge to order" at bounding box center [448, 538] width 416 height 57
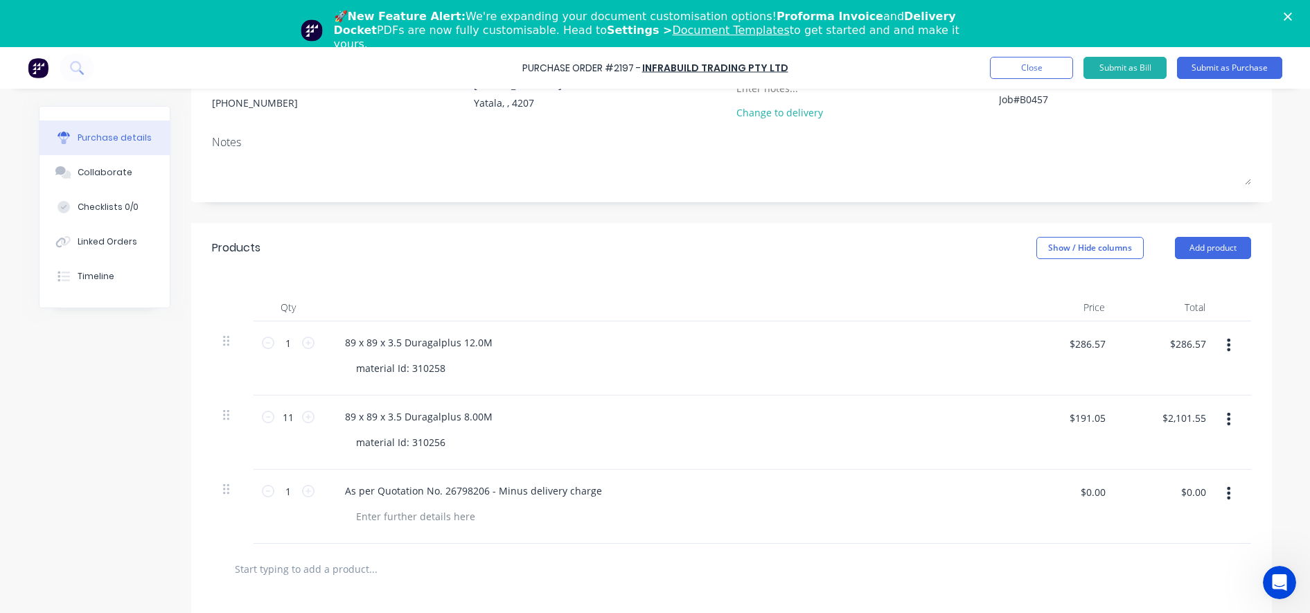
scroll to position [0, 0]
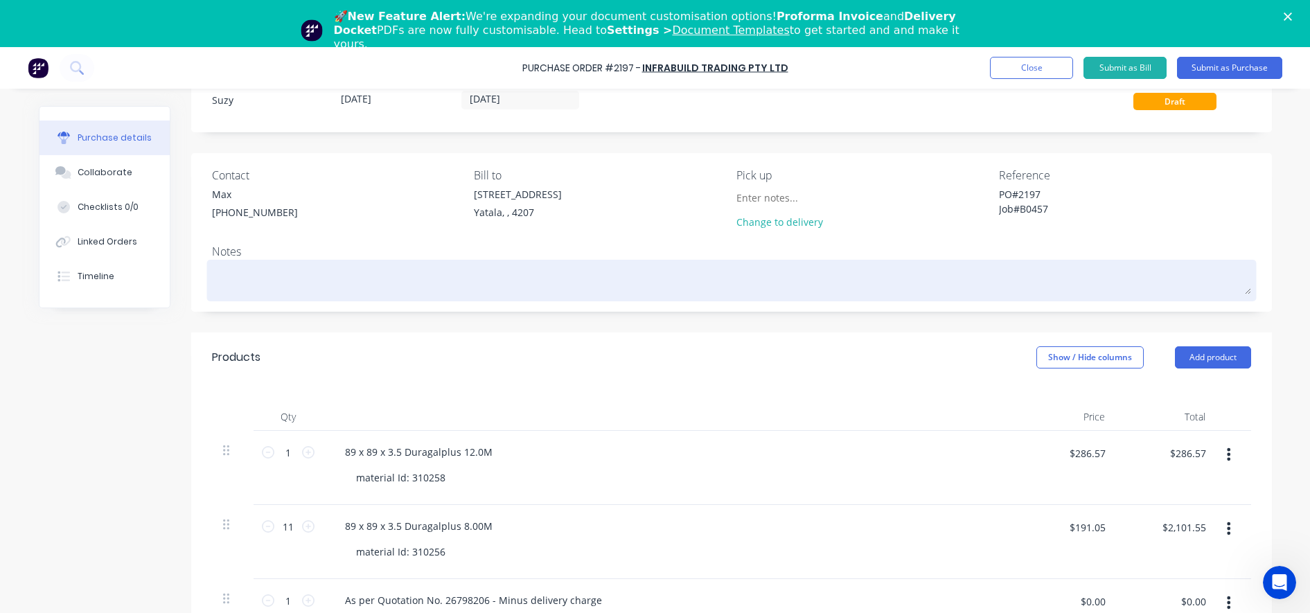
click at [810, 280] on textarea at bounding box center [731, 278] width 1039 height 31
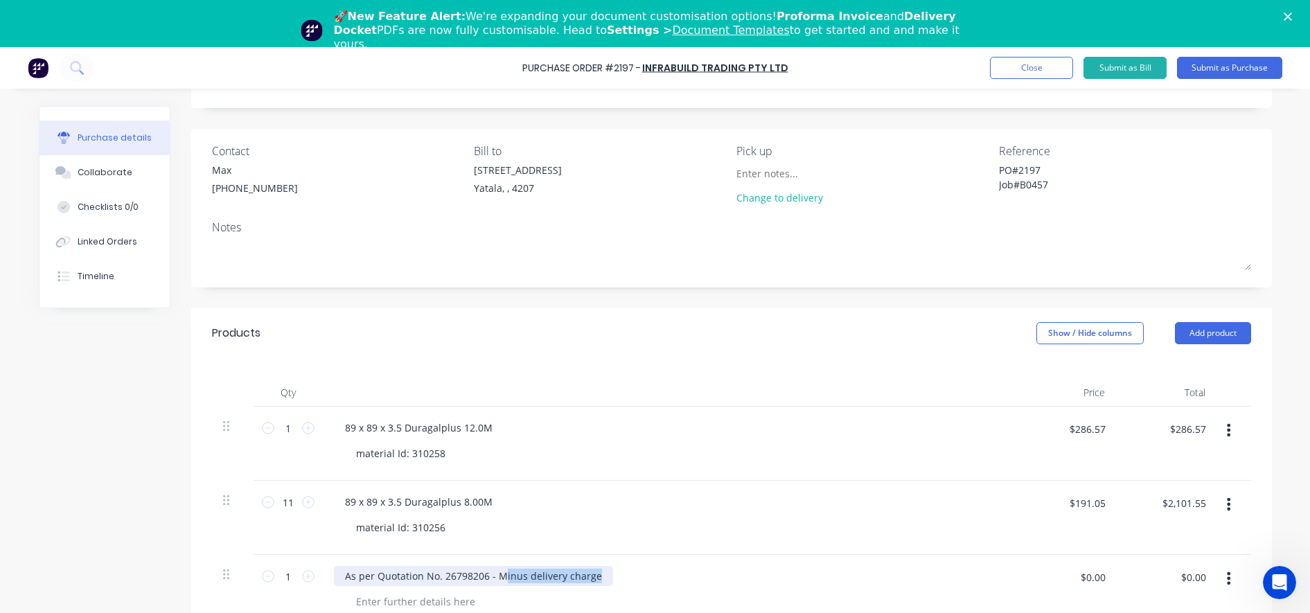
scroll to position [53, 0]
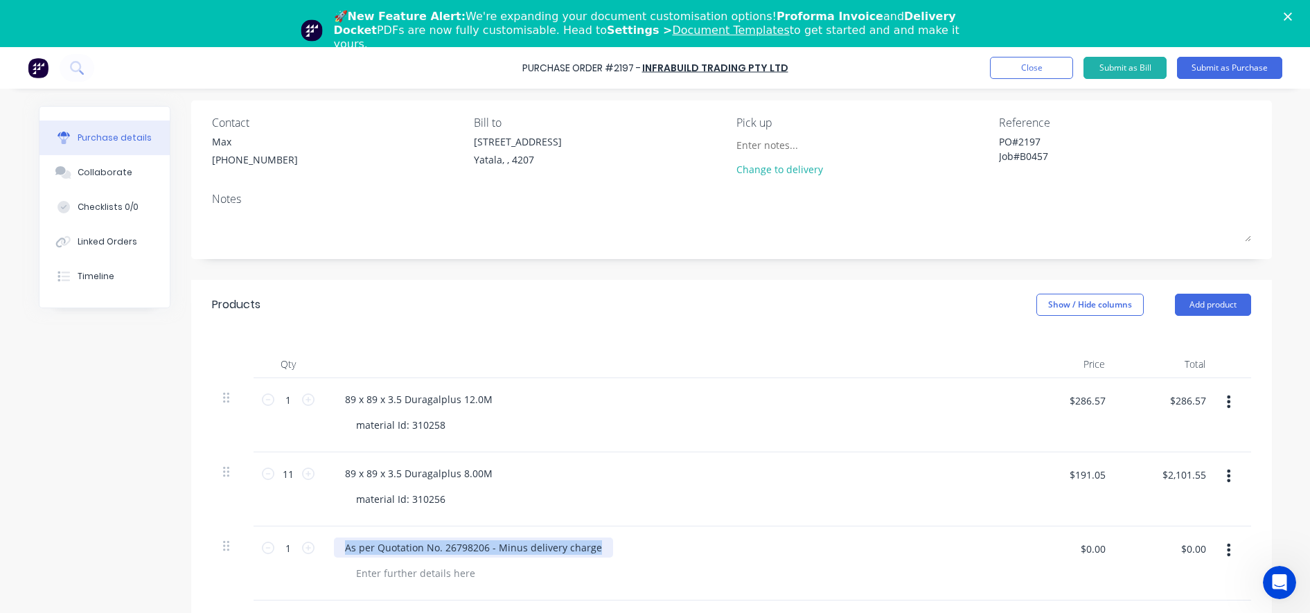
drag, startPoint x: 594, startPoint y: 602, endPoint x: 335, endPoint y: 575, distance: 260.5
click at [335, 575] on div "As per Quotation No. 26798206 - Minus delivery charge" at bounding box center [669, 563] width 693 height 74
copy div "As per Quotation No. 26798206 - Minus delivery charge"
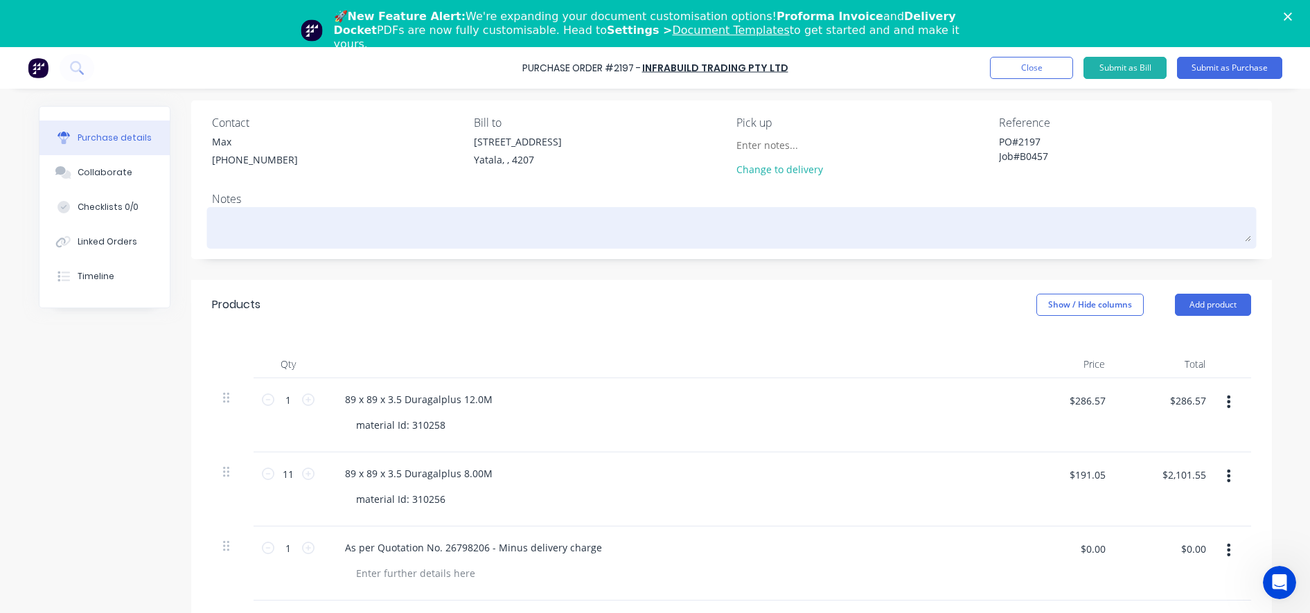
click at [274, 213] on textarea at bounding box center [731, 226] width 1039 height 31
paste textarea "As per Quotation No. 26798206 - Minus delivery charge"
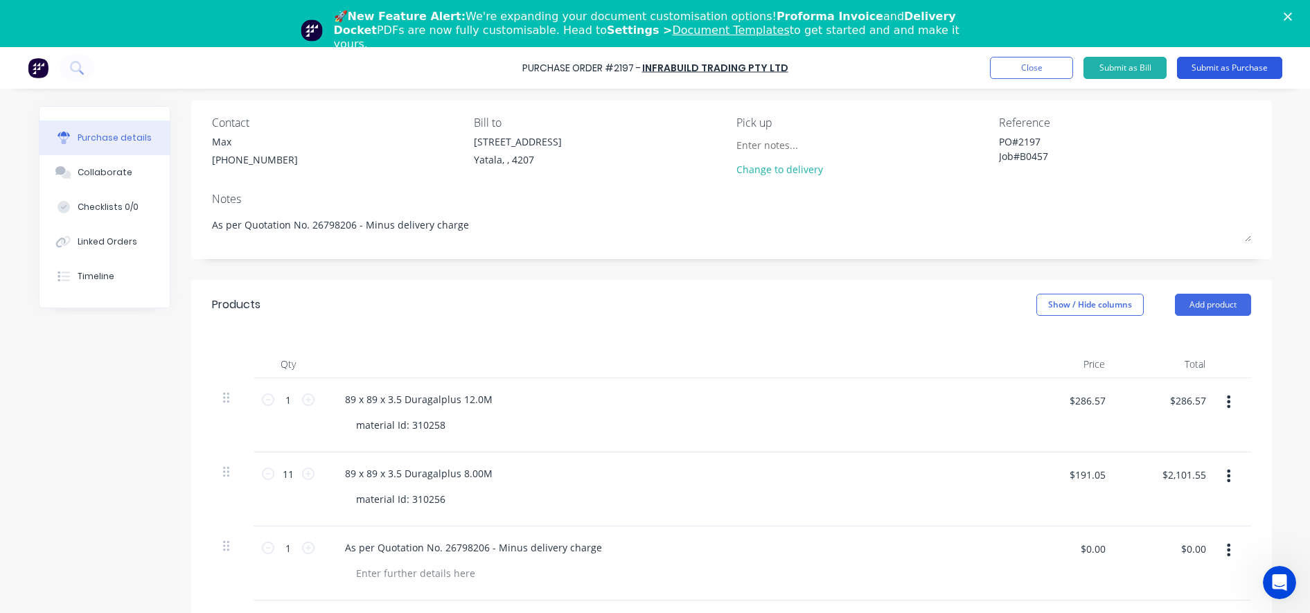
click at [1234, 71] on button "Submit as Purchase" at bounding box center [1229, 68] width 105 height 22
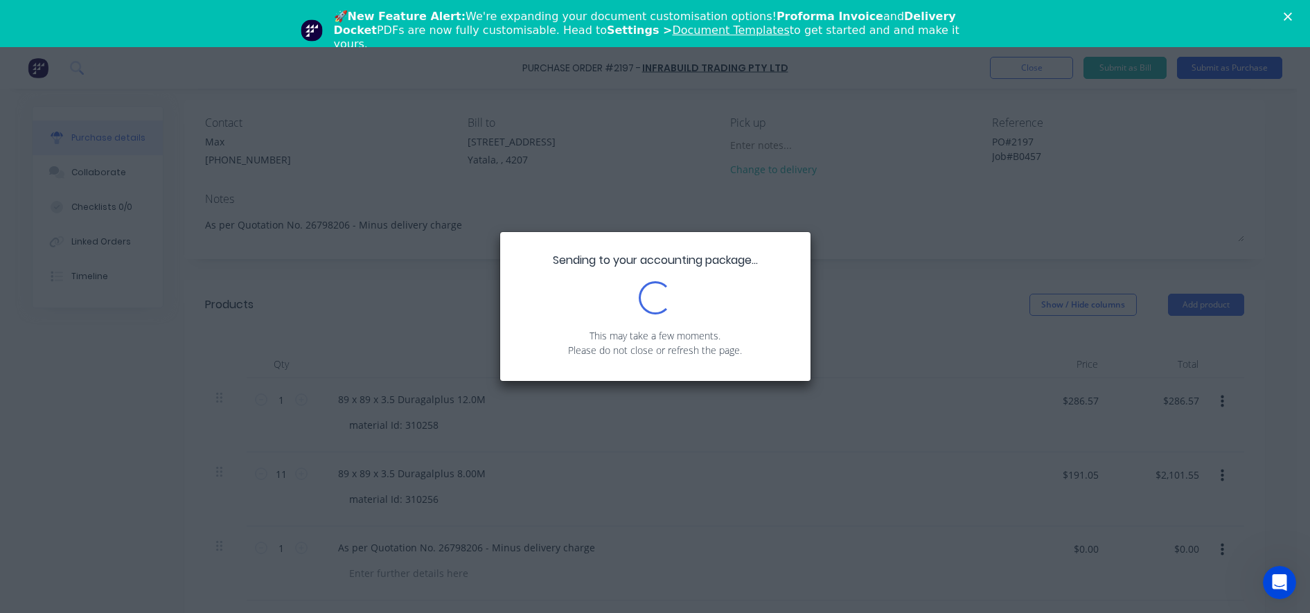
scroll to position [0, 0]
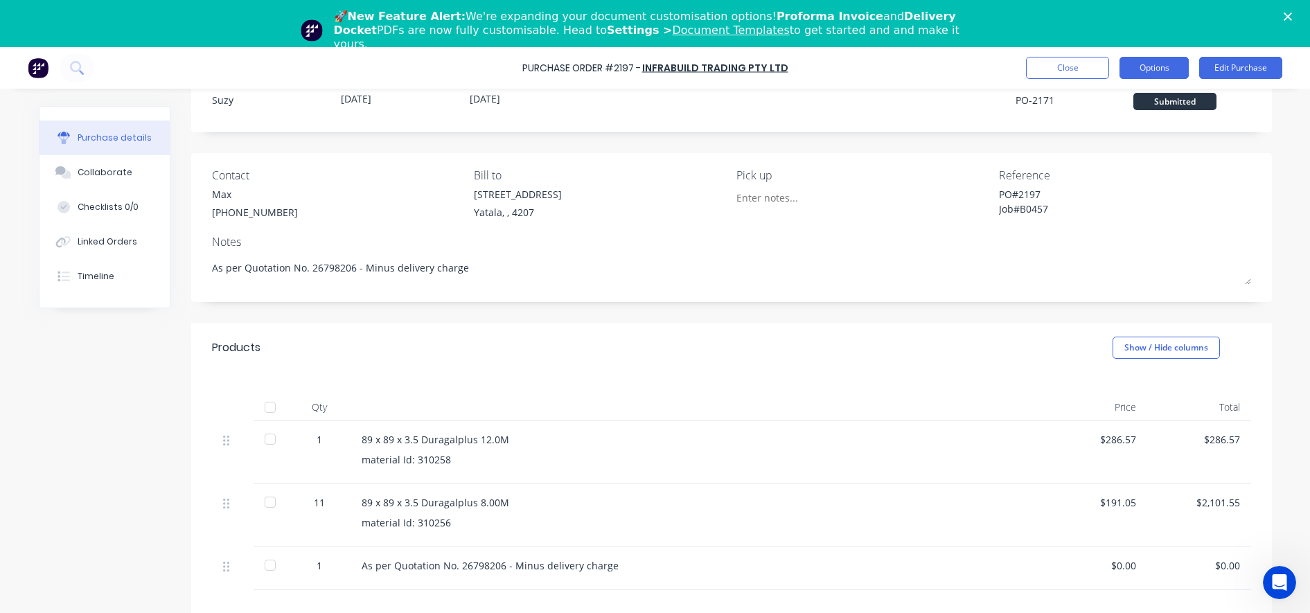
click at [1145, 58] on button "Options" at bounding box center [1153, 68] width 69 height 22
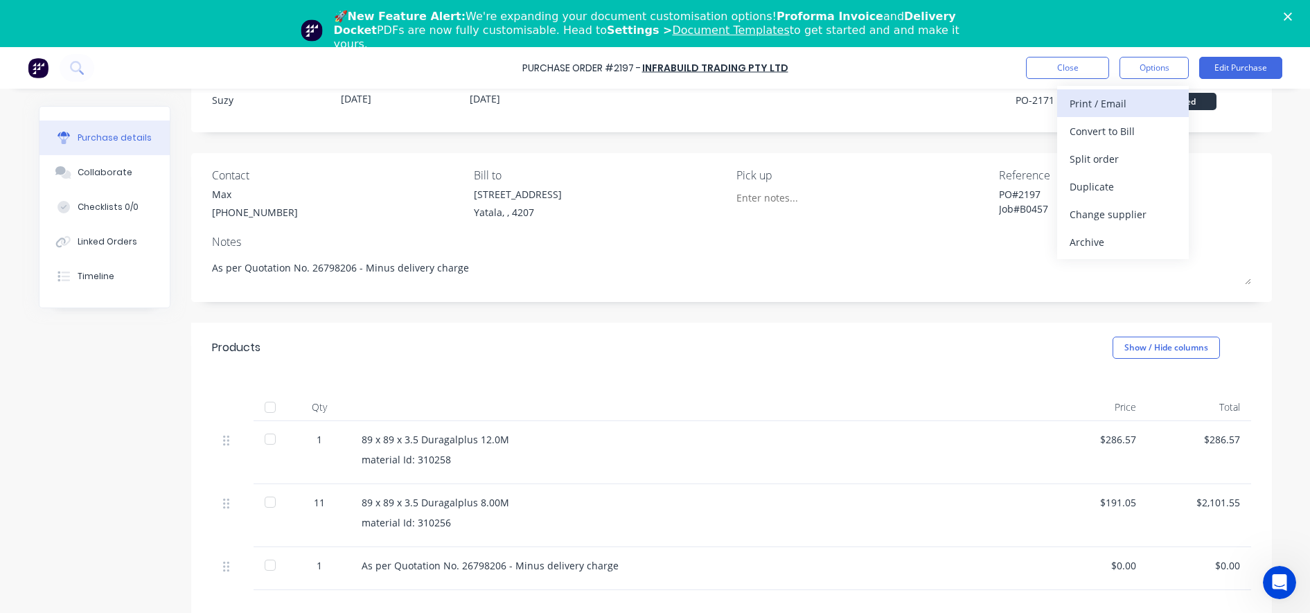
click at [1119, 106] on div "Print / Email" at bounding box center [1123, 104] width 107 height 20
click at [1117, 126] on div "With pricing" at bounding box center [1123, 131] width 107 height 20
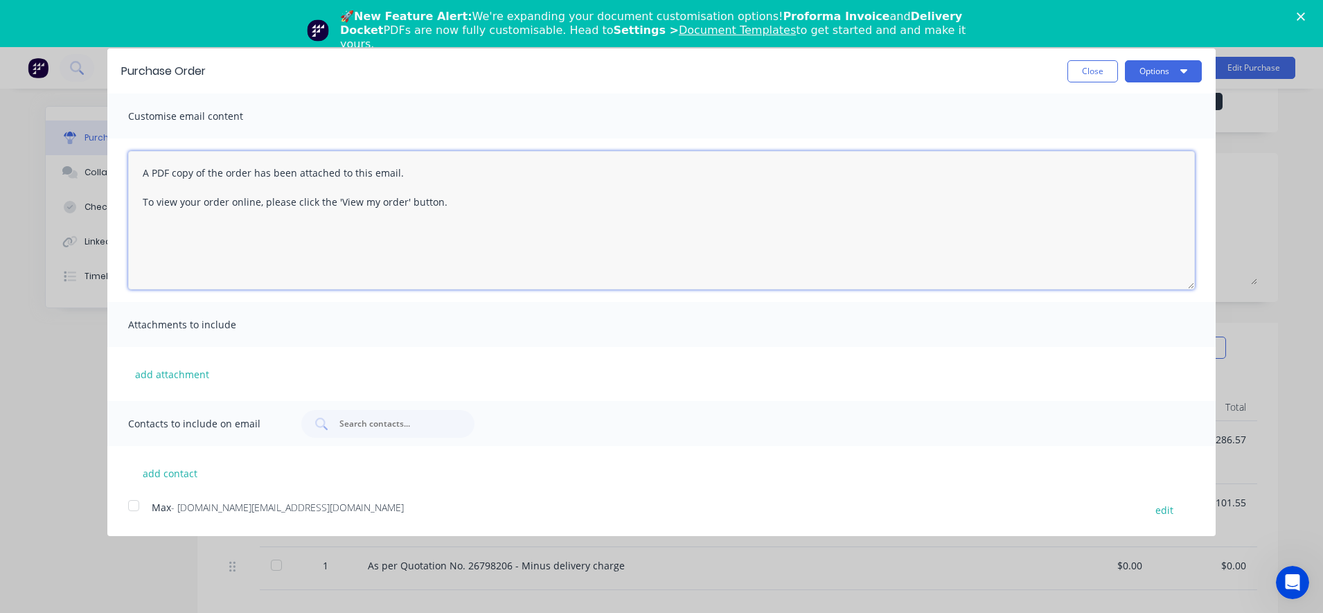
drag, startPoint x: 515, startPoint y: 228, endPoint x: 91, endPoint y: 160, distance: 429.3
click at [91, 160] on div "Purchase Order Close Options Customise email content A PDF copy of the order ha…" at bounding box center [661, 306] width 1323 height 613
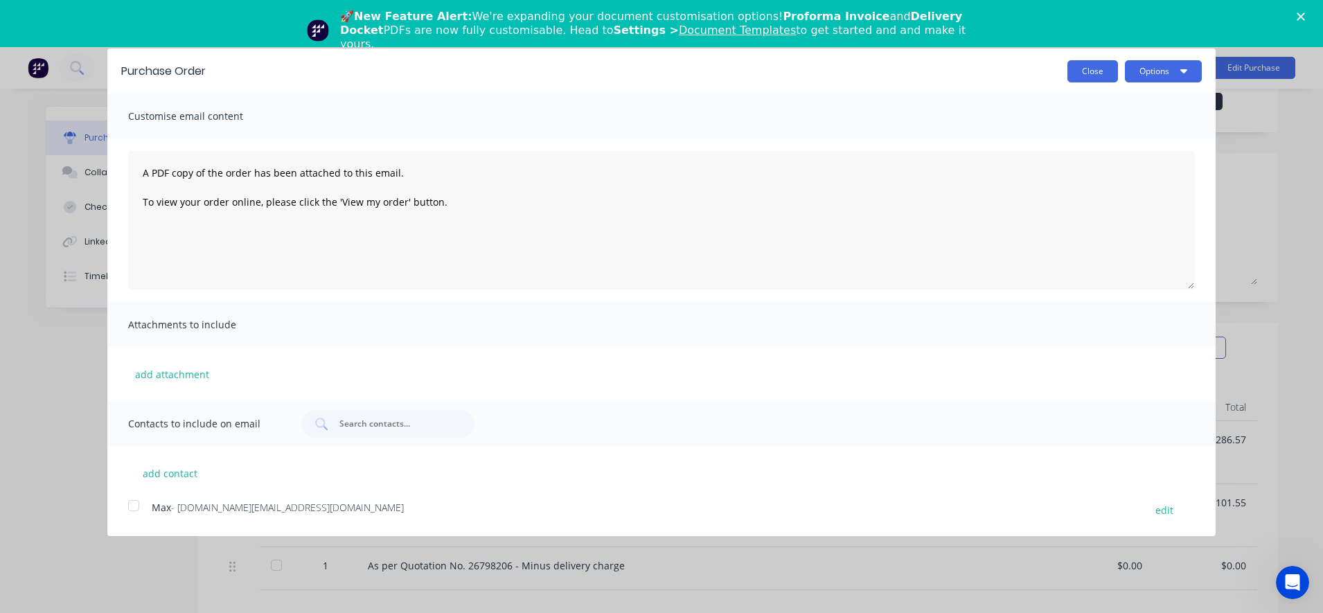
click at [1096, 70] on button "Close" at bounding box center [1092, 71] width 51 height 22
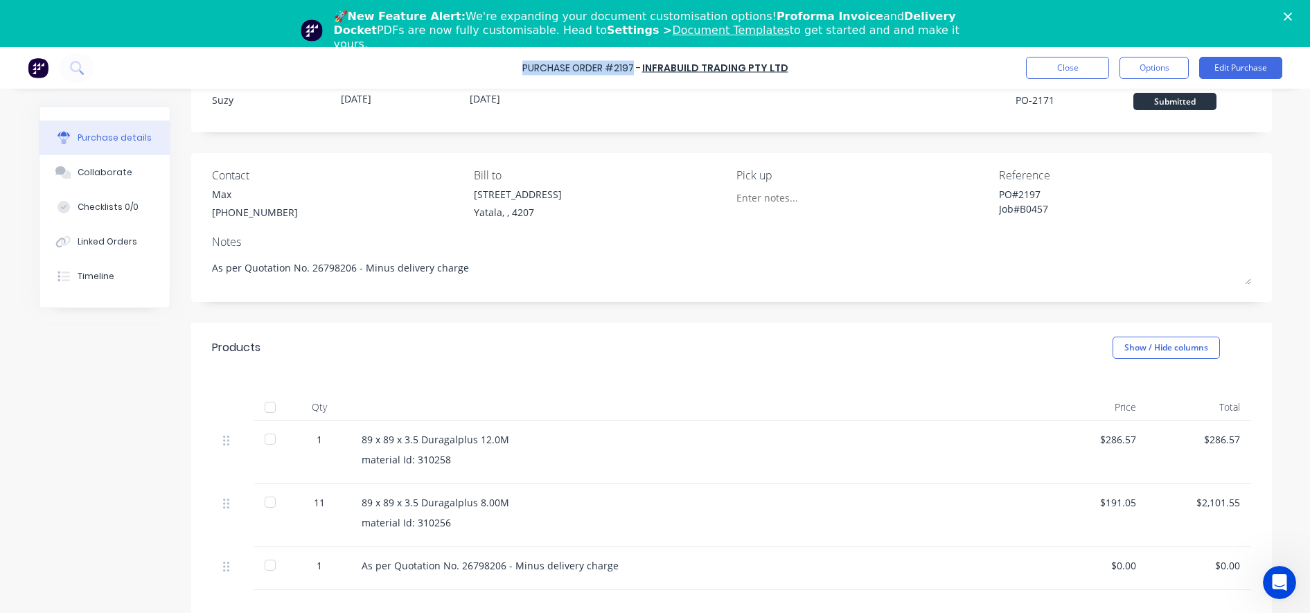
drag, startPoint x: 527, startPoint y: 66, endPoint x: 635, endPoint y: 62, distance: 108.1
click at [635, 62] on div "Purchase Order #2197 -" at bounding box center [581, 68] width 118 height 15
copy div "Purchase Order #2197"
click at [1169, 69] on button "Options" at bounding box center [1153, 68] width 69 height 22
click at [1126, 109] on div "Print / Email" at bounding box center [1123, 104] width 107 height 20
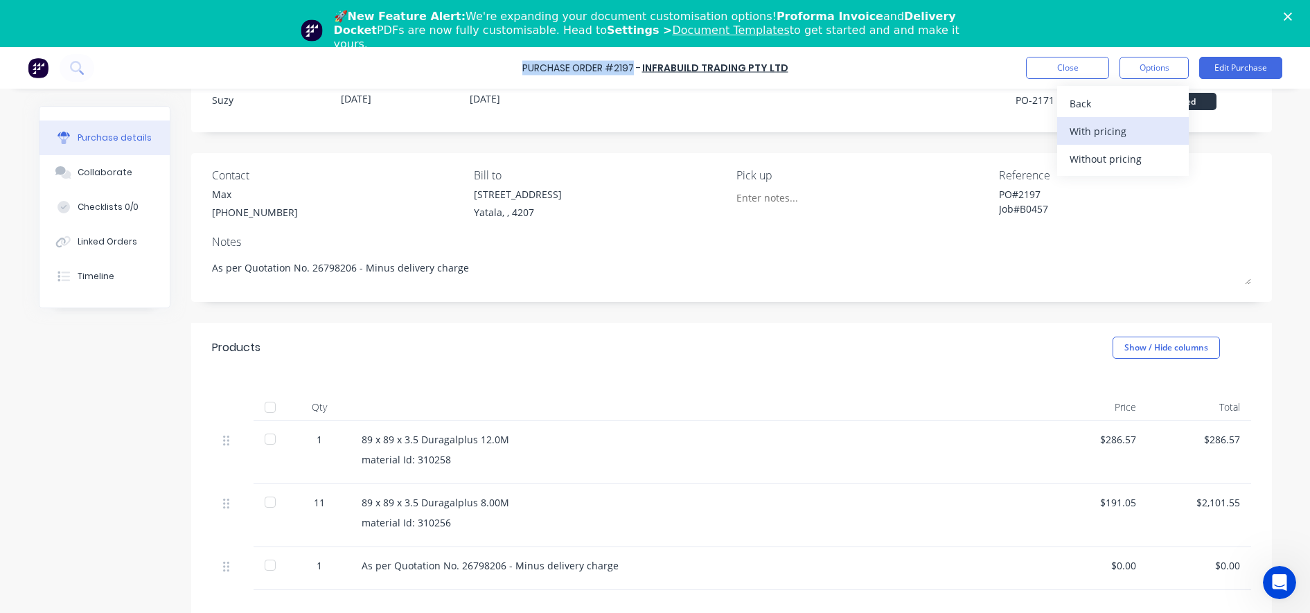
click at [1097, 132] on div "With pricing" at bounding box center [1123, 131] width 107 height 20
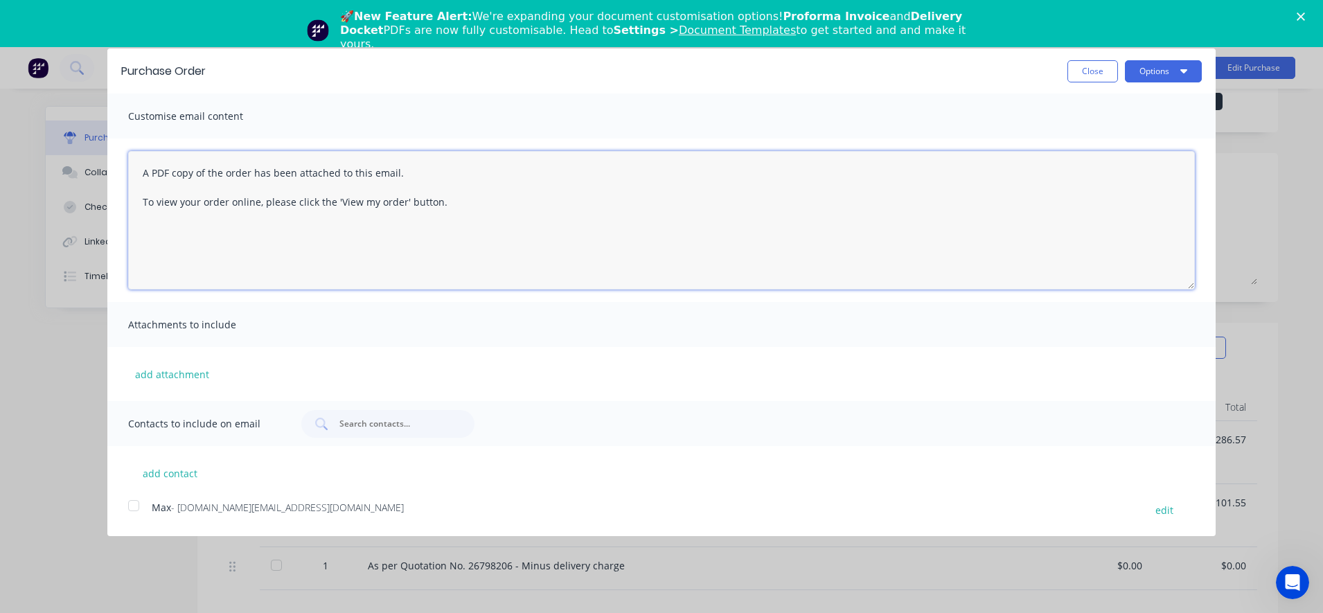
drag, startPoint x: 522, startPoint y: 212, endPoint x: 135, endPoint y: 155, distance: 391.4
click at [135, 155] on textarea "A PDF copy of the order has been attached to this email. To view your order onl…" at bounding box center [661, 220] width 1067 height 139
paste textarea "Purchase Order #2197"
click at [376, 197] on textarea "Good afternoon, Please find Purchase Order #2197 as per" at bounding box center [661, 220] width 1067 height 139
paste textarea "Quotation No. 26798206"
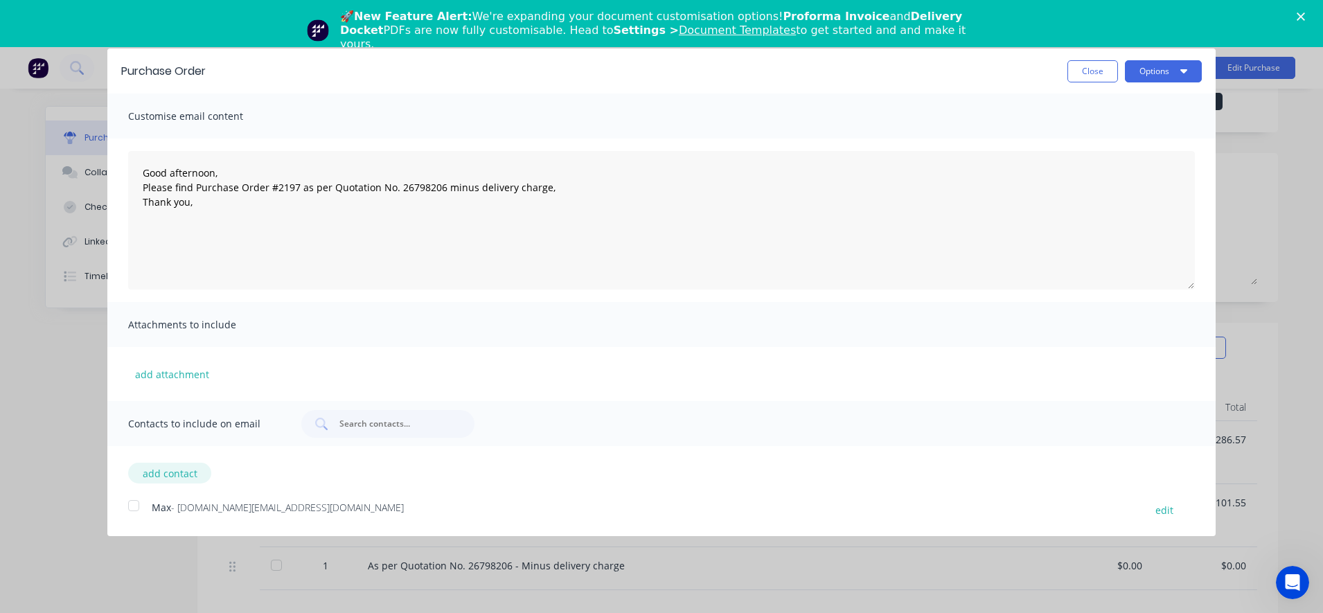
click at [158, 474] on button "add contact" at bounding box center [169, 473] width 83 height 21
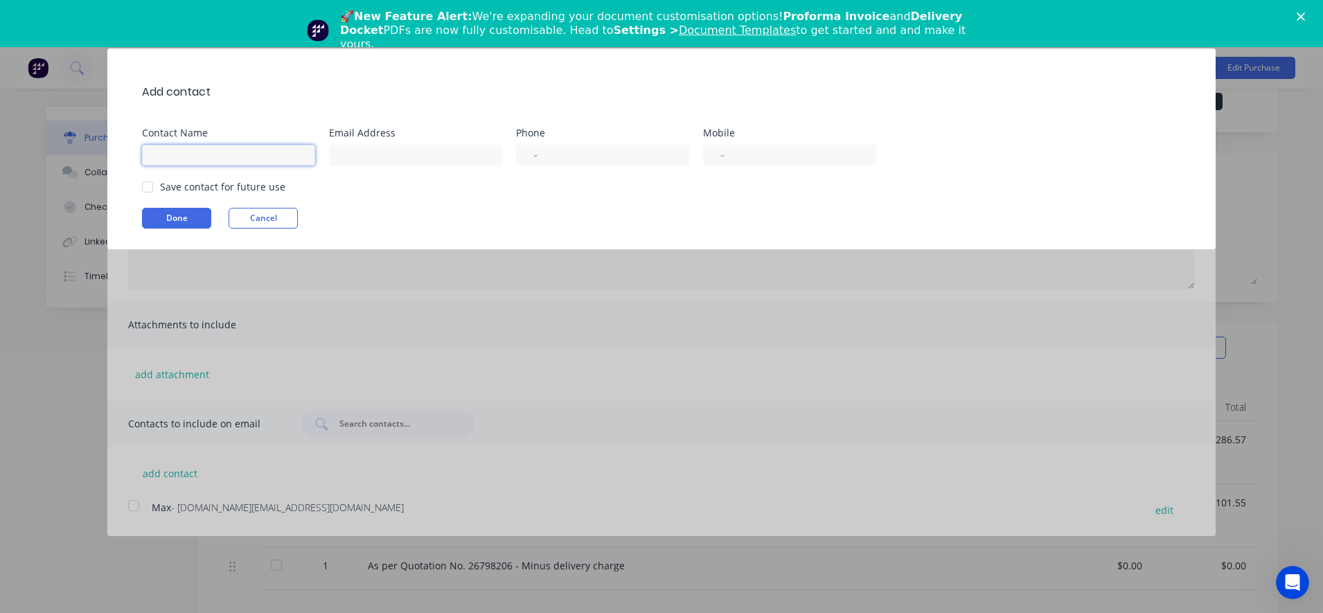
click at [195, 152] on input at bounding box center [228, 155] width 173 height 21
click at [155, 188] on div at bounding box center [148, 187] width 28 height 28
click at [143, 220] on button "Done" at bounding box center [176, 218] width 69 height 21
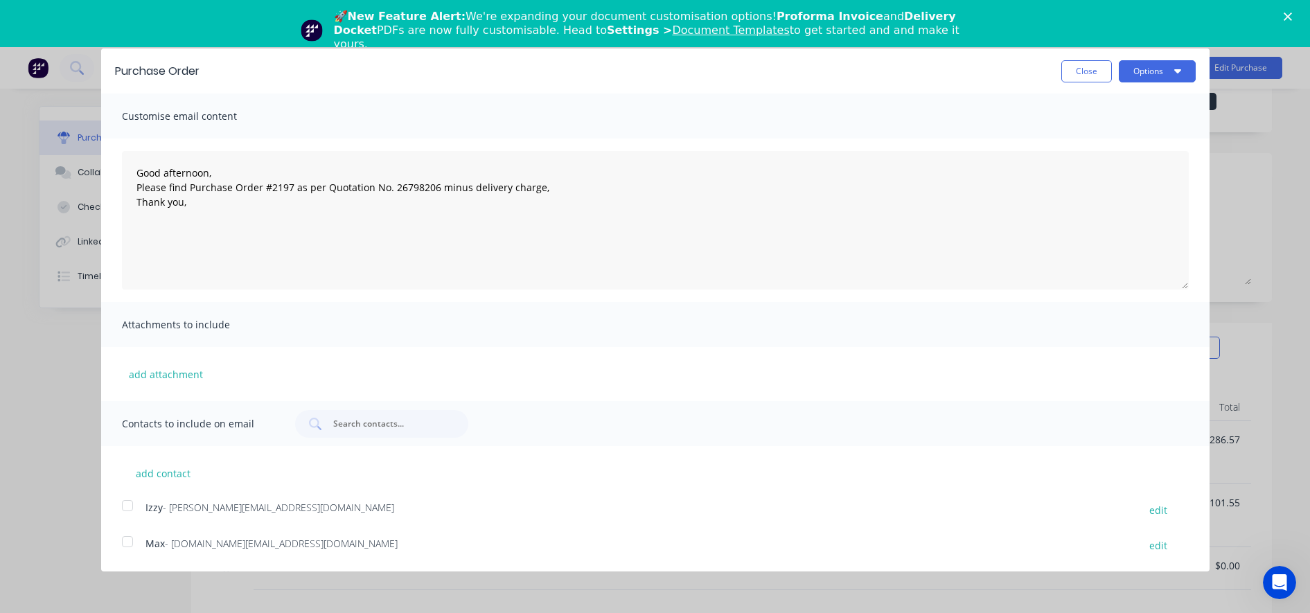
click at [127, 549] on div at bounding box center [128, 542] width 28 height 28
click at [126, 495] on div at bounding box center [128, 506] width 28 height 28
click at [1164, 72] on button "Options" at bounding box center [1157, 71] width 77 height 22
click at [1120, 132] on div "Email" at bounding box center [1129, 134] width 107 height 20
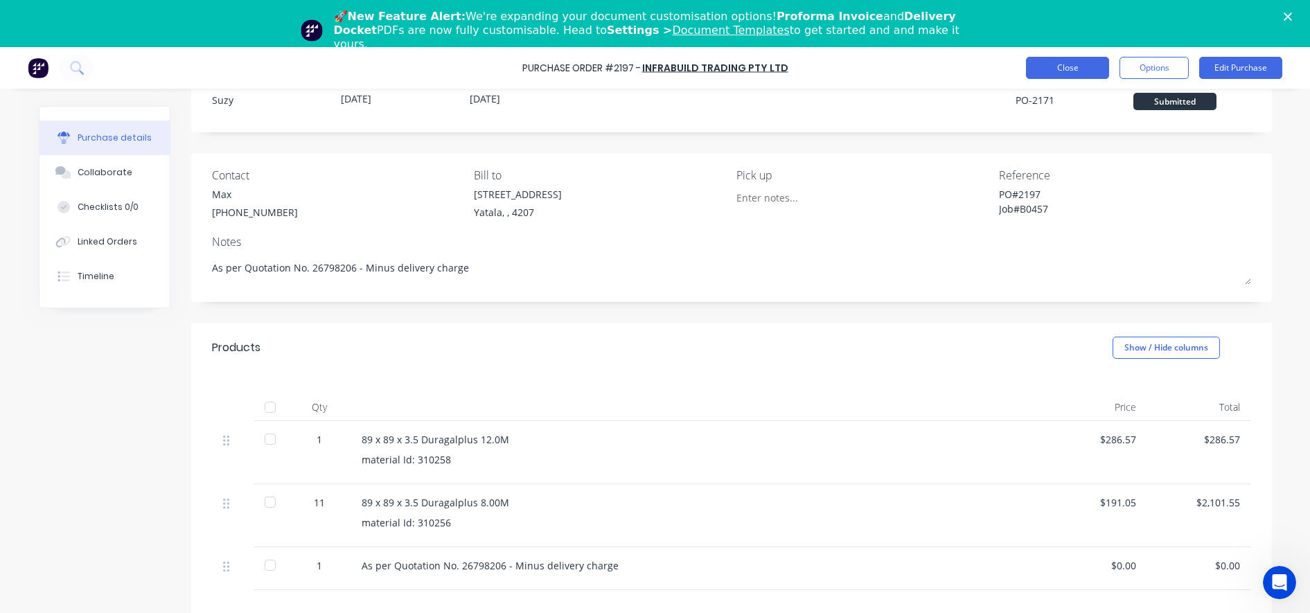
click at [1070, 65] on button "Close" at bounding box center [1067, 68] width 83 height 22
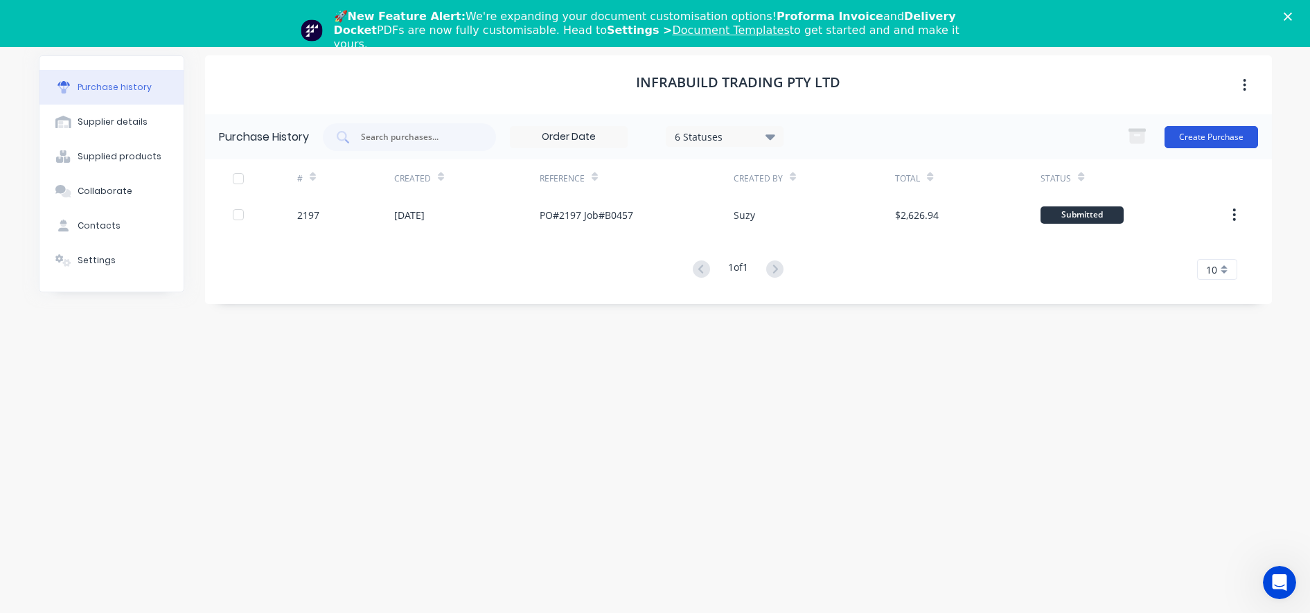
click at [1192, 139] on button "Create Purchase" at bounding box center [1211, 137] width 94 height 22
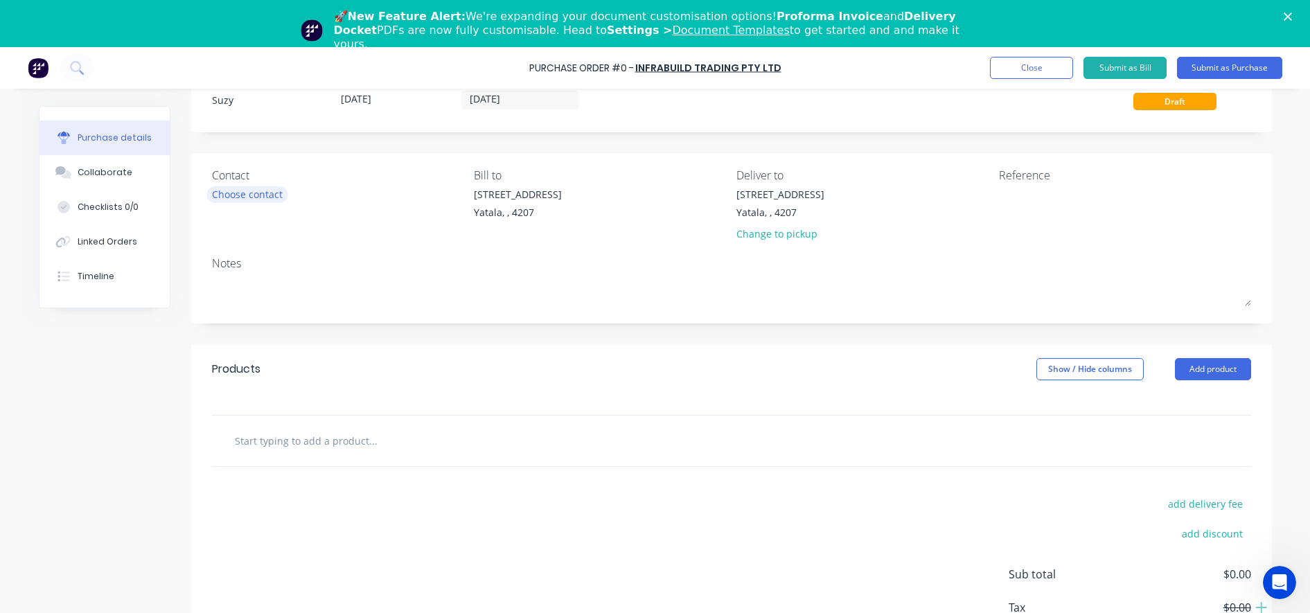
click at [258, 197] on div "Choose contact" at bounding box center [247, 194] width 71 height 15
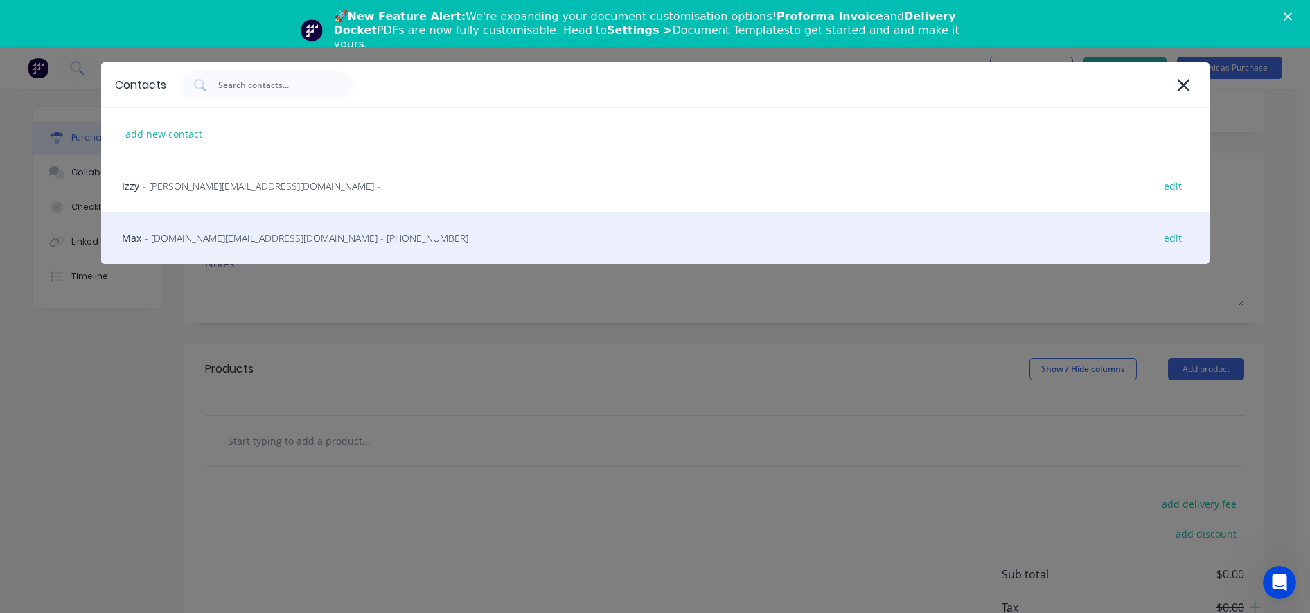
click at [186, 242] on span "- [DOMAIN_NAME][EMAIL_ADDRESS][DOMAIN_NAME] - [PHONE_NUMBER]" at bounding box center [306, 238] width 323 height 15
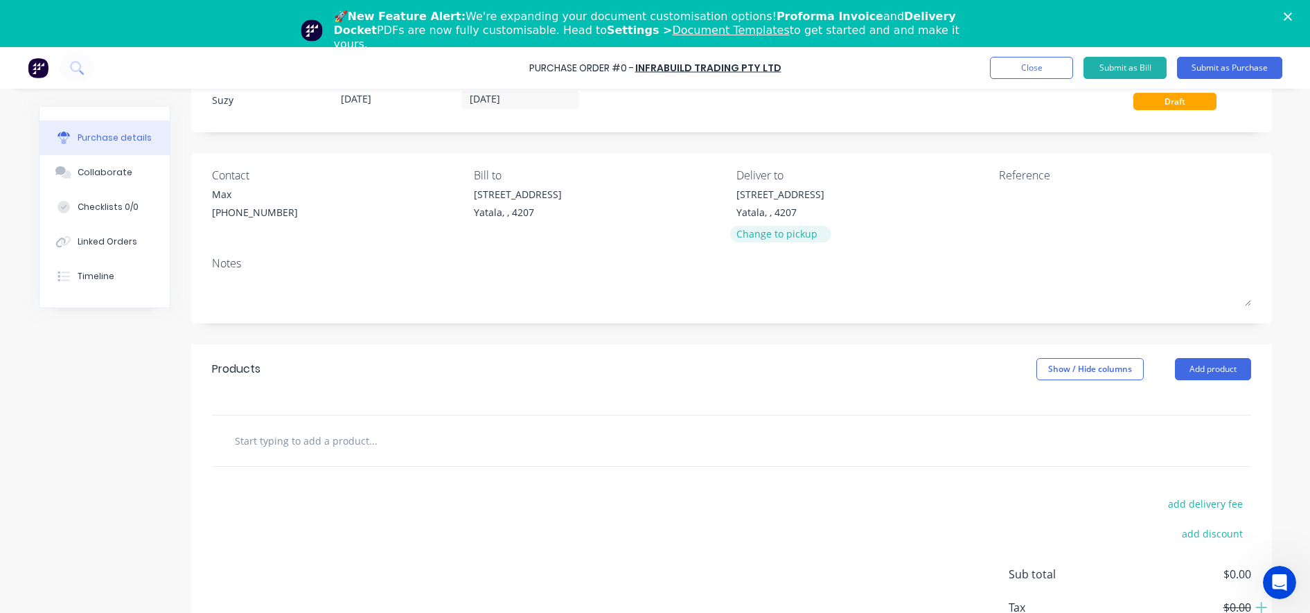
click at [750, 236] on div "Change to pickup" at bounding box center [780, 234] width 88 height 15
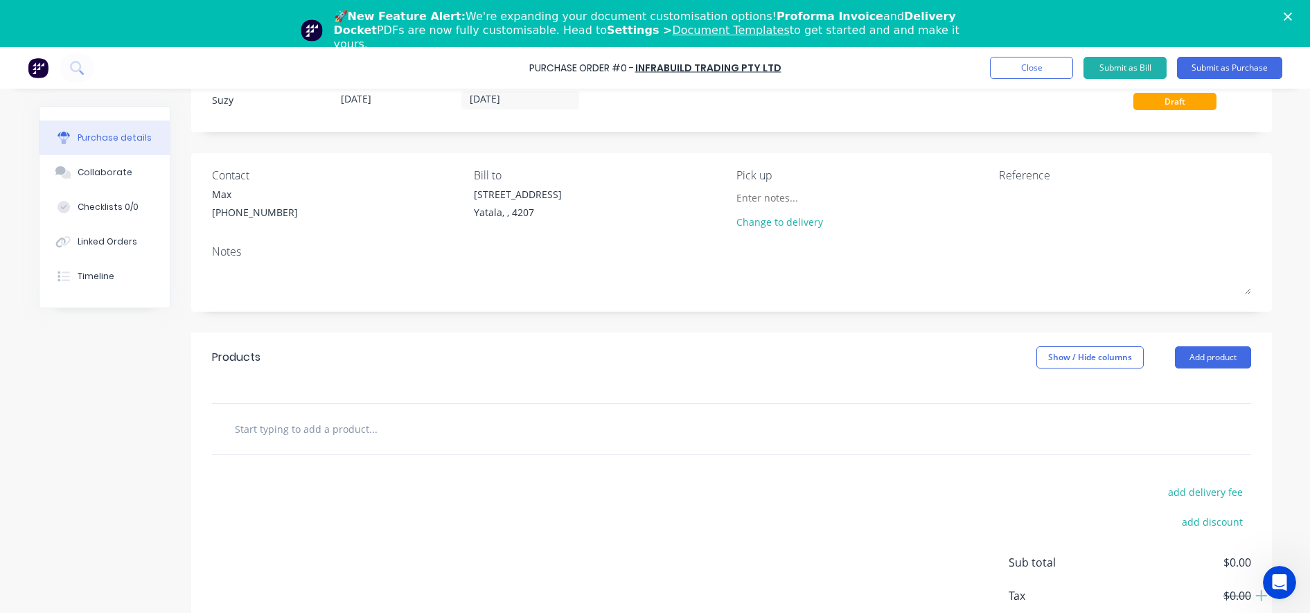
click at [355, 417] on input "text" at bounding box center [372, 429] width 277 height 28
paste input "Quotation No. 26798077"
click at [376, 488] on div "add delivery fee add discount Sub total $0.00 Tax $0.00 Total $0.00" at bounding box center [731, 569] width 1081 height 228
drag, startPoint x: 355, startPoint y: 430, endPoint x: 202, endPoint y: 429, distance: 153.8
click at [204, 429] on div "Quotation No. 26798077 Add Quotation No. 26798077 to order No results found" at bounding box center [731, 429] width 1081 height 52
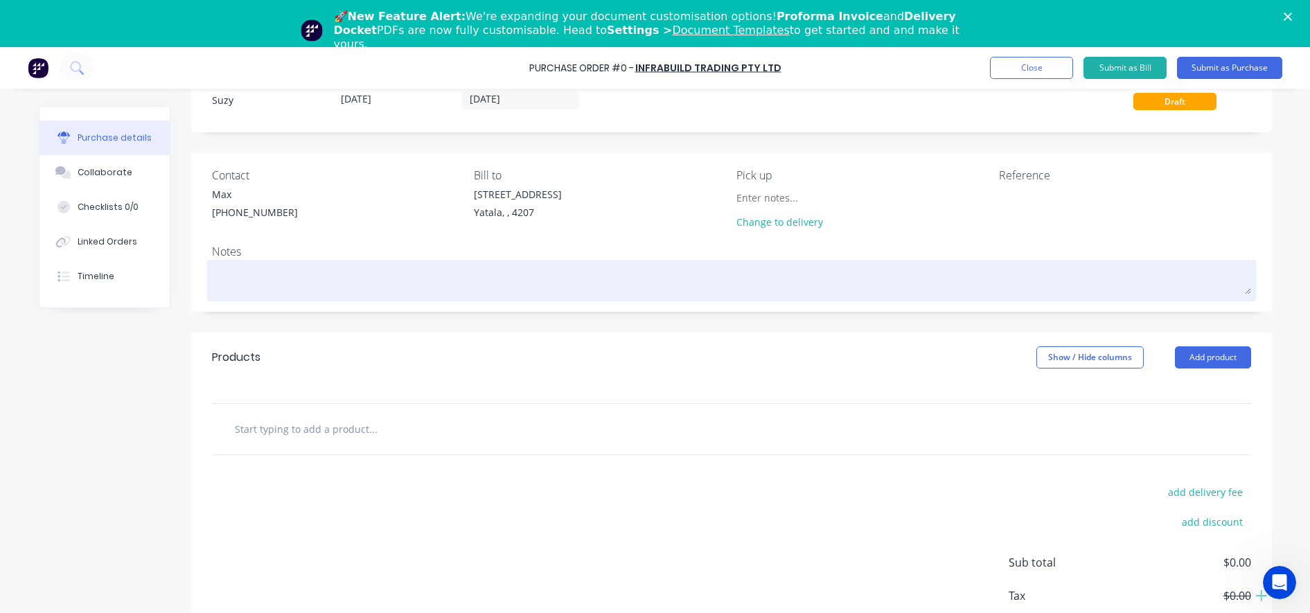
click at [252, 276] on textarea at bounding box center [731, 278] width 1039 height 31
paste textarea "Quotation No. 26798077"
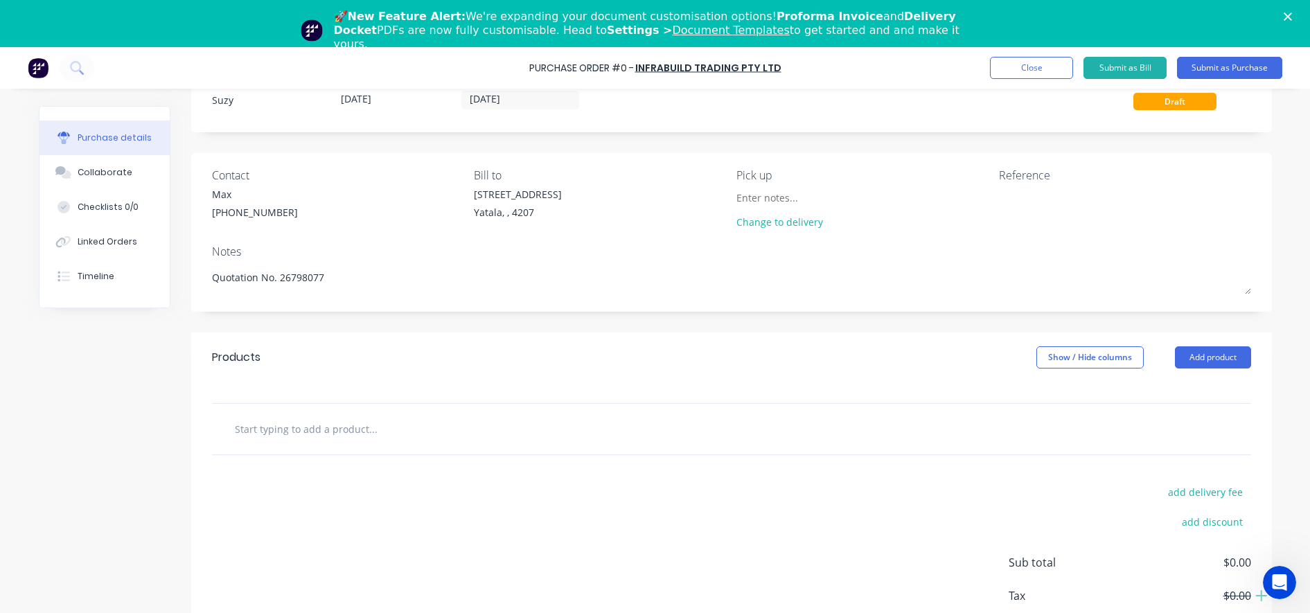
click at [317, 434] on input "text" at bounding box center [372, 429] width 277 height 28
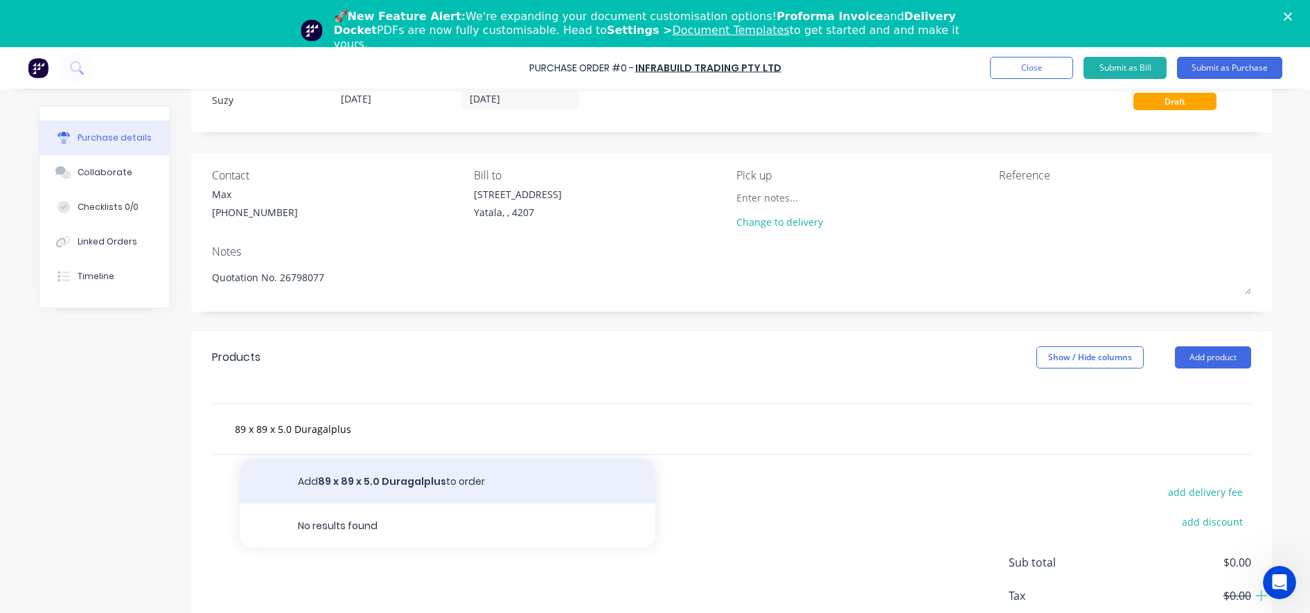
click at [499, 470] on button "Add 89 x 89 x 5.0 Duragalplus to order" at bounding box center [448, 481] width 416 height 44
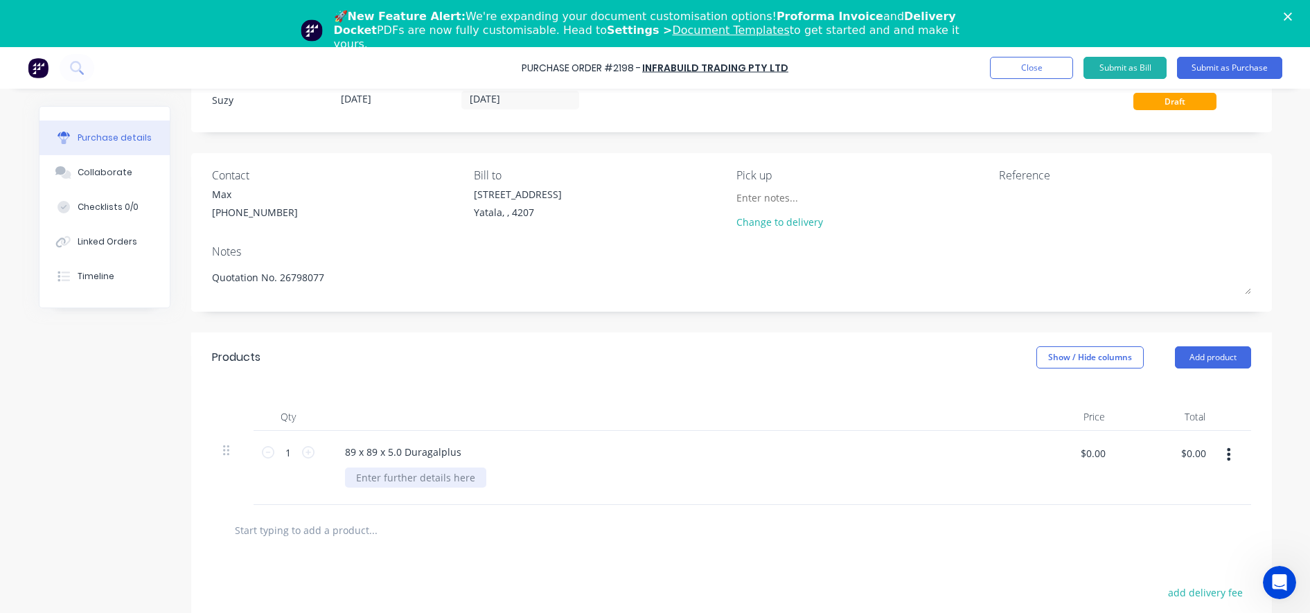
click at [411, 481] on div at bounding box center [415, 478] width 141 height 20
click at [428, 479] on div at bounding box center [415, 478] width 141 height 20
paste div
click at [1079, 459] on input "$0.00" at bounding box center [1093, 453] width 42 height 22
click at [1010, 512] on div at bounding box center [731, 530] width 1039 height 51
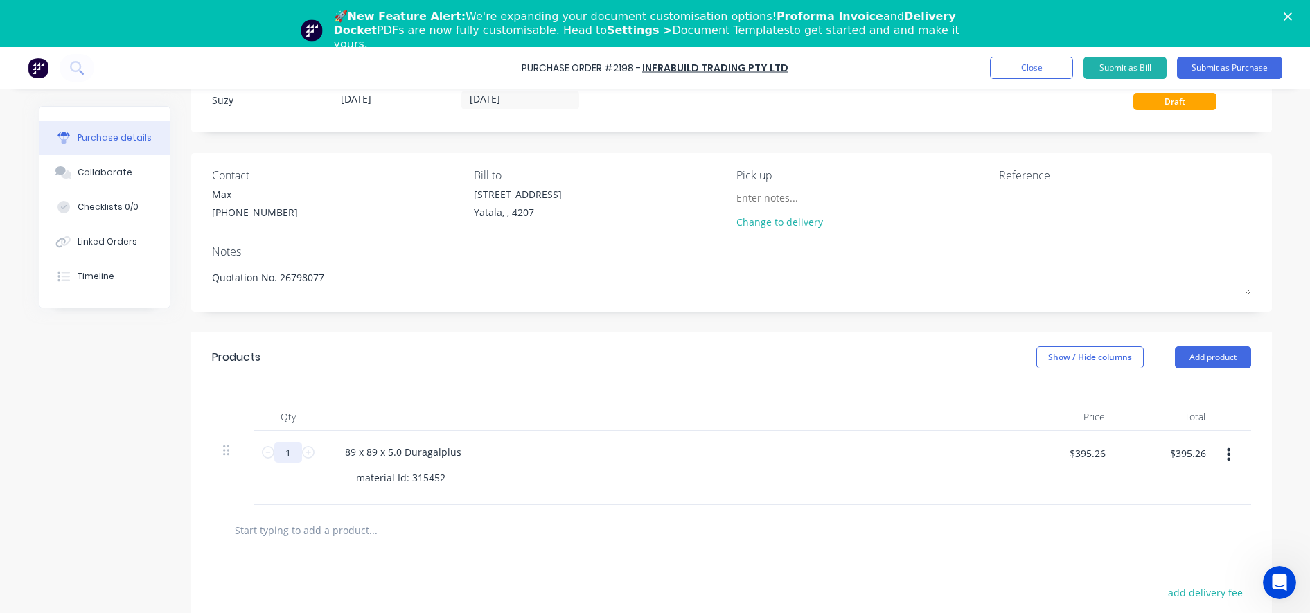
click at [280, 453] on input "1" at bounding box center [288, 452] width 28 height 21
click at [653, 429] on div at bounding box center [669, 417] width 693 height 28
click at [278, 538] on input "text" at bounding box center [372, 530] width 277 height 28
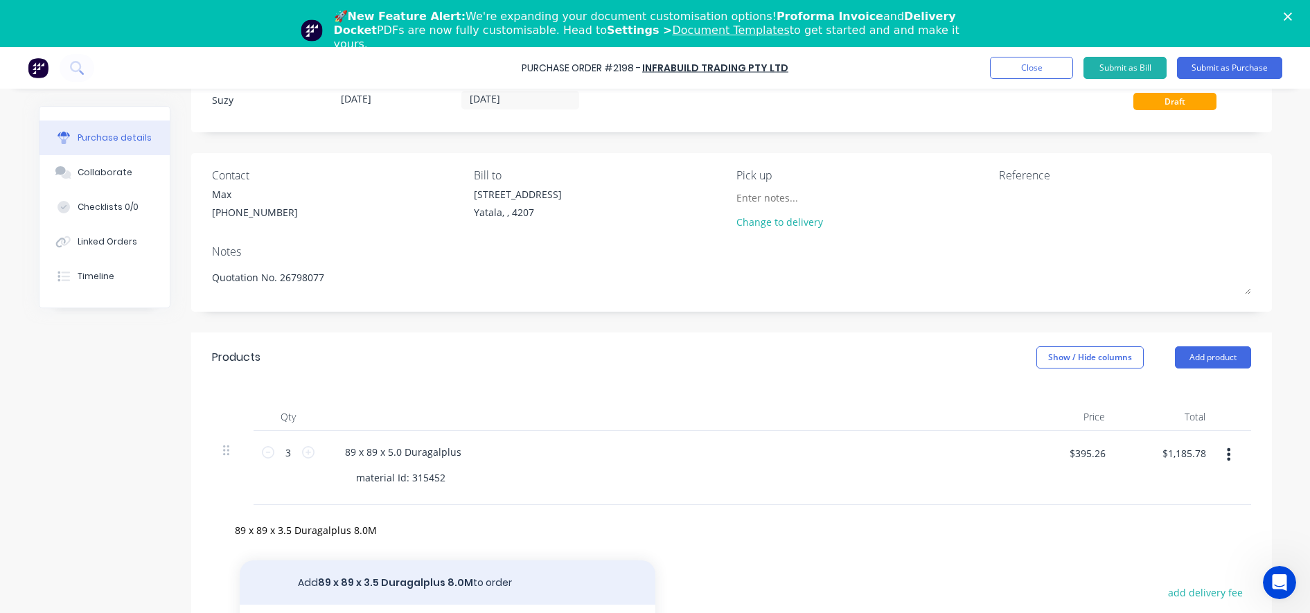
click at [451, 574] on button "Add 89 x 89 x 3.5 Duragalplus 8.0M to order" at bounding box center [448, 582] width 416 height 44
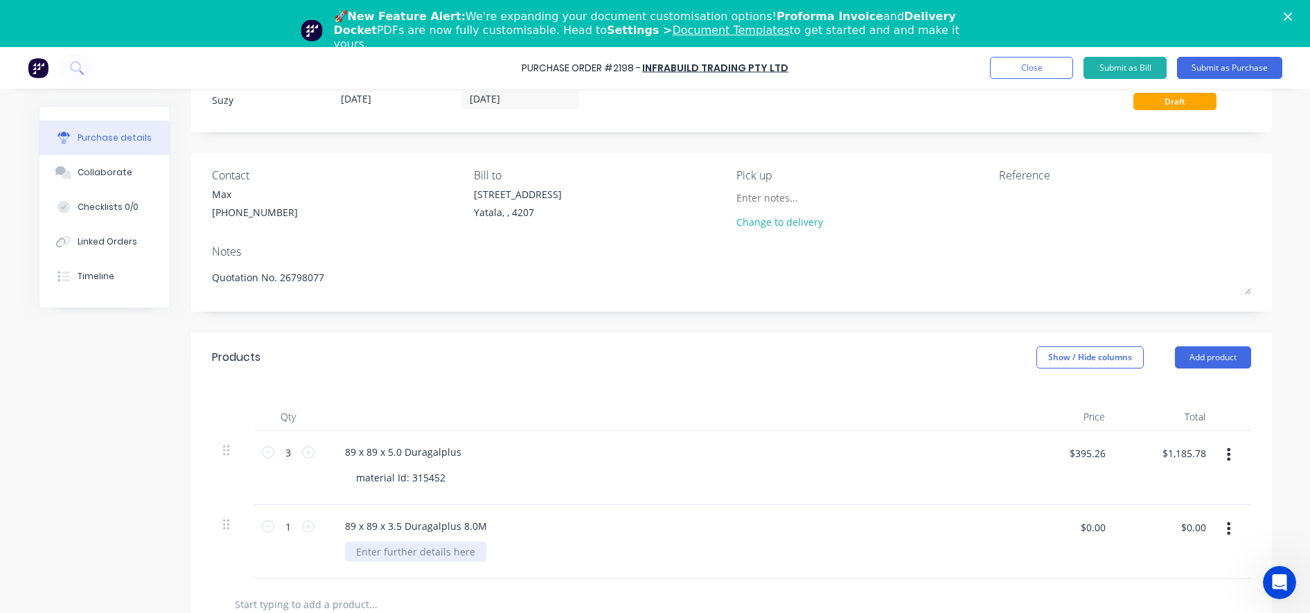
click at [419, 551] on div at bounding box center [415, 552] width 141 height 20
click at [451, 452] on div "89 x 89 x 5.0 Duragalplus" at bounding box center [403, 452] width 139 height 20
click at [429, 550] on div at bounding box center [415, 552] width 141 height 20
click at [457, 548] on div at bounding box center [415, 552] width 141 height 20
paste div
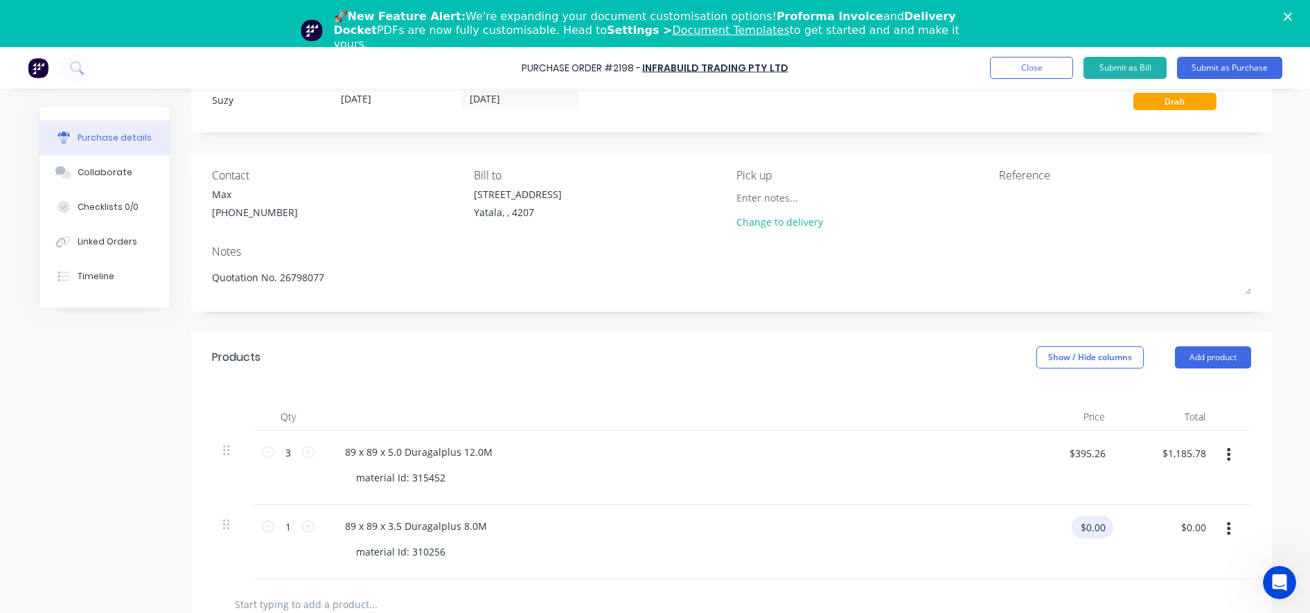
click at [1089, 533] on input "$0.00" at bounding box center [1093, 527] width 42 height 22
click at [1031, 553] on div "$191.05 191.05" at bounding box center [1065, 542] width 100 height 74
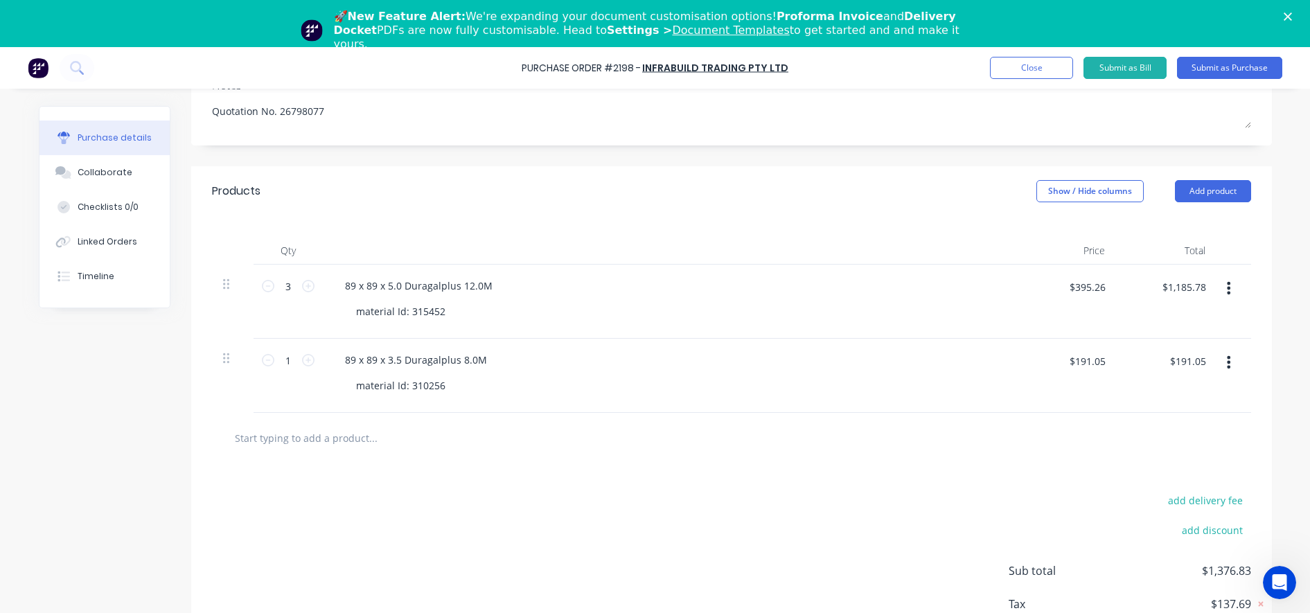
scroll to position [173, 0]
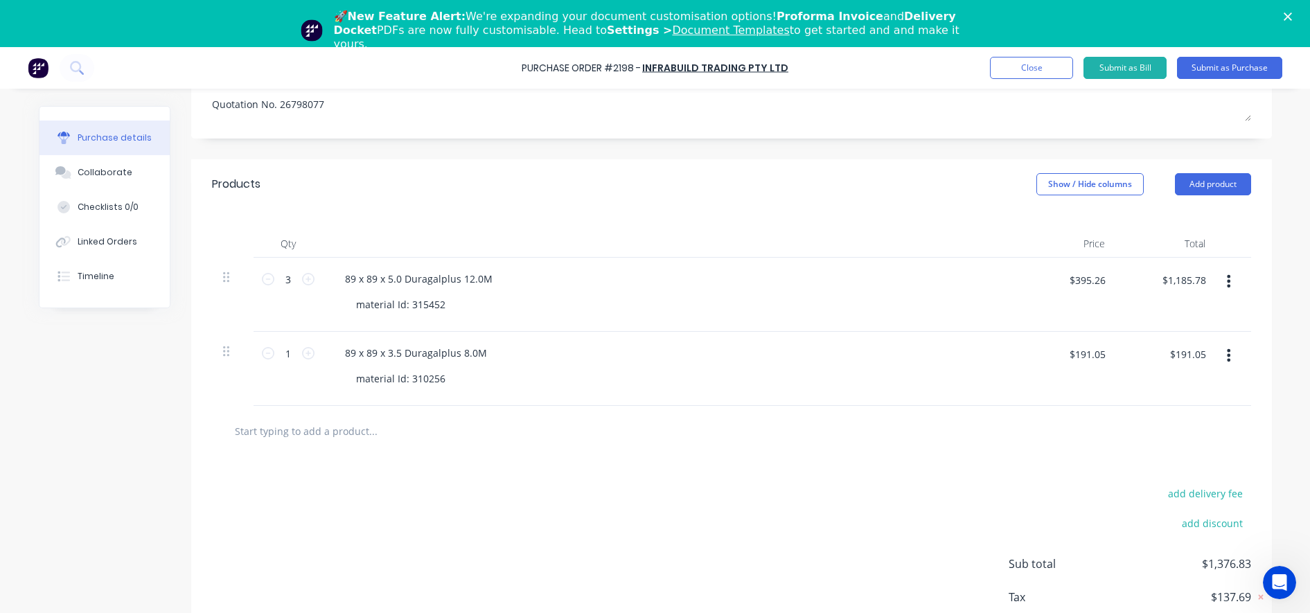
click at [314, 434] on input "text" at bounding box center [372, 431] width 277 height 28
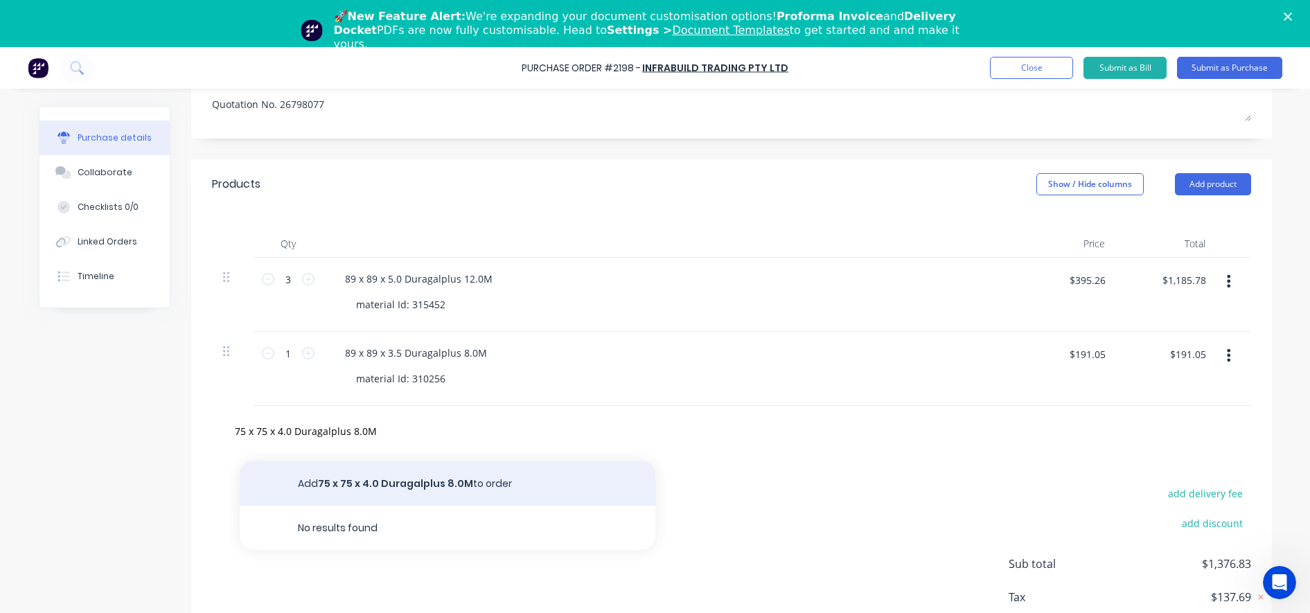
click at [387, 488] on button "Add 75 x 75 x 4.0 Duragalplus 8.0M to order" at bounding box center [448, 483] width 416 height 44
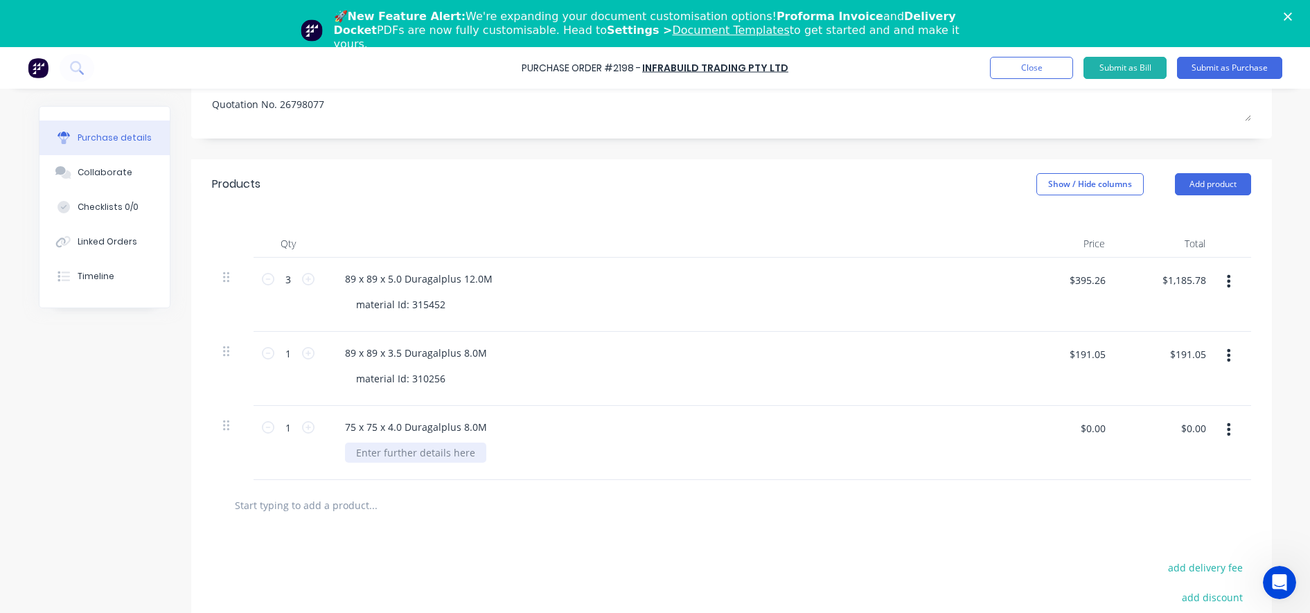
click at [393, 455] on div at bounding box center [415, 453] width 141 height 20
click at [454, 459] on div at bounding box center [415, 453] width 141 height 20
paste div
click at [1105, 429] on input "$0.00" at bounding box center [1093, 428] width 42 height 22
click at [1091, 506] on div at bounding box center [731, 505] width 1017 height 28
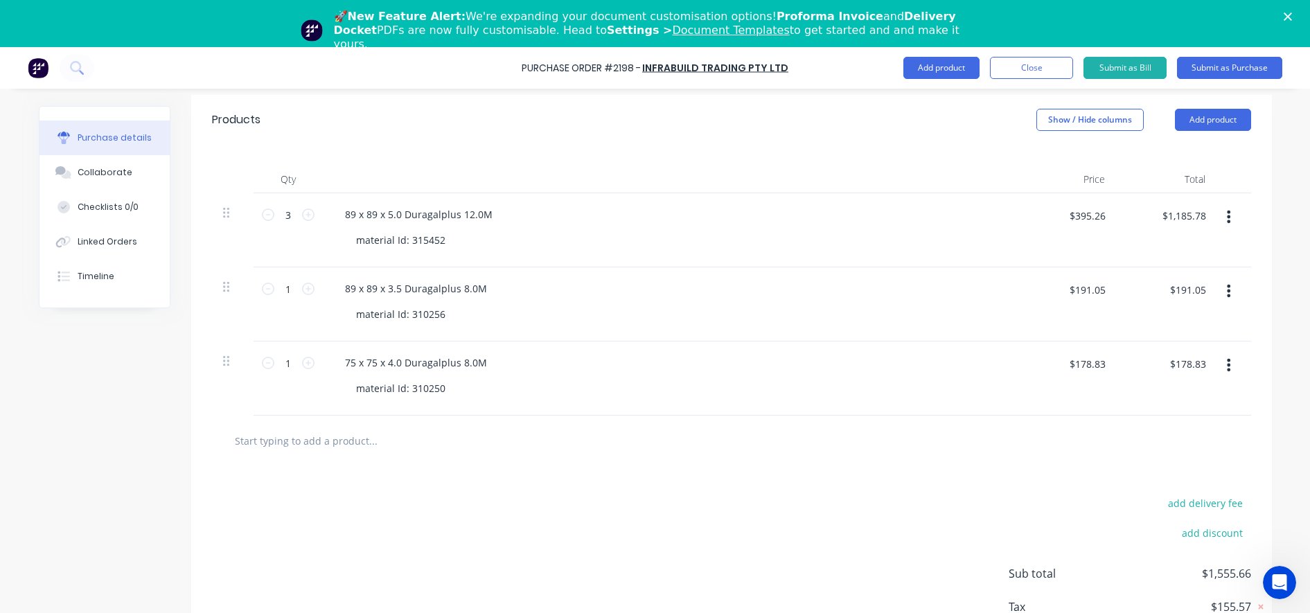
scroll to position [332, 0]
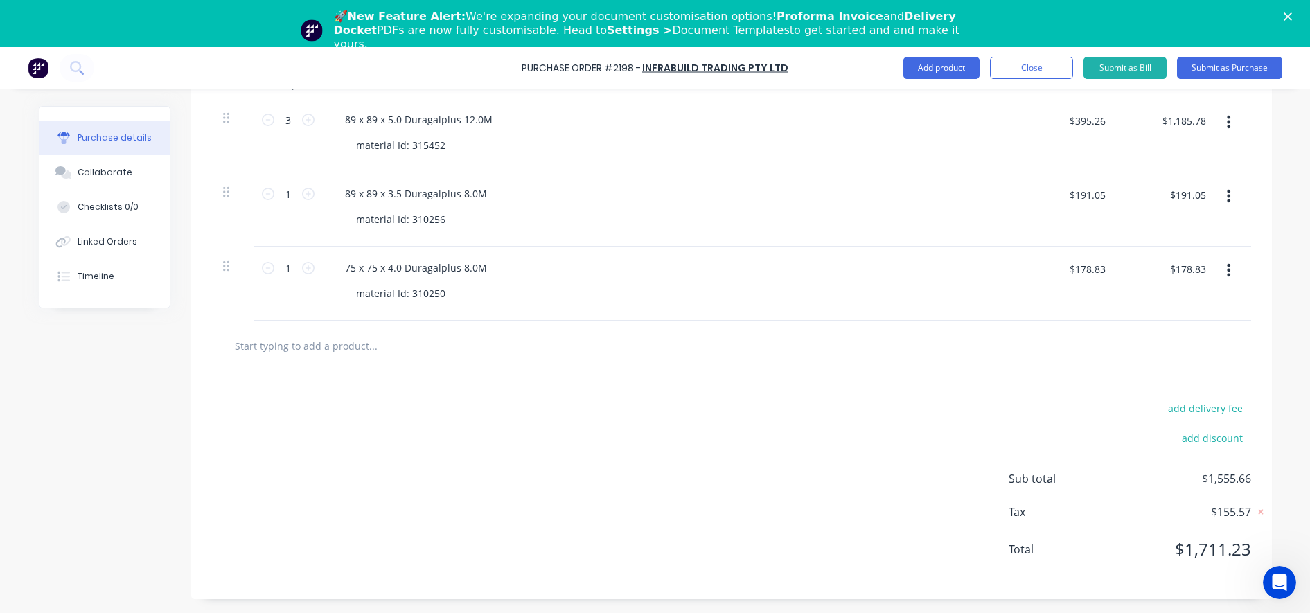
click at [343, 357] on input "text" at bounding box center [372, 346] width 277 height 28
paste input "Quotation No. 26798077"
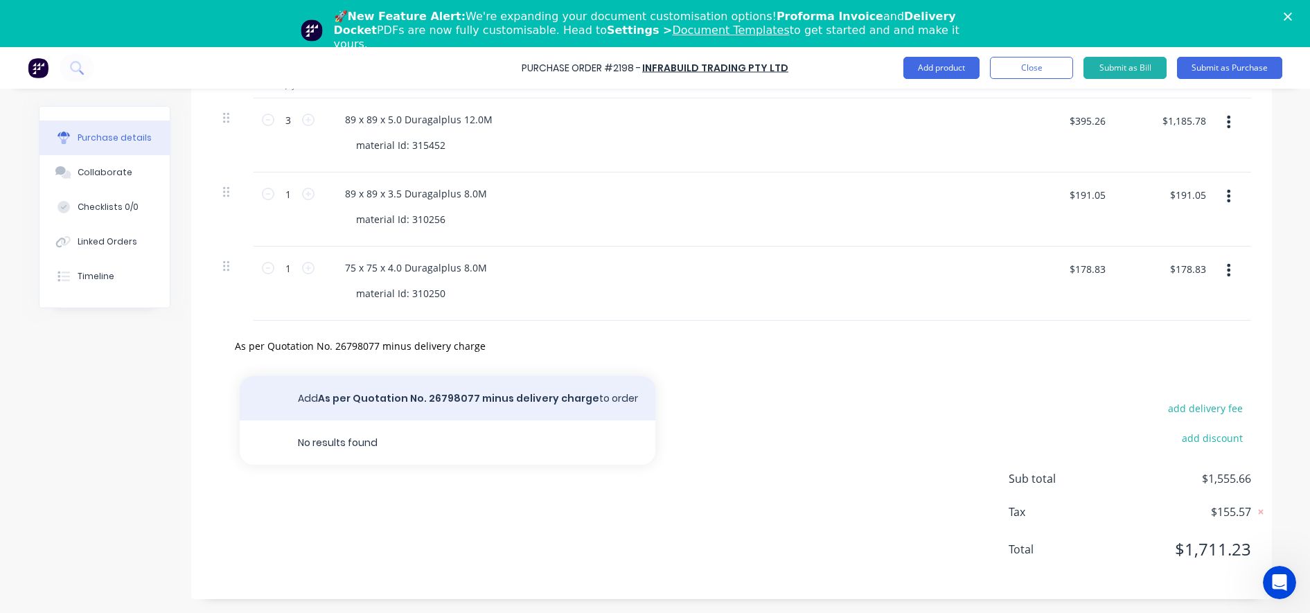
click at [345, 383] on button "Add As per Quotation No. 26798077 minus delivery charge to order" at bounding box center [448, 398] width 416 height 44
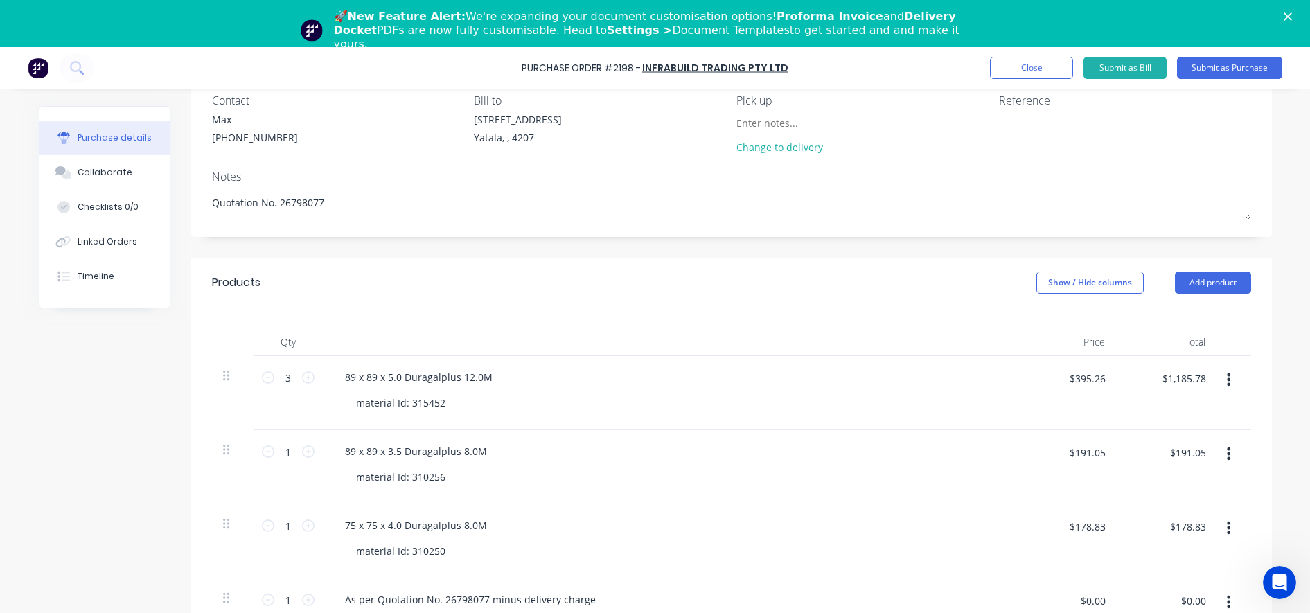
scroll to position [73, 0]
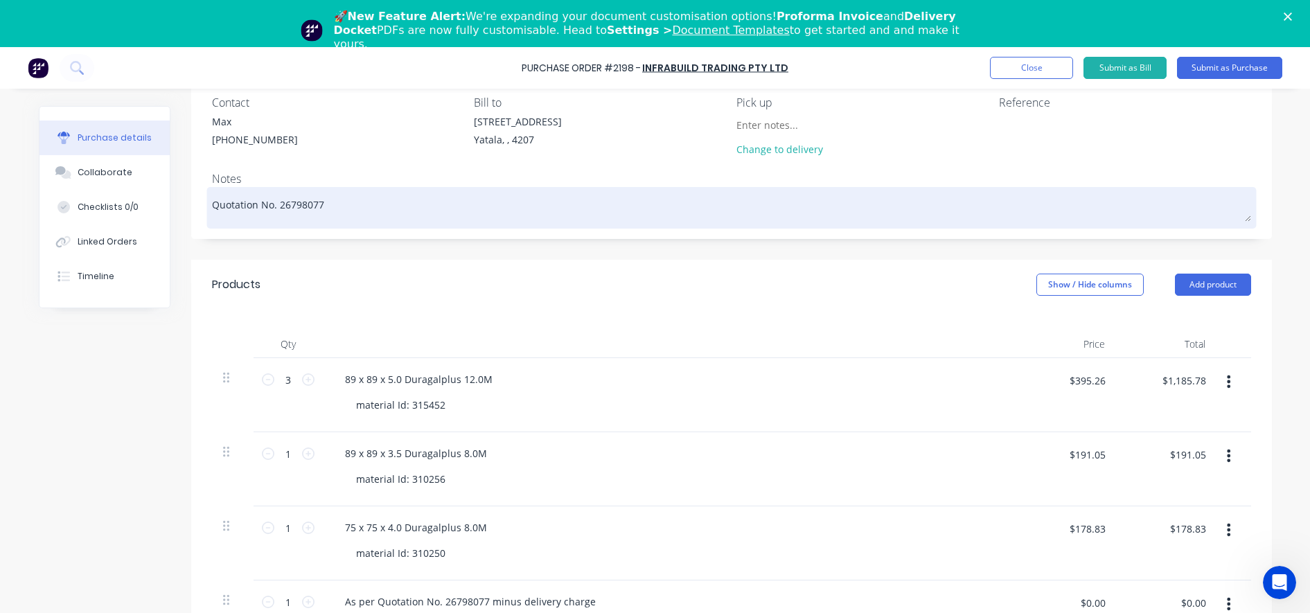
click at [355, 213] on textarea "Quotation No. 26798077" at bounding box center [731, 205] width 1039 height 31
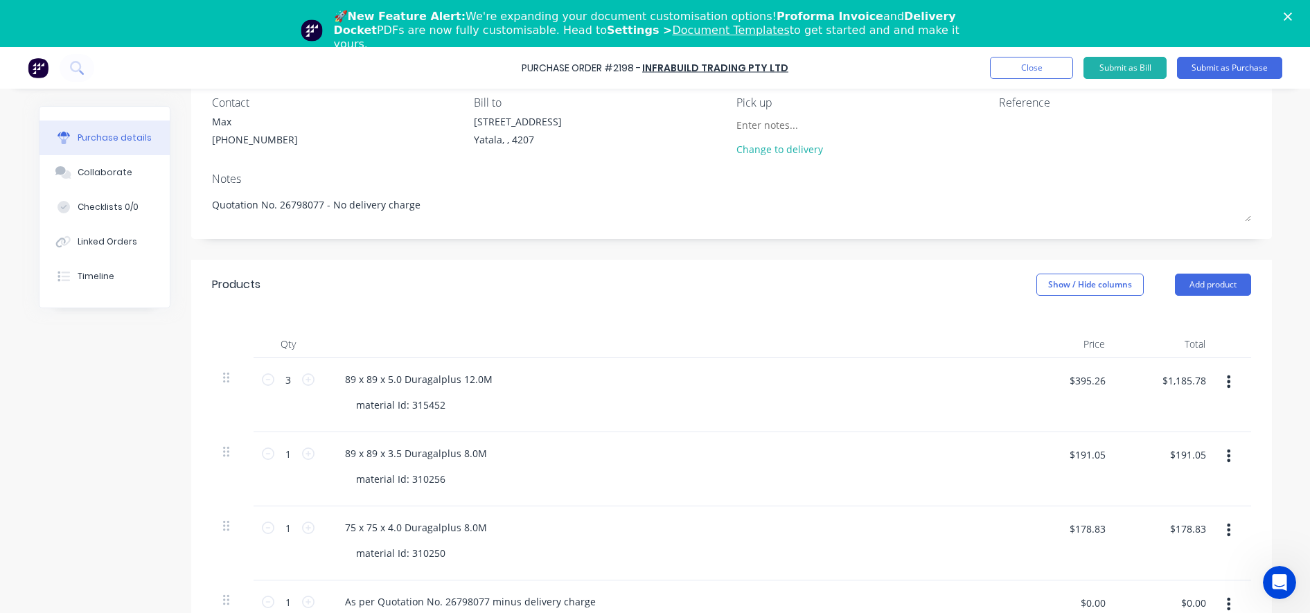
click at [364, 296] on div "Products Show / Hide columns Add product" at bounding box center [731, 285] width 1081 height 50
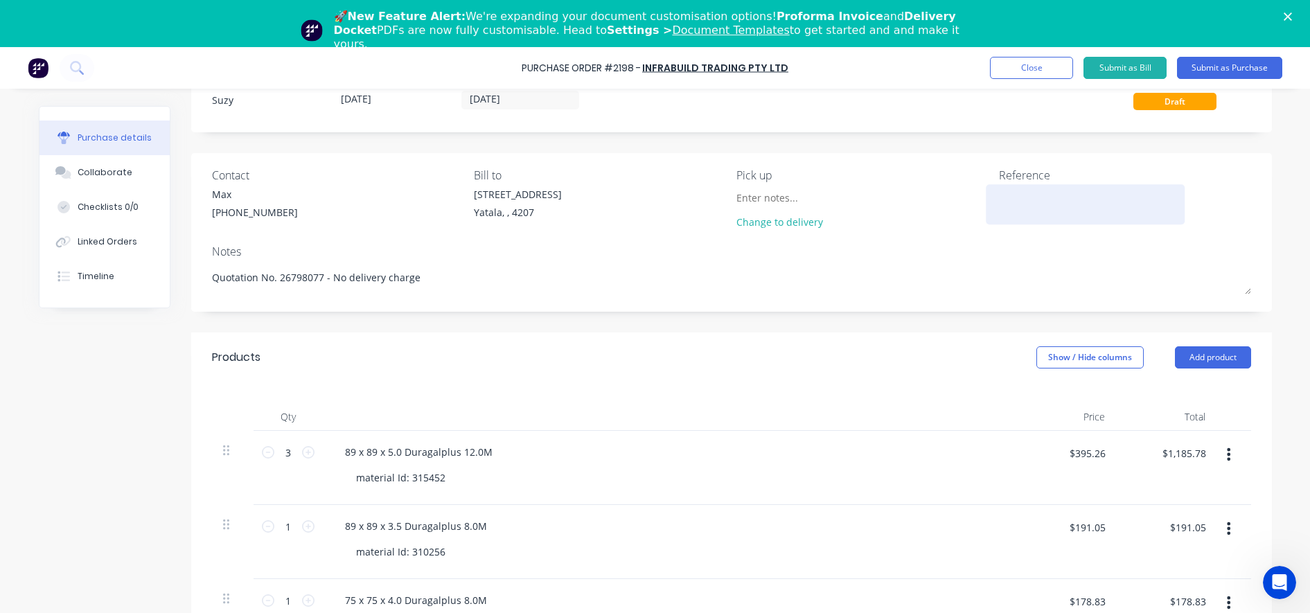
click at [1054, 203] on textarea at bounding box center [1085, 202] width 173 height 31
paste textarea "B0441"
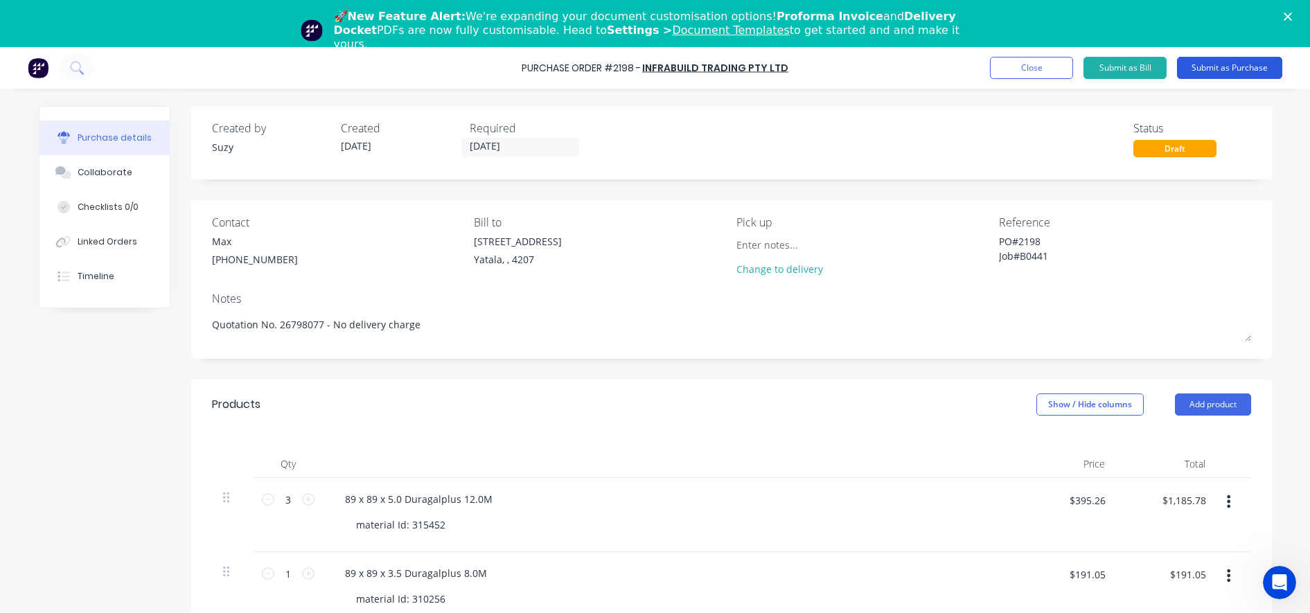
click at [1227, 65] on button "Submit as Purchase" at bounding box center [1229, 68] width 105 height 22
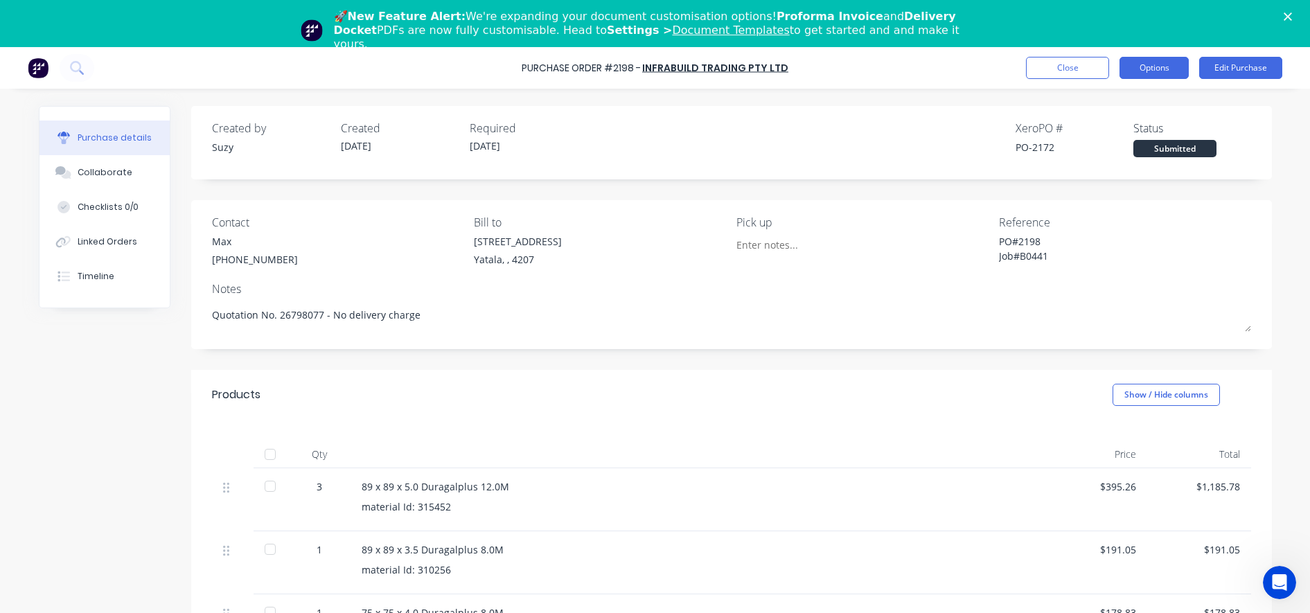
click at [1157, 73] on button "Options" at bounding box center [1153, 68] width 69 height 22
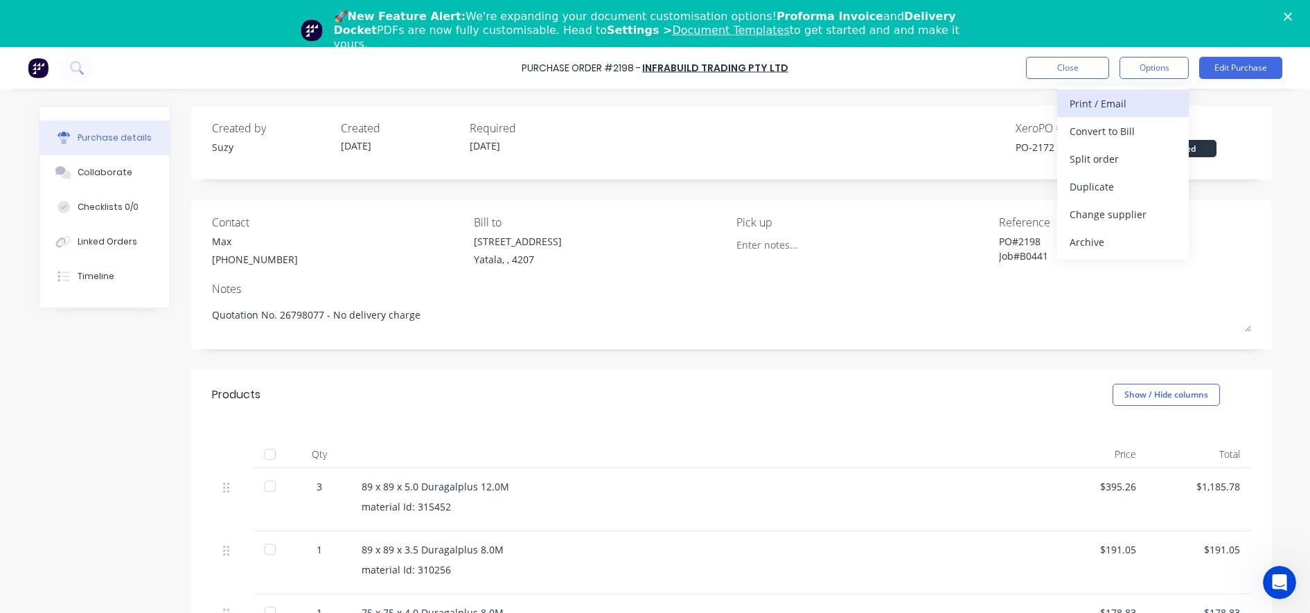
click at [1138, 109] on div "Print / Email" at bounding box center [1123, 104] width 107 height 20
click at [1128, 123] on div "With pricing" at bounding box center [1123, 131] width 107 height 20
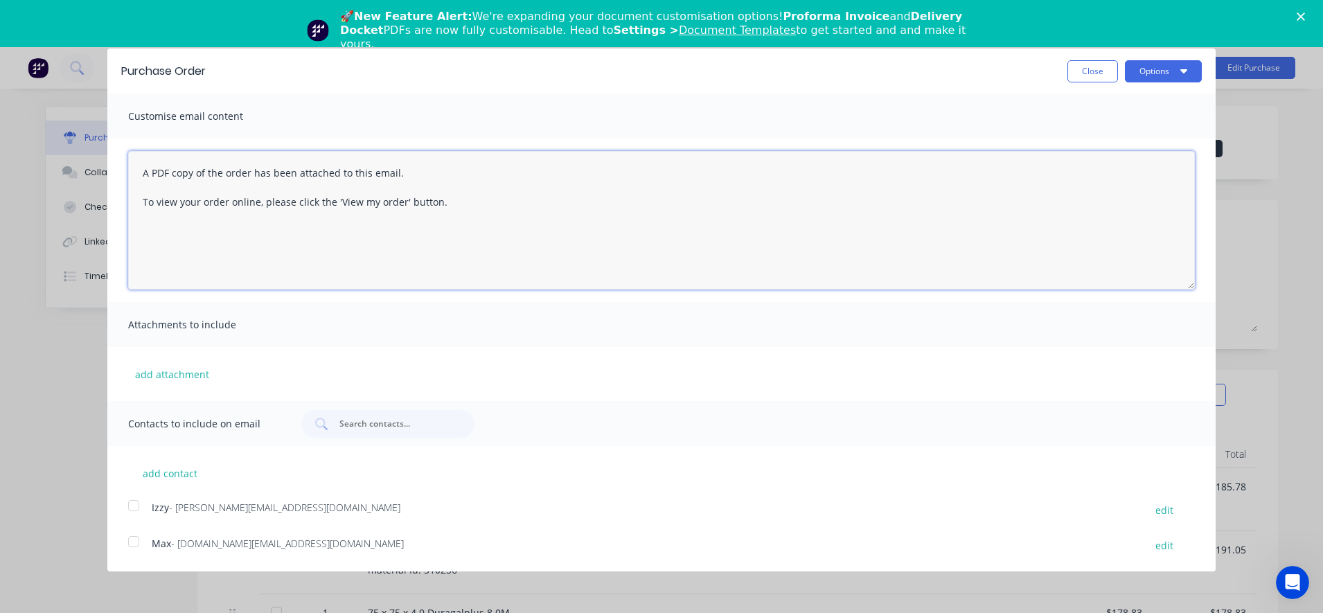
drag, startPoint x: 474, startPoint y: 226, endPoint x: 116, endPoint y: 162, distance: 363.7
click at [116, 162] on div "A PDF copy of the order has been attached to this email. To view your order onl…" at bounding box center [661, 220] width 1108 height 163
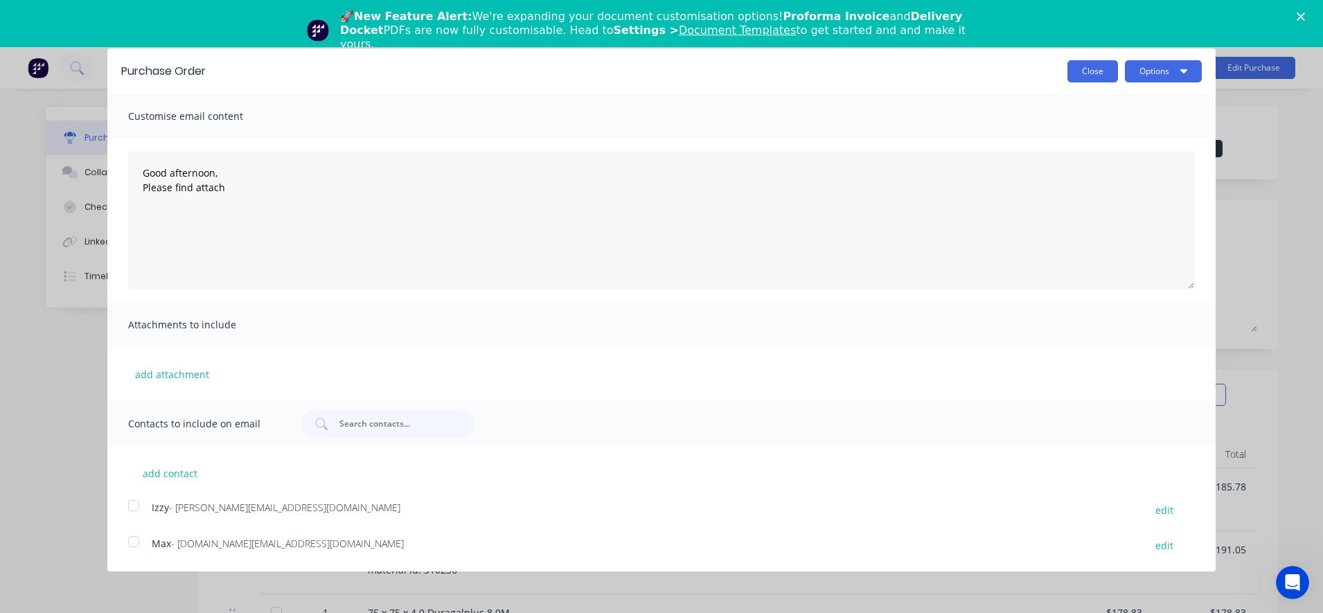
click at [1076, 75] on button "Close" at bounding box center [1092, 71] width 51 height 22
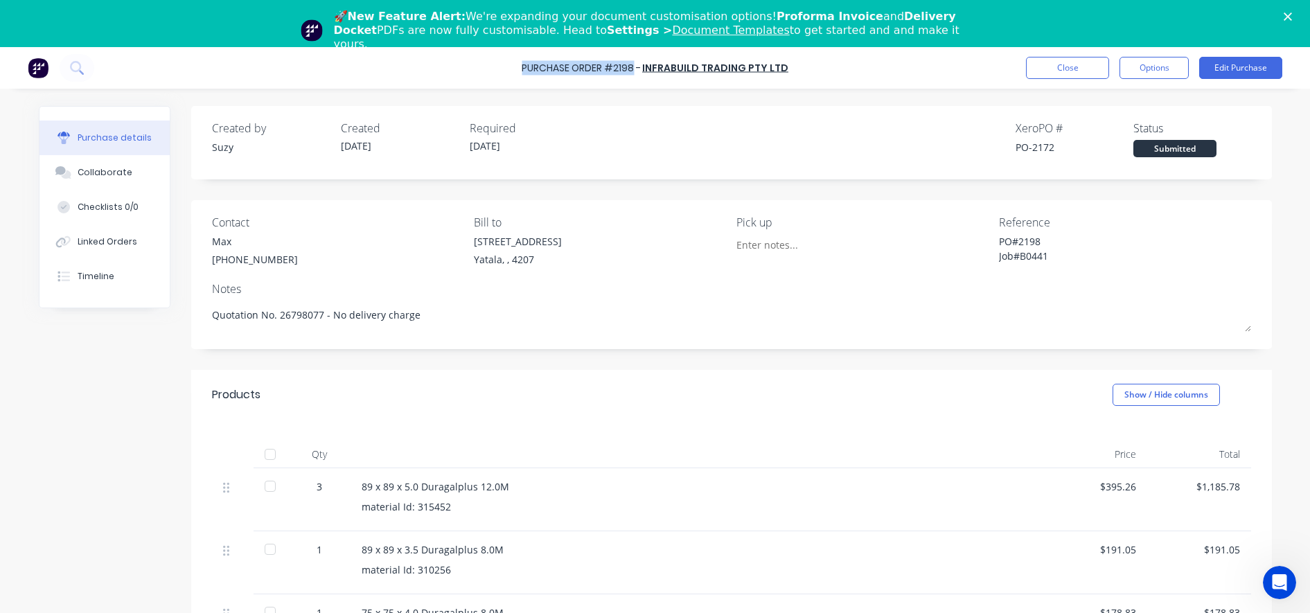
drag, startPoint x: 528, startPoint y: 63, endPoint x: 639, endPoint y: 65, distance: 110.8
click at [639, 65] on div "Purchase Order #2198 -" at bounding box center [581, 68] width 119 height 15
copy div "Purchase Order #2198"
click at [1146, 66] on button "Options" at bounding box center [1153, 68] width 69 height 22
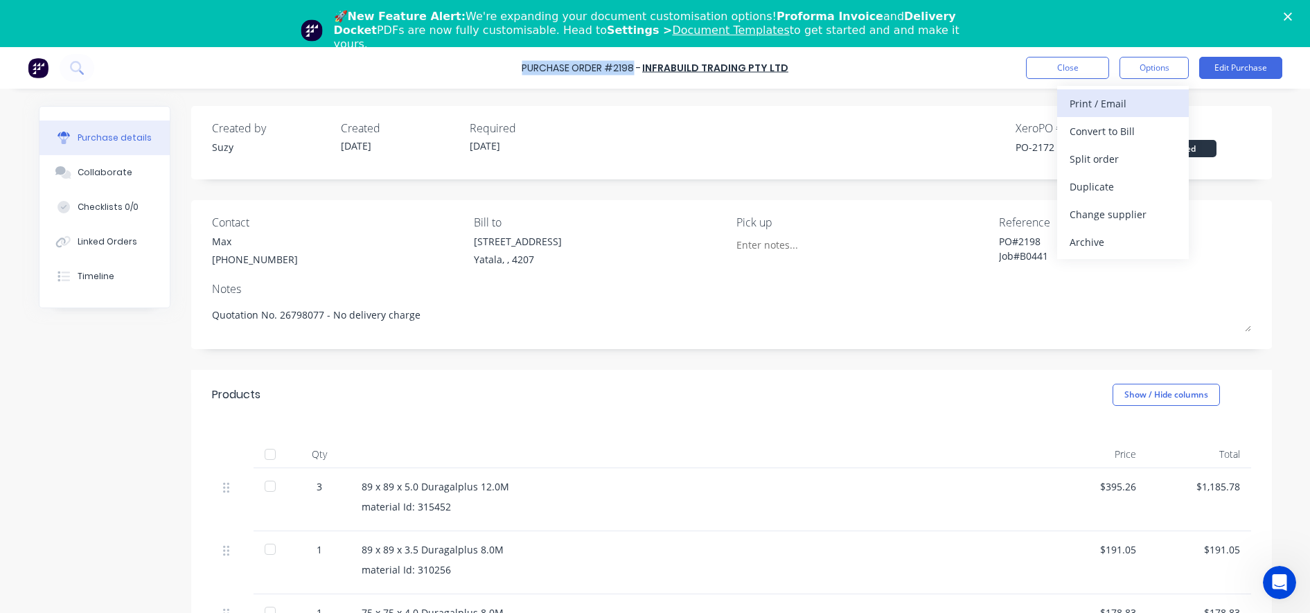
click at [1132, 110] on div "Print / Email" at bounding box center [1123, 104] width 107 height 20
click at [1106, 127] on div "With pricing" at bounding box center [1123, 131] width 107 height 20
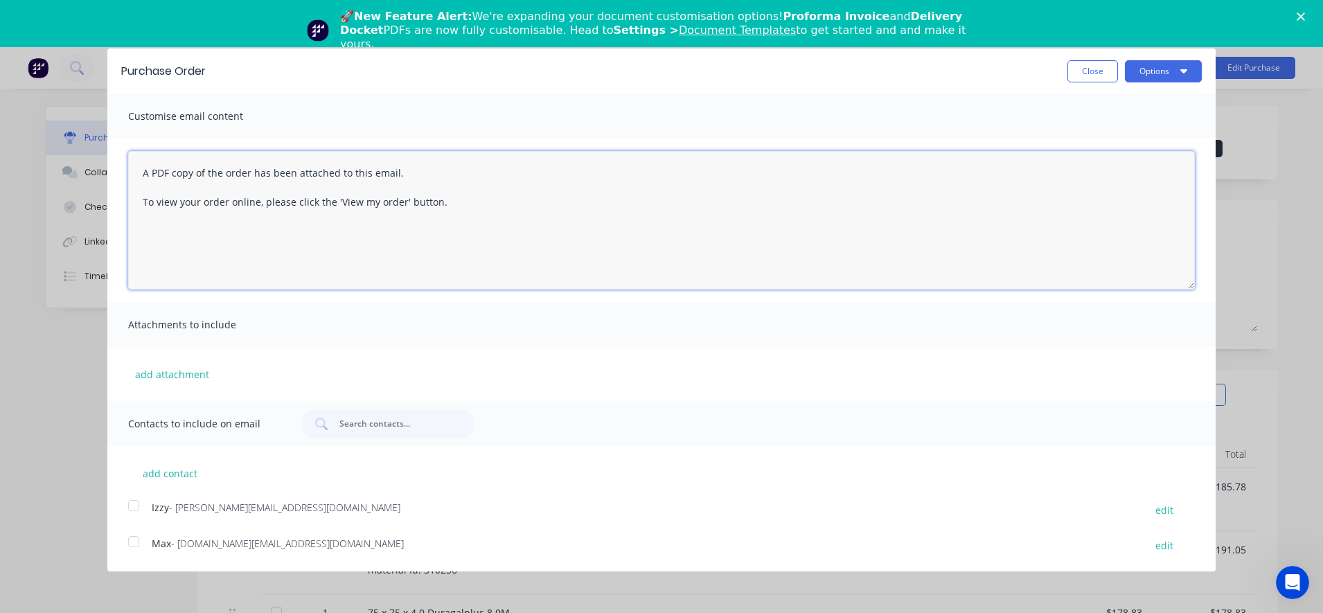
drag, startPoint x: 523, startPoint y: 215, endPoint x: 141, endPoint y: 156, distance: 386.9
click at [141, 156] on textarea "A PDF copy of the order has been attached to this email. To view your order onl…" at bounding box center [661, 220] width 1067 height 139
paste textarea "Purchase Order #2198"
drag, startPoint x: 481, startPoint y: 213, endPoint x: 371, endPoint y: 218, distance: 110.3
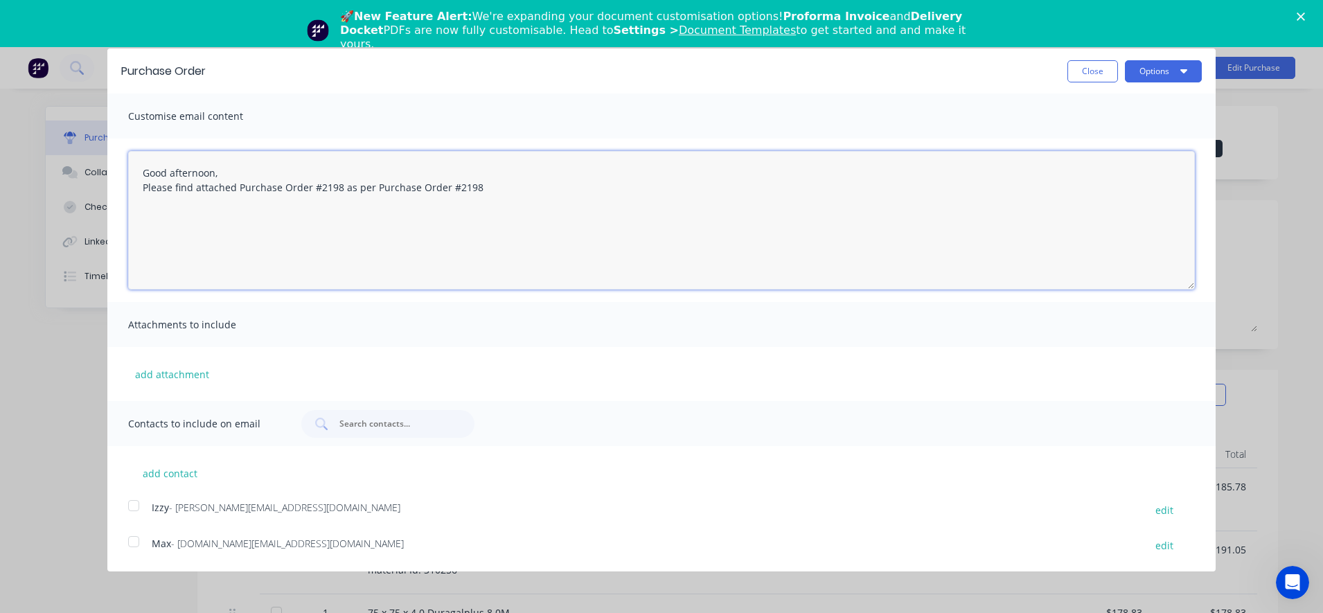
click at [371, 218] on textarea "Good afternoon, Please find attached Purchase Order #2198 as per Purchase Order…" at bounding box center [661, 220] width 1067 height 139
click at [547, 181] on textarea "Good afternoon, Please find attached Purchase Order #2198 as per" at bounding box center [661, 220] width 1067 height 139
paste textarea "Quotation No. 26798077"
click at [131, 546] on div at bounding box center [134, 542] width 28 height 28
click at [136, 506] on div at bounding box center [134, 506] width 28 height 28
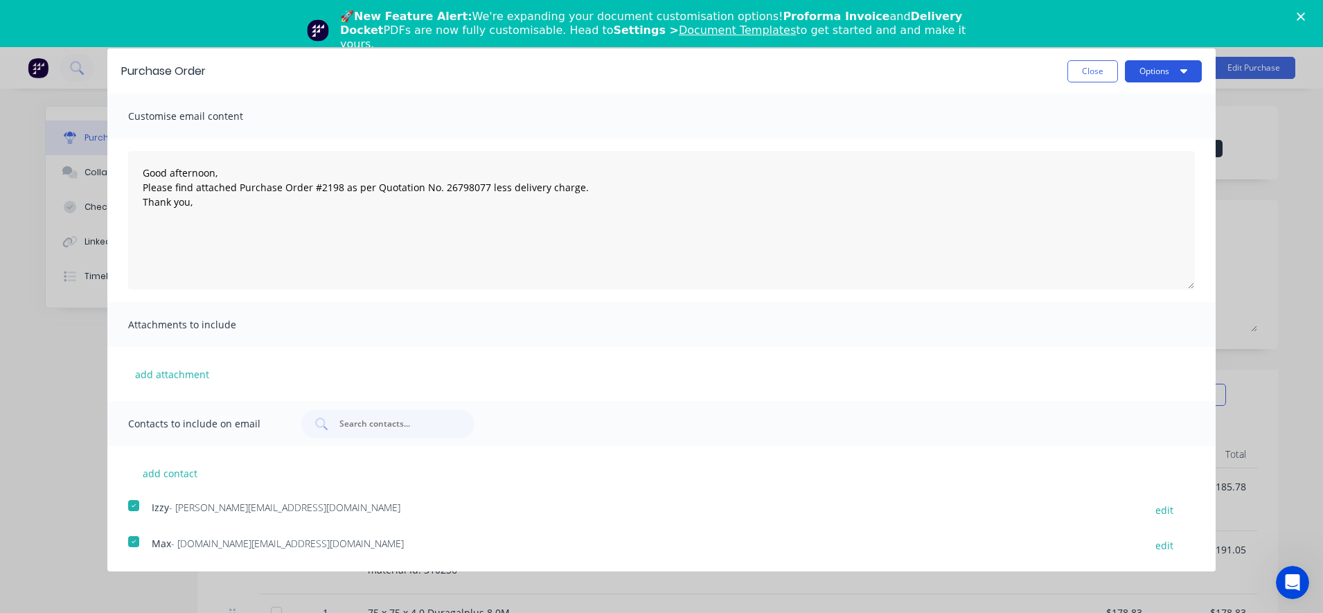
click at [1139, 73] on button "Options" at bounding box center [1163, 71] width 77 height 22
click at [1129, 132] on div "Email" at bounding box center [1136, 134] width 107 height 20
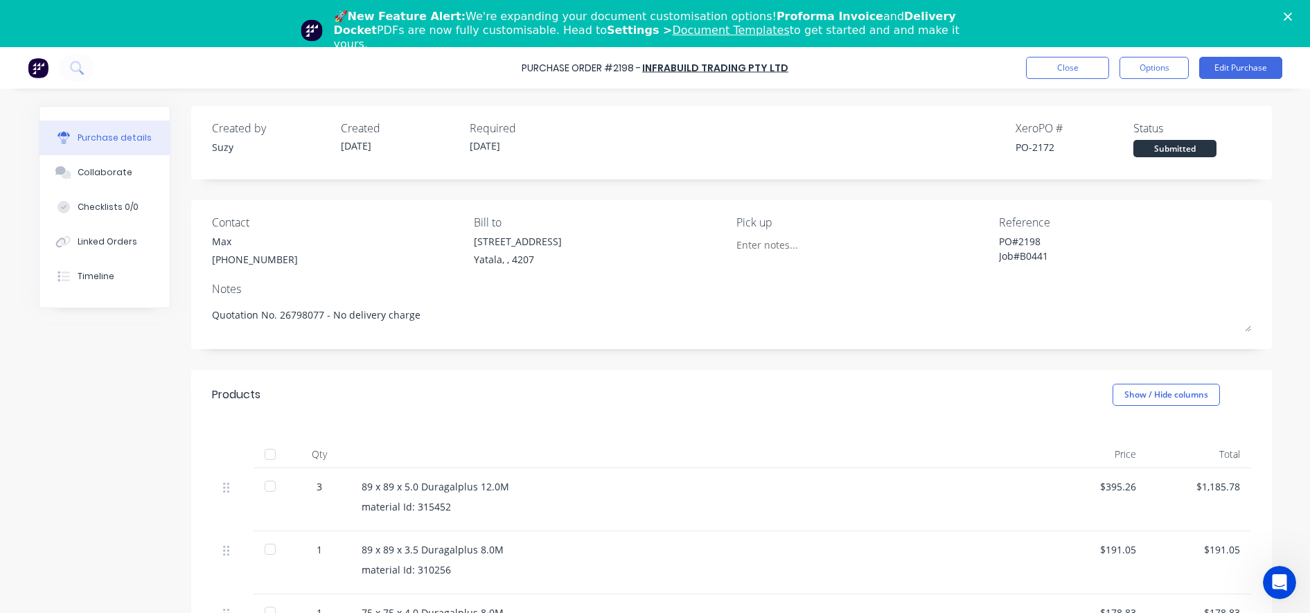
click at [1079, 81] on div "Purchase Order #2198 - Infrabuild Trading Pty Ltd Close Options Edit Purchase" at bounding box center [655, 68] width 1310 height 42
click at [1077, 67] on button "Close" at bounding box center [1067, 68] width 83 height 22
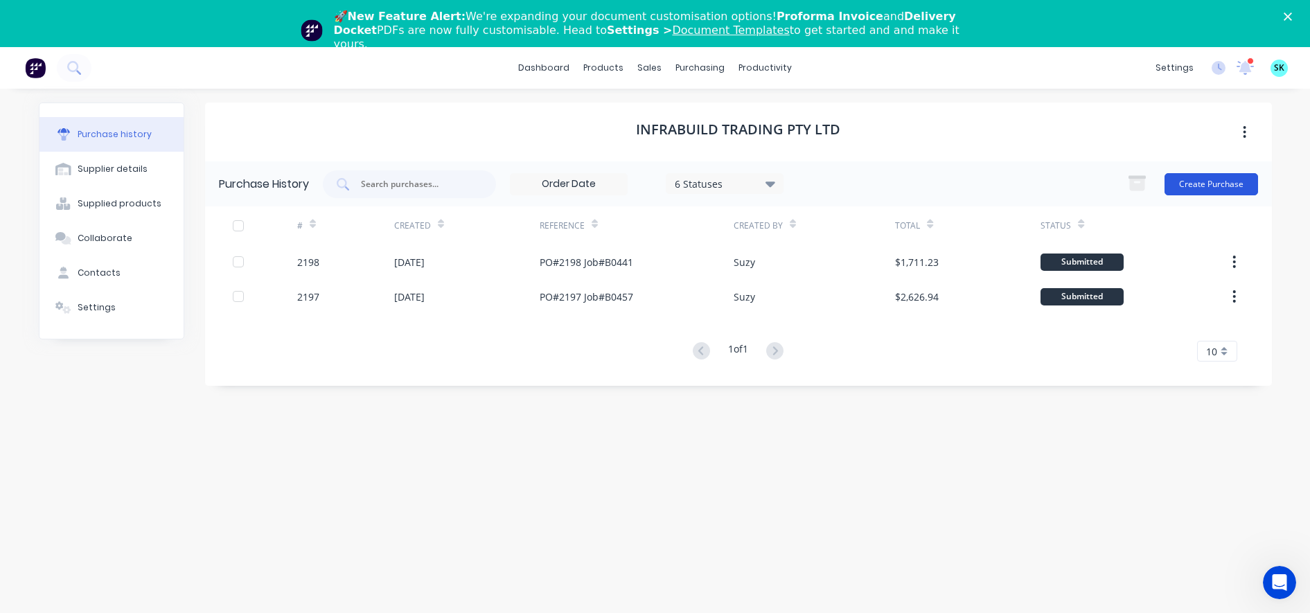
click at [1189, 181] on button "Create Purchase" at bounding box center [1211, 184] width 94 height 22
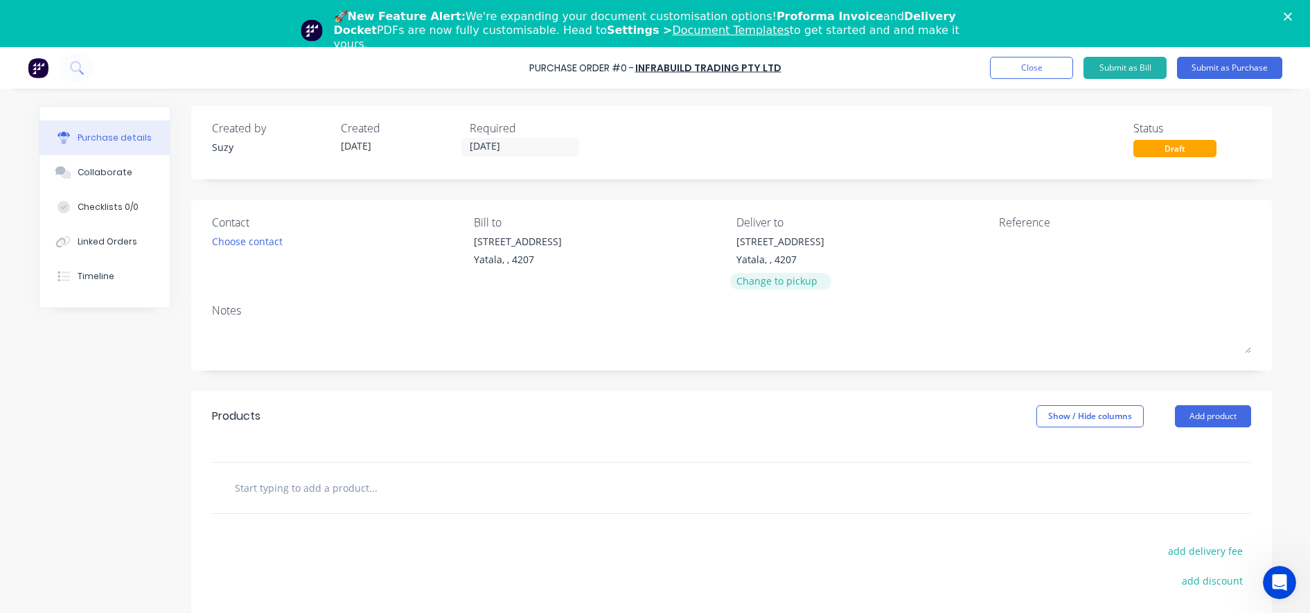
click at [795, 281] on div "Change to pickup" at bounding box center [780, 281] width 88 height 15
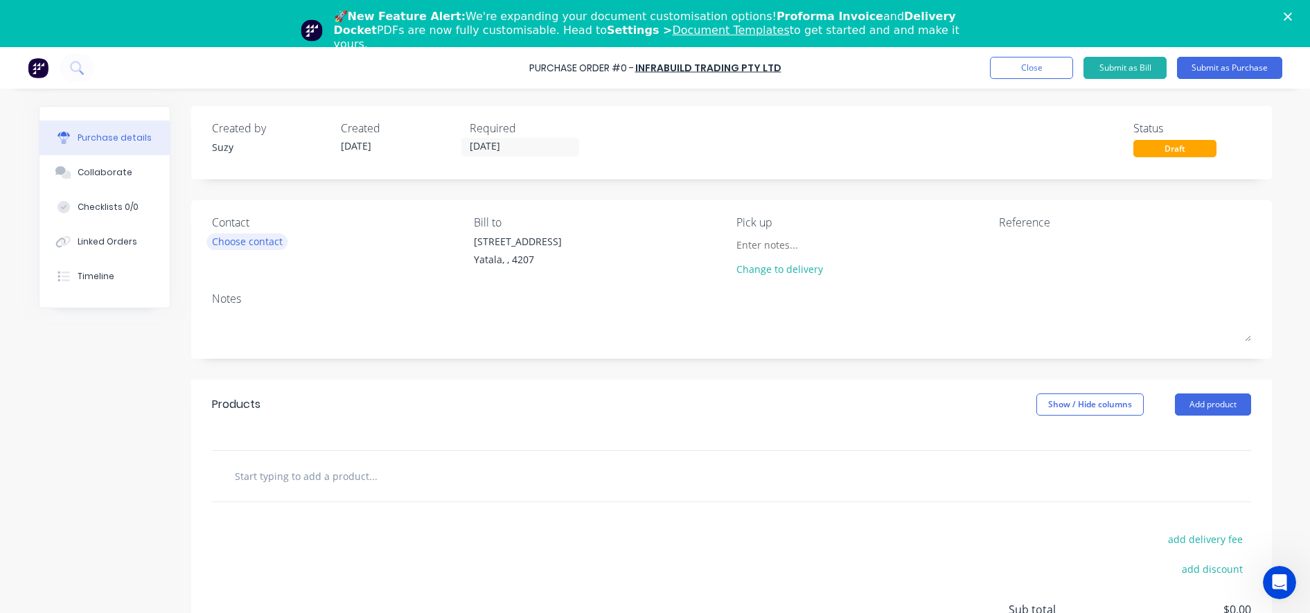
click at [263, 245] on div "Choose contact" at bounding box center [247, 241] width 71 height 15
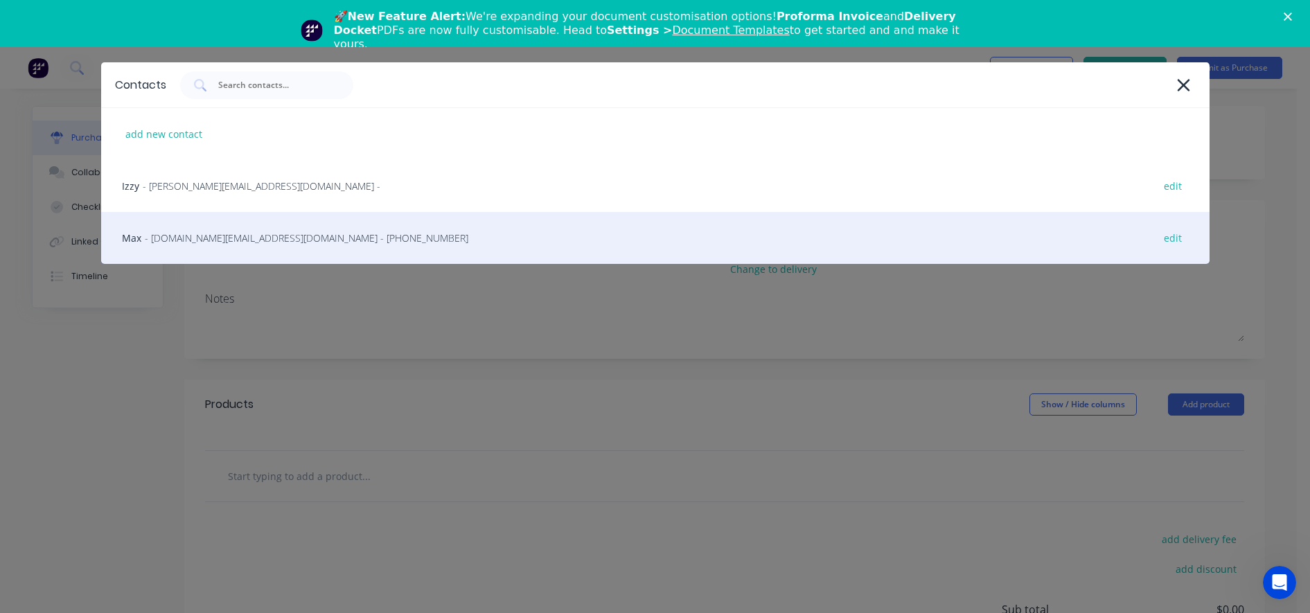
click at [204, 227] on div "Max - [DOMAIN_NAME][EMAIL_ADDRESS][DOMAIN_NAME] - [PHONE_NUMBER] edit" at bounding box center [655, 238] width 1108 height 52
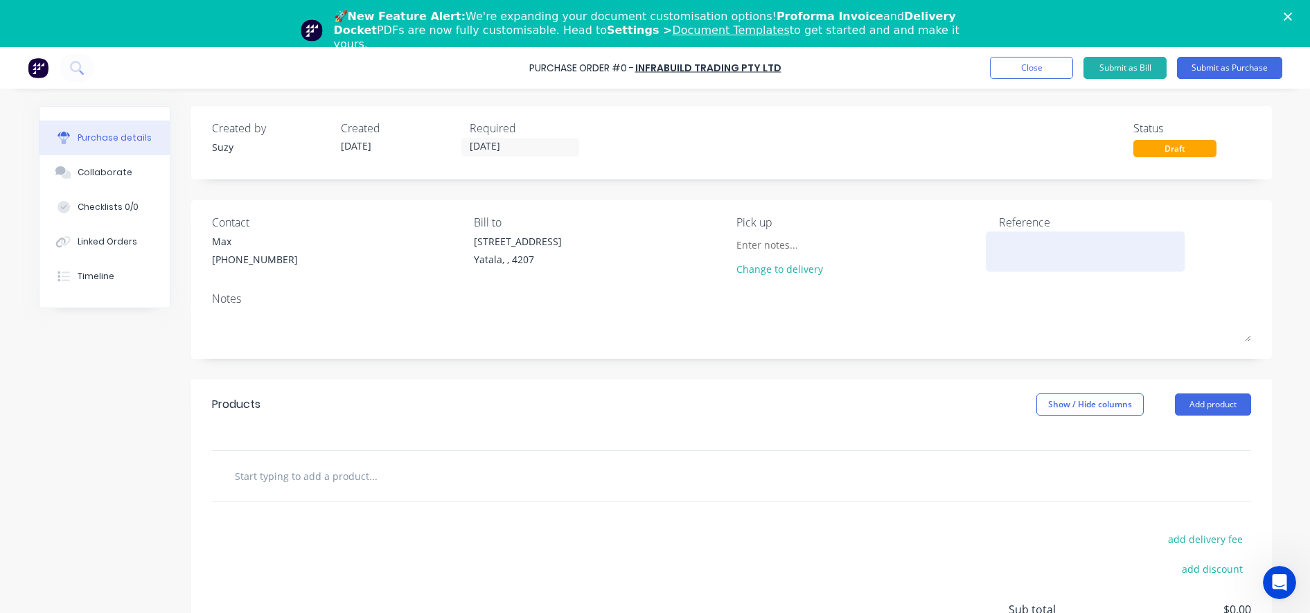
click at [1033, 250] on textarea at bounding box center [1085, 249] width 173 height 31
paste textarea "B0452"
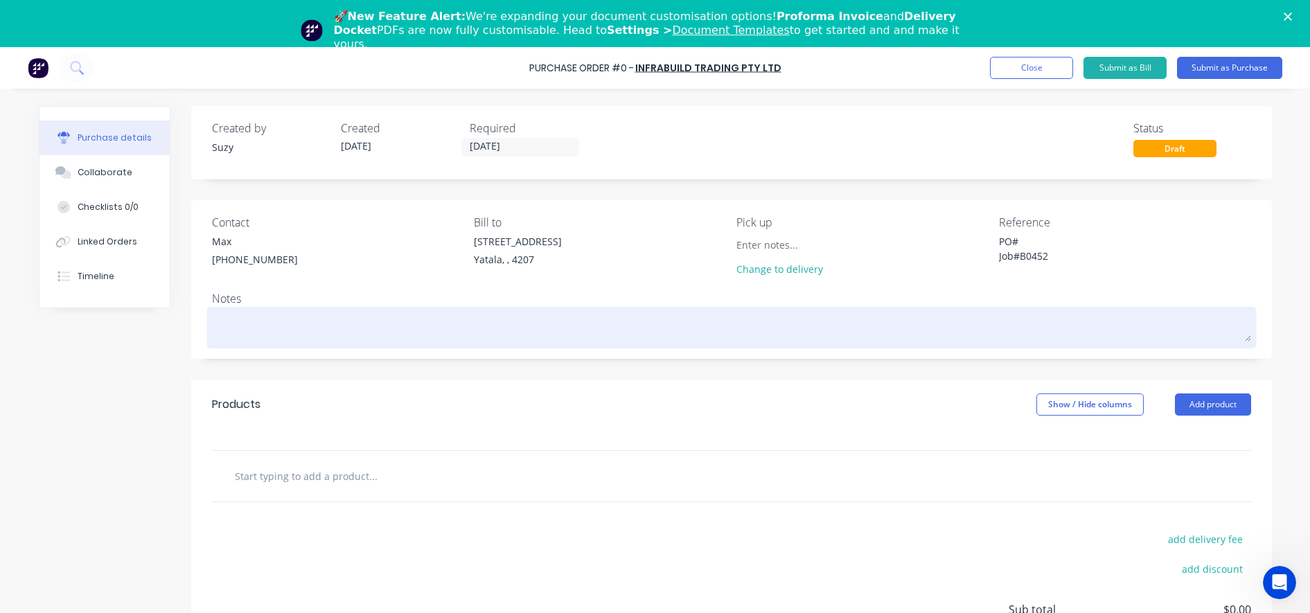
click at [248, 330] on textarea at bounding box center [731, 325] width 1039 height 31
click at [303, 328] on textarea at bounding box center [731, 325] width 1039 height 31
paste textarea "Quotation No. 26798098"
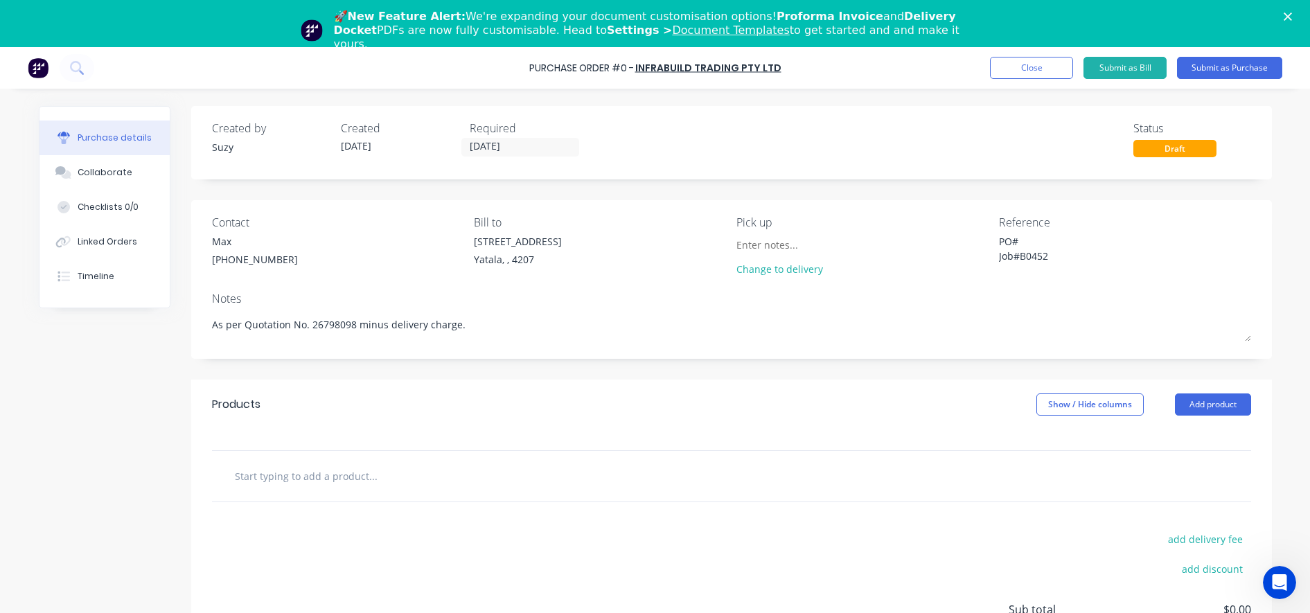
click at [303, 465] on input "text" at bounding box center [372, 476] width 277 height 28
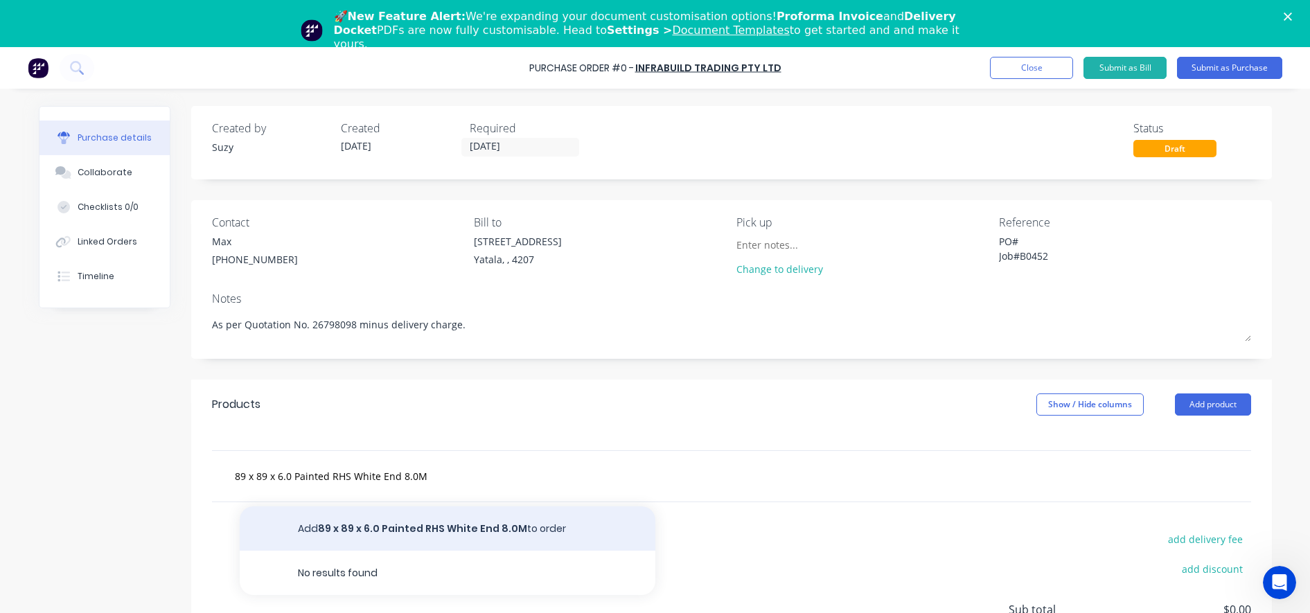
click at [413, 543] on button "Add 89 x 89 x 6.0 Painted RHS White End 8.0M to order" at bounding box center [448, 528] width 416 height 44
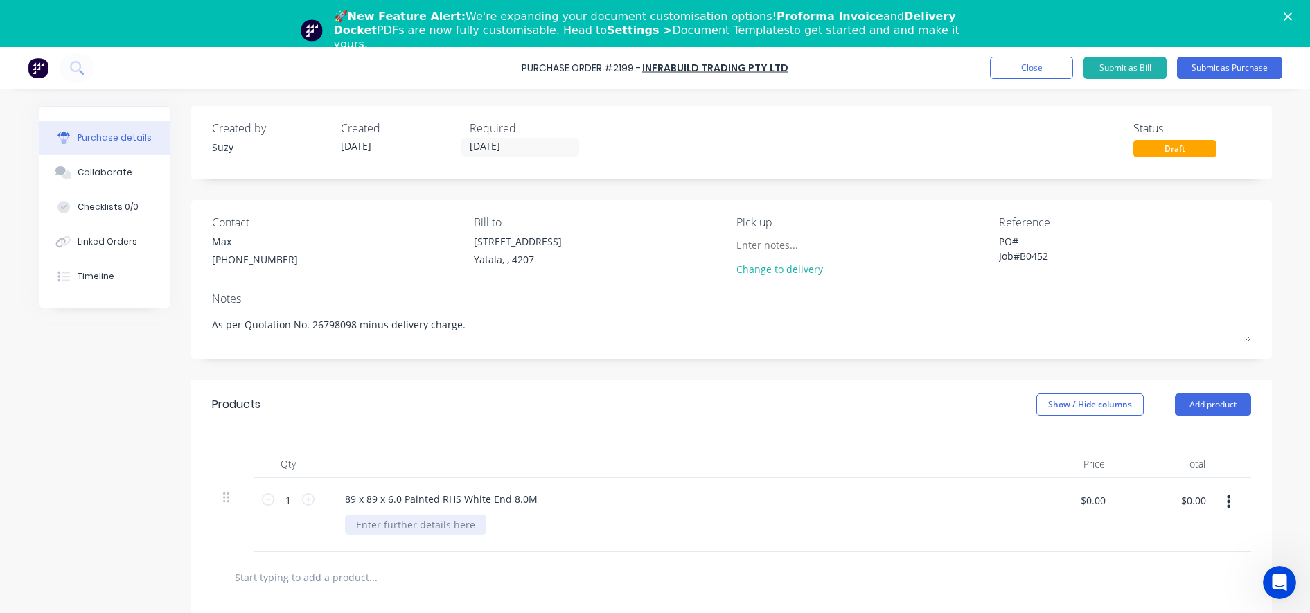
click at [394, 533] on div at bounding box center [415, 525] width 141 height 20
click at [423, 525] on div at bounding box center [415, 525] width 141 height 20
paste div
click at [369, 523] on div "Our material Id: 102250" at bounding box center [411, 525] width 132 height 20
click at [1097, 504] on input "$0.00" at bounding box center [1093, 500] width 42 height 22
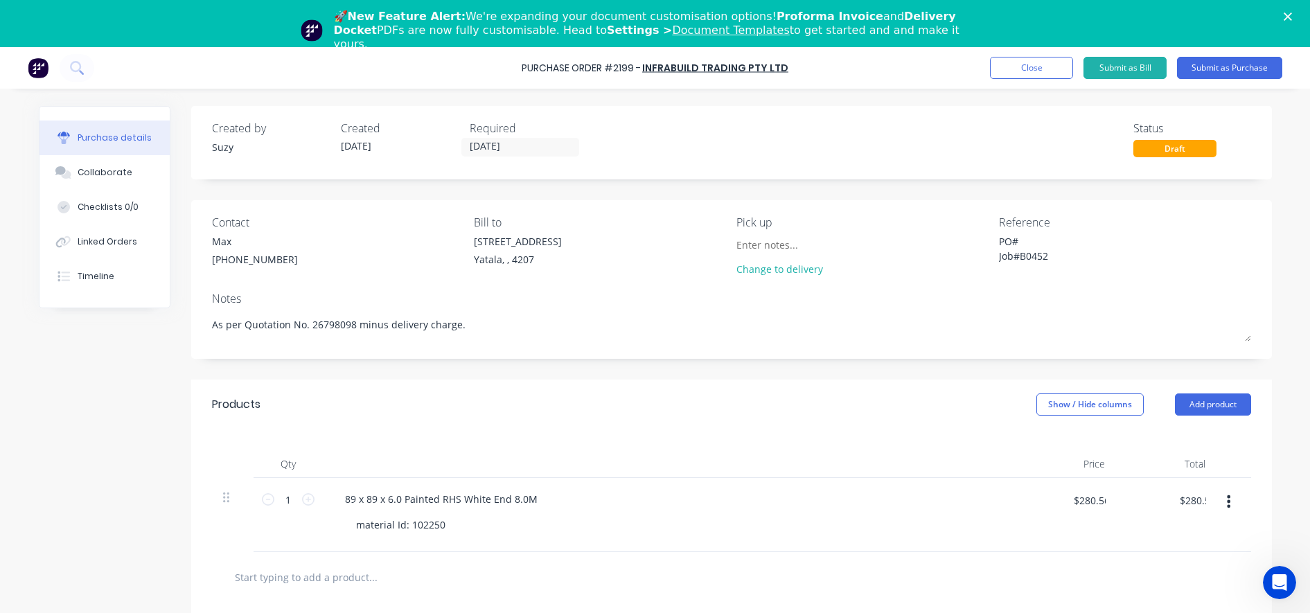
click at [1021, 582] on div at bounding box center [731, 577] width 1017 height 28
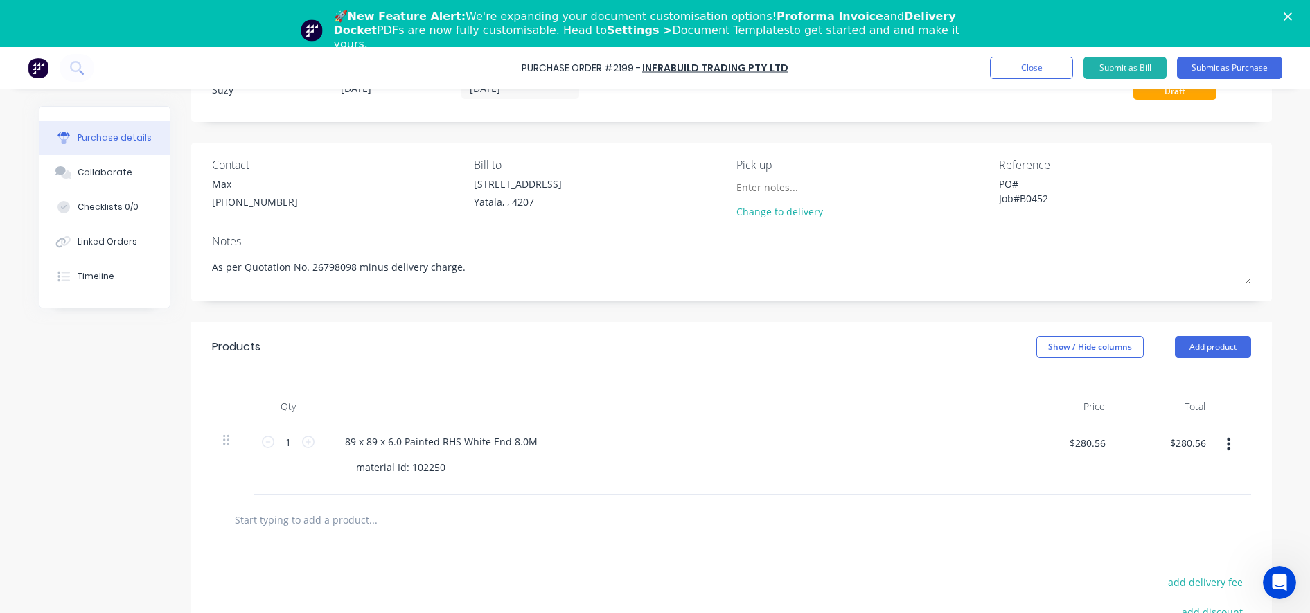
scroll to position [87, 0]
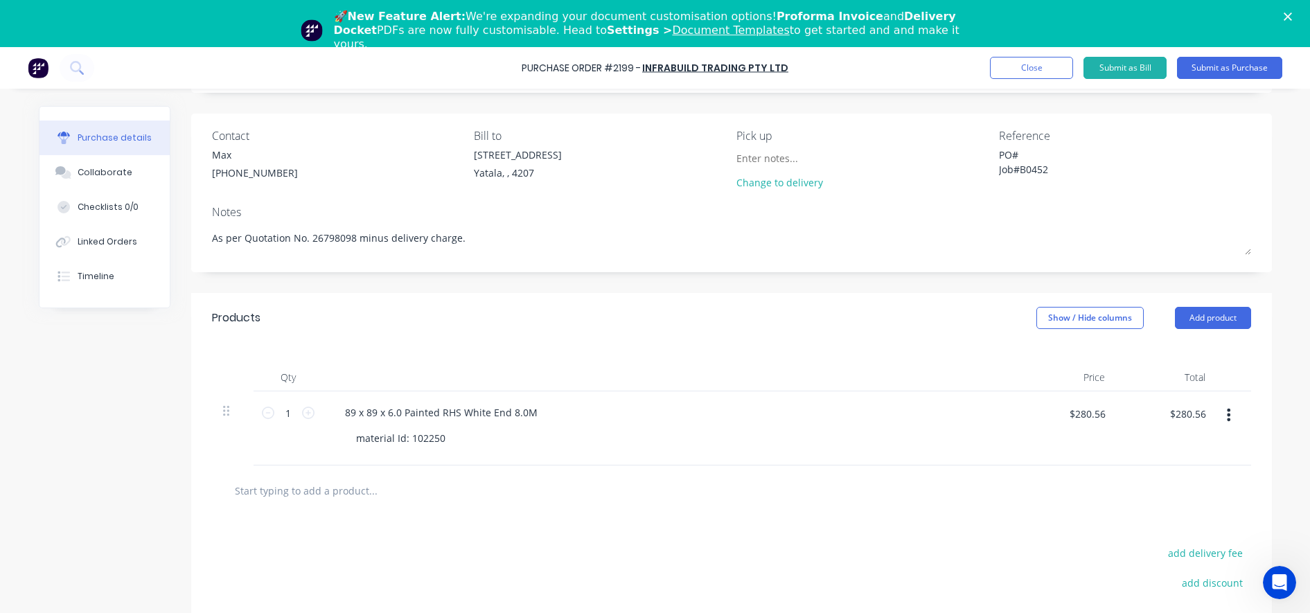
click at [296, 492] on input "text" at bounding box center [372, 491] width 277 height 28
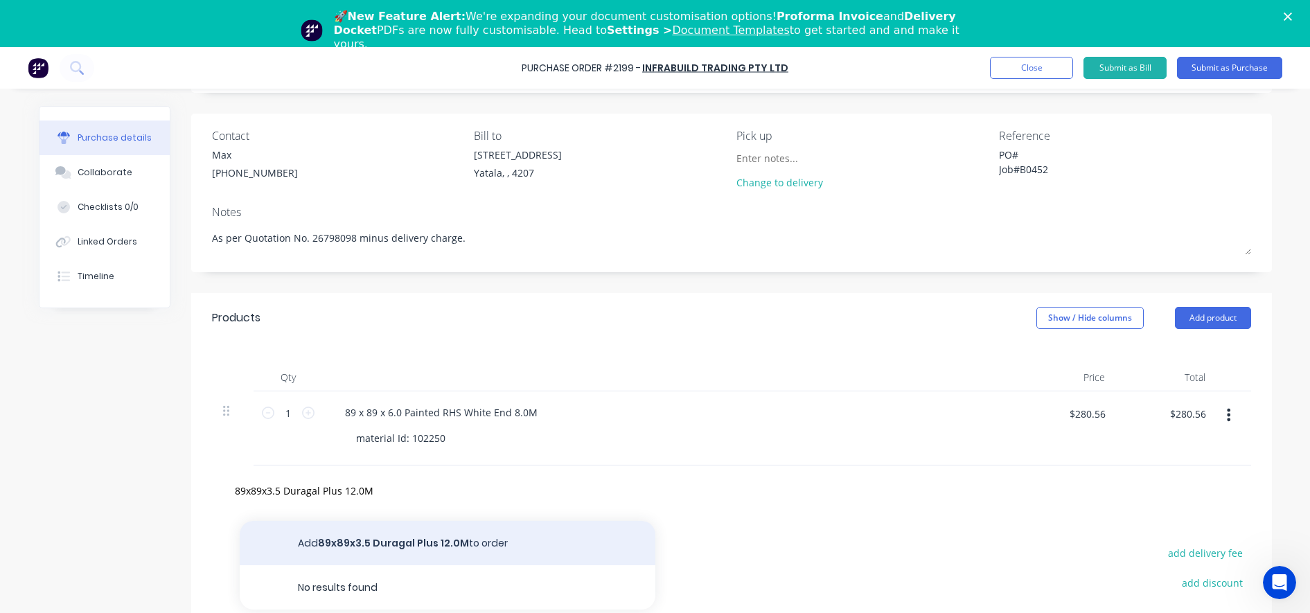
click at [355, 540] on button "Add 89x89x3.5 Duragal Plus 12.0M to order" at bounding box center [448, 543] width 416 height 44
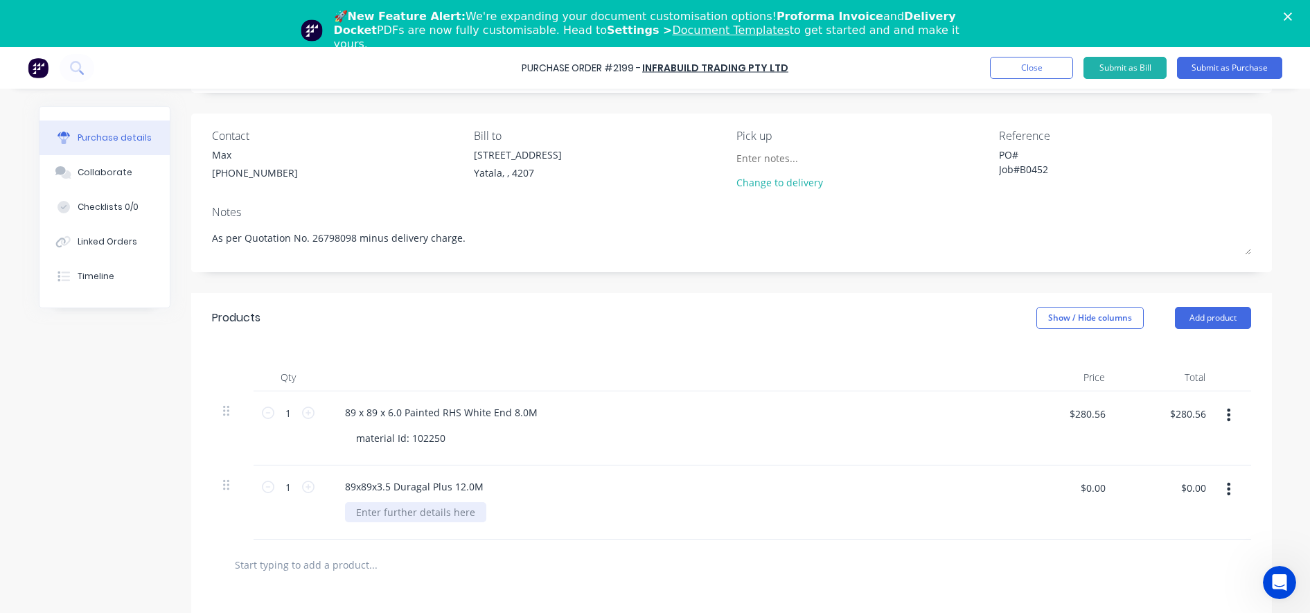
click at [369, 513] on div at bounding box center [415, 512] width 141 height 20
click at [423, 511] on div at bounding box center [415, 512] width 141 height 20
paste div
click at [488, 573] on input "text" at bounding box center [372, 565] width 277 height 28
click at [1093, 492] on input "$0.00" at bounding box center [1093, 488] width 42 height 22
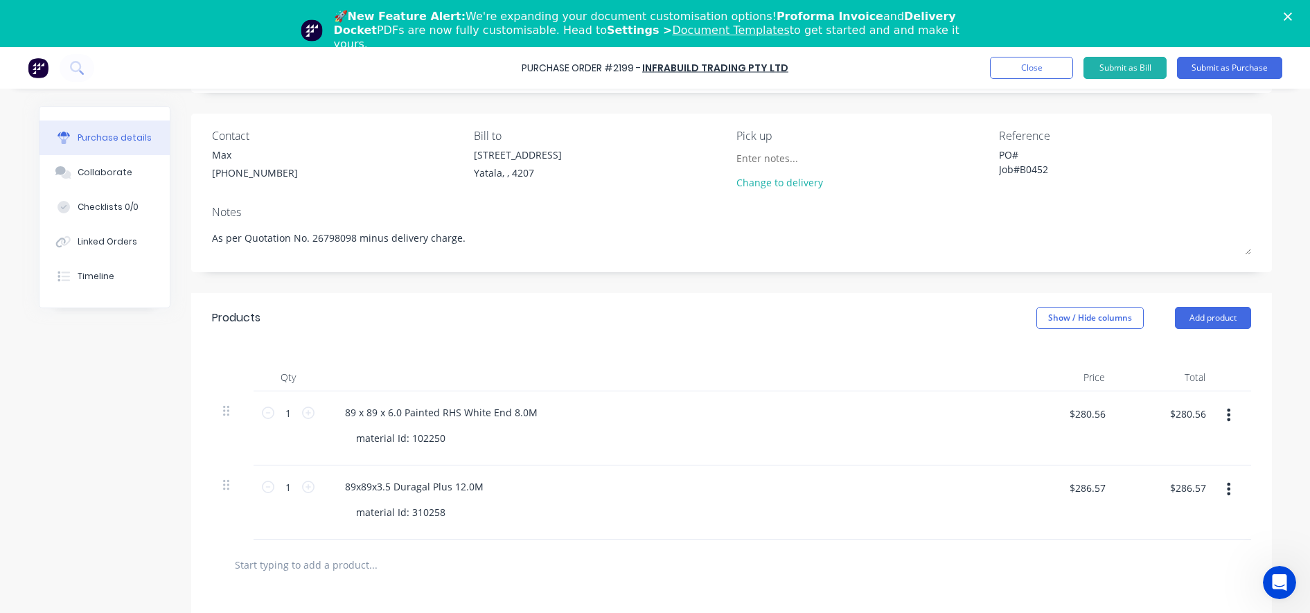
click at [1085, 512] on div "$286.57 $286.57" at bounding box center [1065, 502] width 100 height 74
click at [287, 484] on input "1" at bounding box center [288, 487] width 28 height 21
click at [459, 552] on input "text" at bounding box center [372, 565] width 277 height 28
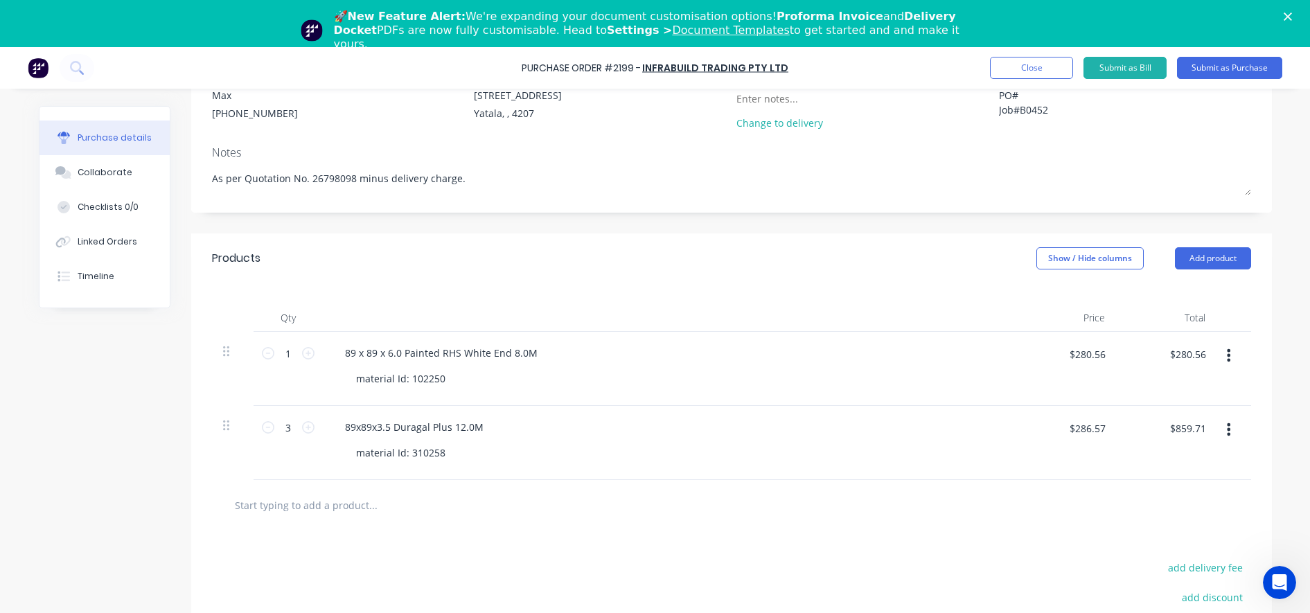
scroll to position [173, 0]
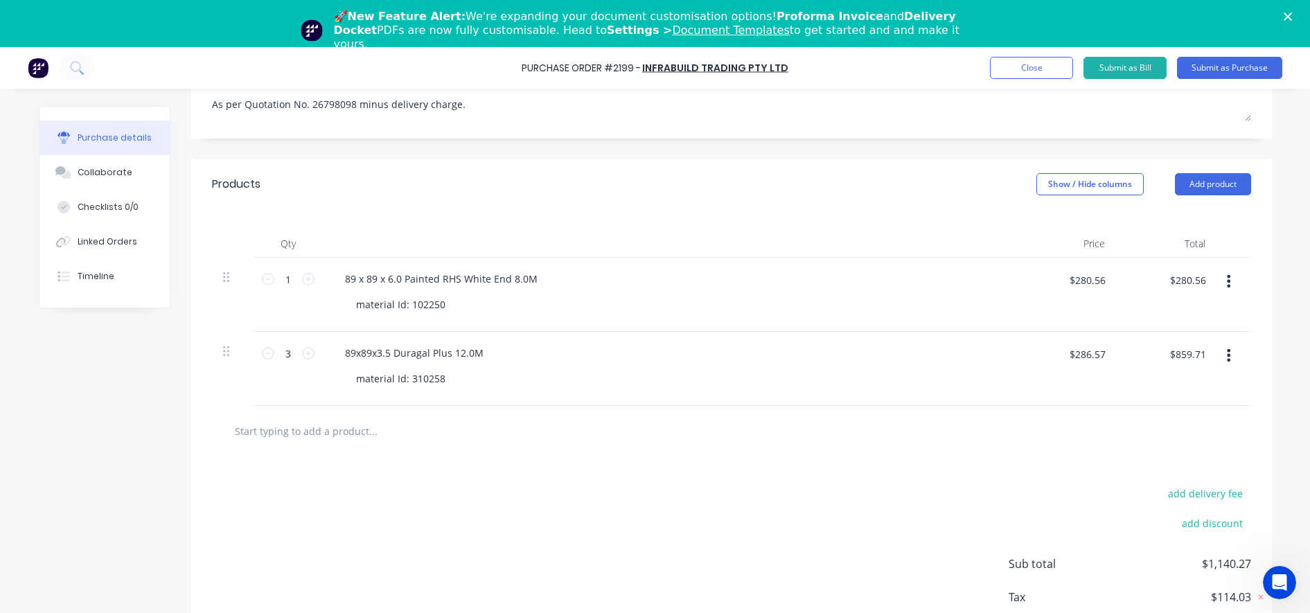
click at [263, 431] on input "text" at bounding box center [372, 431] width 277 height 28
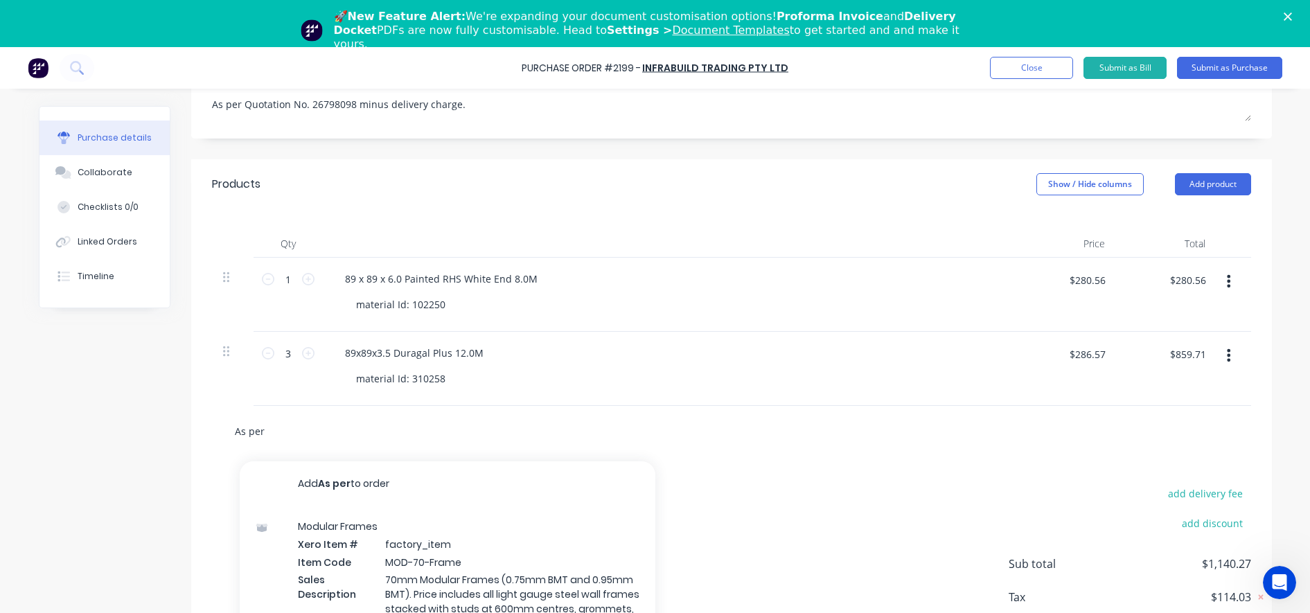
paste input "Quotation No. 26798098"
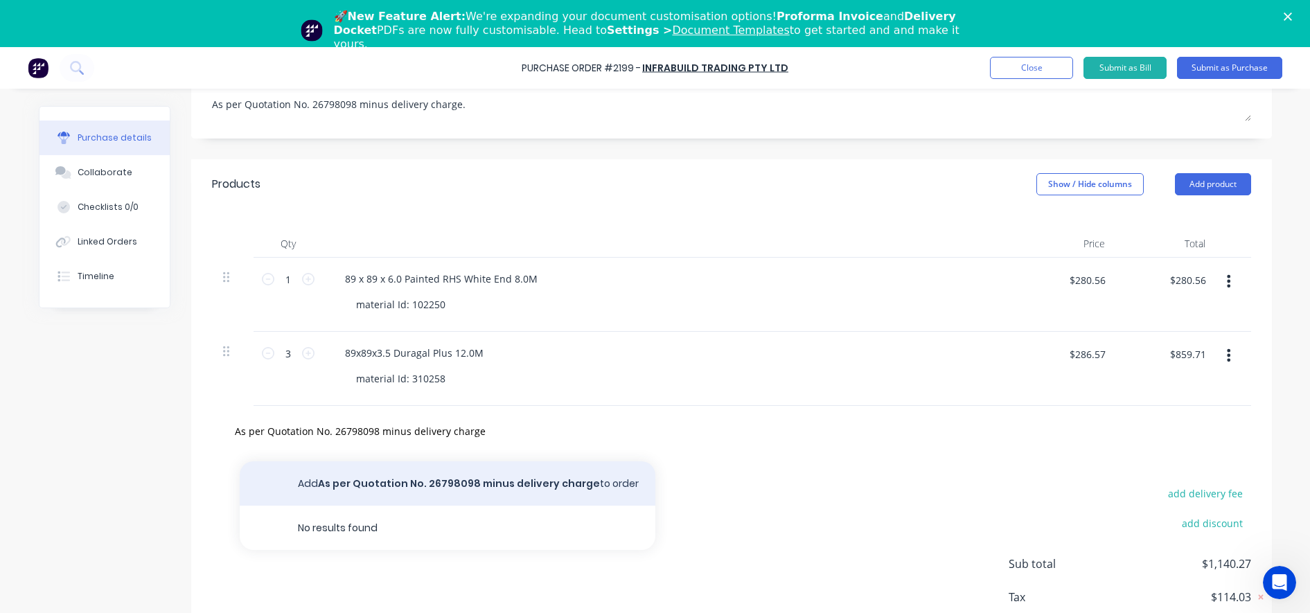
click at [296, 477] on button "Add As per Quotation No. 26798098 minus delivery charge to order" at bounding box center [448, 483] width 416 height 44
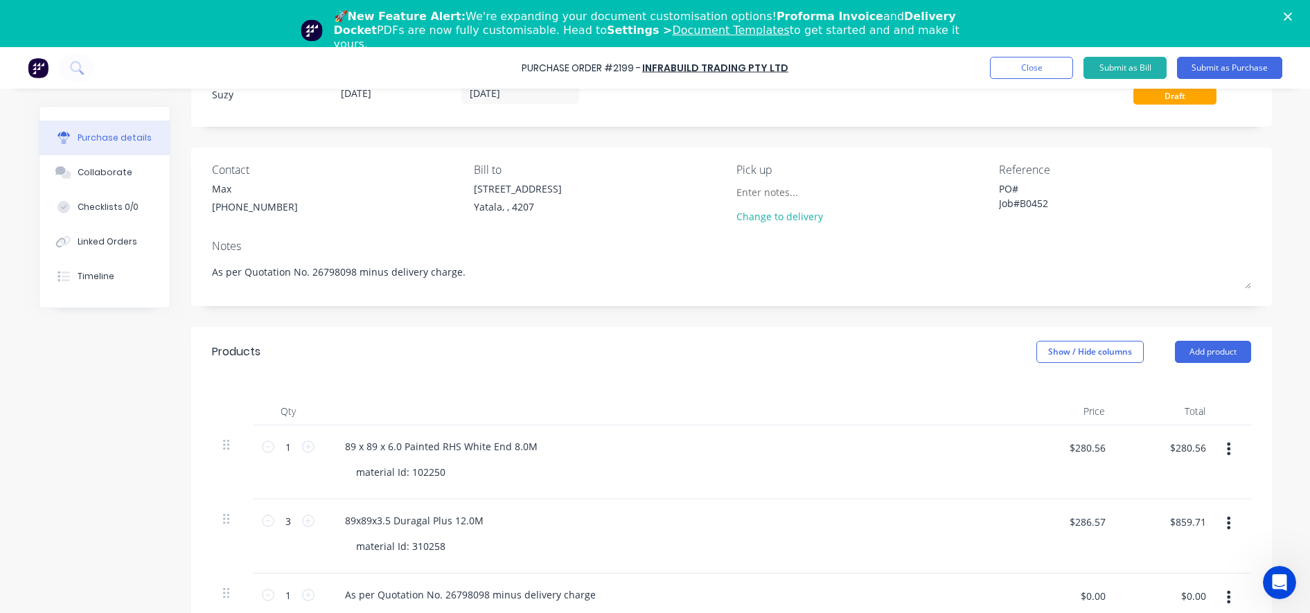
scroll to position [0, 0]
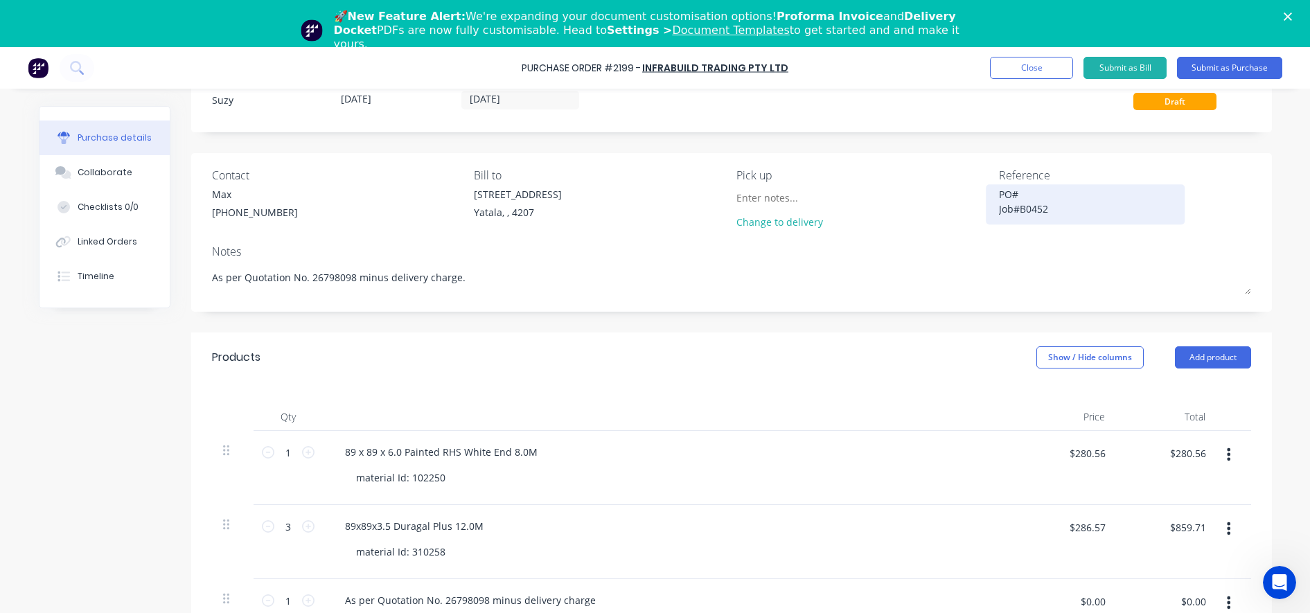
click at [1011, 195] on textarea "PO# Job#B0452" at bounding box center [1085, 202] width 173 height 31
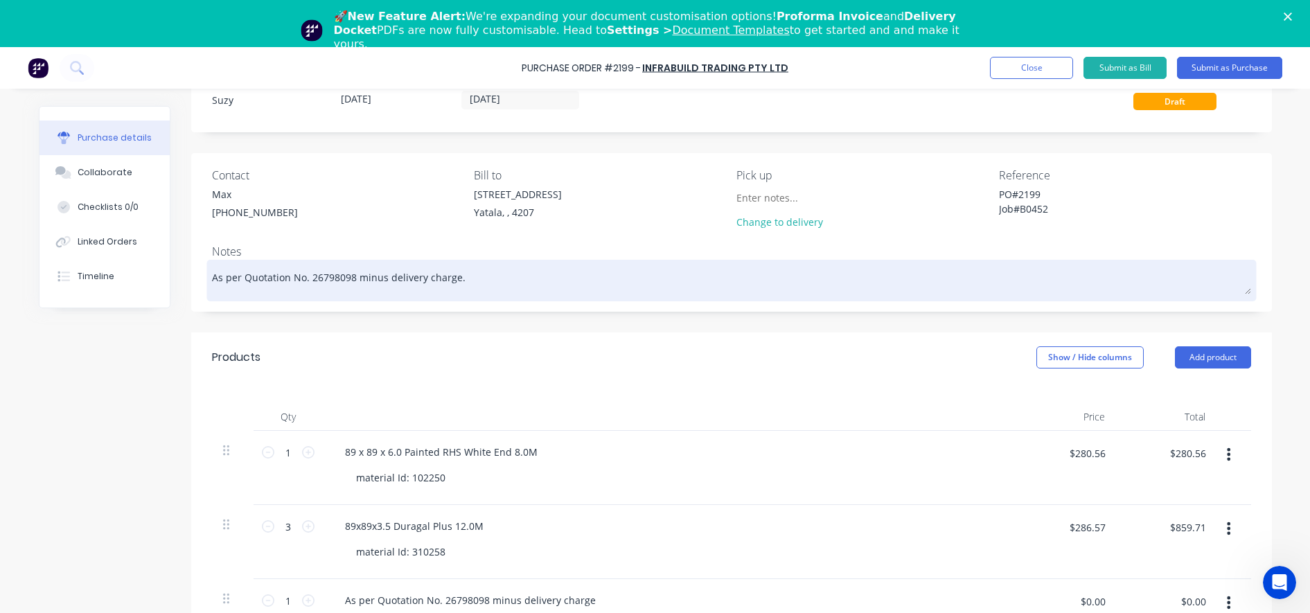
click at [1000, 295] on div "As per Quotation No. 26798098 minus delivery charge." at bounding box center [731, 280] width 1039 height 35
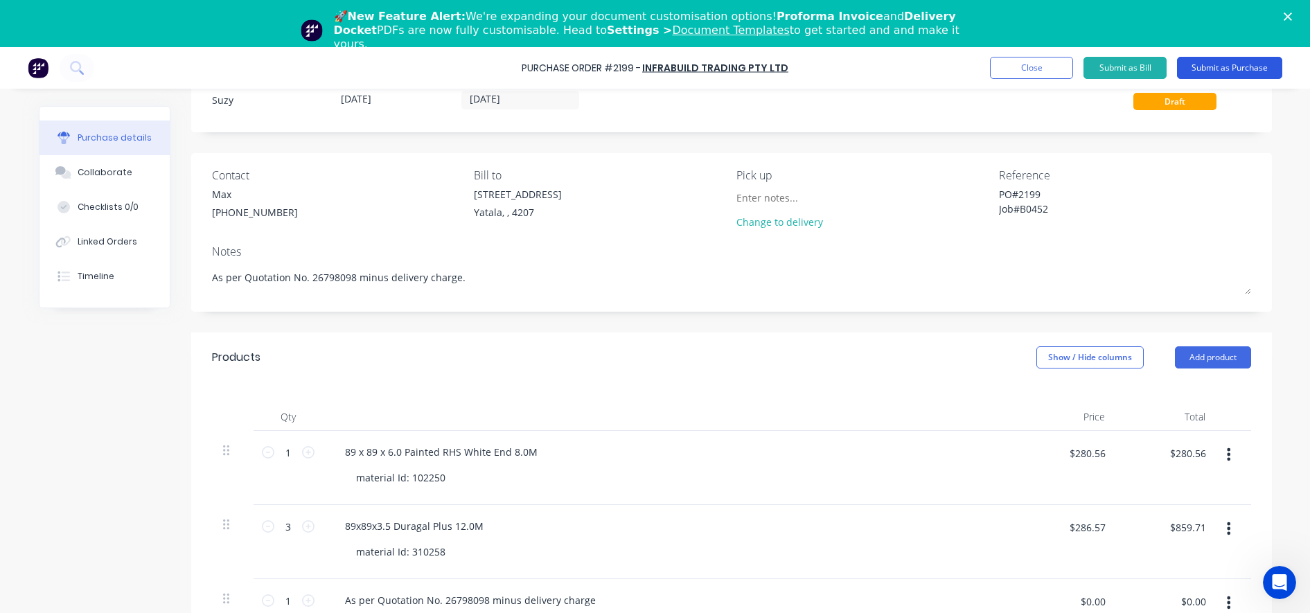
click at [1242, 76] on button "Submit as Purchase" at bounding box center [1229, 68] width 105 height 22
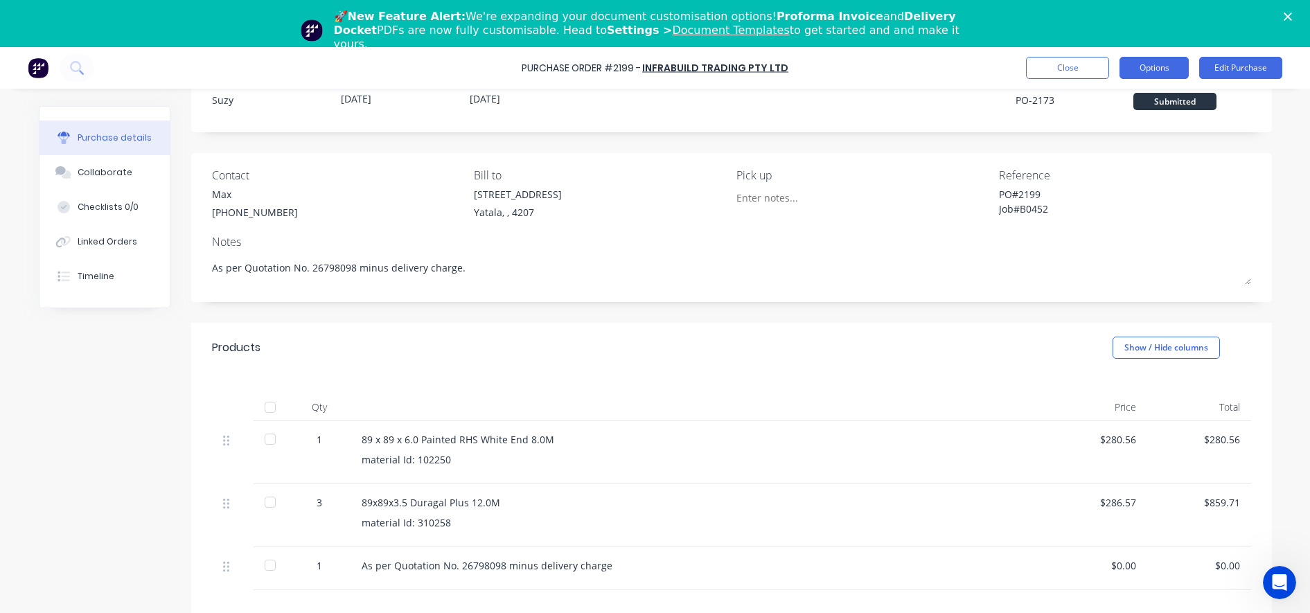
click at [1156, 64] on button "Options" at bounding box center [1153, 68] width 69 height 22
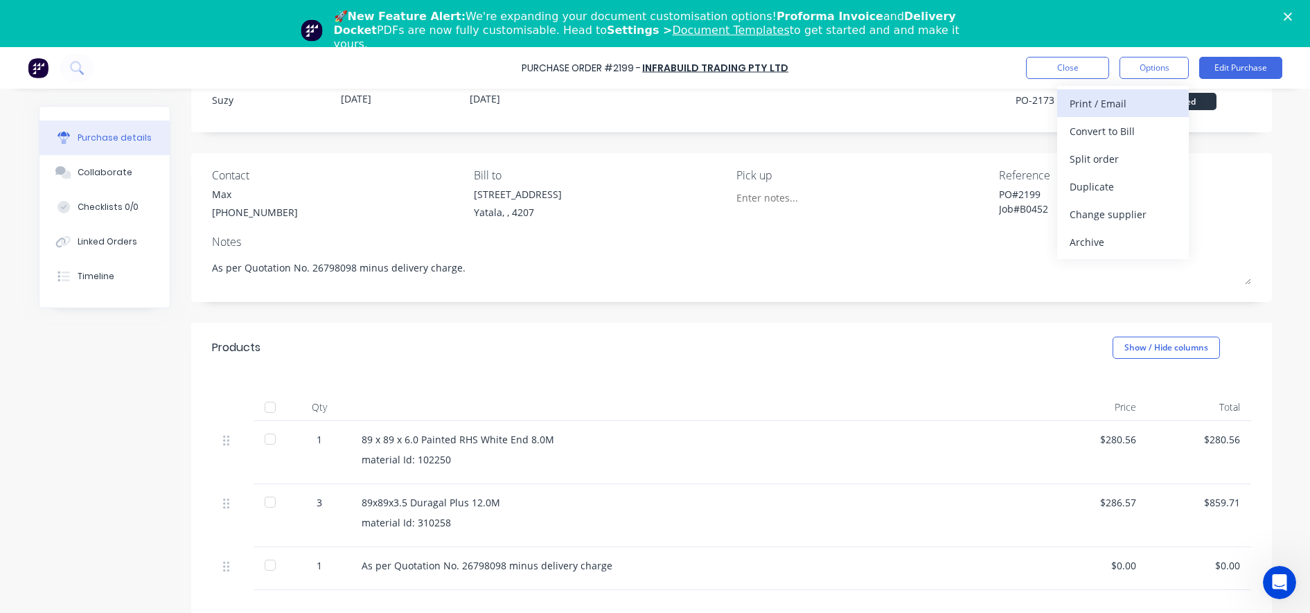
click at [1137, 108] on div "Print / Email" at bounding box center [1123, 104] width 107 height 20
click at [1088, 140] on div "With pricing" at bounding box center [1123, 131] width 107 height 20
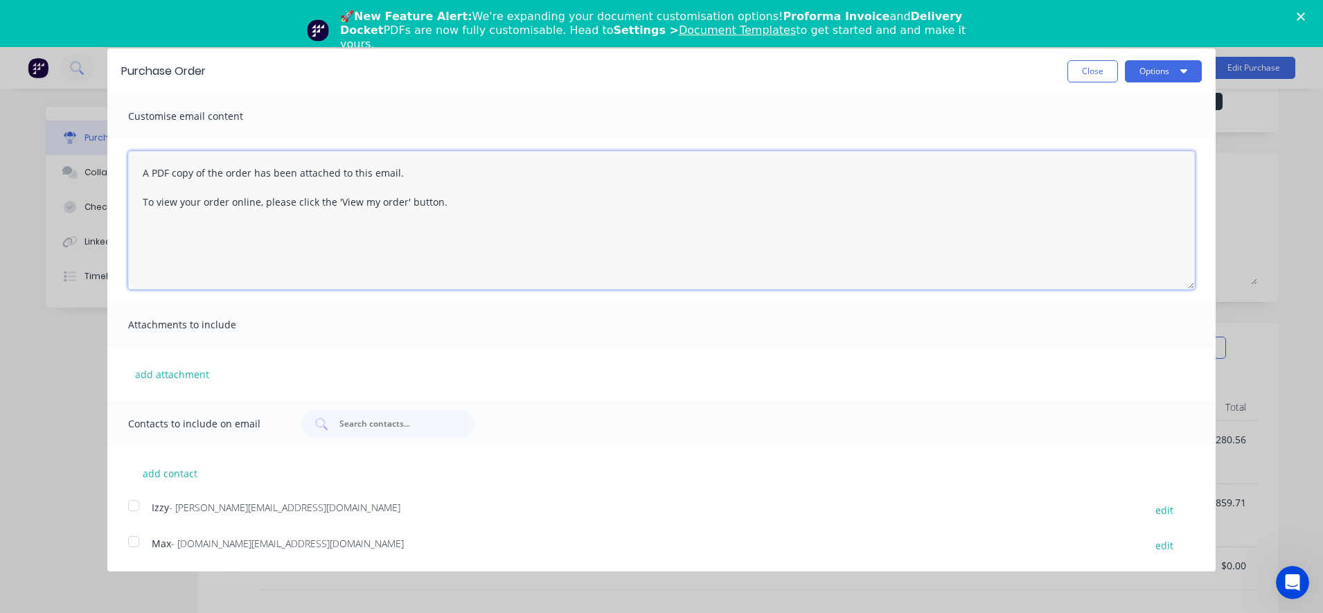
drag, startPoint x: 451, startPoint y: 218, endPoint x: 137, endPoint y: 159, distance: 319.1
click at [137, 159] on textarea "A PDF copy of the order has been attached to this email. To view your order onl…" at bounding box center [661, 220] width 1067 height 139
drag, startPoint x: 366, startPoint y: 210, endPoint x: 363, endPoint y: 189, distance: 21.1
click at [366, 210] on textarea "Good afternoon, Please find attached PO#2199 as per" at bounding box center [661, 220] width 1067 height 139
paste textarea "Quotation No. 26798098"
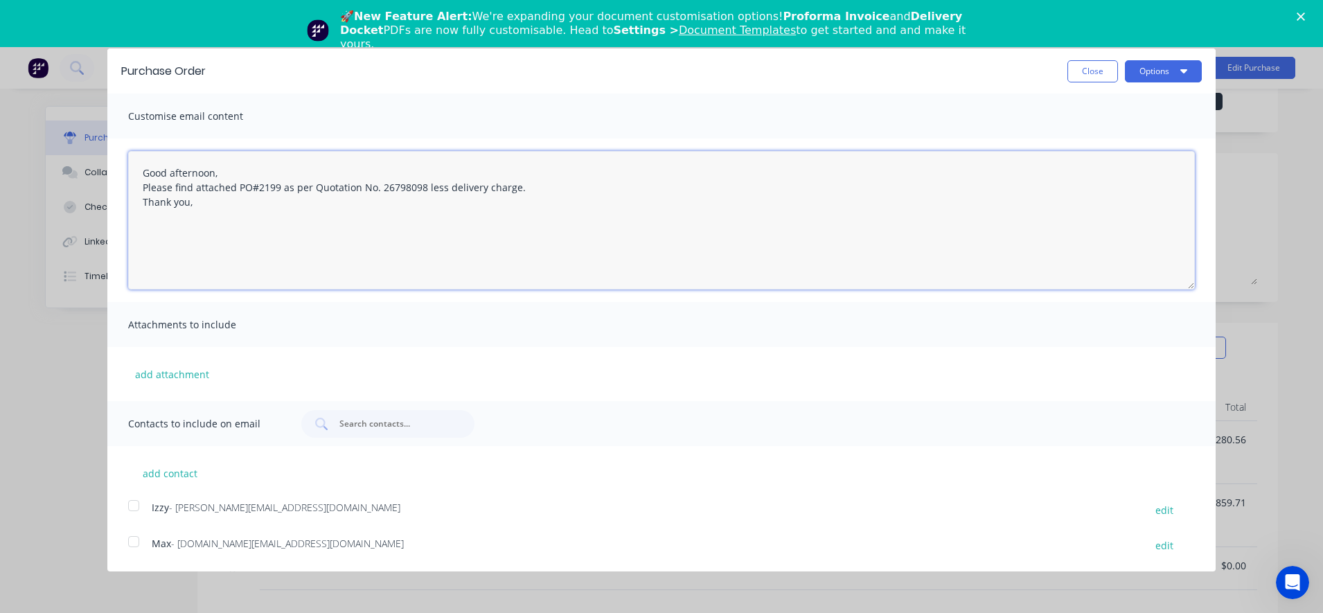
click at [130, 503] on div at bounding box center [134, 506] width 28 height 28
click at [132, 539] on div at bounding box center [134, 542] width 28 height 28
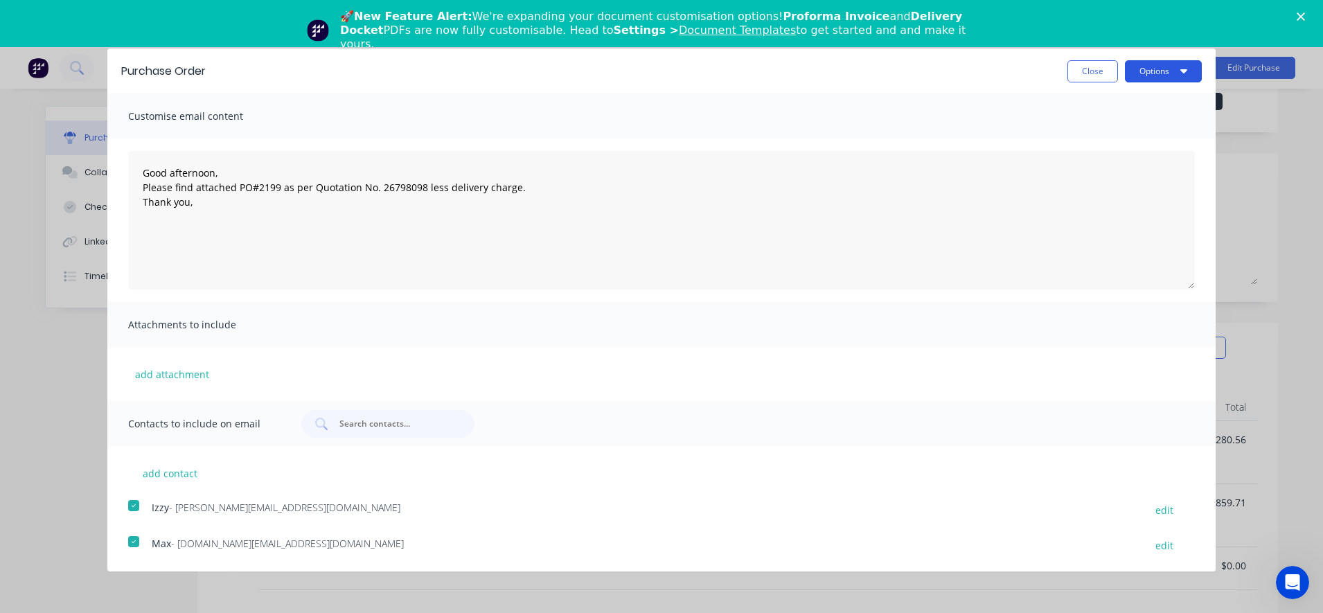
click at [1151, 76] on button "Options" at bounding box center [1163, 71] width 77 height 22
click at [1137, 136] on div "Email" at bounding box center [1136, 134] width 107 height 20
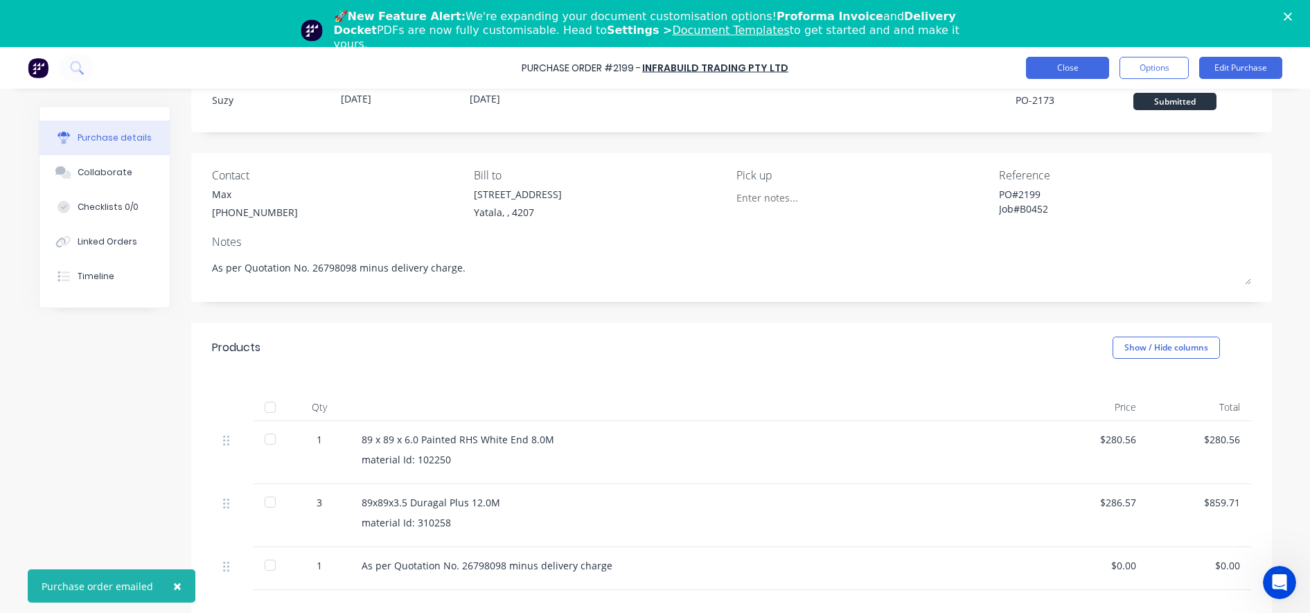
click at [1069, 69] on button "Close" at bounding box center [1067, 68] width 83 height 22
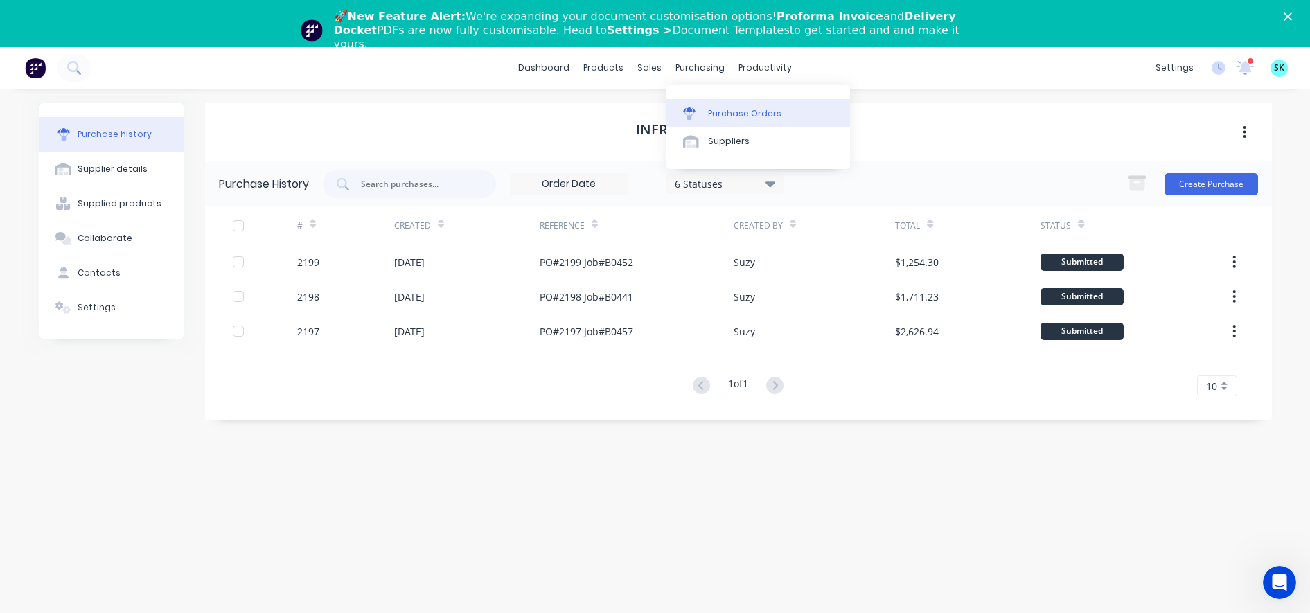
click at [713, 109] on div "Purchase Orders" at bounding box center [744, 113] width 73 height 12
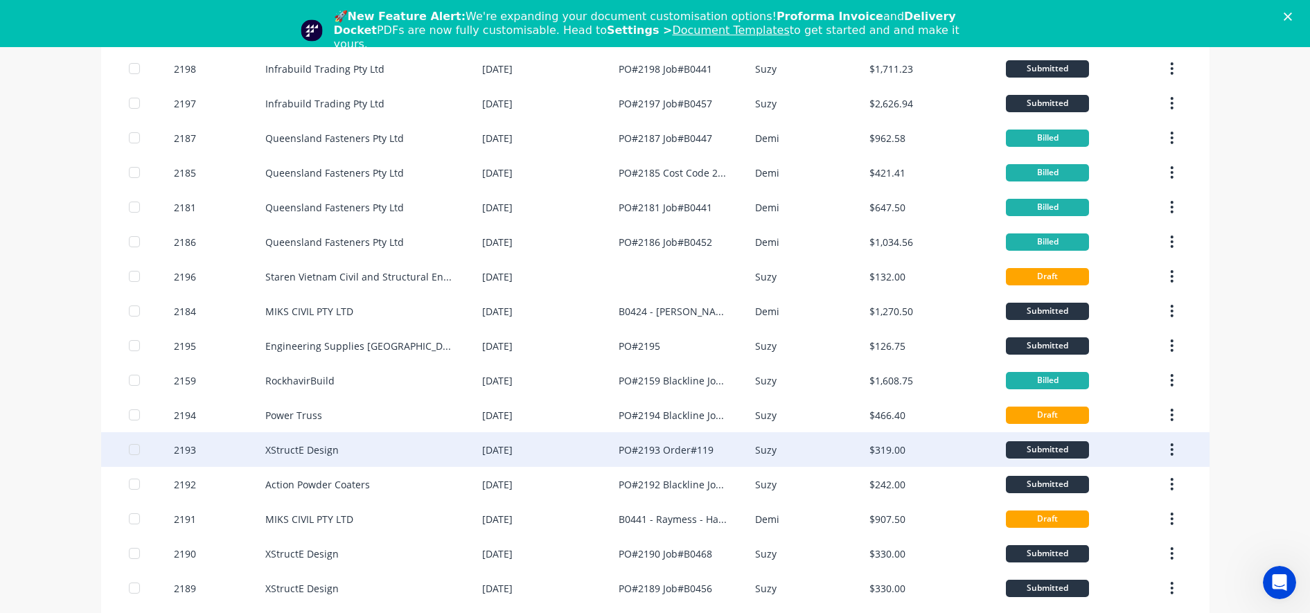
scroll to position [173, 0]
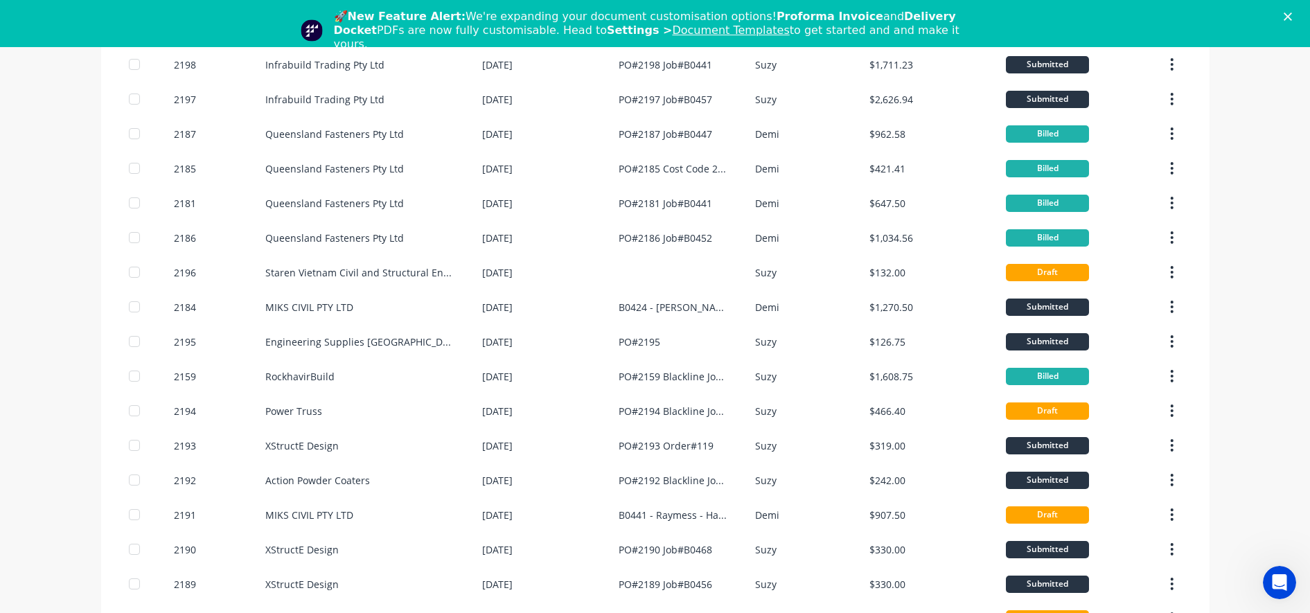
click at [1254, 275] on div "dashboard products sales purchasing productivity dashboard products Product Cat…" at bounding box center [655, 353] width 1310 height 613
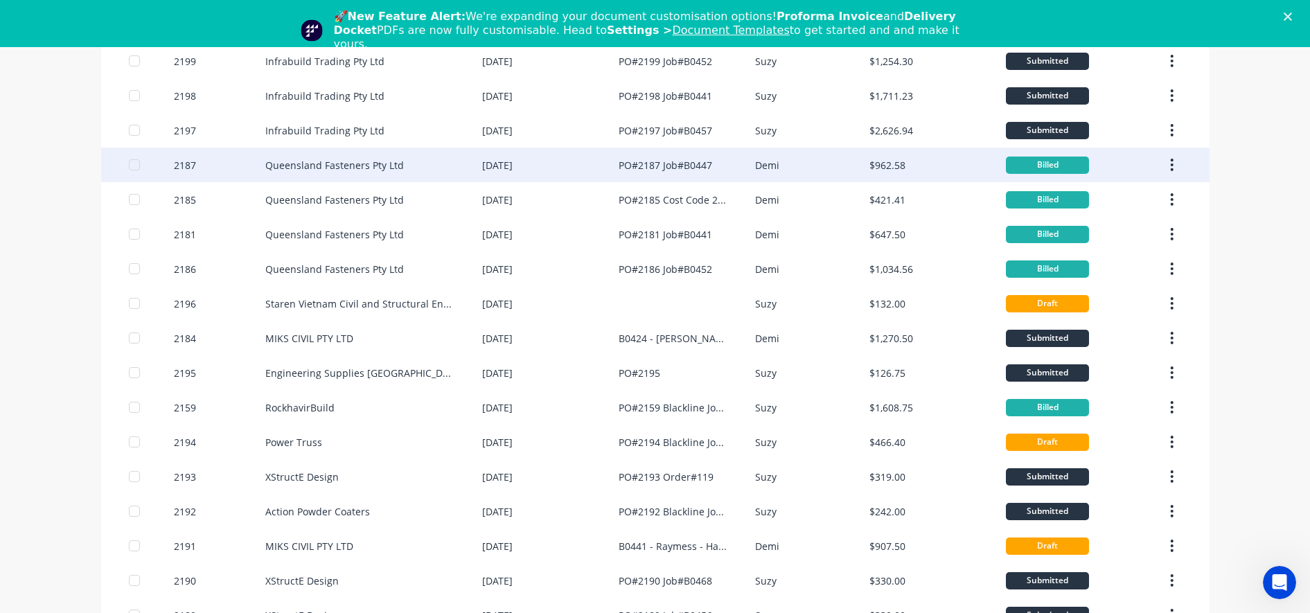
scroll to position [0, 0]
